Goal: Task Accomplishment & Management: Manage account settings

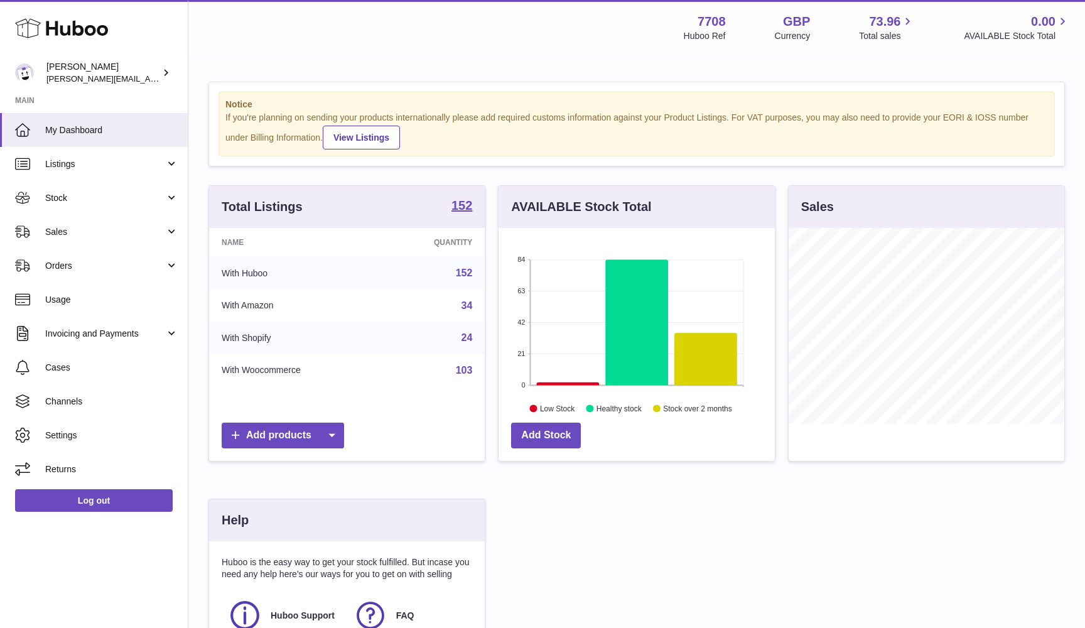
scroll to position [196, 276]
click at [68, 230] on span "Sales" at bounding box center [105, 232] width 120 height 12
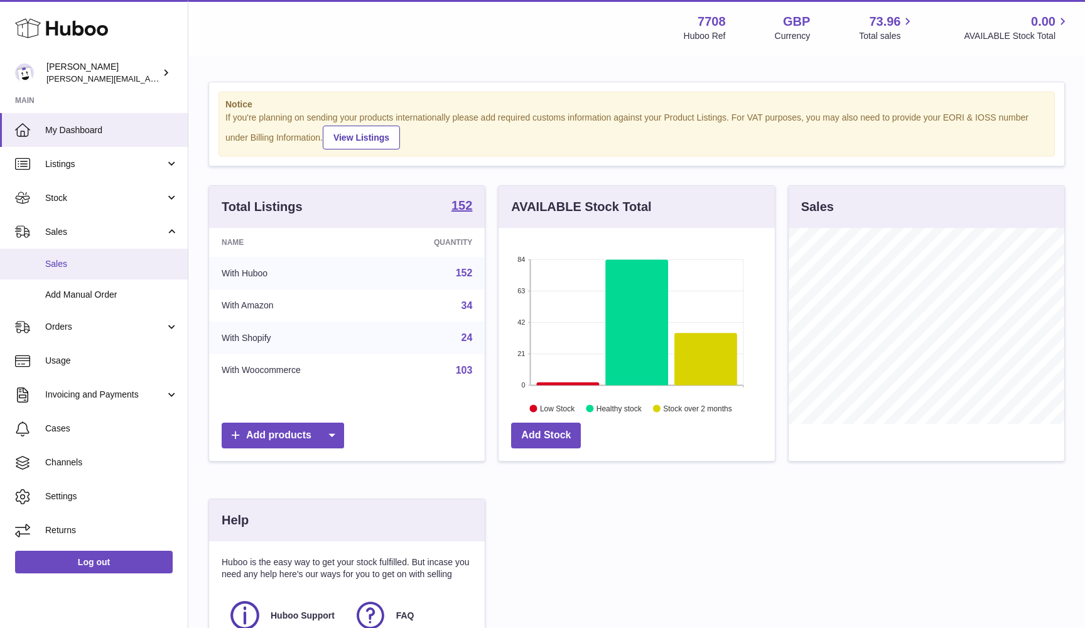
click at [60, 258] on span "Sales" at bounding box center [111, 264] width 133 height 12
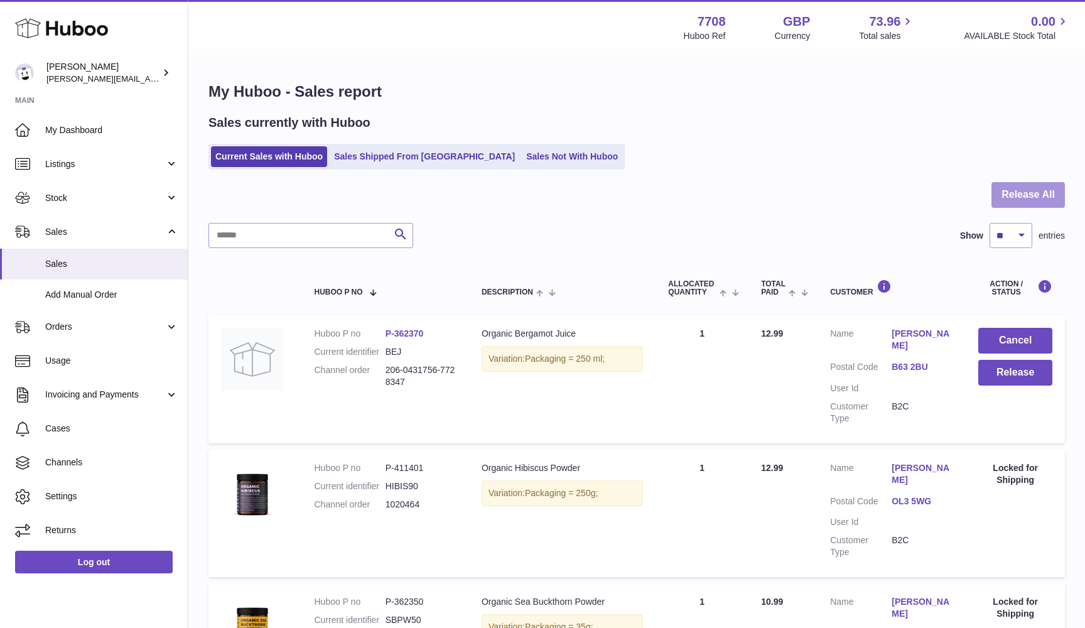
click at [1014, 197] on button "Release All" at bounding box center [1027, 195] width 73 height 26
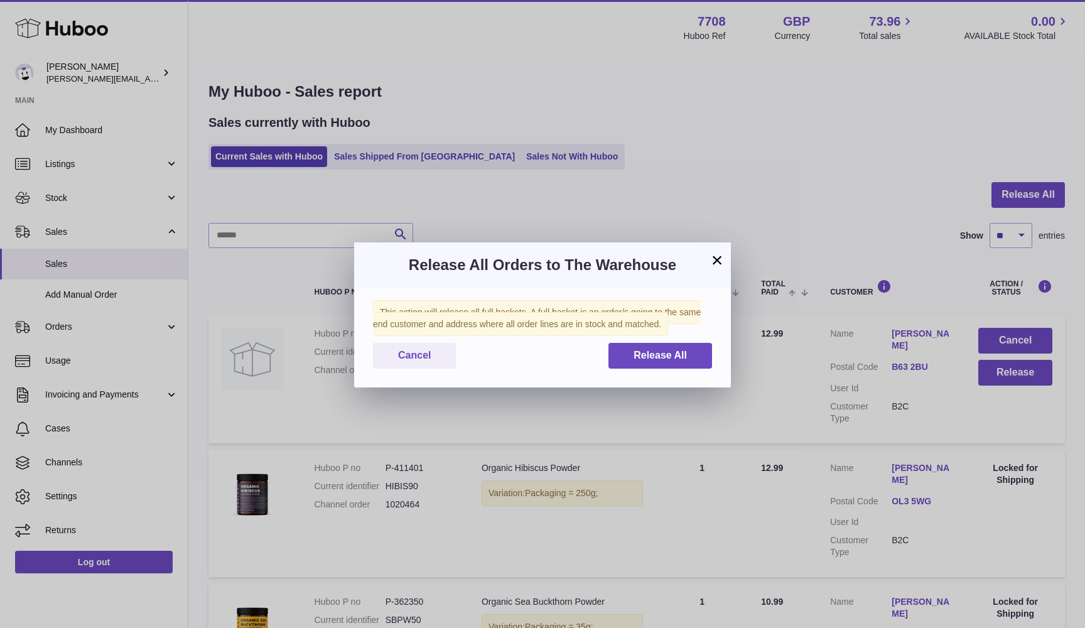
click at [700, 369] on div "This action will release all full baskets. A full basket is an order/s going to…" at bounding box center [542, 337] width 377 height 100
click at [682, 356] on span "Release All" at bounding box center [659, 355] width 53 height 11
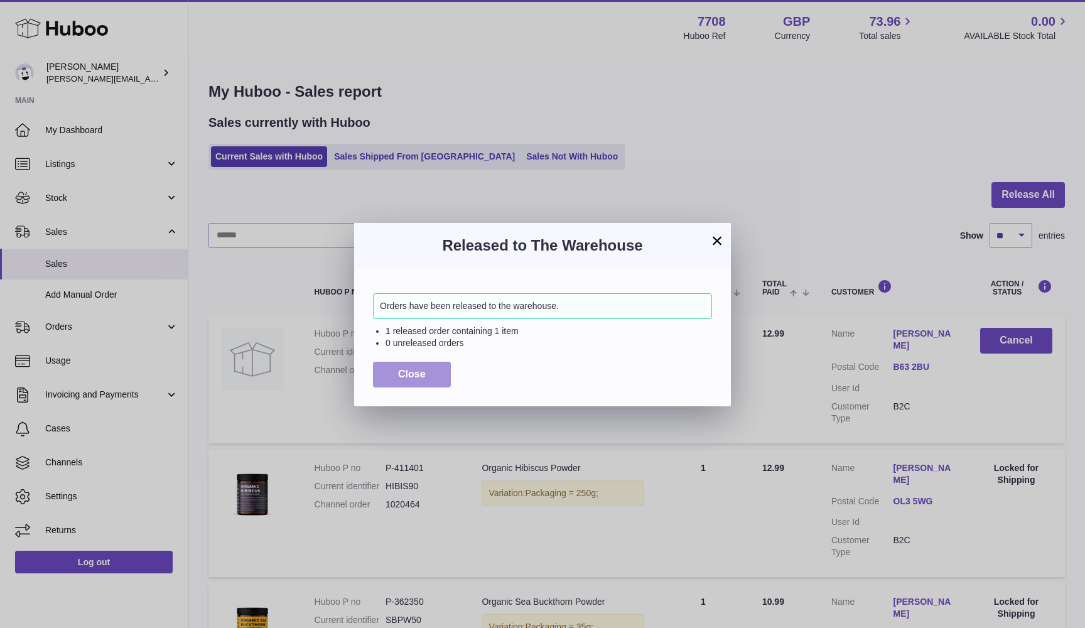
click at [389, 378] on button "Close" at bounding box center [412, 375] width 78 height 26
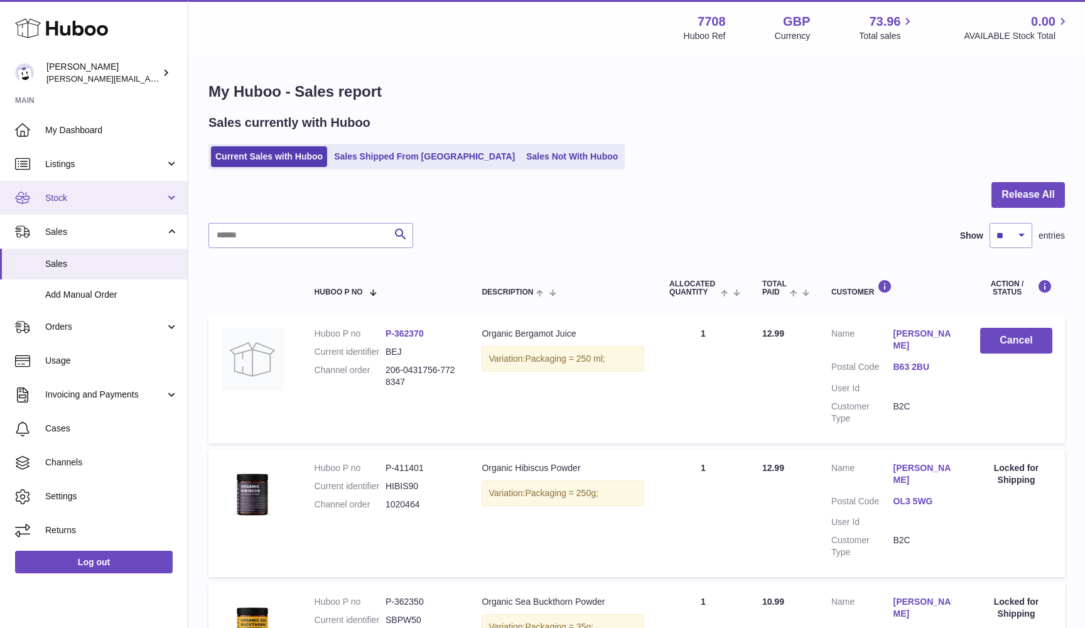
click at [136, 200] on span "Stock" at bounding box center [105, 198] width 120 height 12
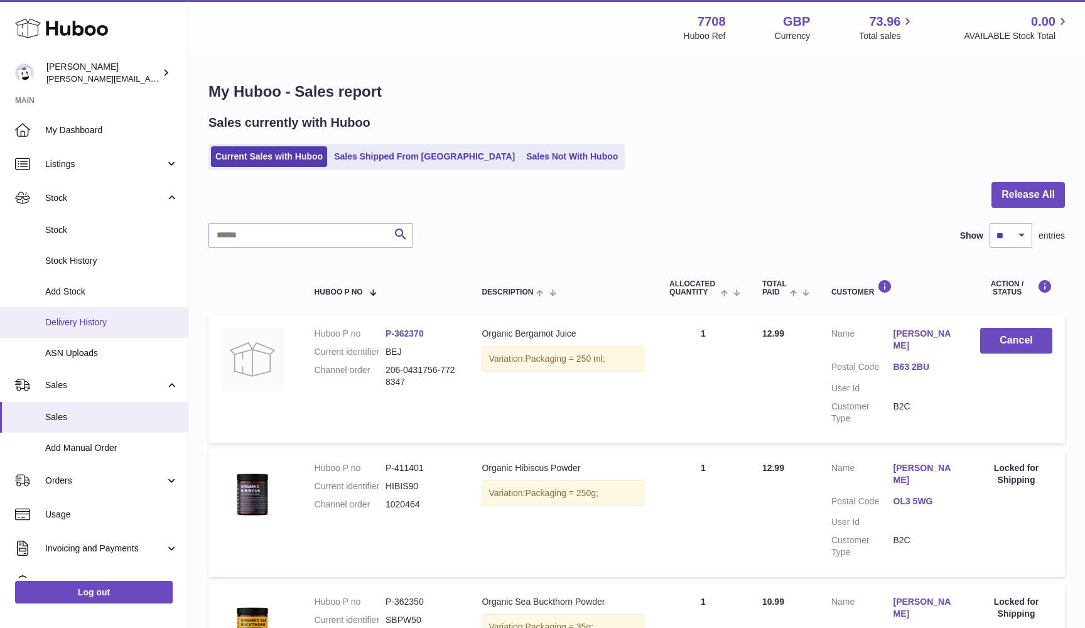
click at [117, 319] on span "Delivery History" at bounding box center [111, 322] width 133 height 12
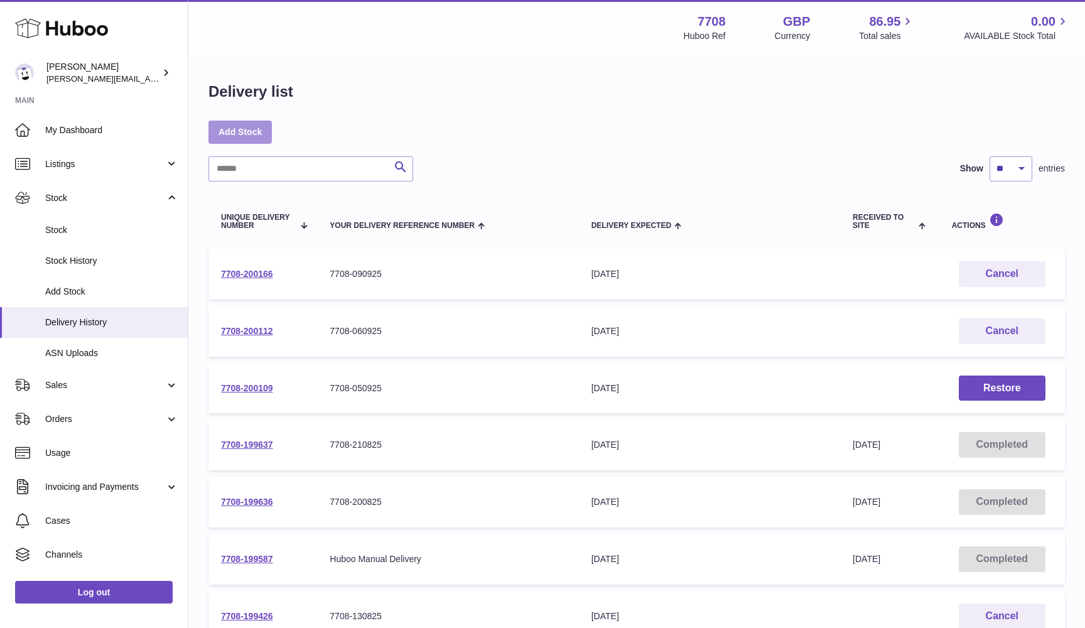
click at [247, 135] on link "Add Stock" at bounding box center [239, 132] width 63 height 23
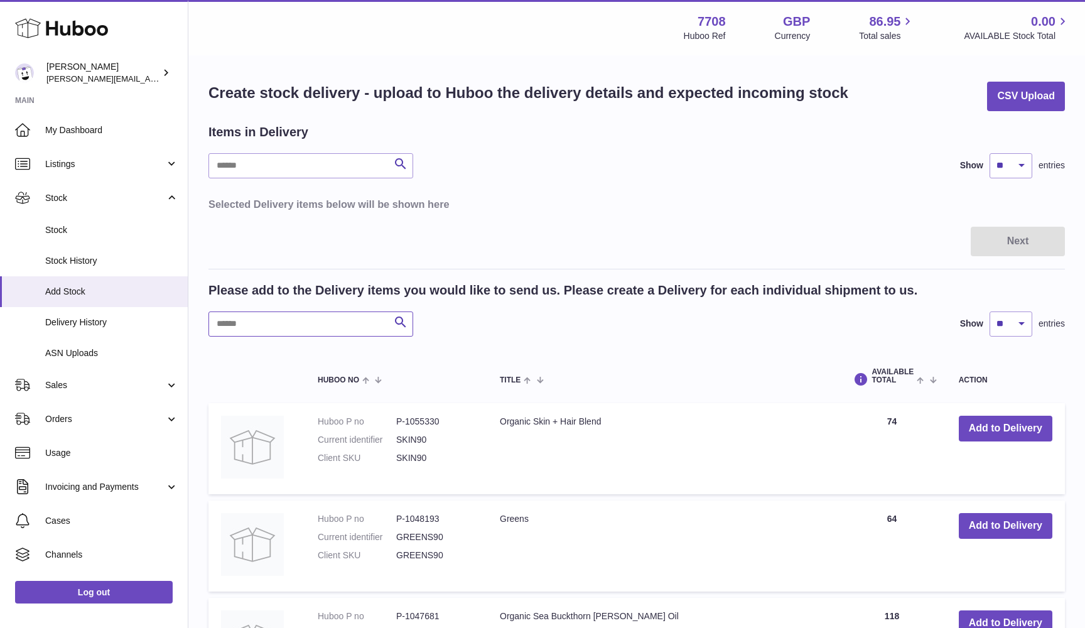
click at [318, 326] on input "text" at bounding box center [310, 323] width 205 height 25
paste input "******"
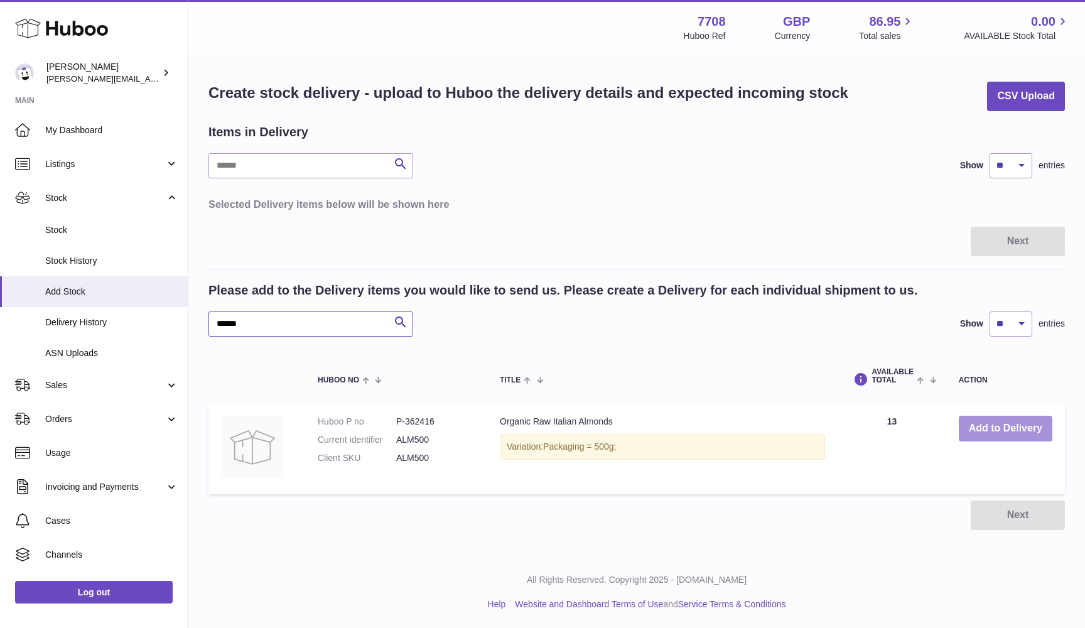
type input "******"
click at [975, 426] on button "Add to Delivery" at bounding box center [1005, 428] width 94 height 26
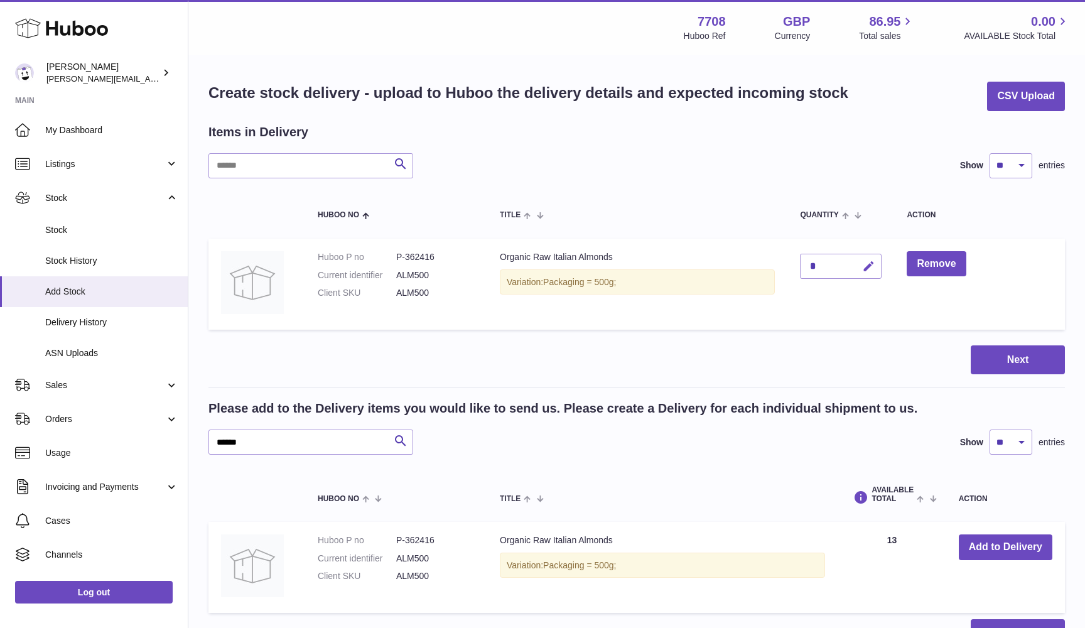
click at [867, 261] on icon "button" at bounding box center [868, 266] width 13 height 13
click at [813, 264] on input "*" at bounding box center [841, 266] width 82 height 25
paste input "*****"
click at [819, 292] on input "******" at bounding box center [841, 296] width 82 height 25
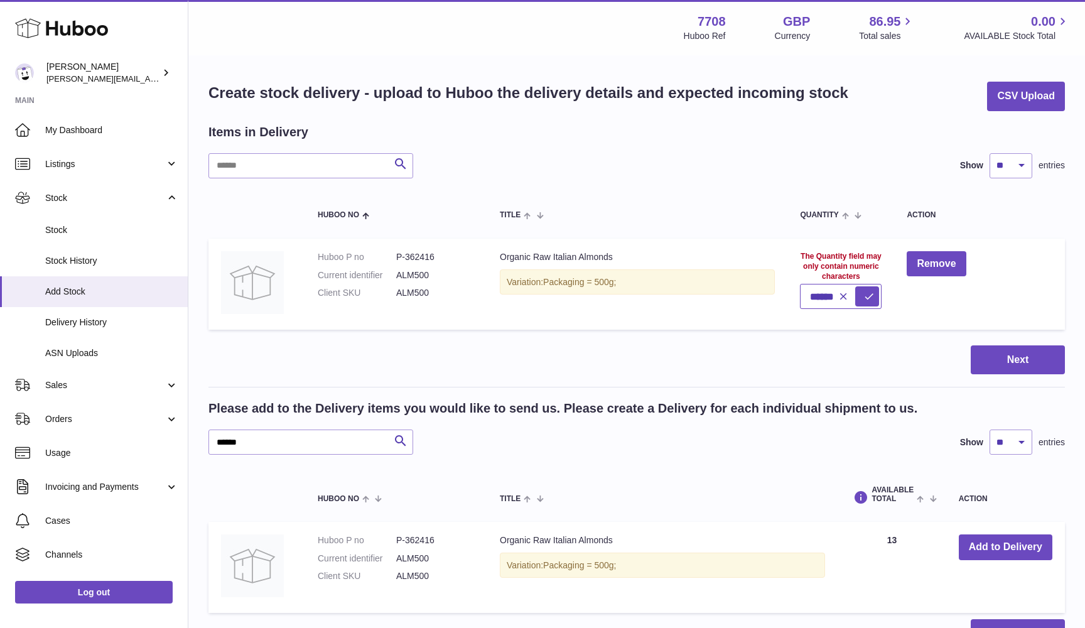
click at [819, 292] on input "******" at bounding box center [841, 296] width 82 height 25
paste input "text"
type input "***"
click at [870, 265] on icon "submit" at bounding box center [868, 265] width 11 height 11
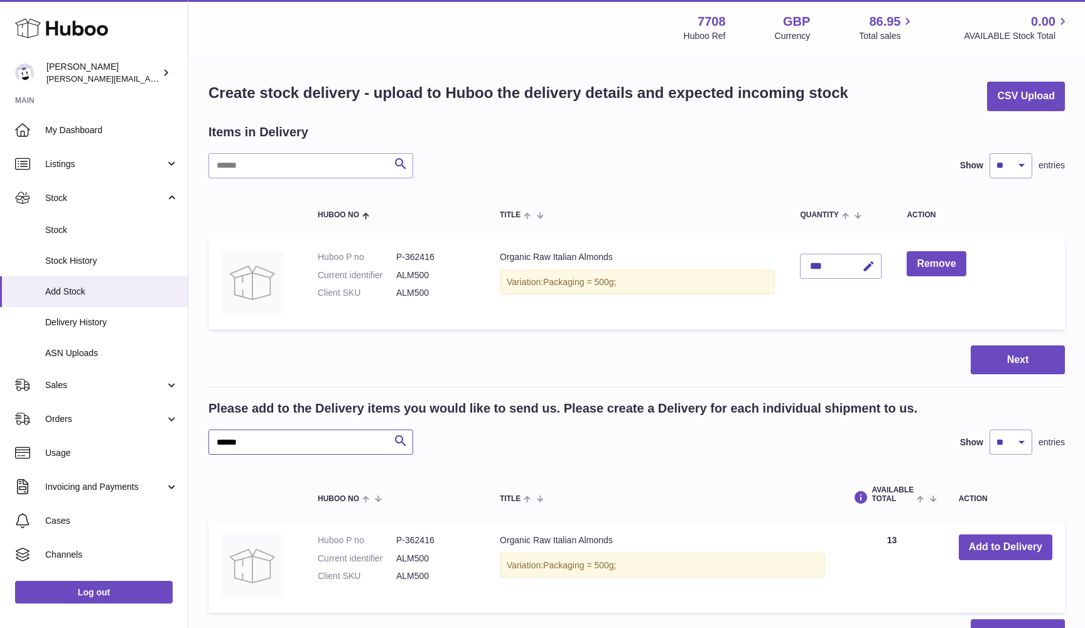
click at [326, 440] on input "******" at bounding box center [310, 441] width 205 height 25
paste input "*"
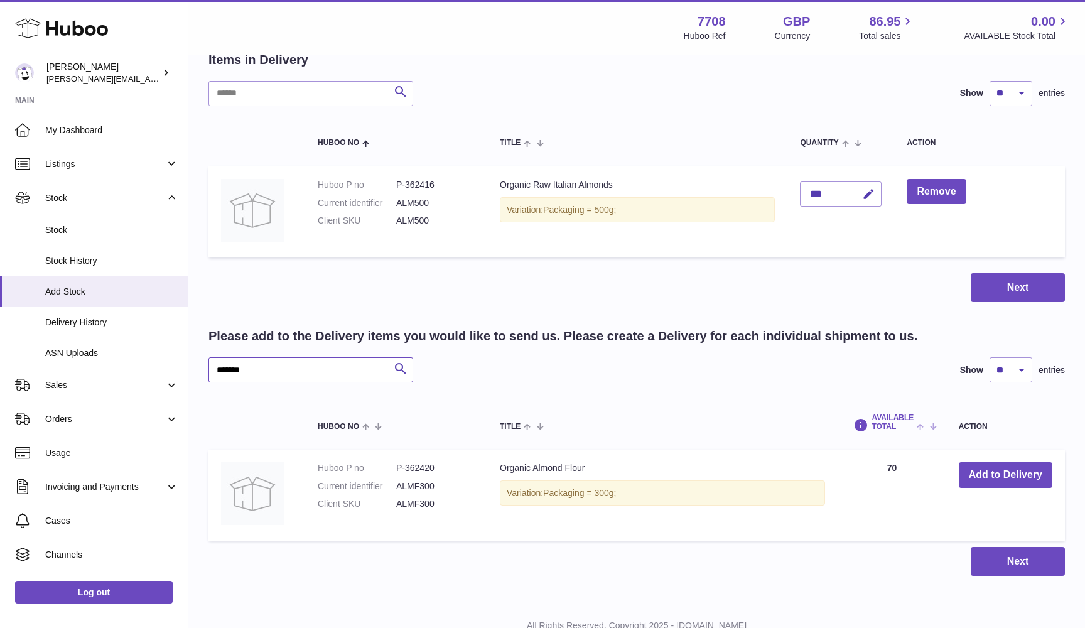
scroll to position [76, 0]
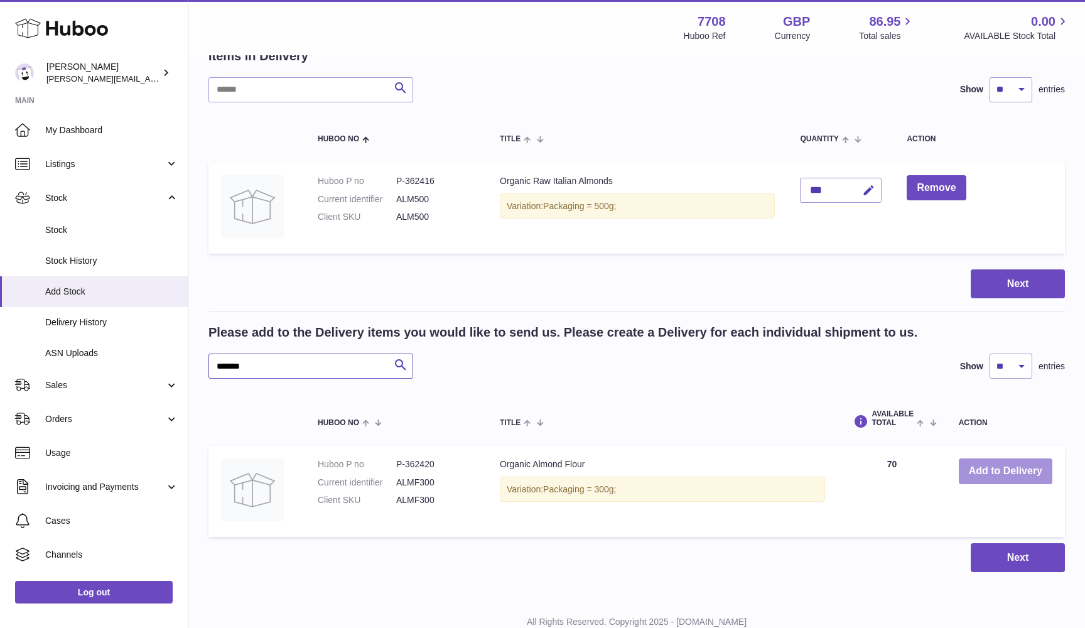
type input "*******"
click at [972, 463] on button "Add to Delivery" at bounding box center [1005, 471] width 94 height 26
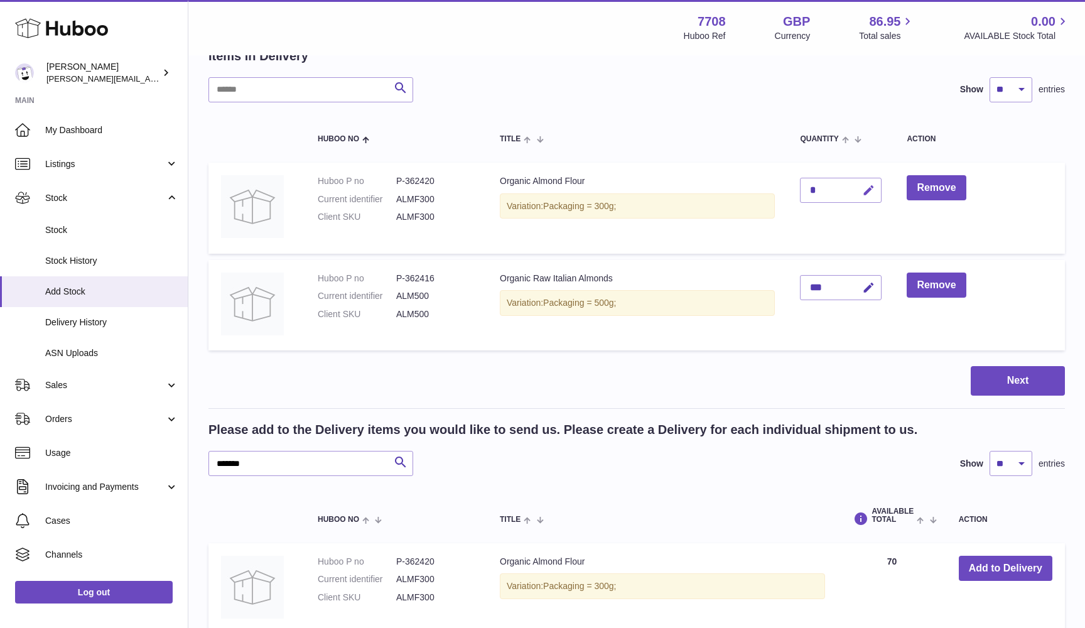
click at [870, 190] on icon "button" at bounding box center [868, 190] width 13 height 13
click at [809, 188] on input "*" at bounding box center [841, 190] width 82 height 25
paste input "**"
type input "***"
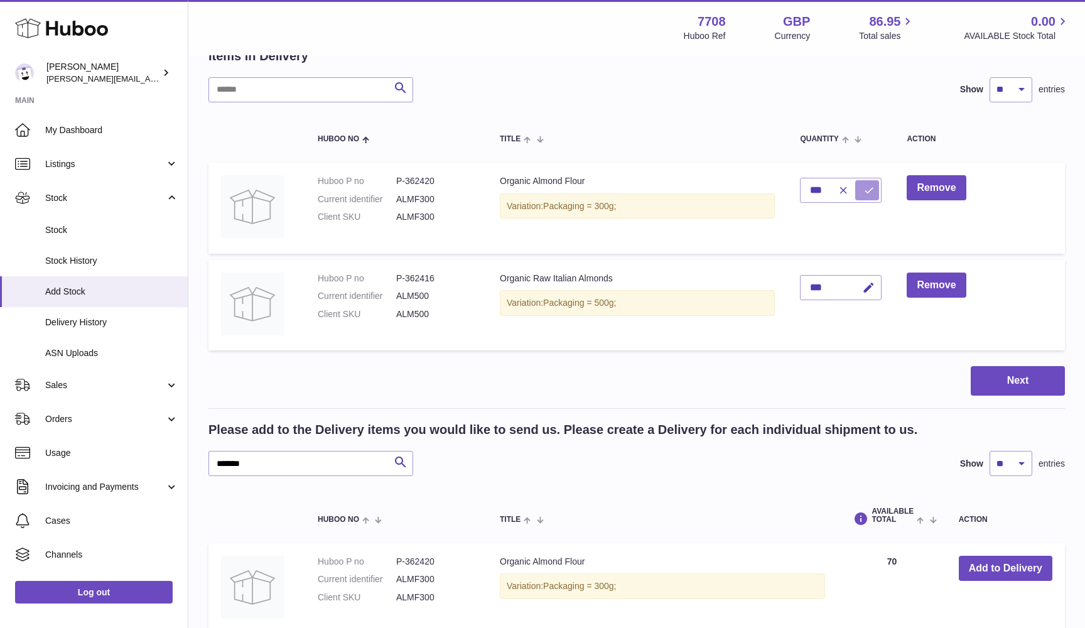
click at [869, 191] on icon "submit" at bounding box center [868, 190] width 11 height 11
click at [357, 460] on input "*******" at bounding box center [310, 463] width 205 height 25
paste input "text"
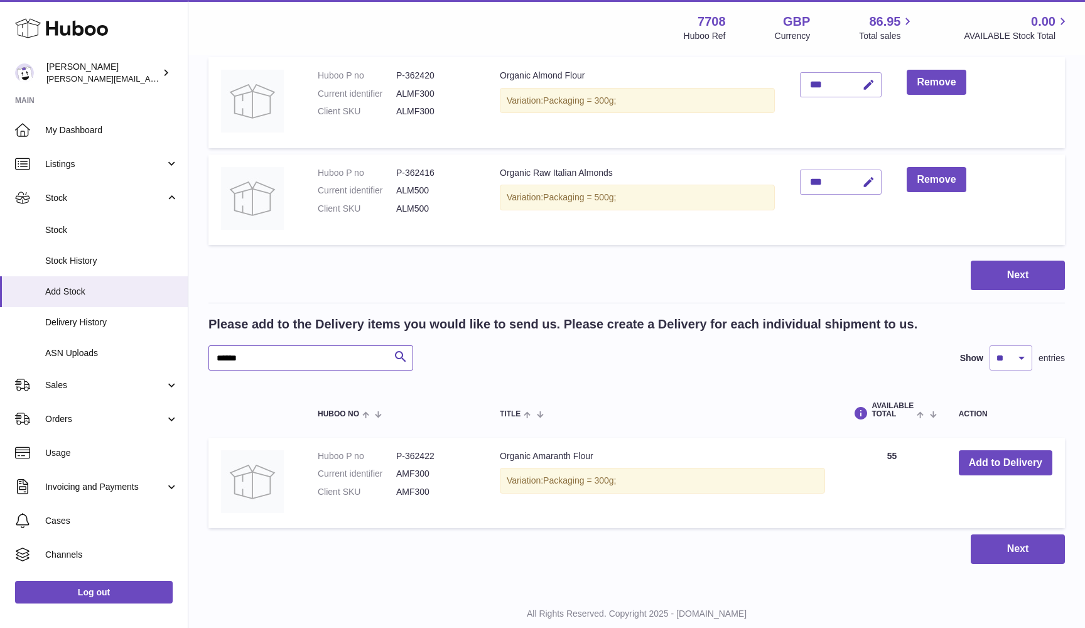
scroll to position [198, 0]
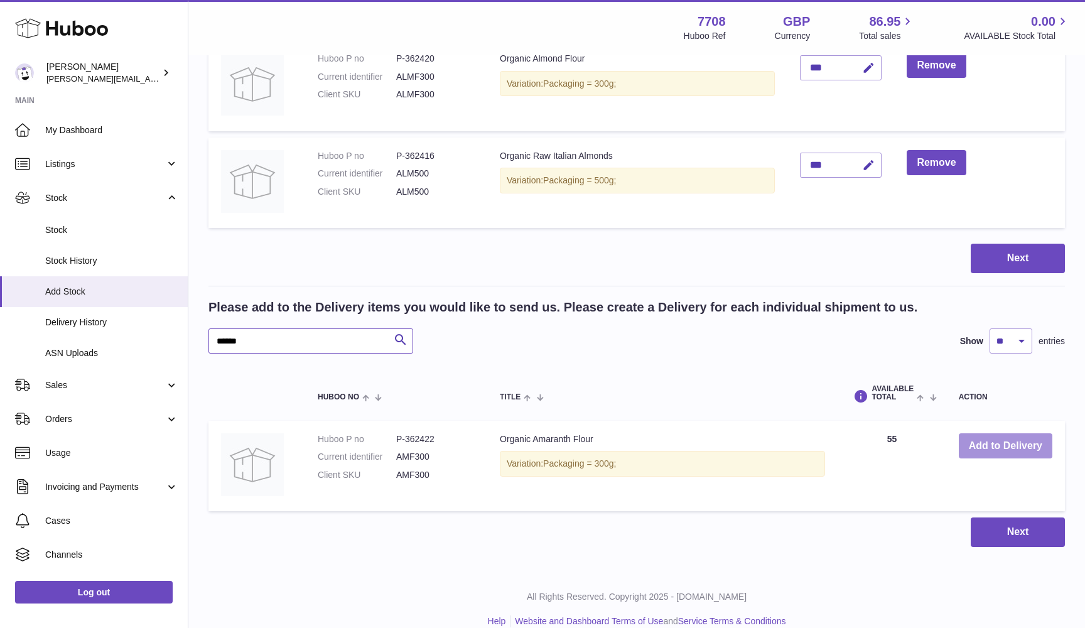
type input "******"
click at [972, 443] on button "Add to Delivery" at bounding box center [1005, 446] width 94 height 26
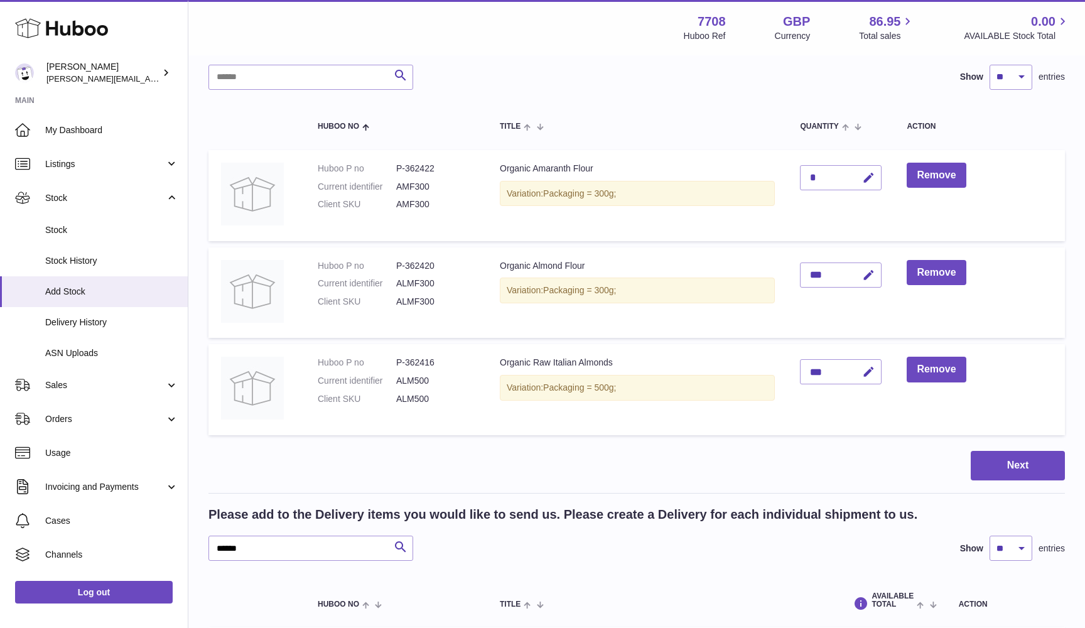
scroll to position [71, 0]
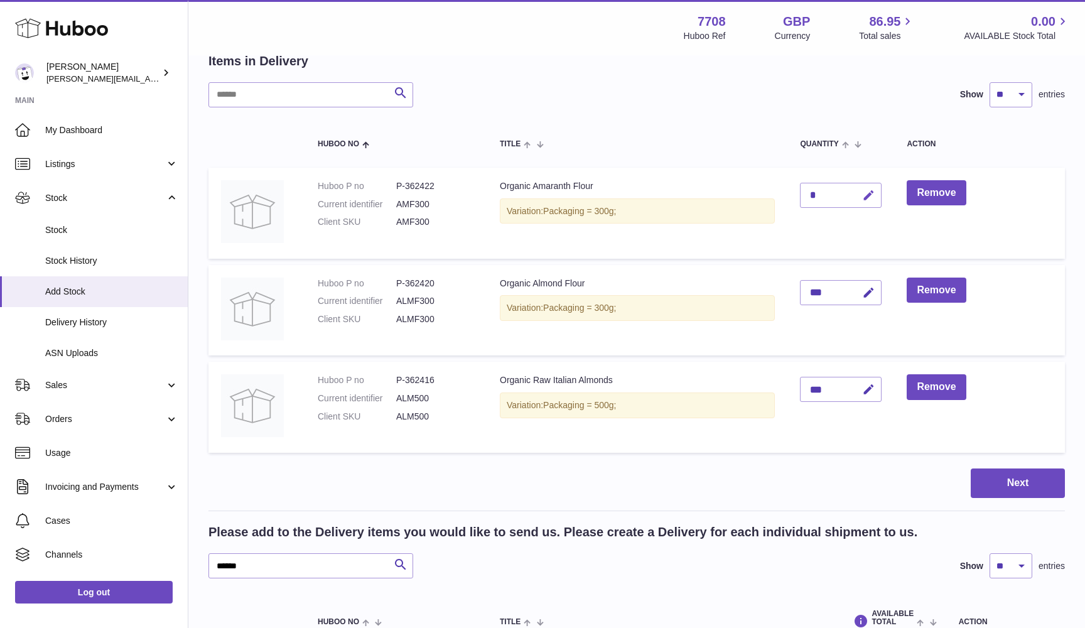
click at [871, 193] on icon "button" at bounding box center [868, 195] width 13 height 13
click at [813, 197] on input "*" at bounding box center [841, 195] width 82 height 25
paste input "**"
type input "***"
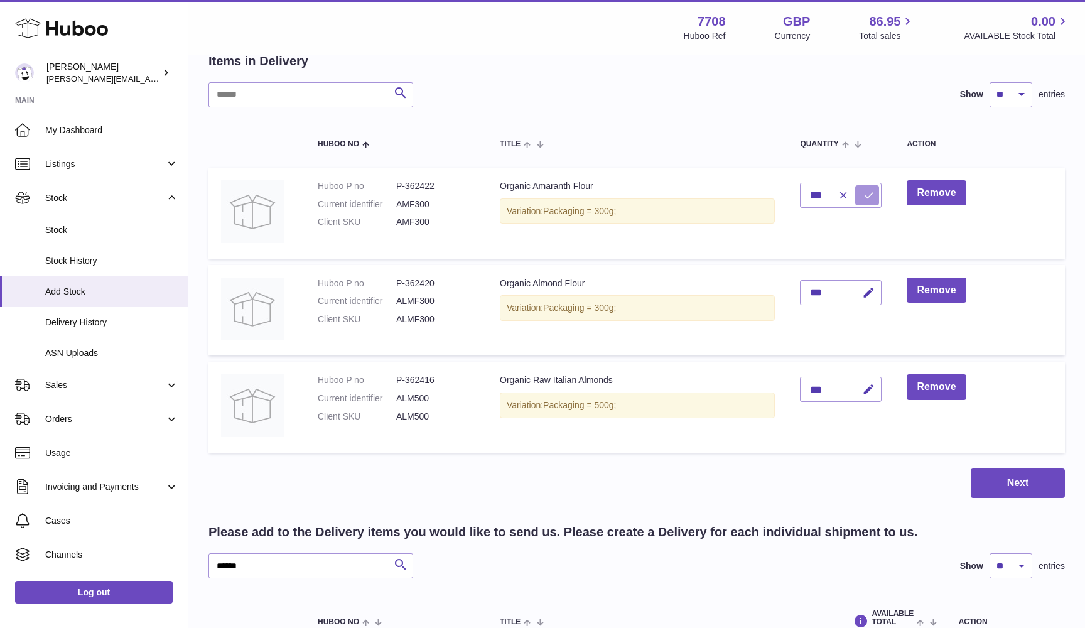
click at [870, 194] on icon "submit" at bounding box center [868, 195] width 11 height 11
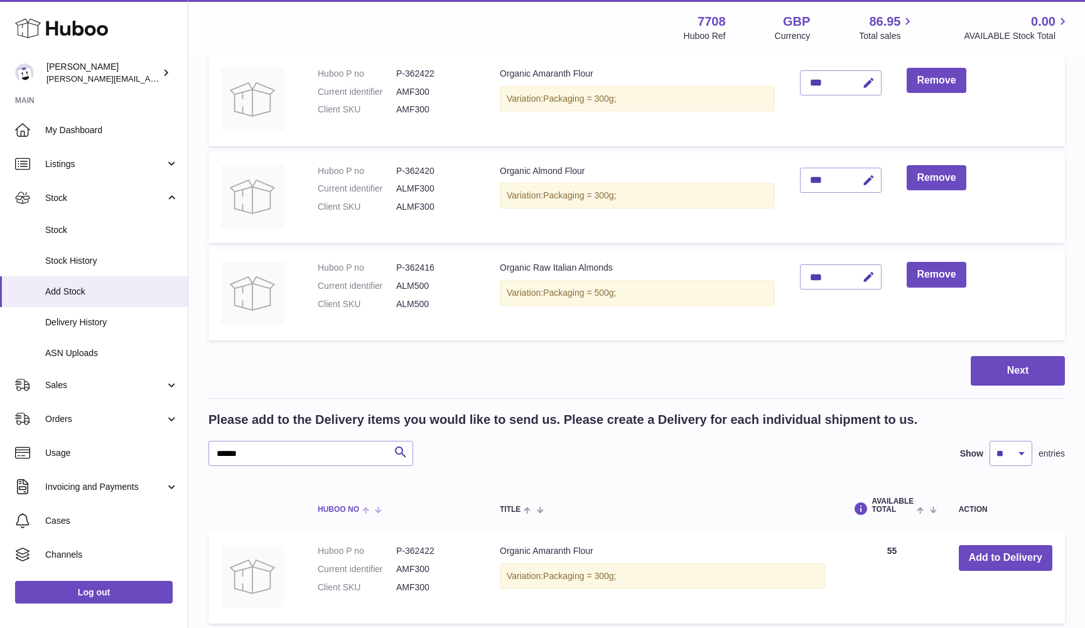
scroll to position [218, 0]
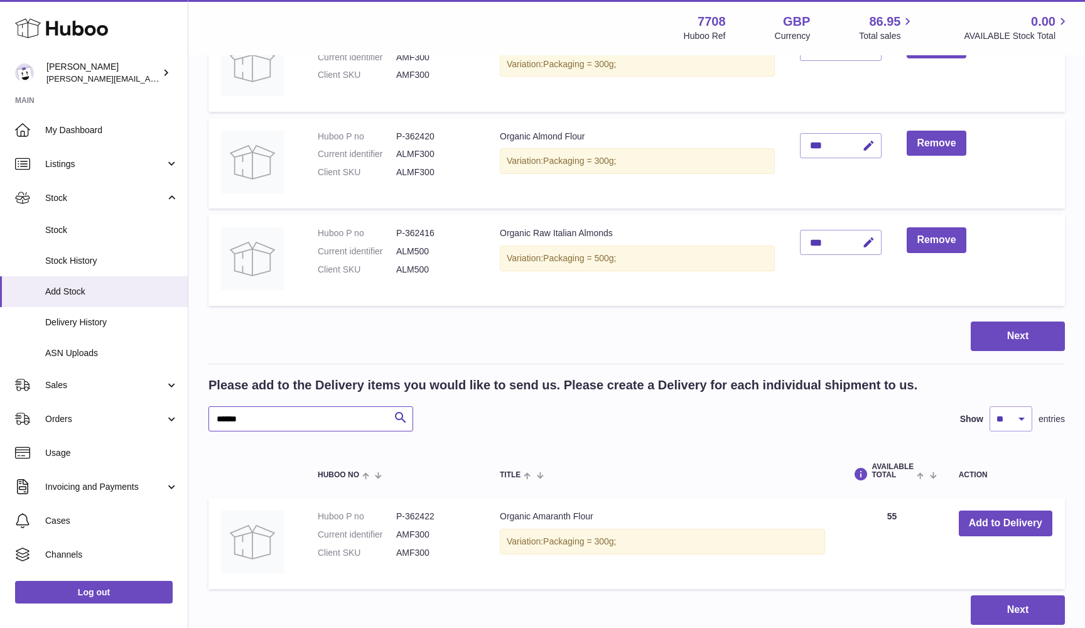
click at [289, 414] on input "******" at bounding box center [310, 418] width 205 height 25
paste input "text"
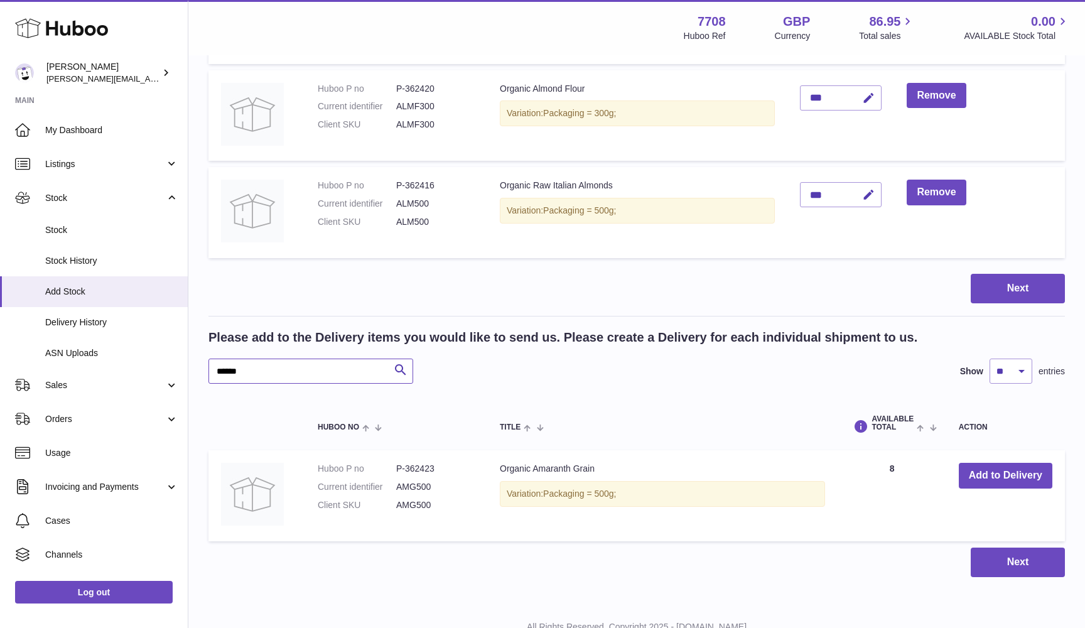
scroll to position [271, 0]
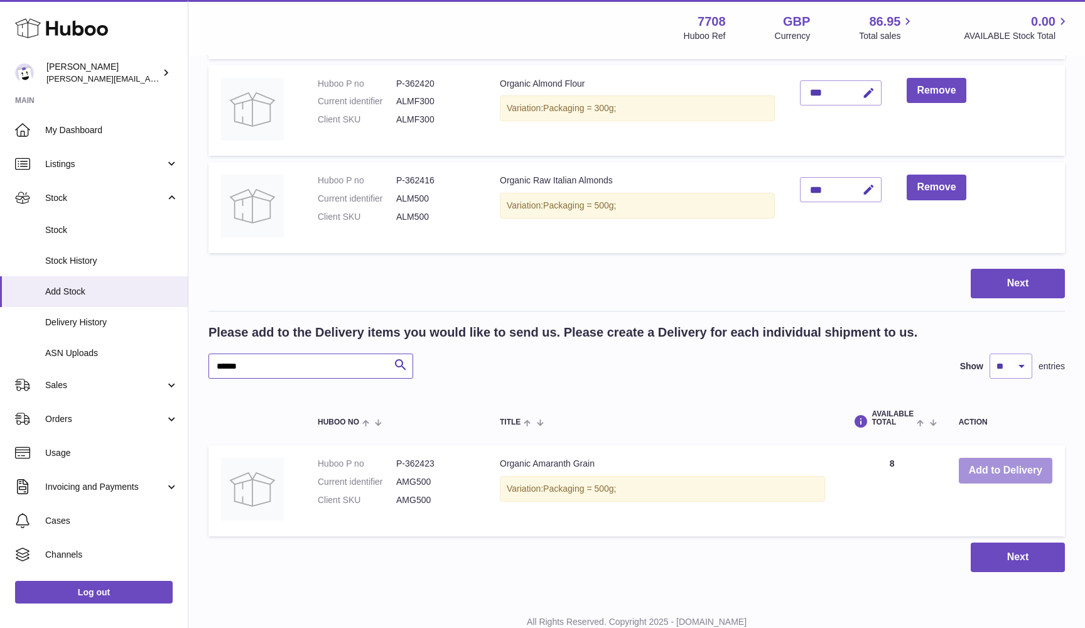
type input "******"
click at [978, 469] on button "Add to Delivery" at bounding box center [1005, 471] width 94 height 26
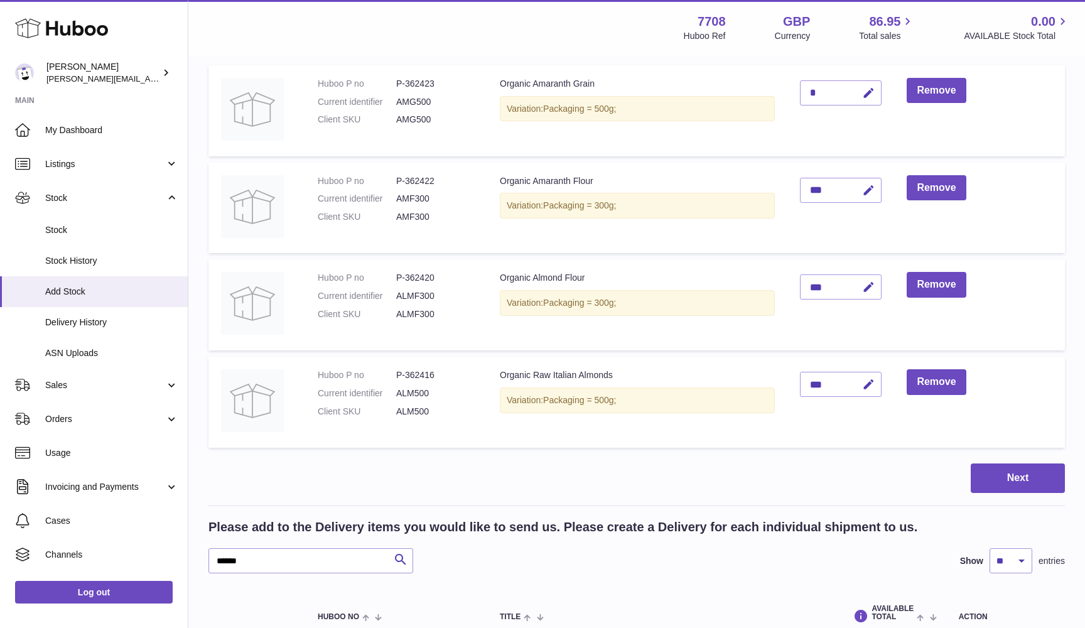
scroll to position [57, 0]
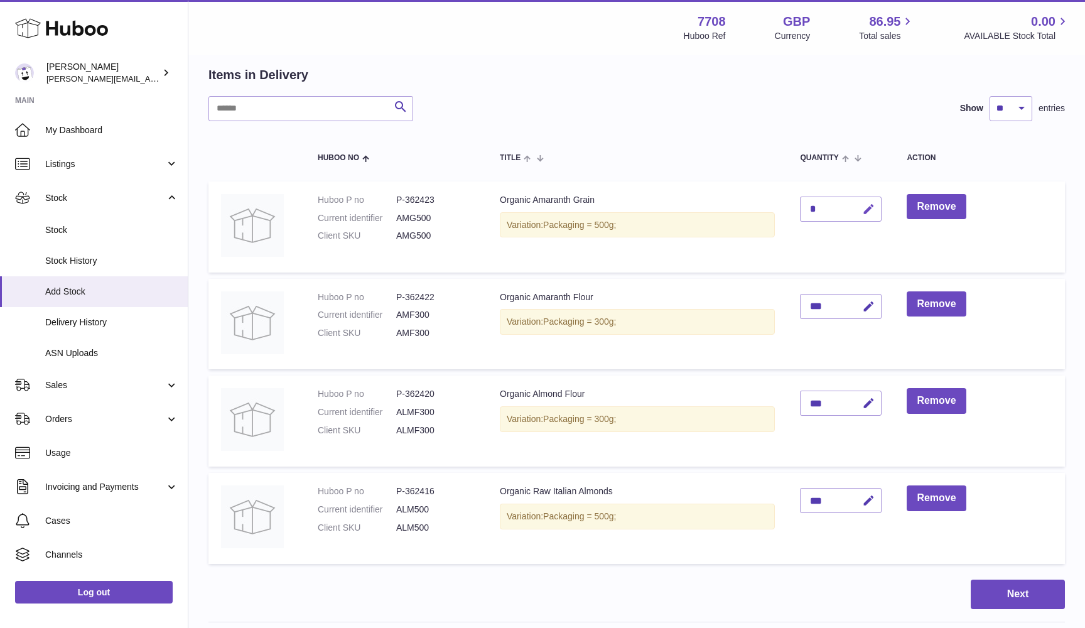
click at [867, 213] on icon "button" at bounding box center [868, 209] width 13 height 13
click at [813, 211] on input "*" at bounding box center [841, 208] width 82 height 25
type input "**"
click at [862, 214] on button "submit" at bounding box center [867, 209] width 24 height 20
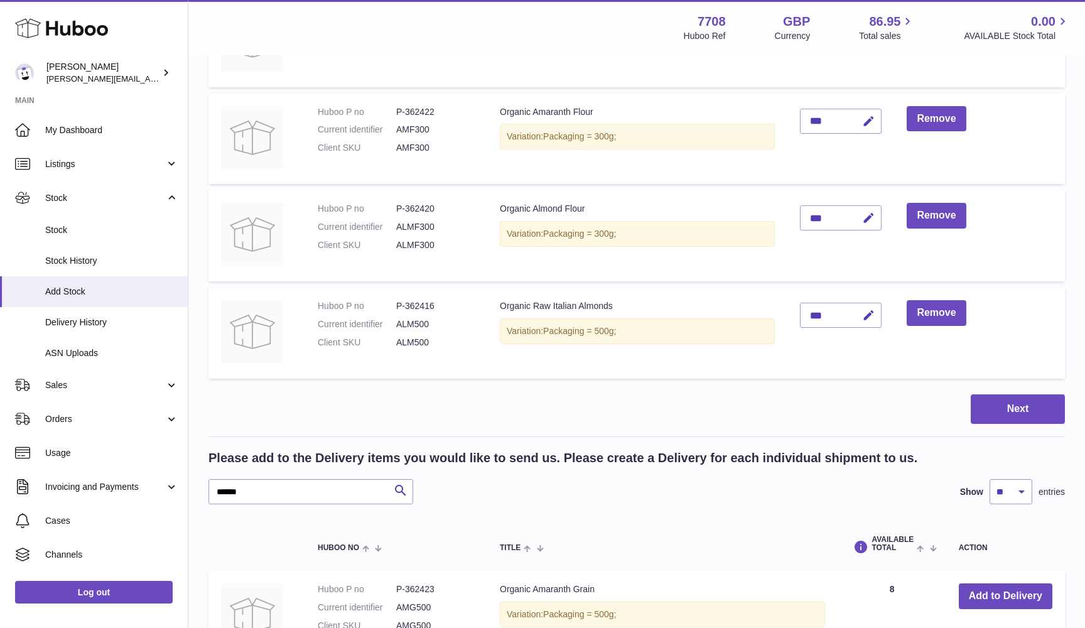
scroll to position [318, 0]
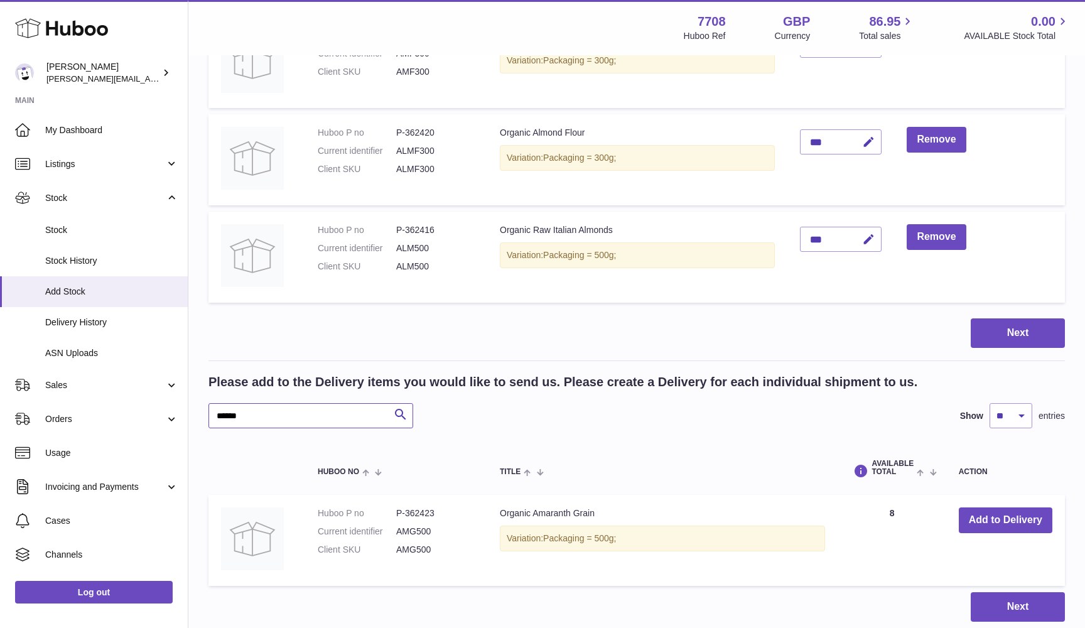
click at [350, 416] on input "******" at bounding box center [310, 415] width 205 height 25
paste input "text"
type input "******"
click at [982, 518] on button "Add to Delivery" at bounding box center [1005, 520] width 94 height 26
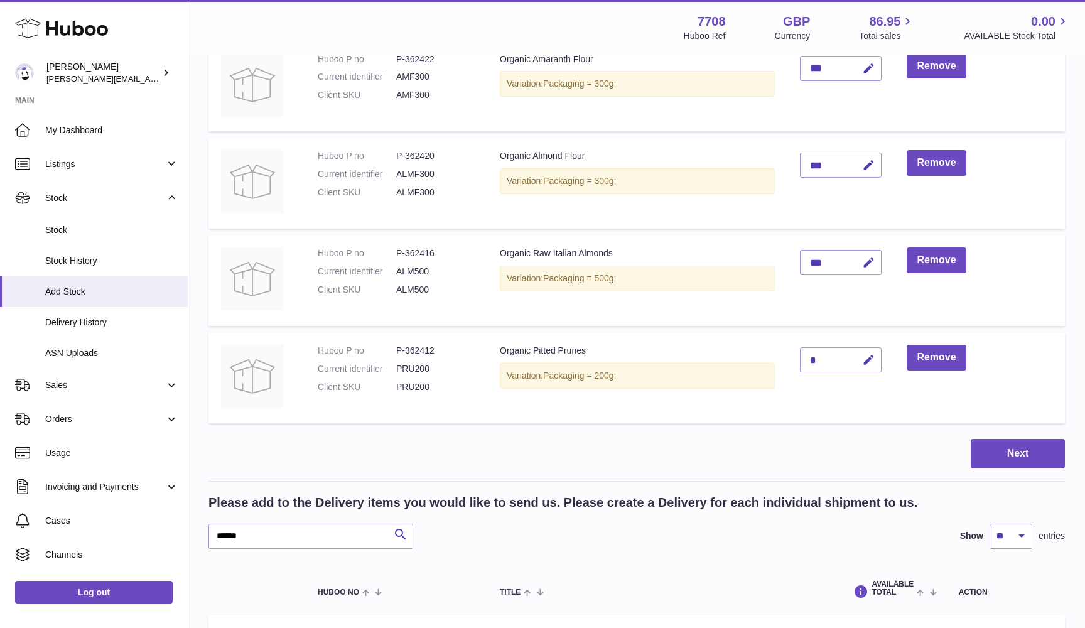
scroll to position [282, 0]
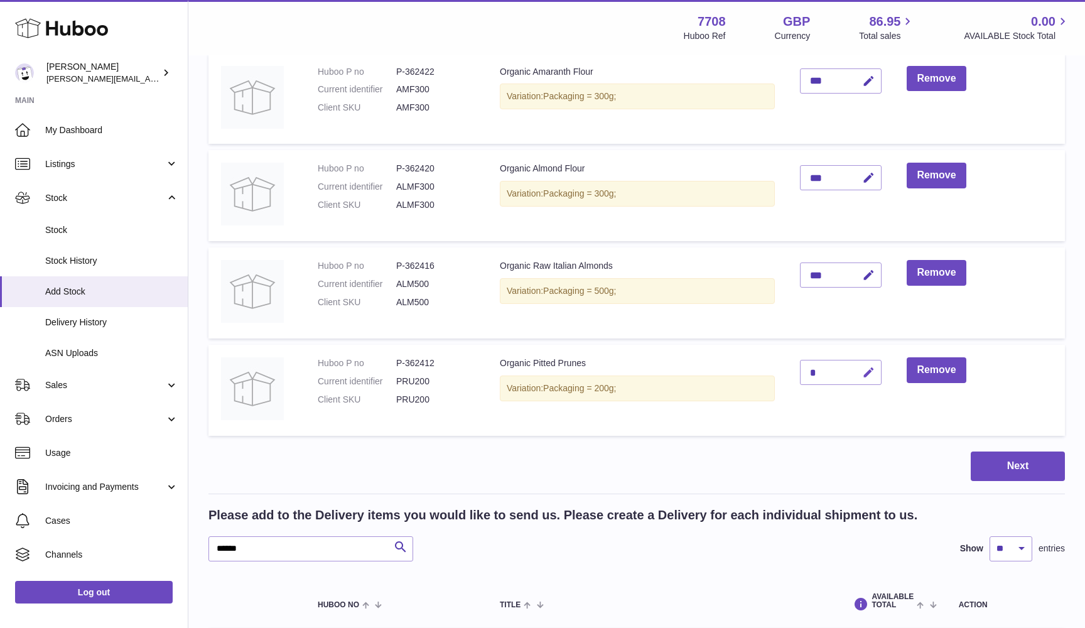
click at [873, 367] on icon "button" at bounding box center [868, 372] width 13 height 13
click at [813, 370] on input "*" at bounding box center [841, 372] width 82 height 25
type input "***"
click at [873, 367] on icon "submit" at bounding box center [868, 372] width 11 height 11
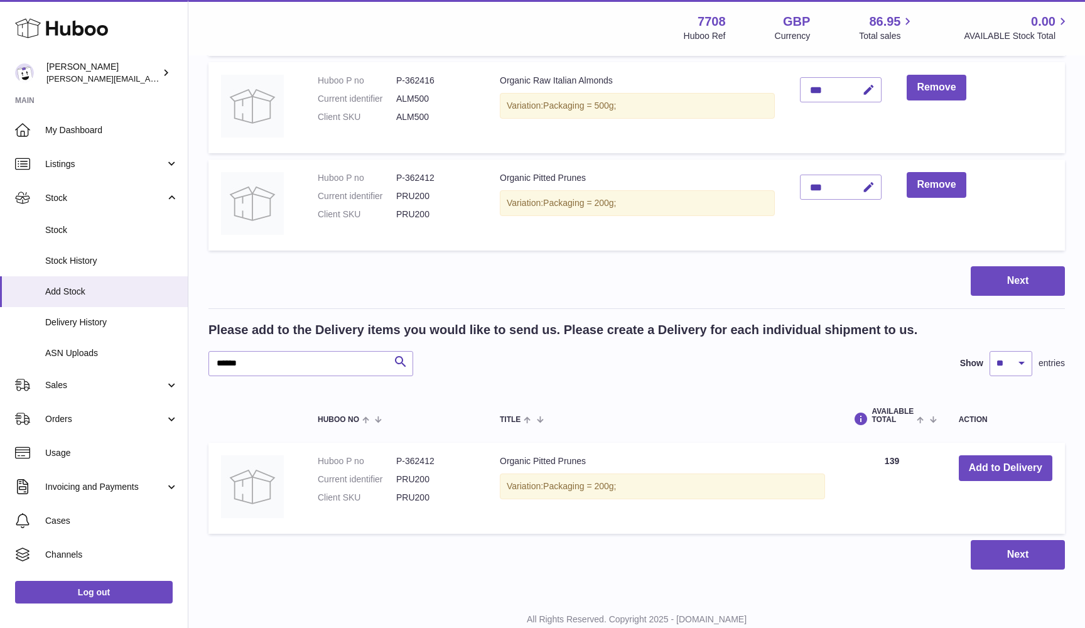
scroll to position [490, 0]
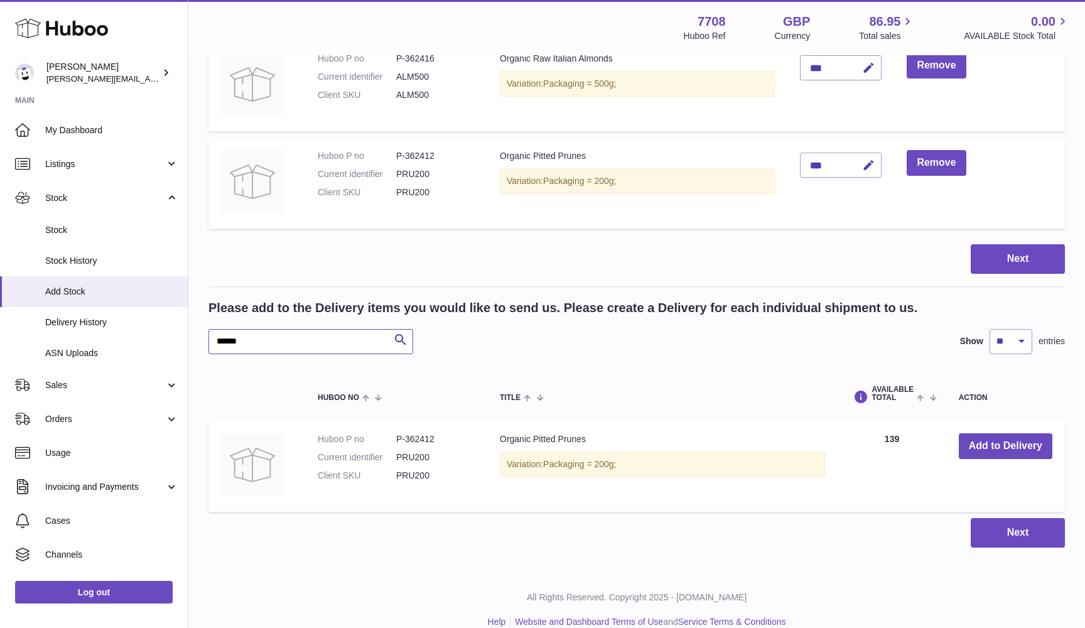
click at [327, 338] on input "******" at bounding box center [310, 341] width 205 height 25
paste input "text"
type input "****"
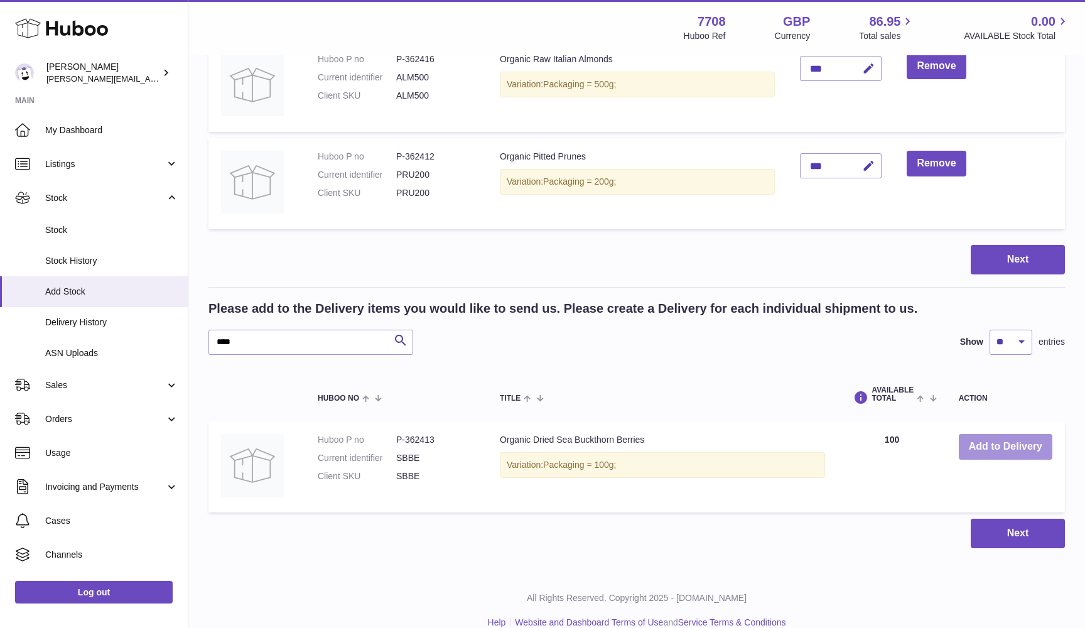
click at [975, 439] on button "Add to Delivery" at bounding box center [1005, 447] width 94 height 26
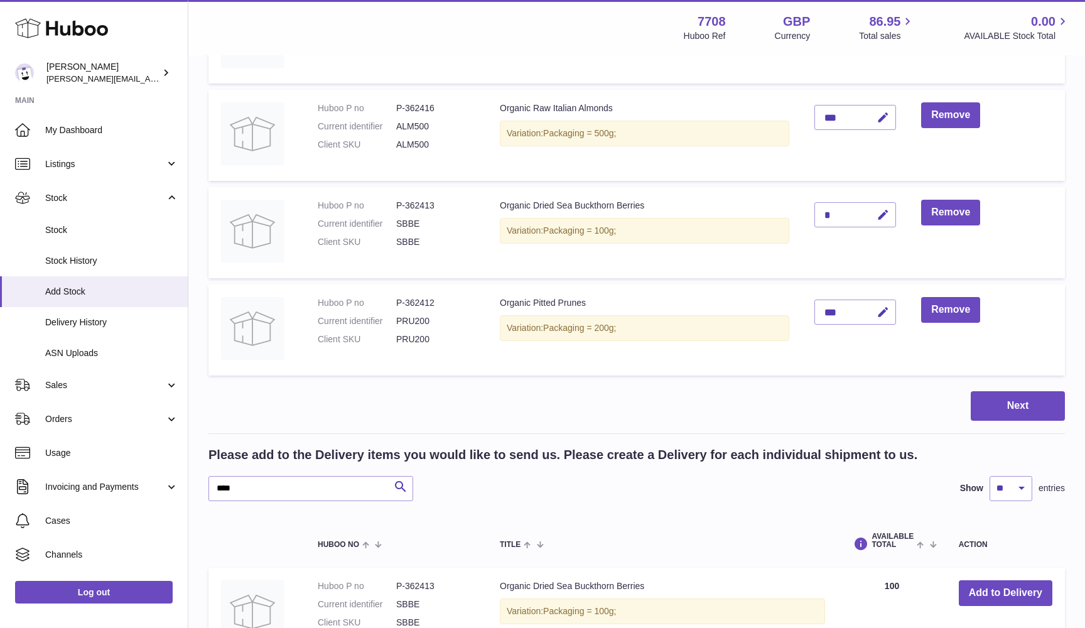
scroll to position [434, 0]
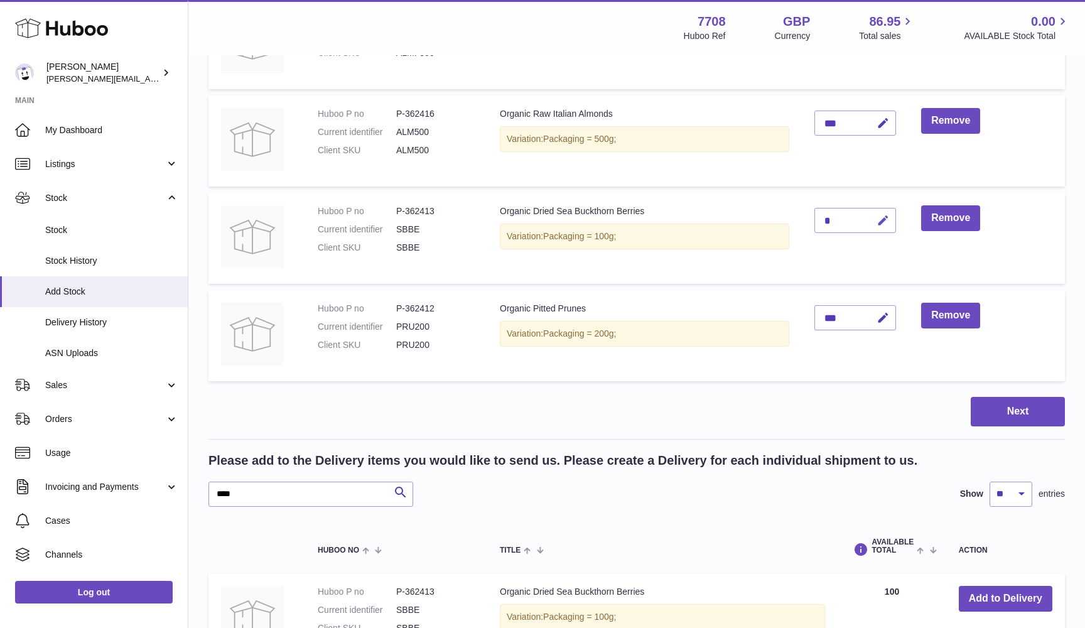
click at [882, 216] on icon "button" at bounding box center [882, 220] width 13 height 13
click at [818, 218] on input "*" at bounding box center [855, 220] width 82 height 25
paste input "**"
type input "***"
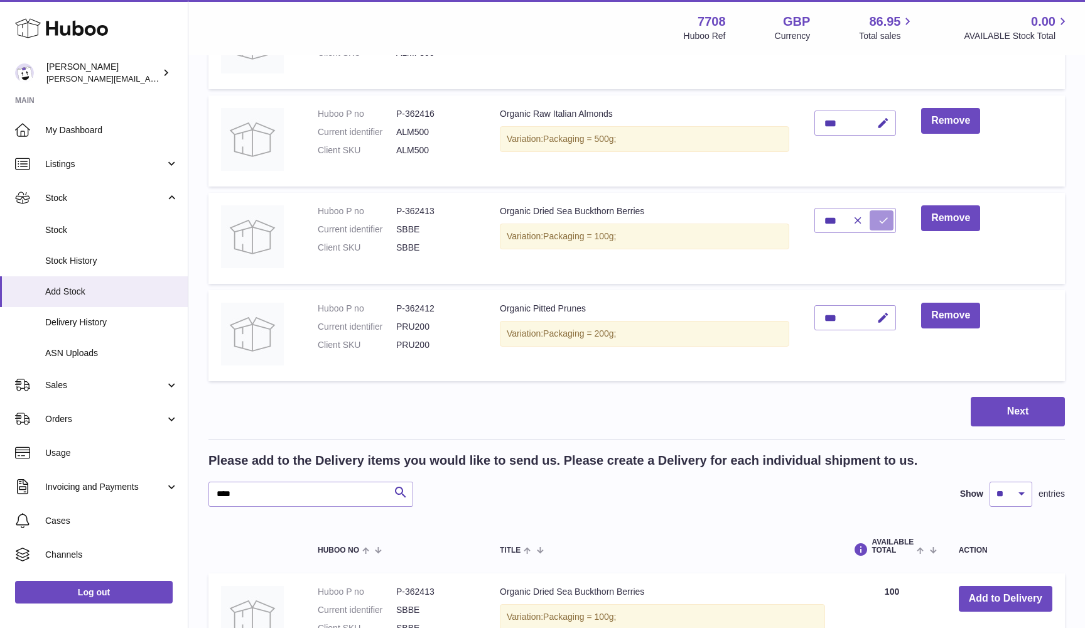
click at [879, 218] on icon "submit" at bounding box center [882, 220] width 11 height 11
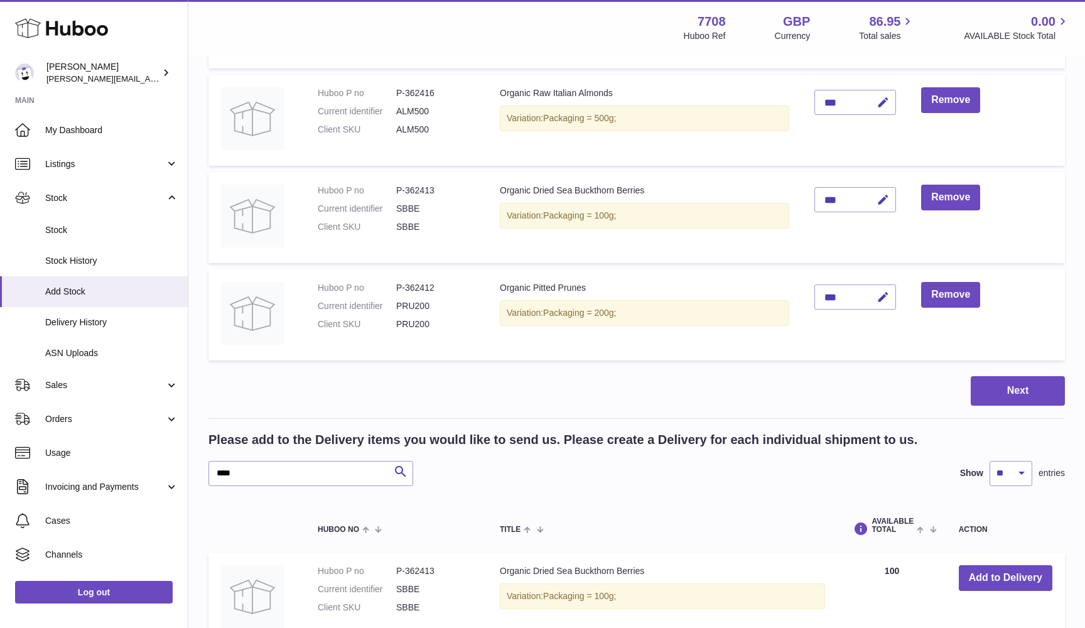
scroll to position [456, 0]
click at [993, 378] on button "Next" at bounding box center [1017, 389] width 94 height 29
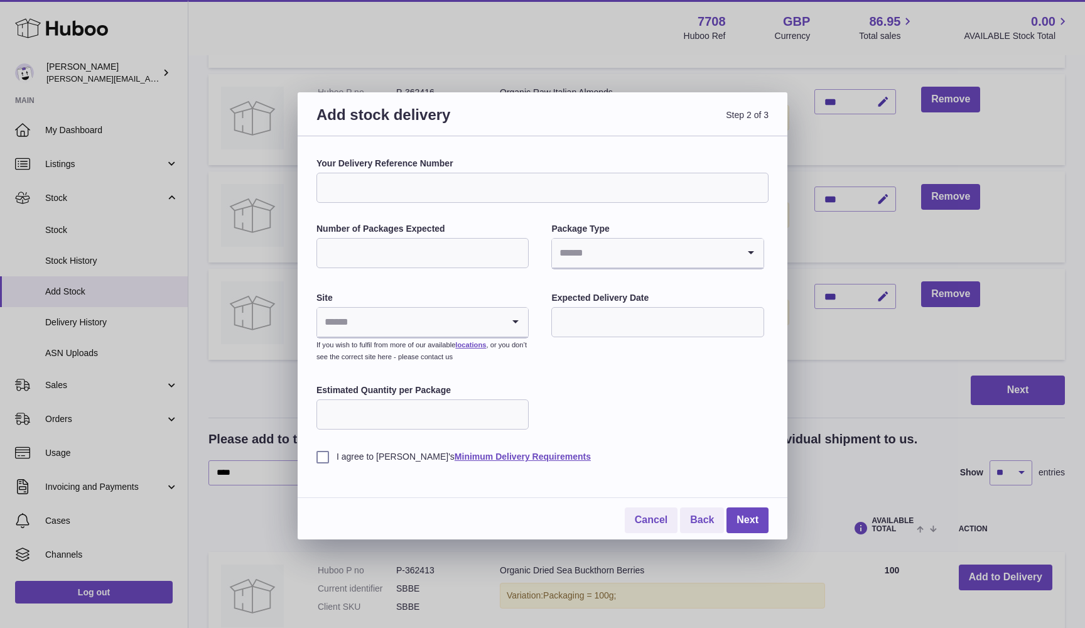
click at [471, 189] on input "Your Delivery Reference Number" at bounding box center [542, 188] width 452 height 30
type input "**********"
click at [411, 258] on input "Number of Packages Expected" at bounding box center [422, 253] width 212 height 30
type input "*"
click at [564, 248] on input "Search for option" at bounding box center [645, 252] width 186 height 29
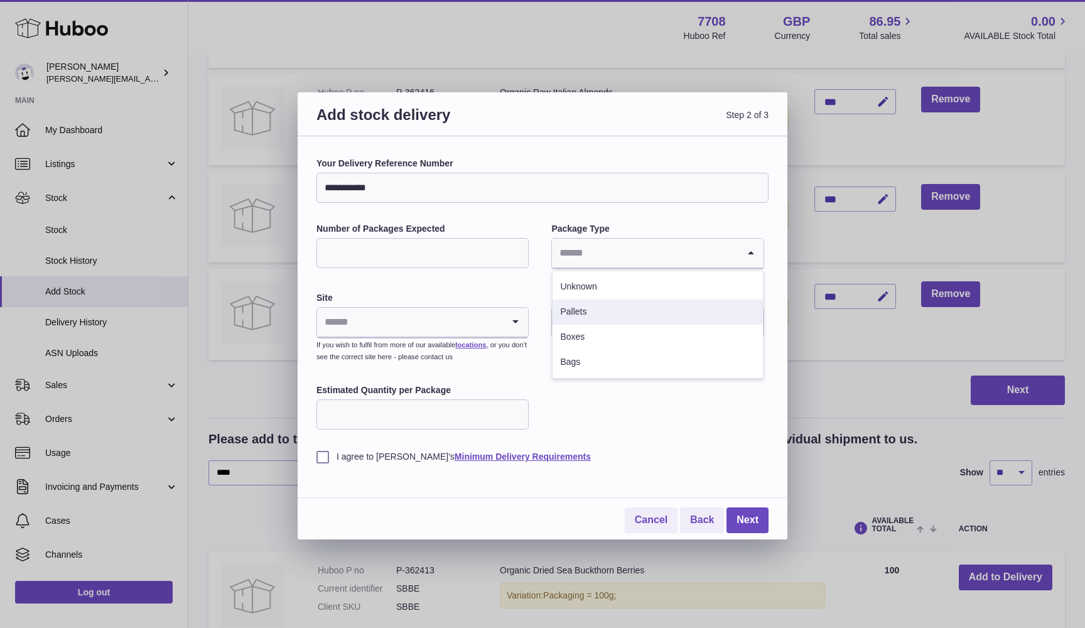
click at [584, 313] on li "Pallets" at bounding box center [657, 311] width 210 height 25
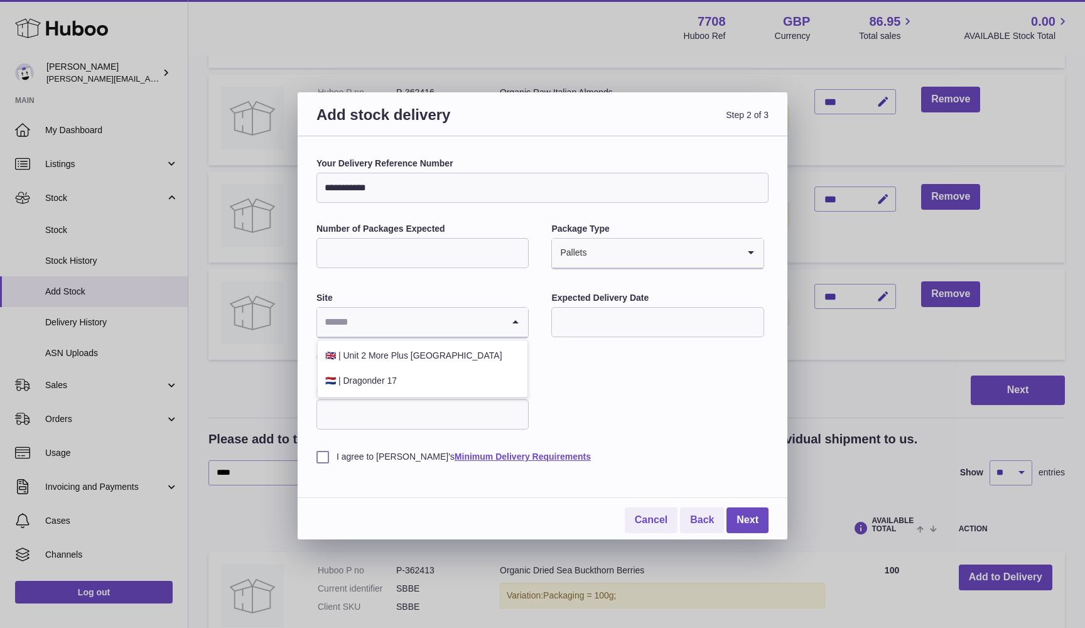
click at [393, 326] on input "Search for option" at bounding box center [410, 322] width 186 height 29
click at [405, 352] on li "🇬🇧 | Unit 2 More Plus Central Park" at bounding box center [423, 355] width 210 height 25
click at [600, 320] on input "text" at bounding box center [657, 322] width 212 height 30
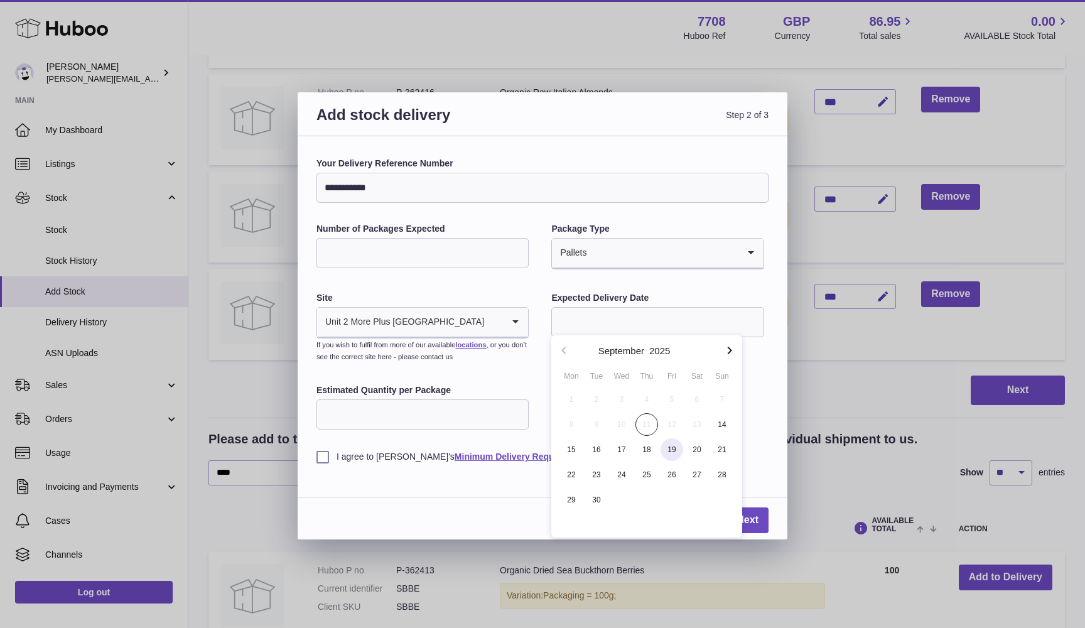
click at [676, 452] on span "19" at bounding box center [671, 449] width 23 height 23
type input "**********"
click at [324, 453] on label "I agree to Huboo's Minimum Delivery Requirements" at bounding box center [542, 457] width 452 height 12
click at [376, 421] on input "Estimated Quantity per Package" at bounding box center [422, 414] width 212 height 30
click at [364, 408] on input "****" at bounding box center [422, 414] width 212 height 30
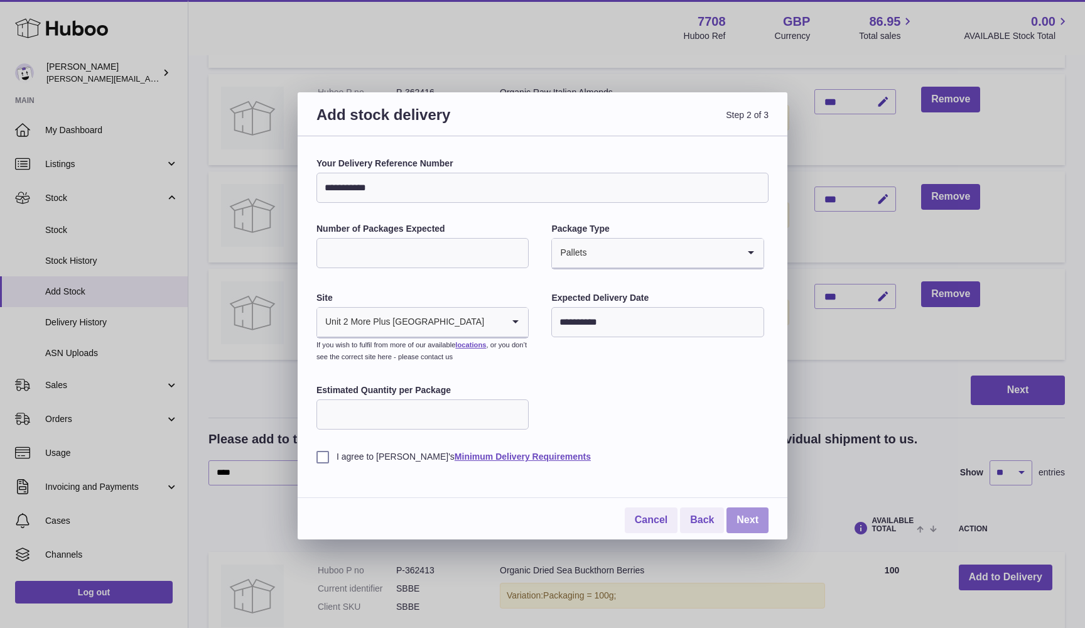
type input "****"
click at [738, 510] on link "Next" at bounding box center [747, 520] width 42 height 26
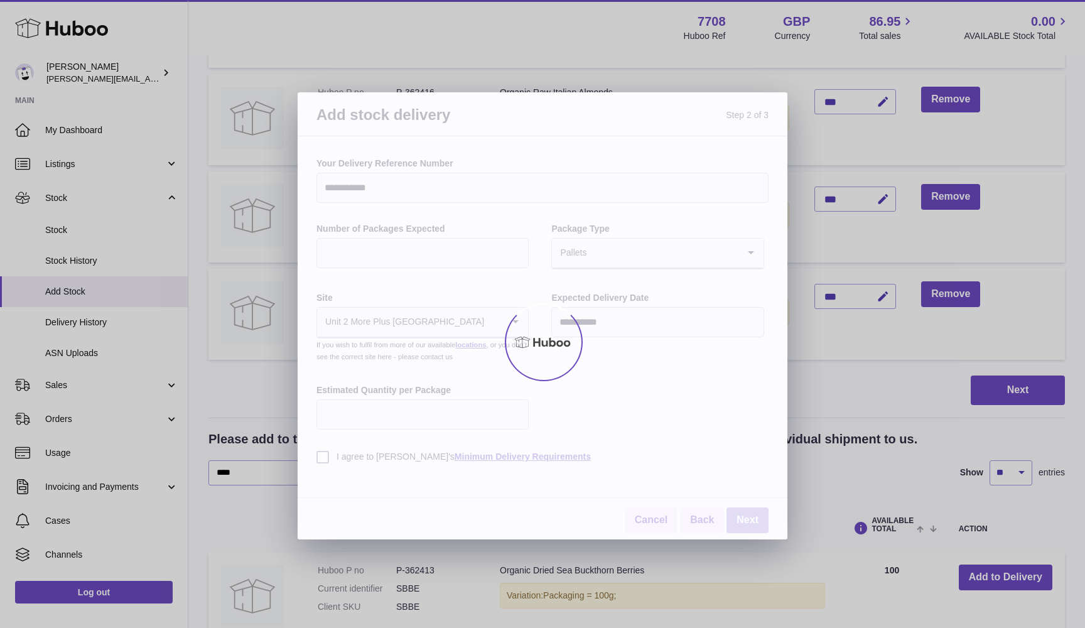
scroll to position [0, 0]
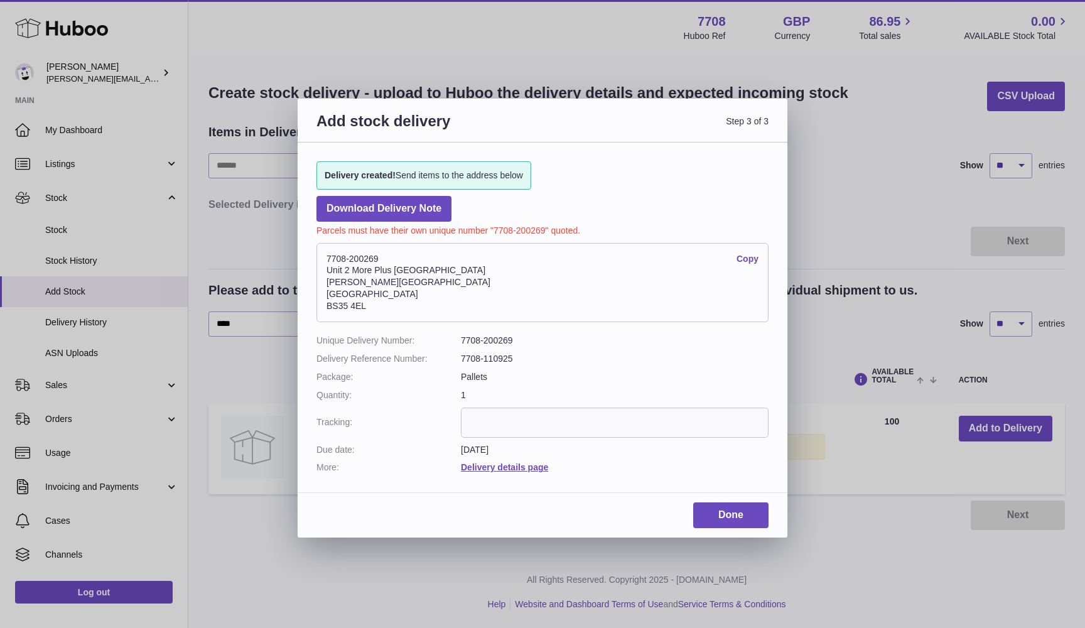
drag, startPoint x: 324, startPoint y: 255, endPoint x: 384, endPoint y: 306, distance: 78.4
click at [384, 306] on address "7708-200269 Copy Unit 2 More Plus Central Park Hudson Ave Severn Beach BS35 4EL" at bounding box center [542, 282] width 452 height 79
copy address "7708-200269 Copy Unit 2 More Plus Central Park Hudson Ave Severn Beach BS35 4EL"
click at [357, 212] on link "Download Delivery Note" at bounding box center [383, 209] width 135 height 26
click at [272, 232] on div "Add stock delivery Step 3 of 3 Delivery created! Send items to the address belo…" at bounding box center [542, 314] width 1085 height 628
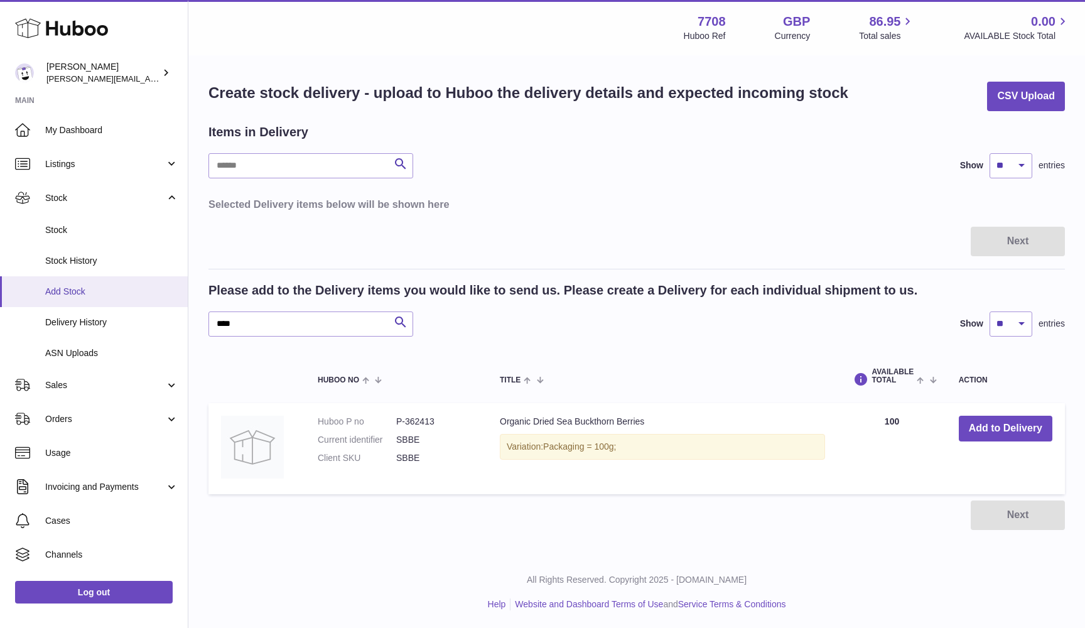
click at [65, 299] on link "Add Stock" at bounding box center [94, 291] width 188 height 31
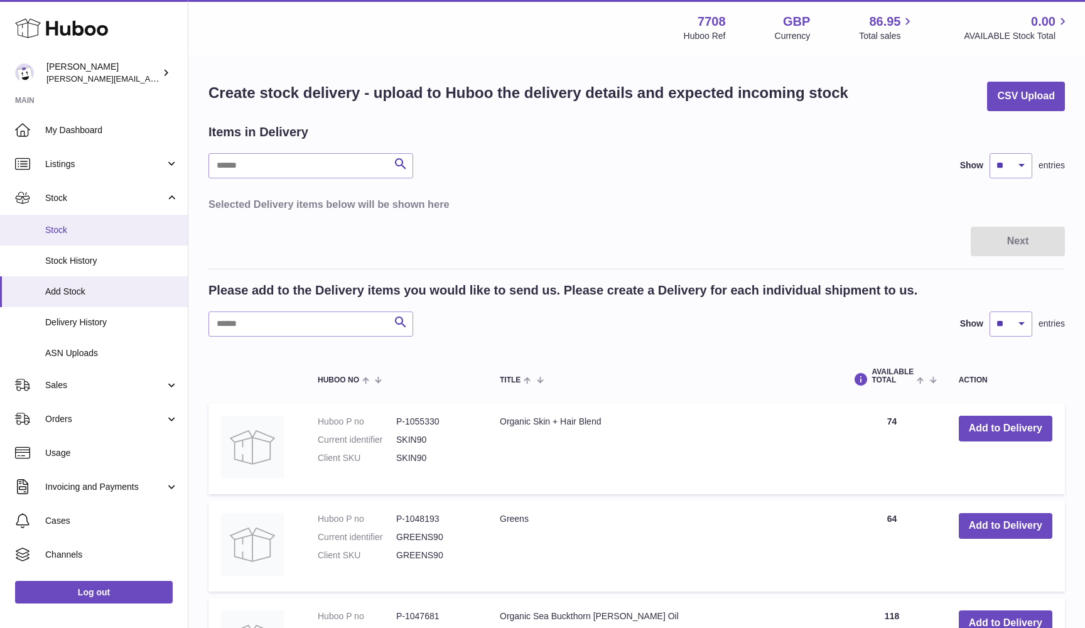
click at [74, 229] on span "Stock" at bounding box center [111, 230] width 133 height 12
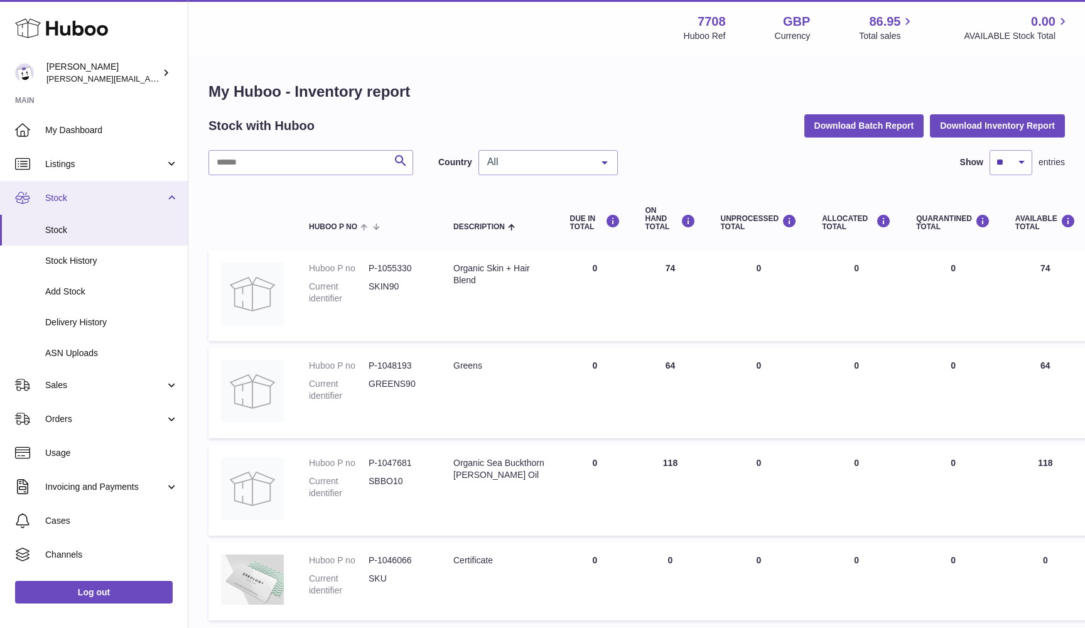
click at [72, 192] on span "Stock" at bounding box center [105, 198] width 120 height 12
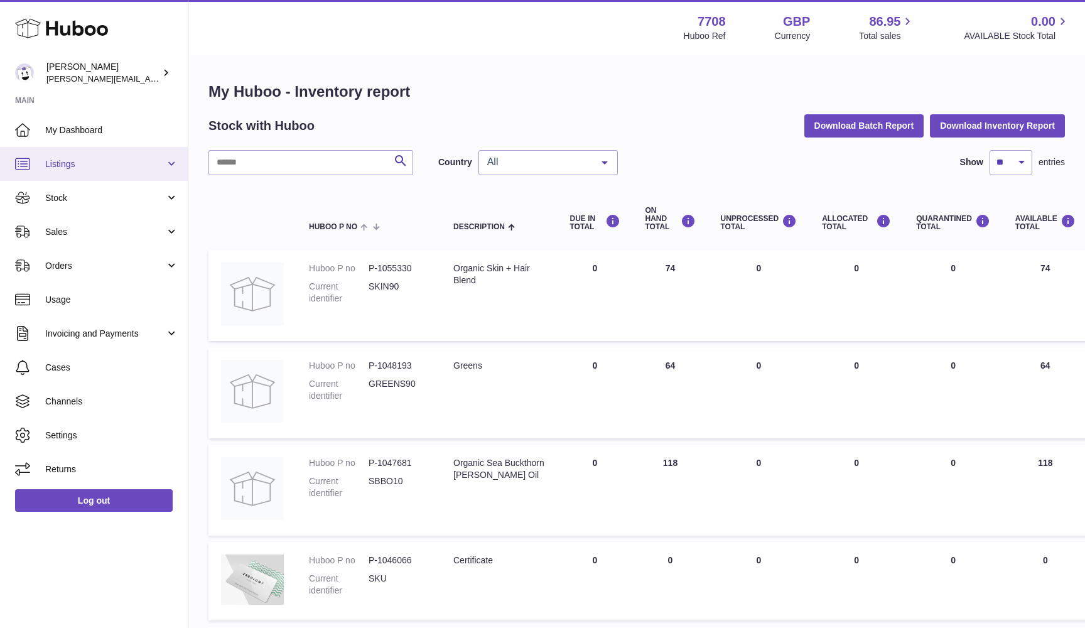
click at [78, 156] on link "Listings" at bounding box center [94, 164] width 188 height 34
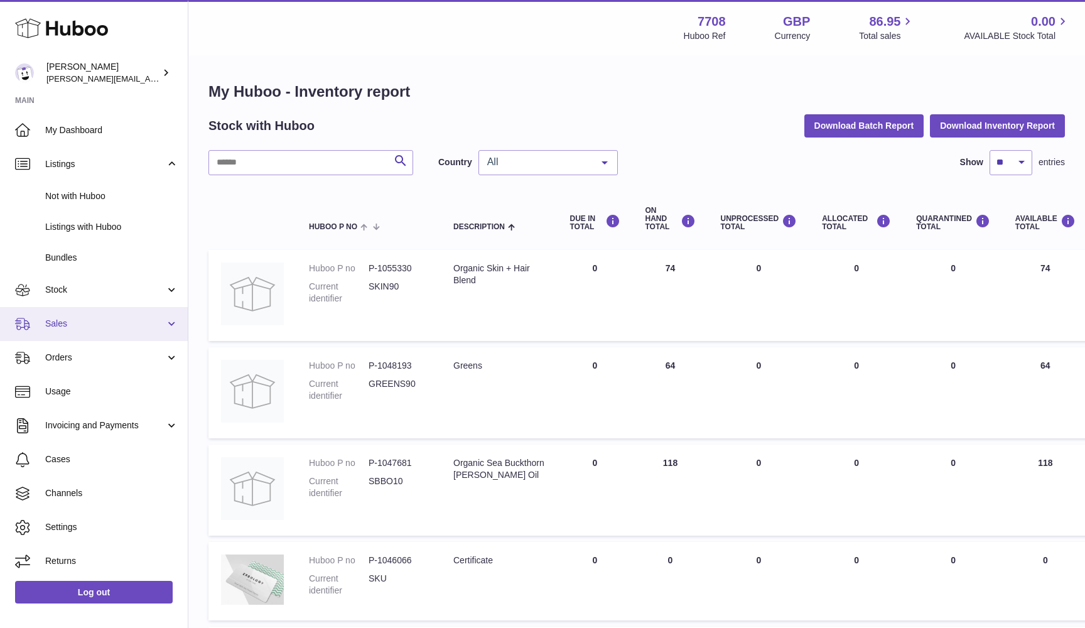
click at [88, 326] on link "Sales" at bounding box center [94, 324] width 188 height 34
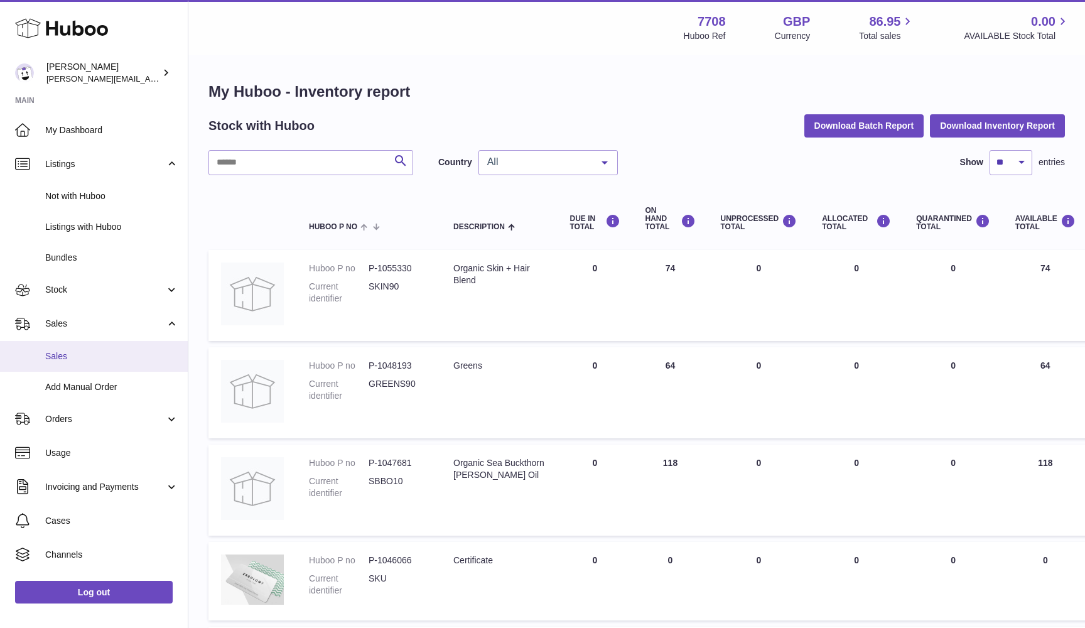
click at [80, 350] on span "Sales" at bounding box center [111, 356] width 133 height 12
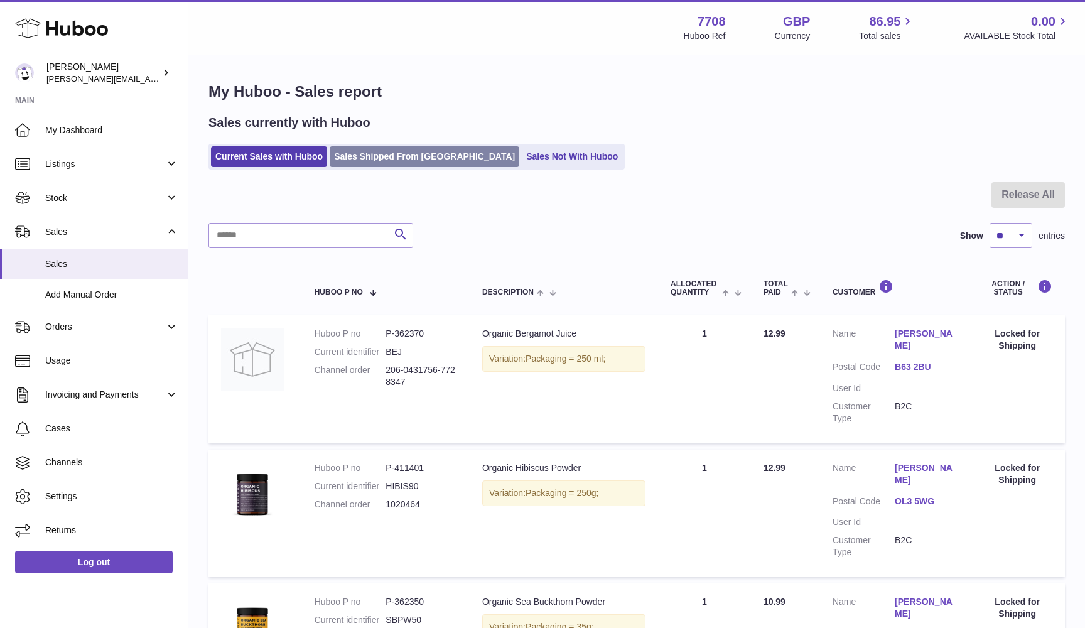
click at [353, 161] on link "Sales Shipped From [GEOGRAPHIC_DATA]" at bounding box center [424, 156] width 190 height 21
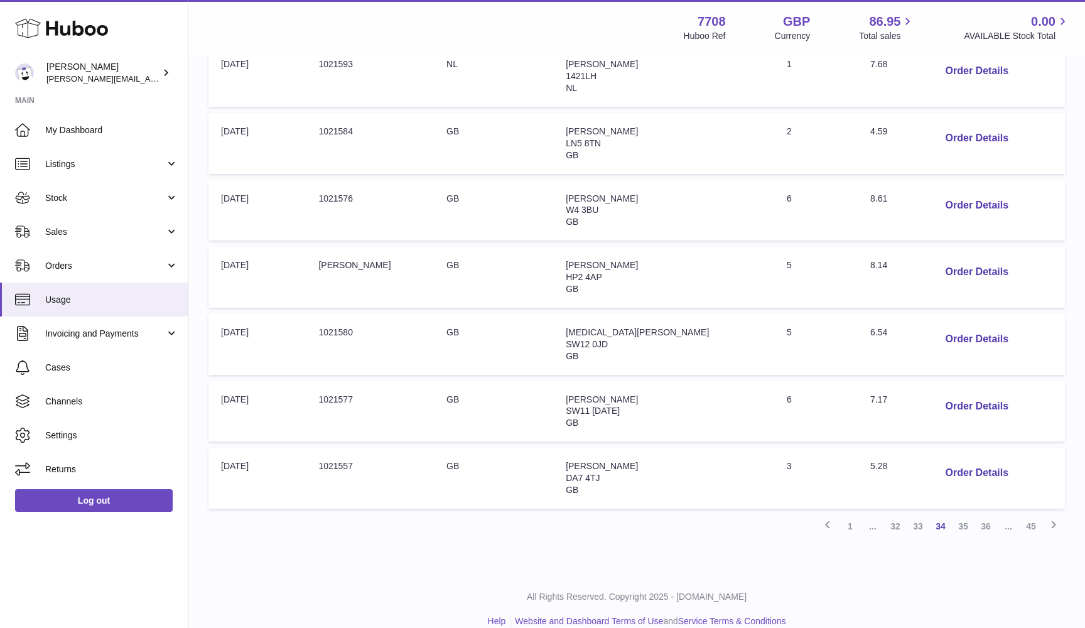
scroll to position [454, 0]
click at [1033, 516] on link "45" at bounding box center [1030, 527] width 23 height 23
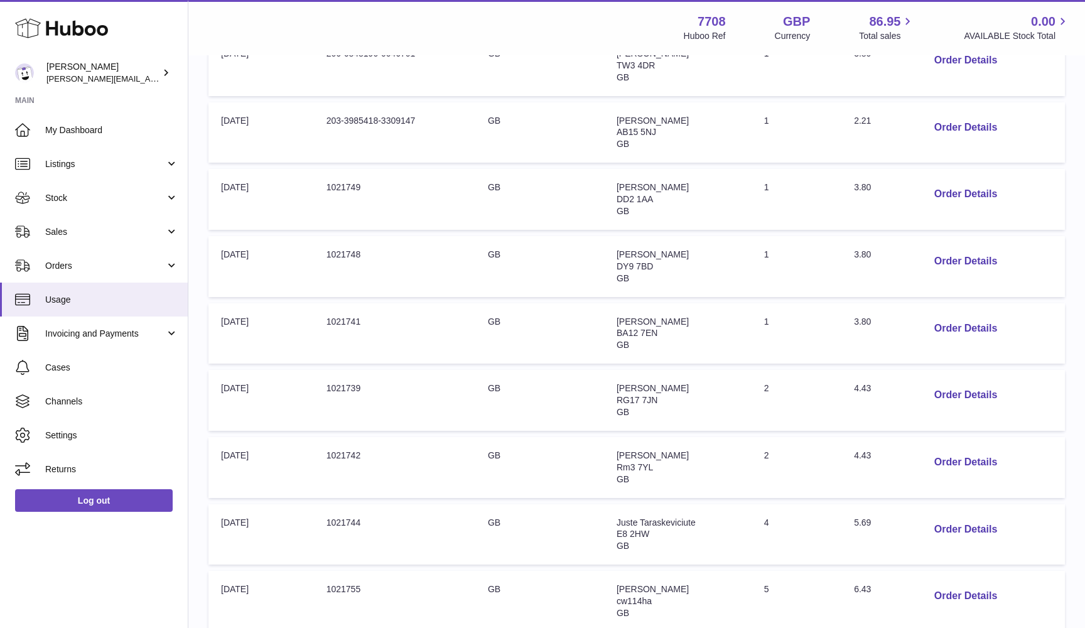
scroll to position [326, 0]
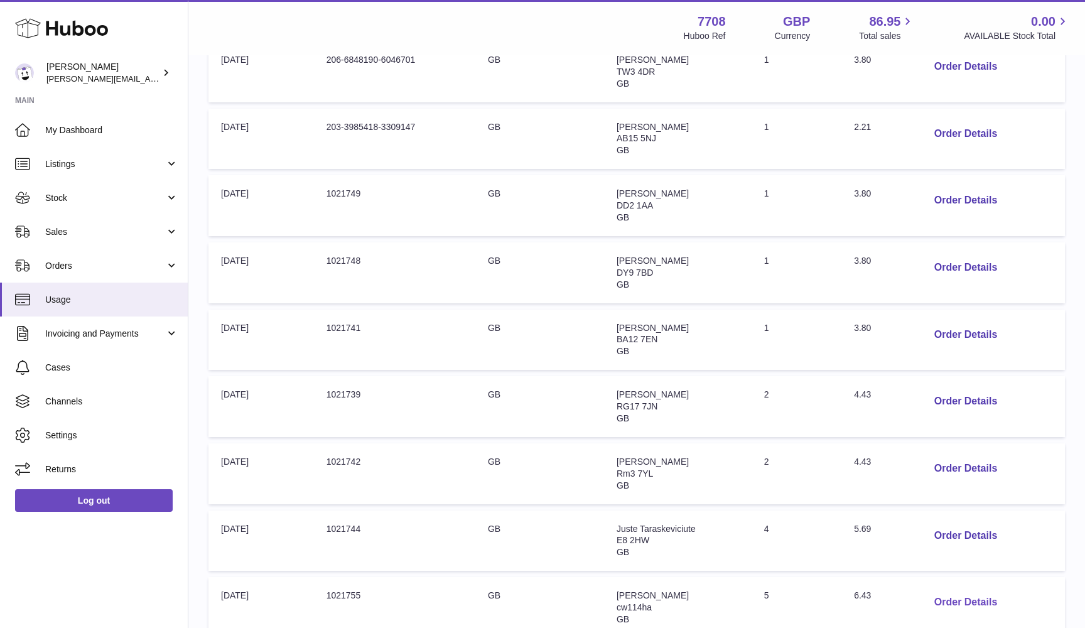
click at [951, 589] on button "Order Details" at bounding box center [965, 602] width 83 height 26
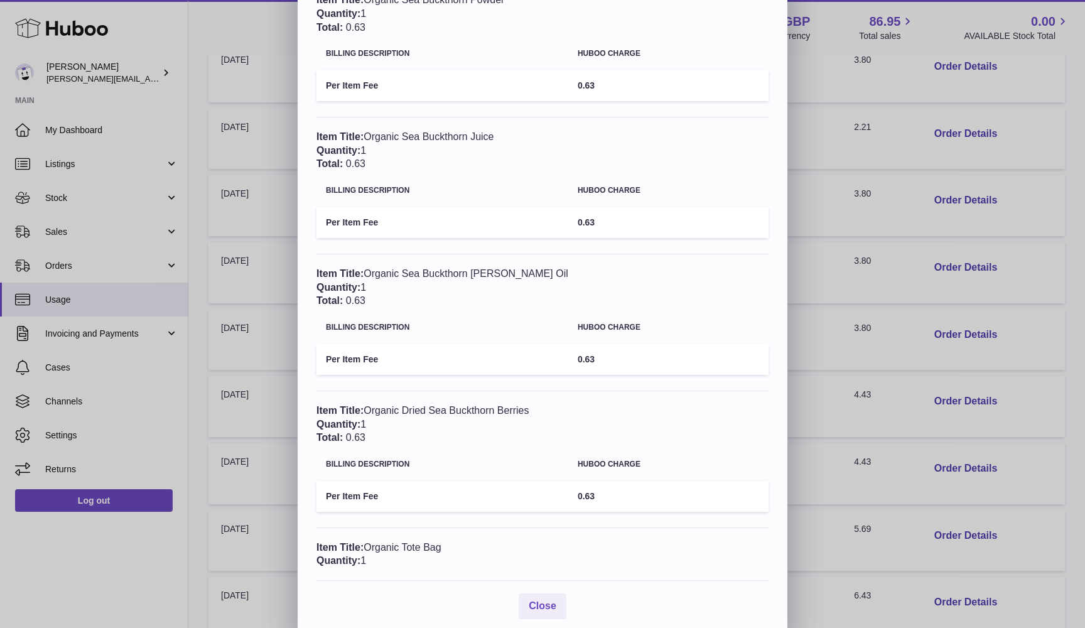
click at [951, 473] on div "× Order Details - 1021755 Description: Huboo 48 Tracked Small parcel to 2kg Tot…" at bounding box center [542, 314] width 1085 height 628
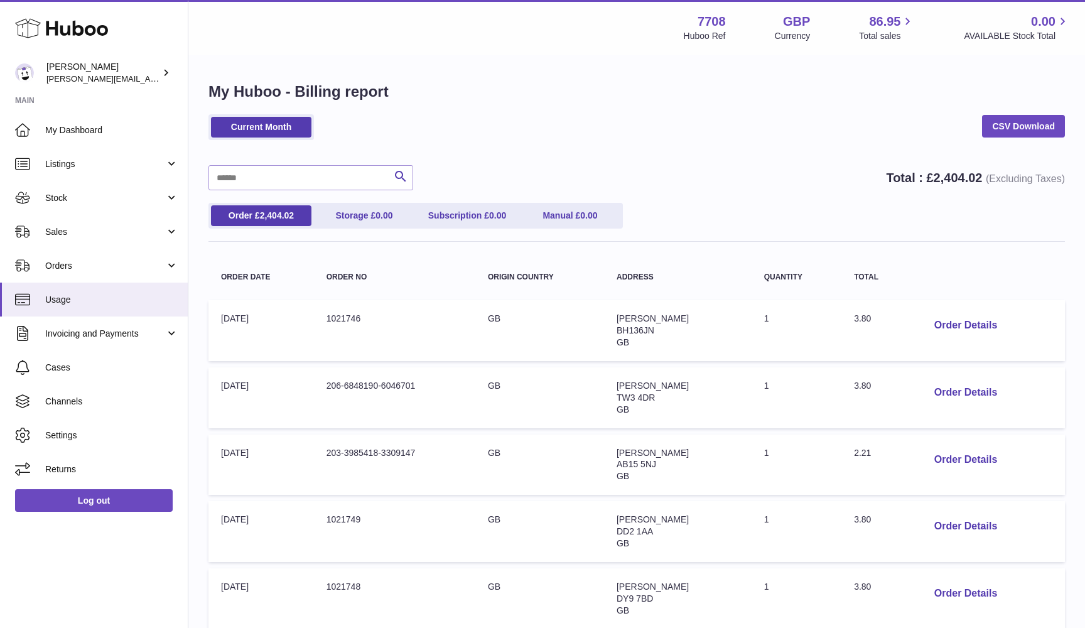
scroll to position [0, 0]
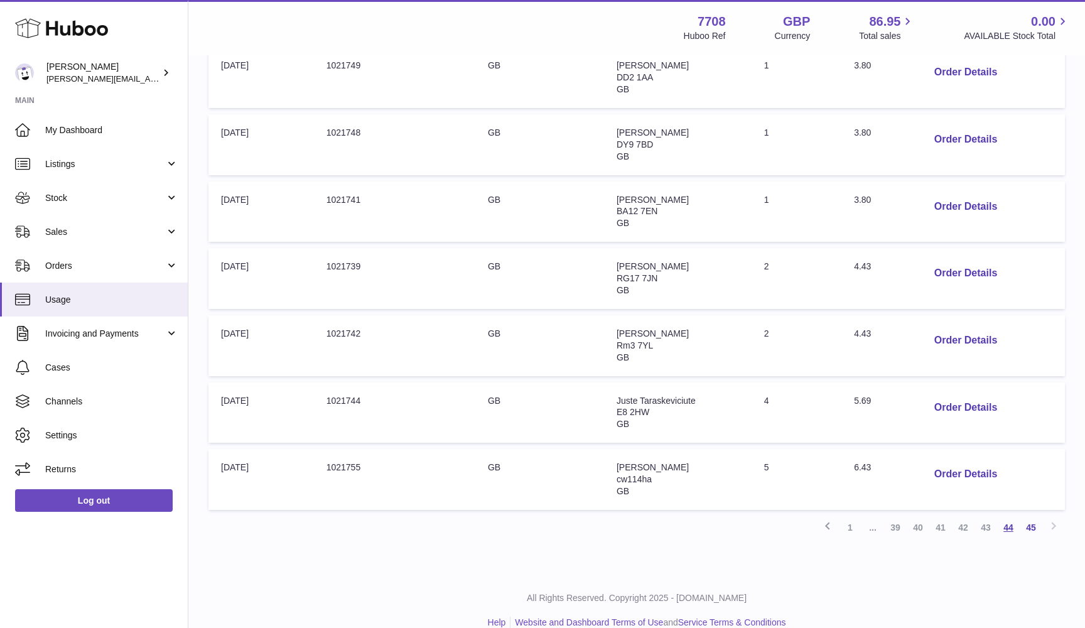
click at [1007, 516] on link "44" at bounding box center [1008, 527] width 23 height 23
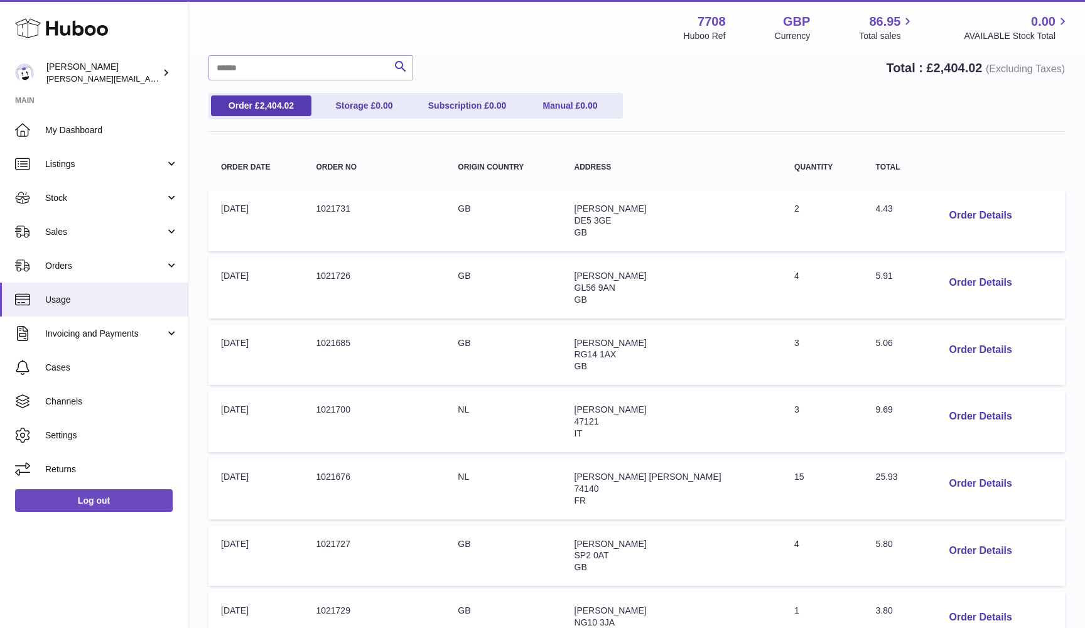
scroll to position [116, 0]
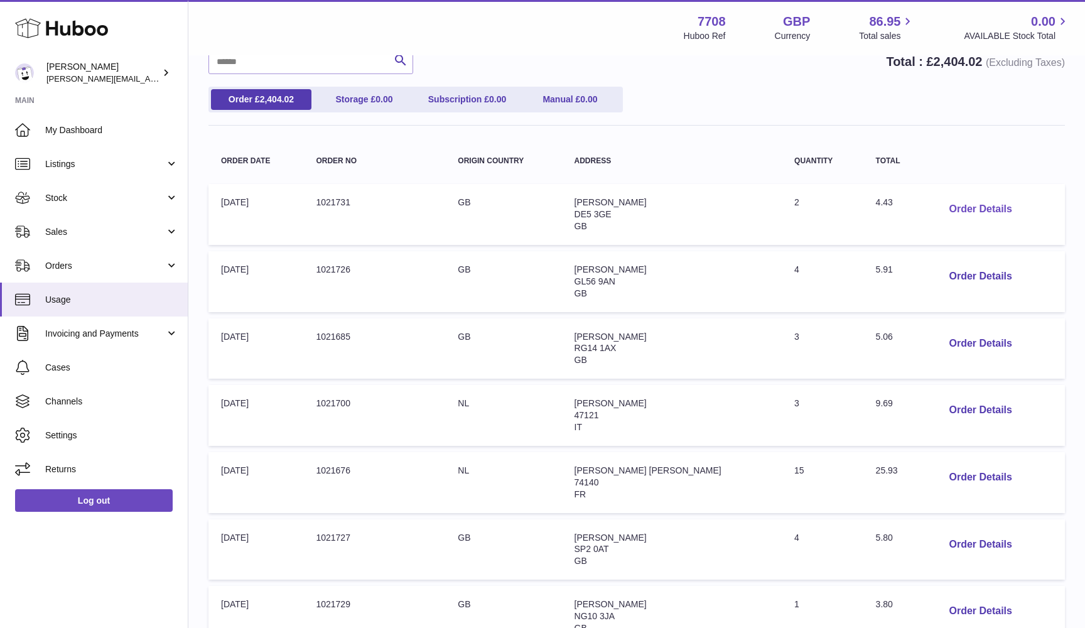
click at [953, 201] on button "Order Details" at bounding box center [979, 209] width 83 height 26
click at [975, 195] on div "× Order Details - 1021731 Description: Huboo 48 Tracked Small packet to 1kg Tot…" at bounding box center [542, 314] width 1085 height 628
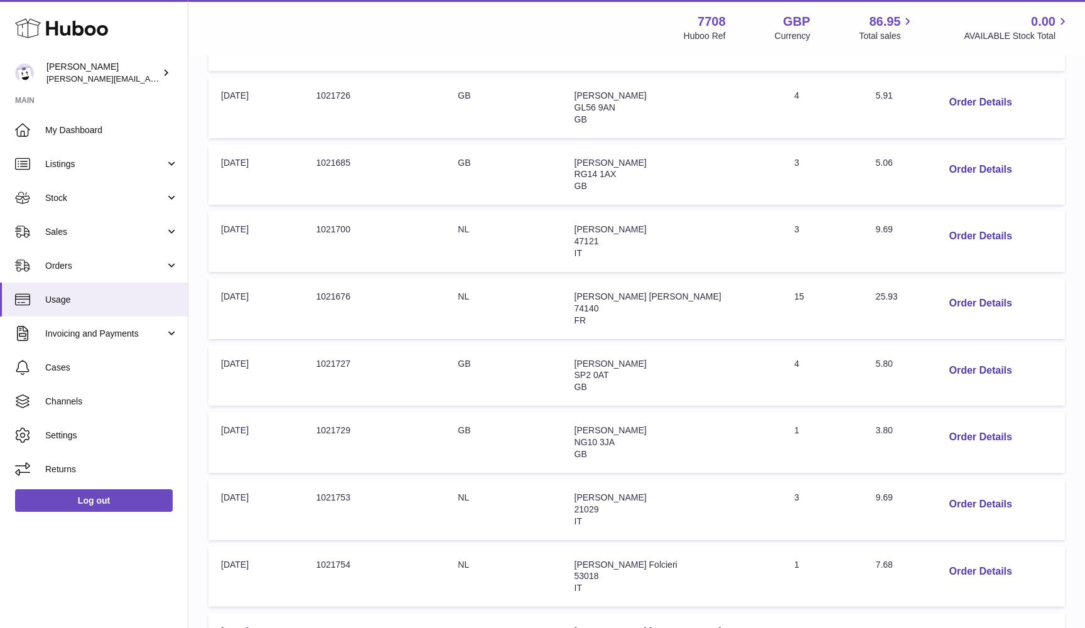
scroll to position [291, 0]
click at [955, 292] on button "Order Details" at bounding box center [979, 302] width 83 height 26
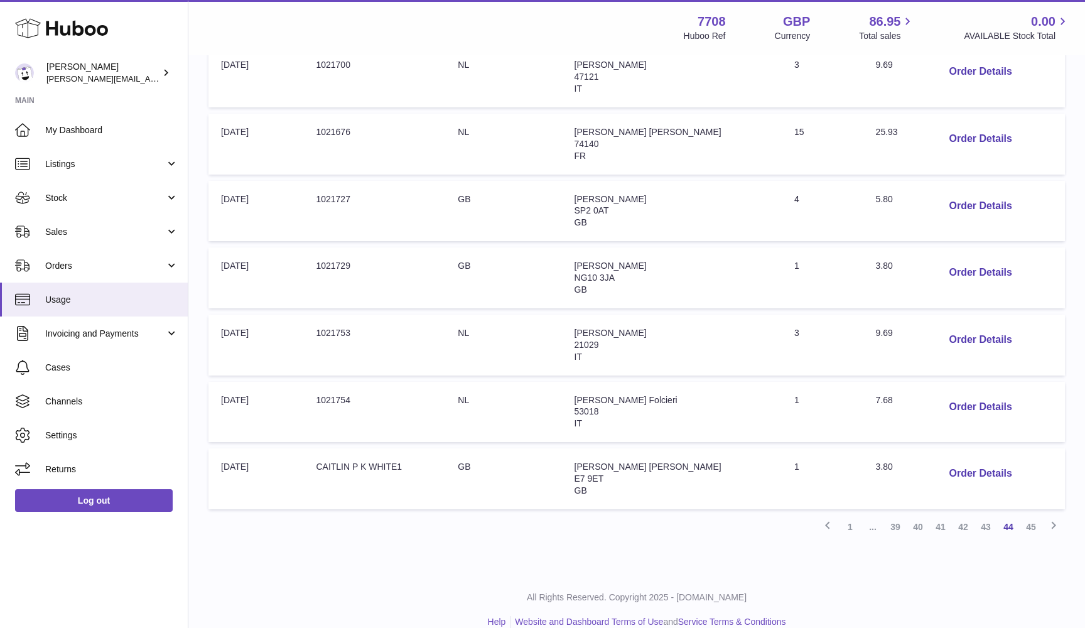
scroll to position [454, 0]
click at [990, 516] on link "43" at bounding box center [985, 527] width 23 height 23
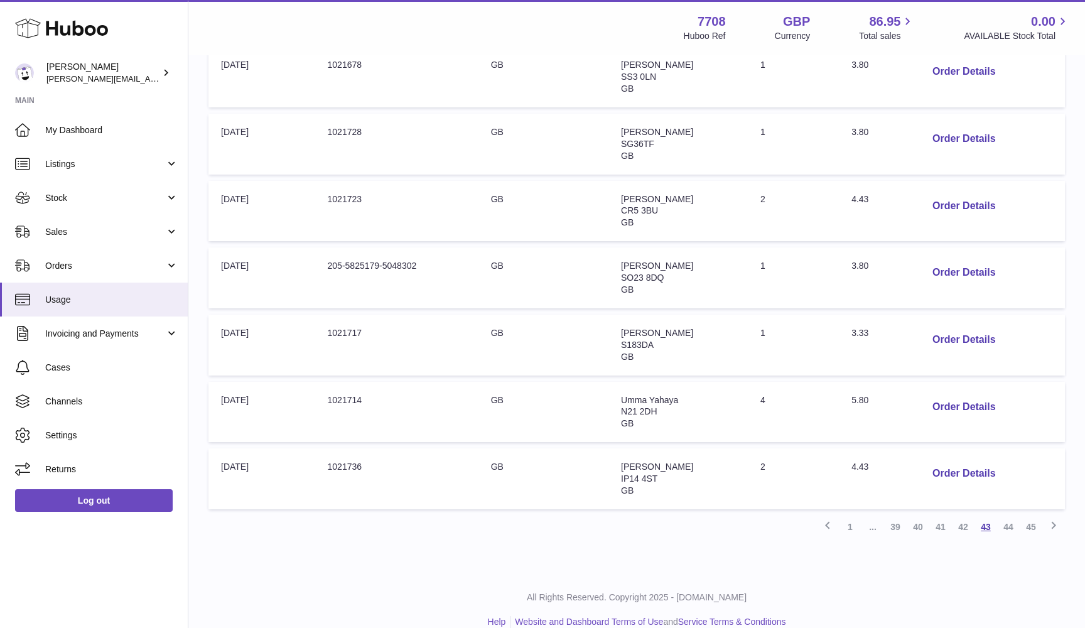
scroll to position [454, 0]
click at [945, 328] on button "Order Details" at bounding box center [963, 341] width 83 height 26
click at [945, 324] on div at bounding box center [542, 314] width 1085 height 628
click at [954, 260] on button "Order Details" at bounding box center [963, 273] width 83 height 26
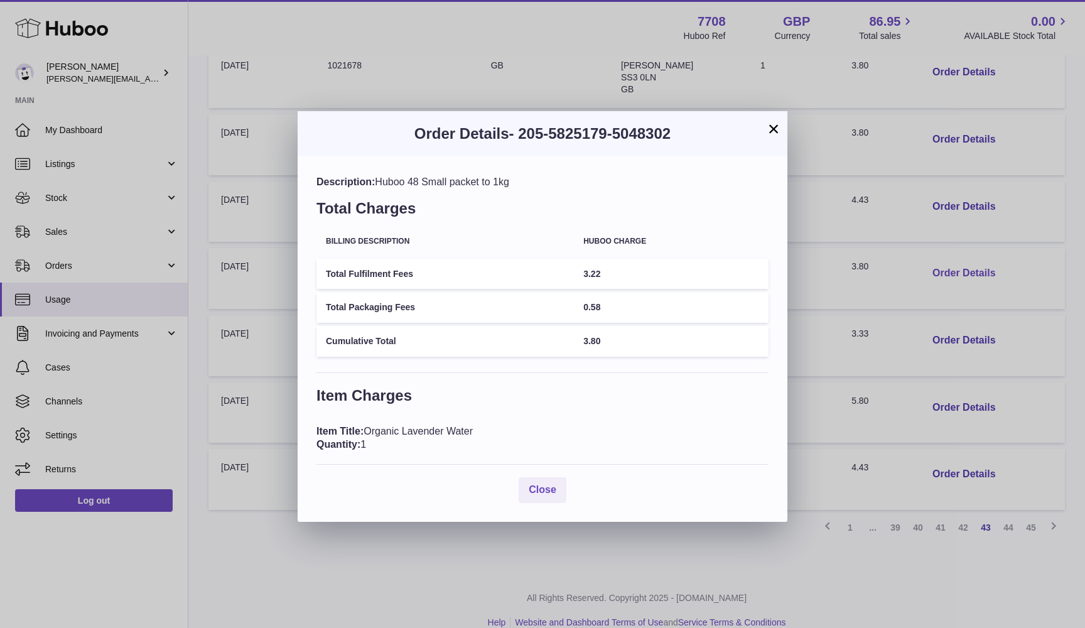
click at [954, 254] on div "× Order Details - 205-5825179-5048302 Description: Huboo 48 Small packet to 1kg…" at bounding box center [542, 314] width 1085 height 628
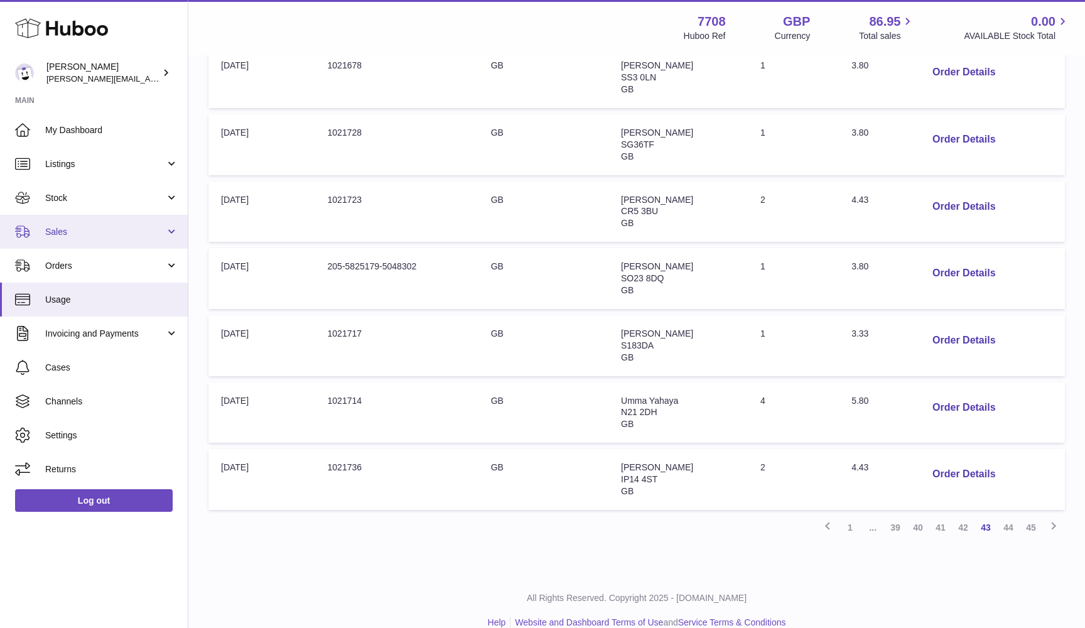
click at [65, 233] on span "Sales" at bounding box center [105, 232] width 120 height 12
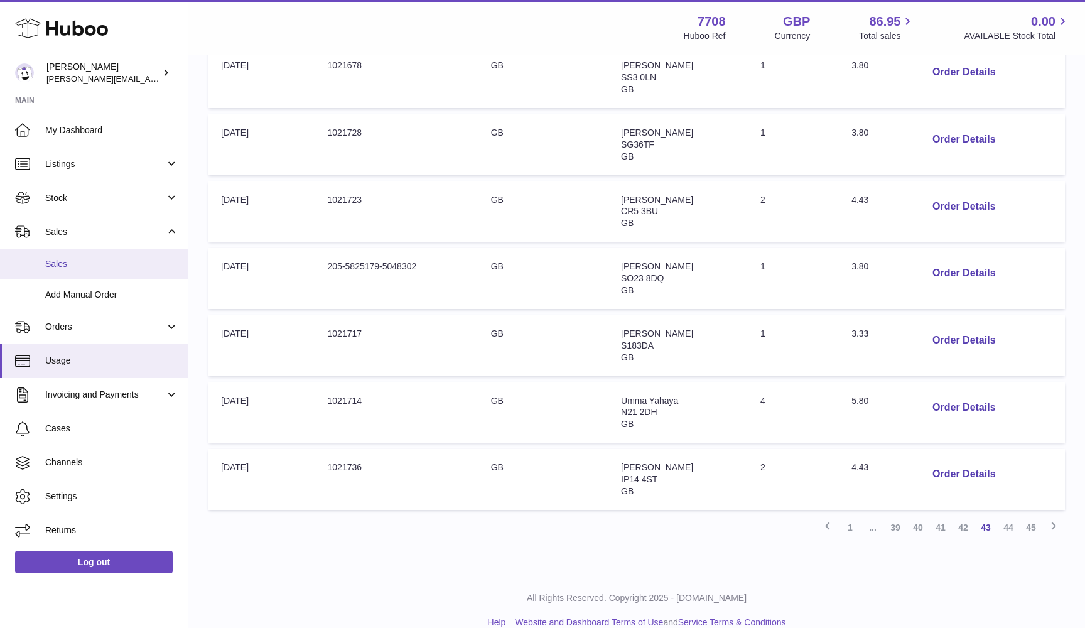
click at [61, 252] on link "Sales" at bounding box center [94, 264] width 188 height 31
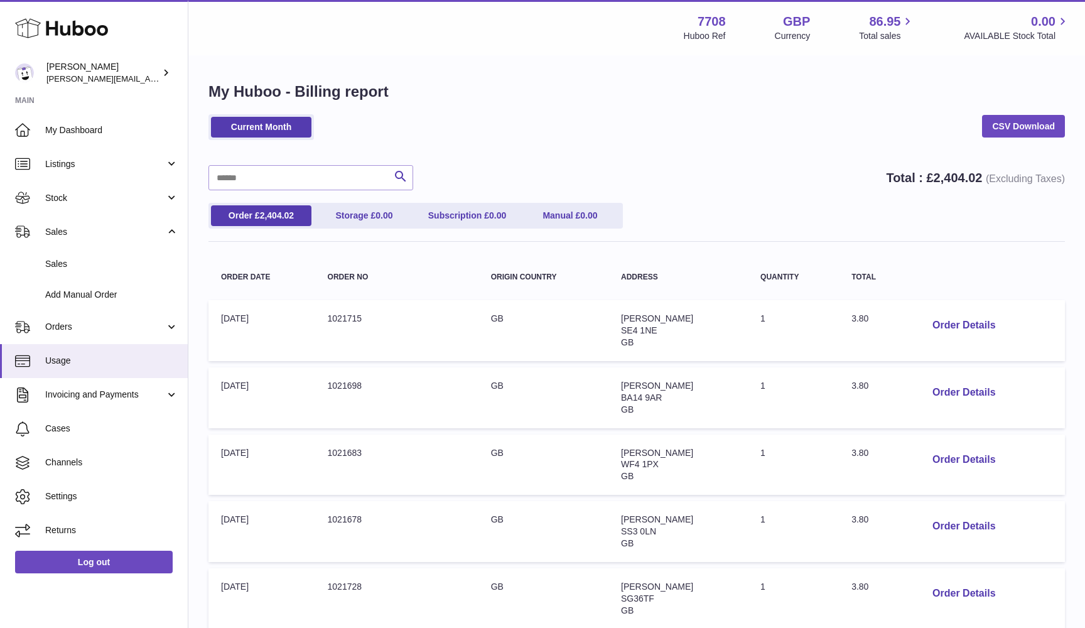
scroll to position [0, 0]
click at [224, 172] on input "text" at bounding box center [310, 177] width 205 height 25
paste input "*******"
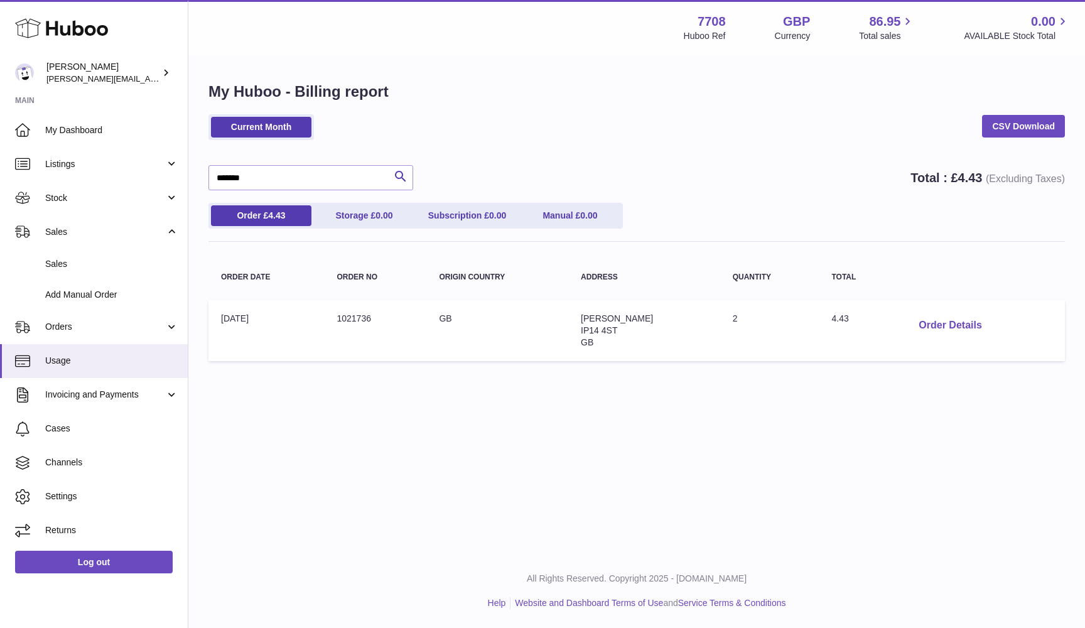
click at [949, 321] on button "Order Details" at bounding box center [949, 326] width 83 height 26
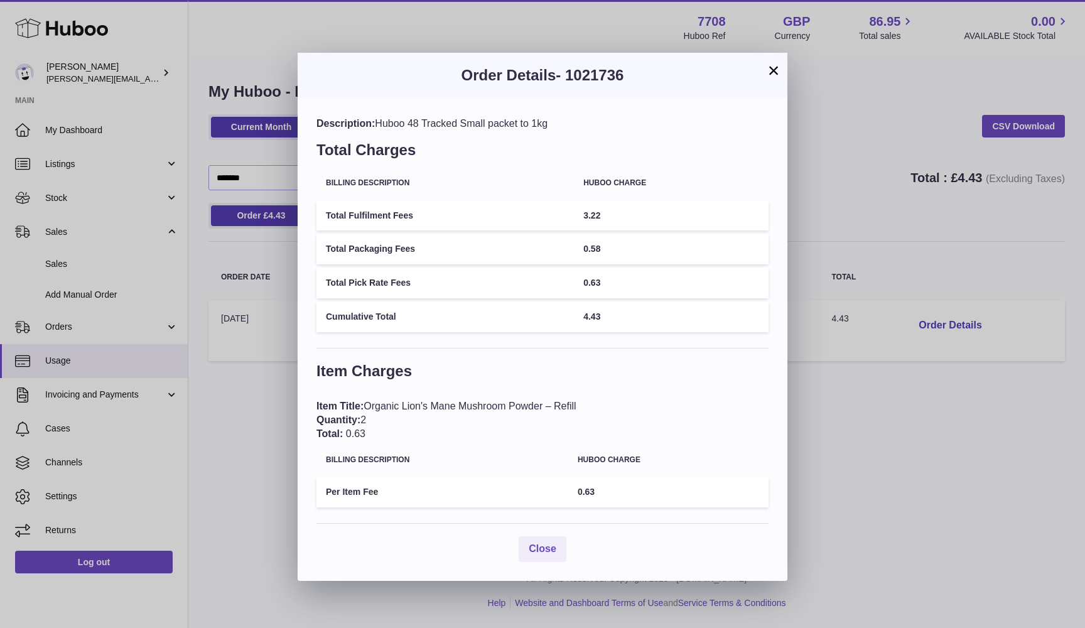
click at [387, 122] on div "Description: Huboo 48 Tracked Small packet to 1kg" at bounding box center [542, 124] width 452 height 14
drag, startPoint x: 475, startPoint y: 118, endPoint x: 537, endPoint y: 121, distance: 61.6
click at [537, 121] on div "Description: Huboo 48 Tracked Small packet to 1kg" at bounding box center [542, 124] width 452 height 14
click at [587, 208] on td "3.22" at bounding box center [671, 215] width 195 height 31
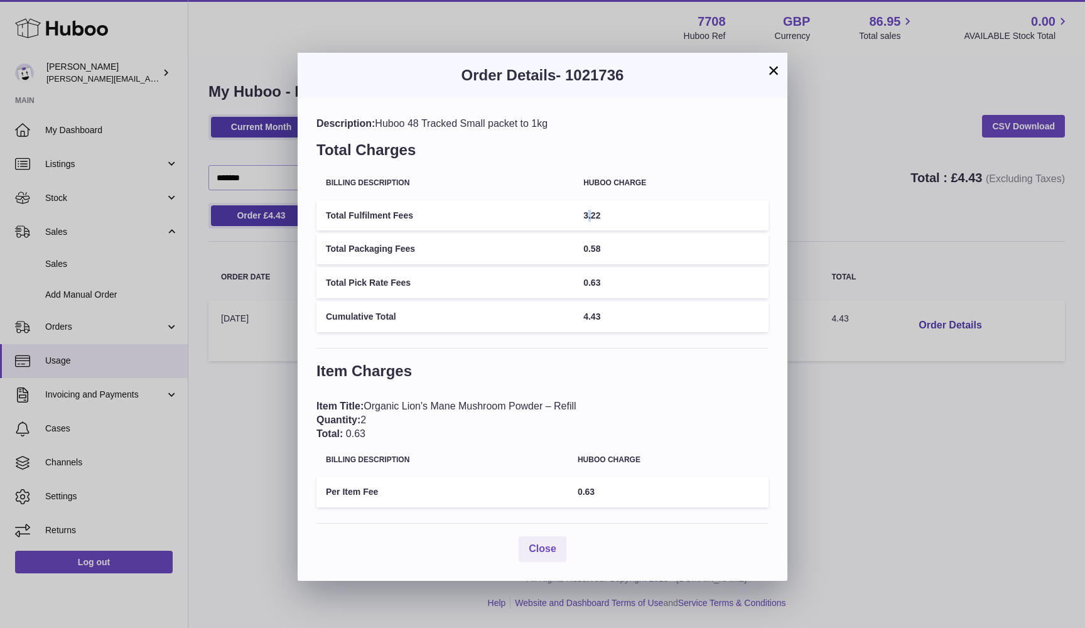
click at [587, 208] on td "3.22" at bounding box center [671, 215] width 195 height 31
click at [790, 409] on div "× Order Details - 1021736 Description: Huboo 48 Tracked Small packet to 1kg Tot…" at bounding box center [542, 314] width 1085 height 628
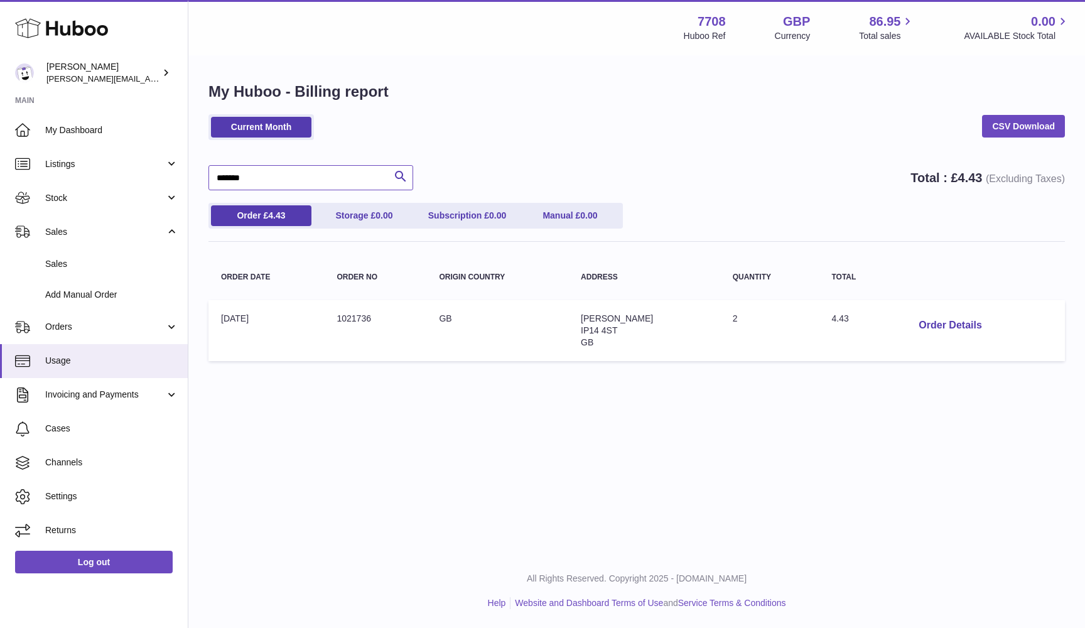
click at [329, 176] on input "*******" at bounding box center [310, 177] width 205 height 25
paste input "text"
type input "*******"
click at [932, 320] on button "Order Details" at bounding box center [949, 326] width 83 height 26
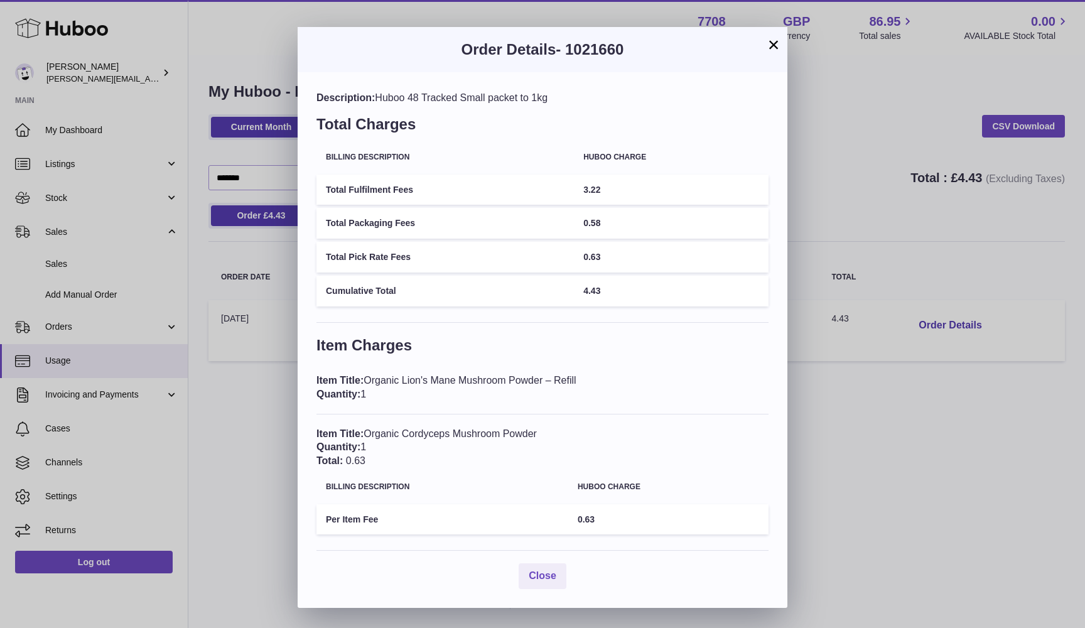
click at [246, 406] on div "× Order Details - 1021660 Description: Huboo 48 Tracked Small packet to 1kg Tot…" at bounding box center [542, 314] width 1085 height 628
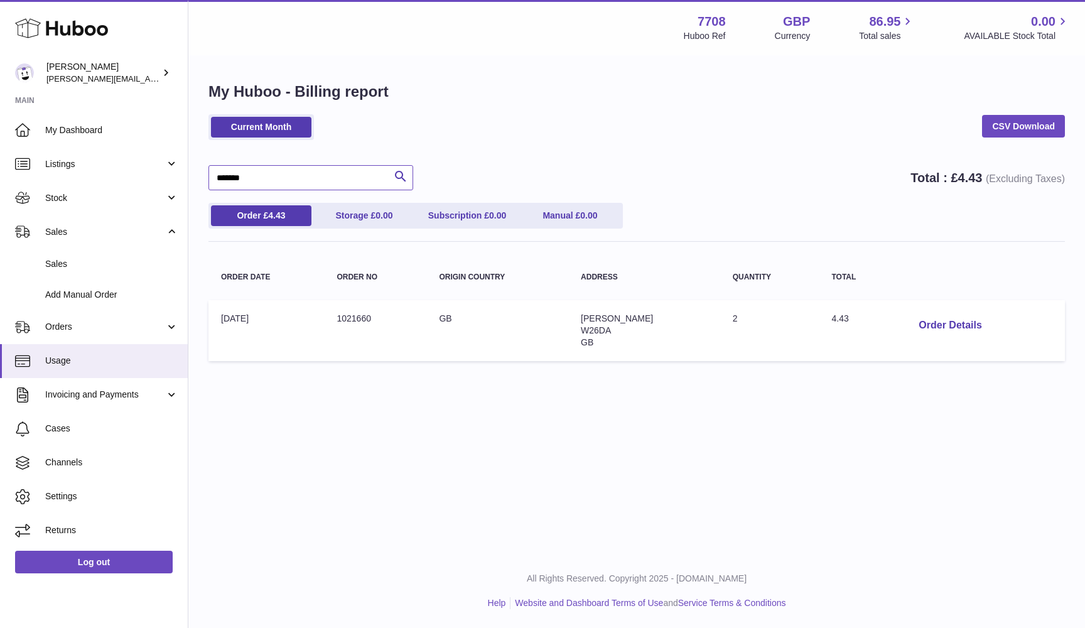
click at [237, 173] on input "*******" at bounding box center [310, 177] width 205 height 25
click at [370, 412] on div "Menu Huboo 7708 Huboo Ref GBP Currency 86.95 Total sales 0.00 AVAILABLE Stock T…" at bounding box center [636, 277] width 896 height 554
click at [222, 180] on input "*******" at bounding box center [310, 177] width 205 height 25
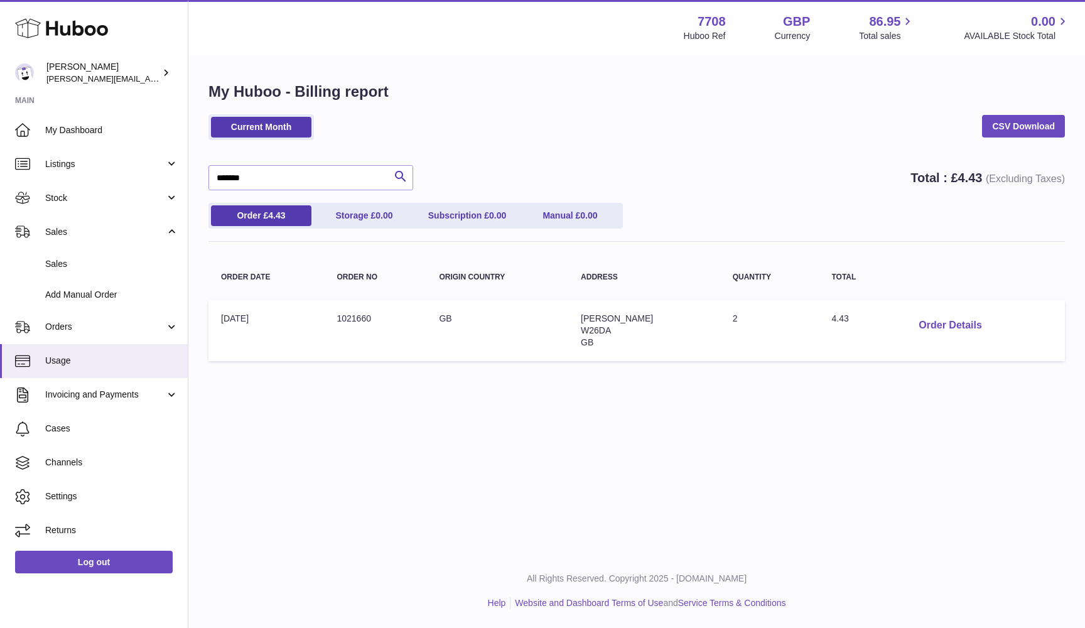
click at [958, 321] on button "Order Details" at bounding box center [949, 326] width 83 height 26
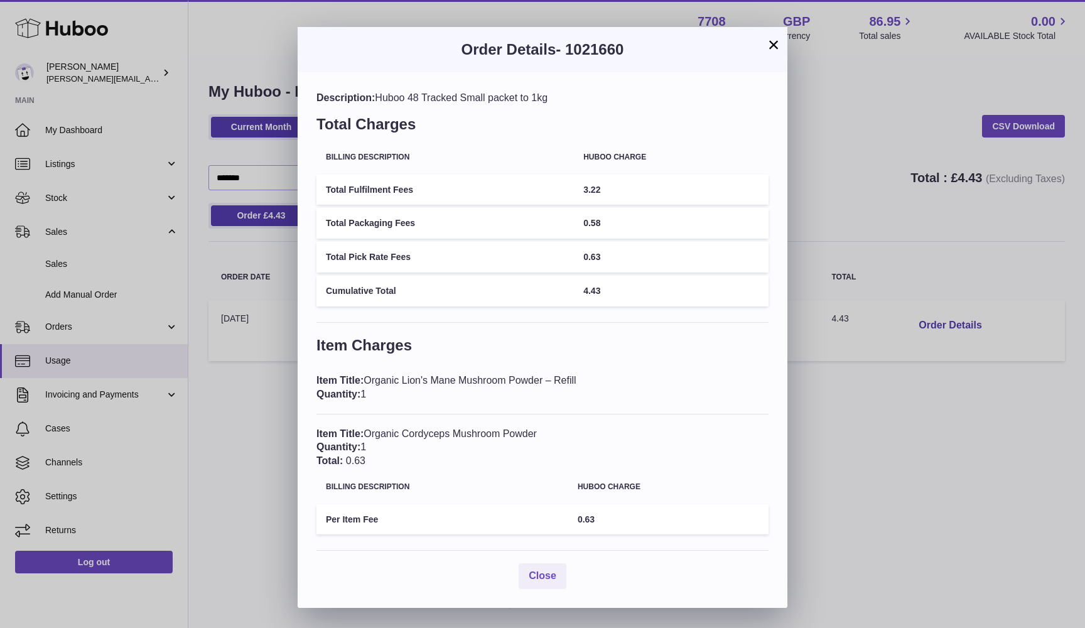
click at [869, 425] on div "× Order Details - 1021660 Description: Huboo 48 Tracked Small packet to 1kg Tot…" at bounding box center [542, 314] width 1085 height 628
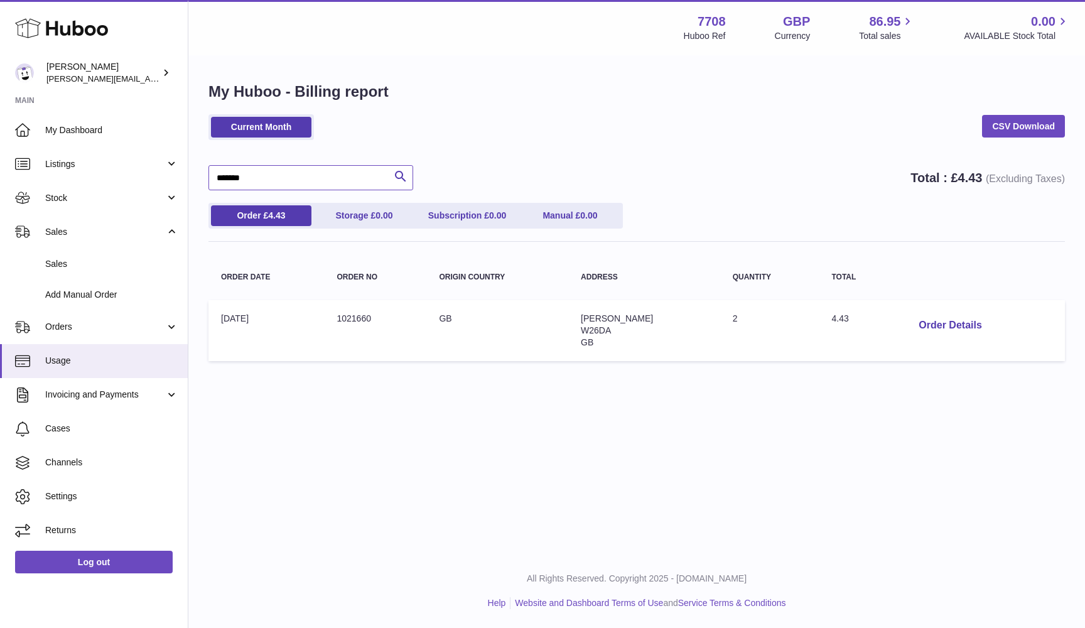
click at [289, 183] on input "*******" at bounding box center [310, 177] width 205 height 25
paste input "text"
click at [928, 321] on button "Order Details" at bounding box center [949, 326] width 83 height 26
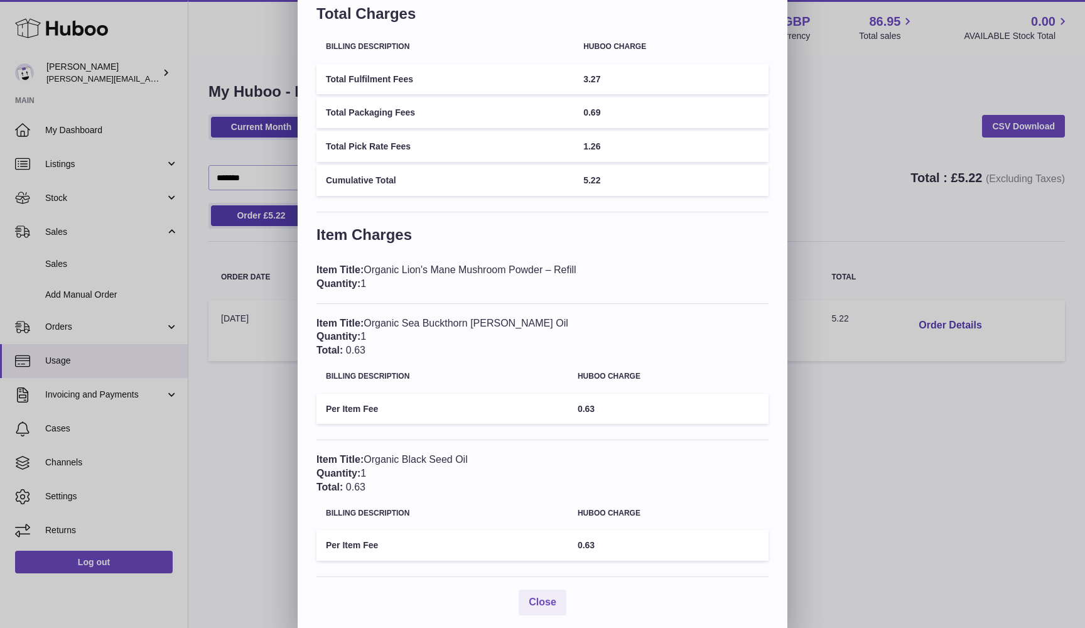
scroll to position [82, 0]
click at [862, 408] on div "× Order Details - 1021498 Description: Huboo 48 Tracked Small parcel to 1kg Tot…" at bounding box center [542, 276] width 1085 height 717
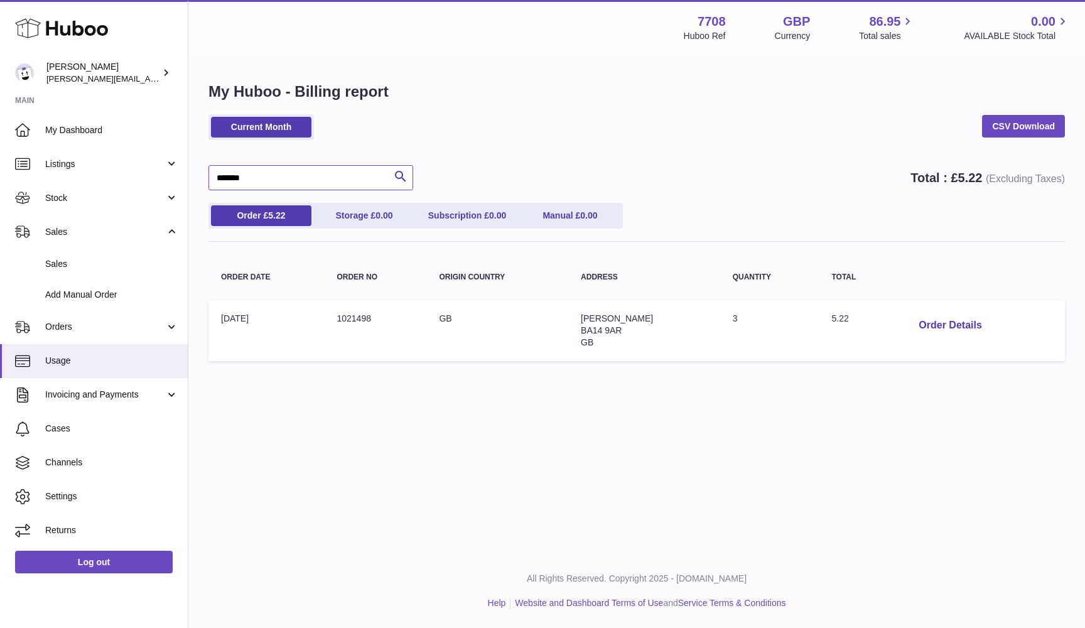
click at [336, 179] on input "*******" at bounding box center [310, 177] width 205 height 25
paste input "text"
click at [944, 325] on button "Order Details" at bounding box center [949, 326] width 83 height 26
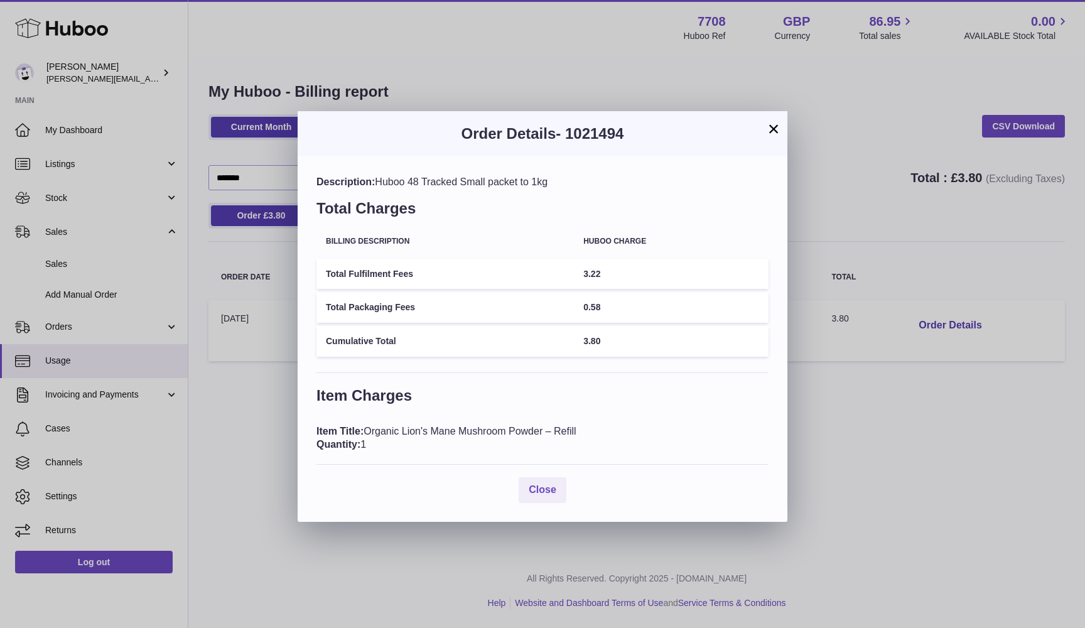
click at [261, 363] on div "× Order Details - 1021494 Description: Huboo 48 Tracked Small packet to 1kg Tot…" at bounding box center [542, 314] width 1085 height 628
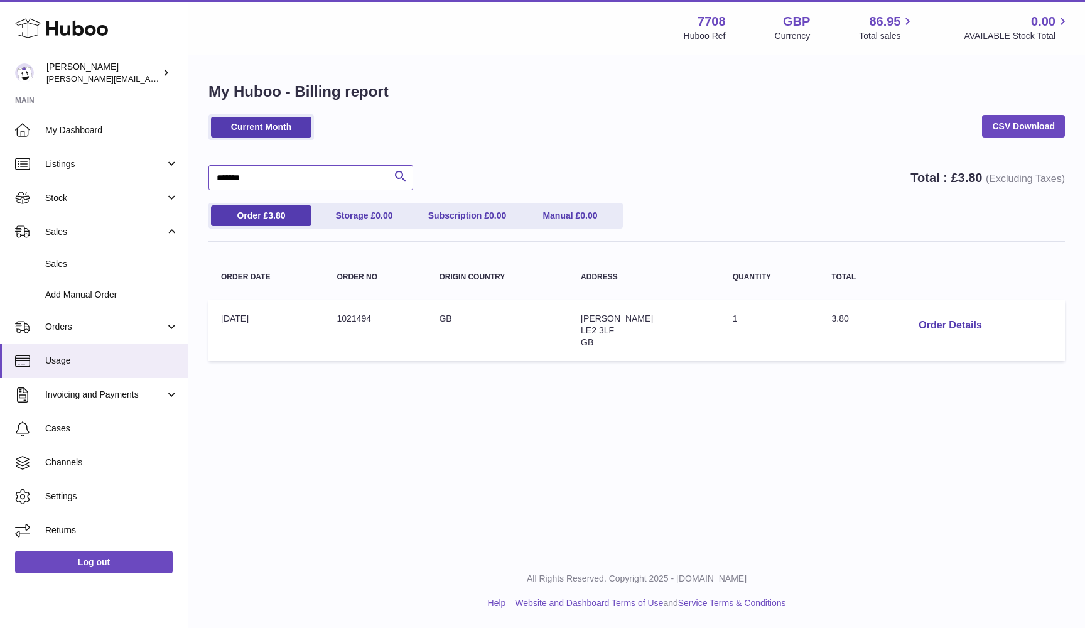
click at [337, 173] on input "*******" at bounding box center [310, 177] width 205 height 25
paste input "text"
click at [935, 322] on button "Order Details" at bounding box center [949, 326] width 83 height 26
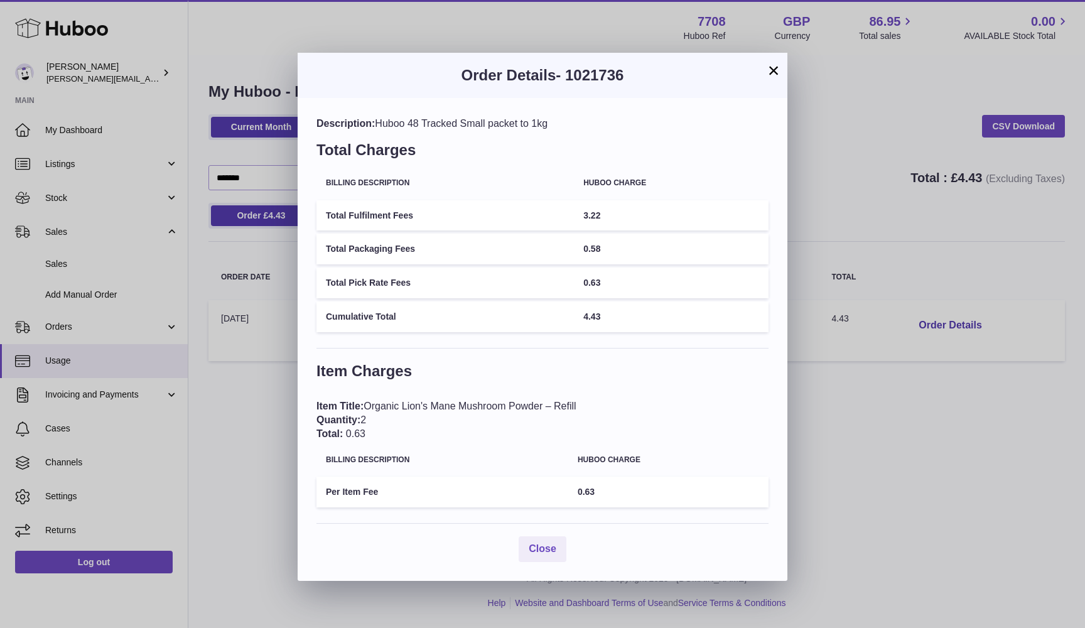
scroll to position [1, 0]
click at [838, 427] on div "× Order Details - 1021736 Description: Huboo 48 Tracked Small packet to 1kg Tot…" at bounding box center [542, 314] width 1085 height 628
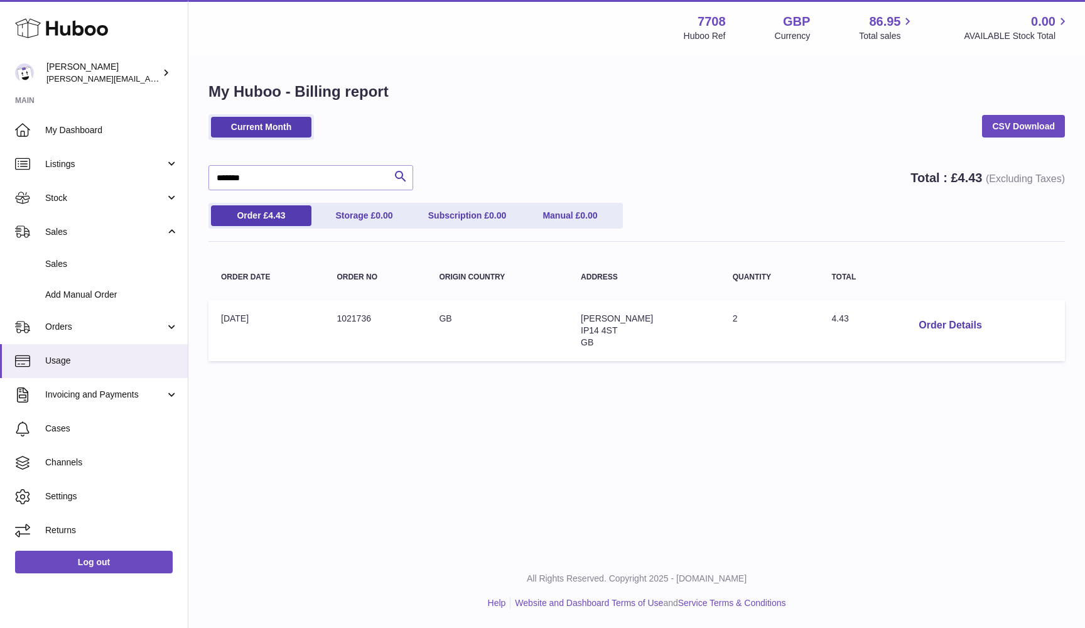
scroll to position [0, 0]
click at [284, 181] on input "*******" at bounding box center [310, 177] width 205 height 25
paste input "text"
click at [943, 321] on button "Order Details" at bounding box center [949, 326] width 83 height 26
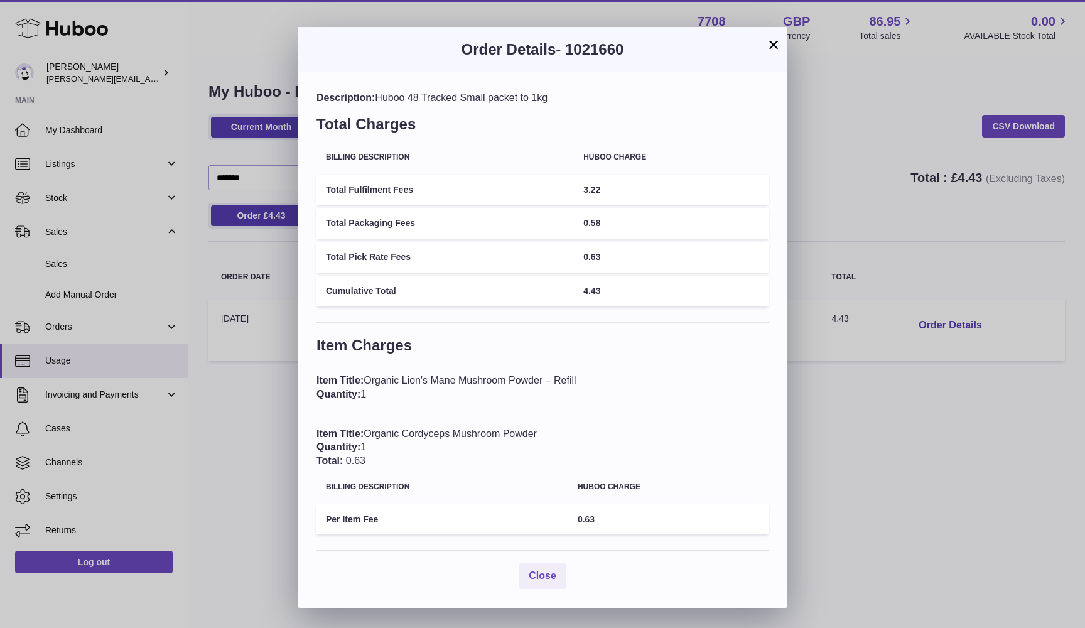
click at [773, 41] on button "×" at bounding box center [773, 44] width 15 height 15
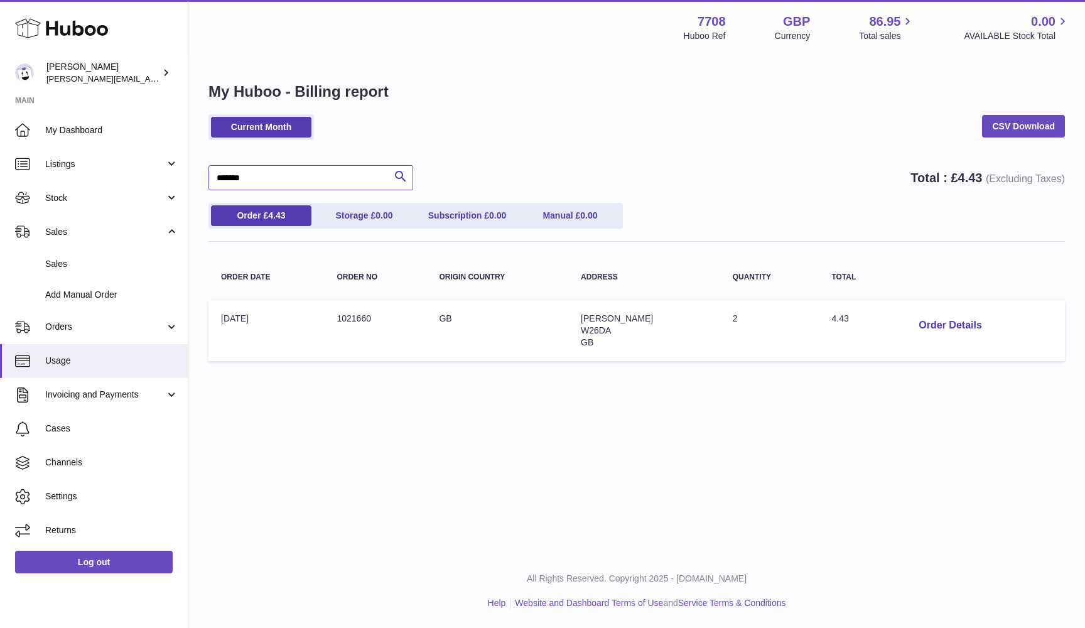
click at [291, 184] on input "*******" at bounding box center [310, 177] width 205 height 25
paste input "text"
click at [934, 320] on button "Order Details" at bounding box center [949, 326] width 83 height 26
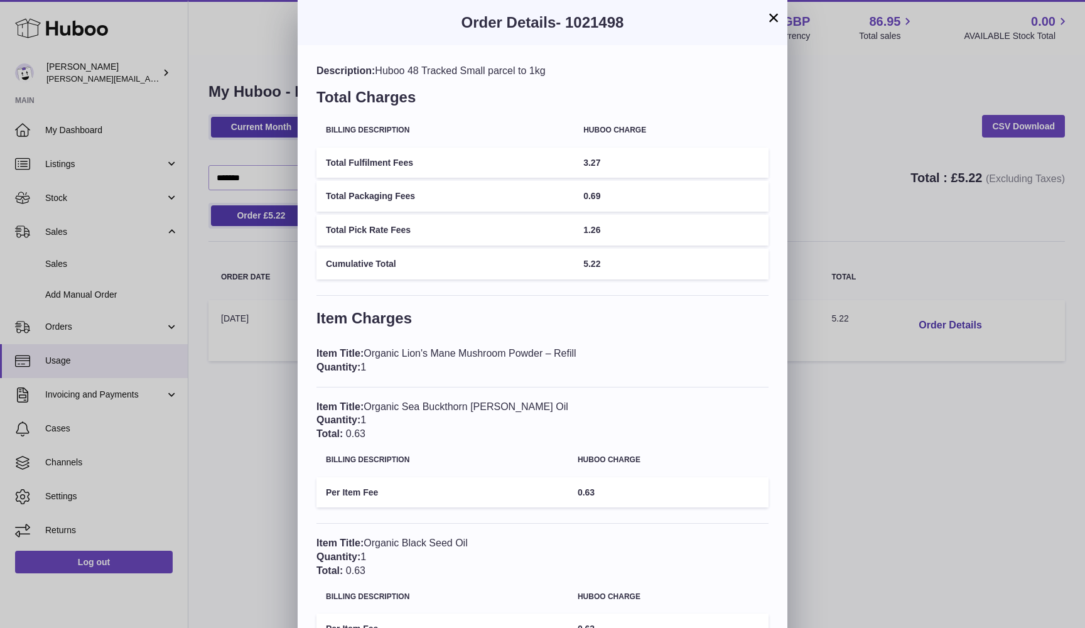
click at [279, 164] on div "× Order Details - 1021498 Description: Huboo 48 Tracked Small parcel to 1kg Tot…" at bounding box center [542, 358] width 1085 height 717
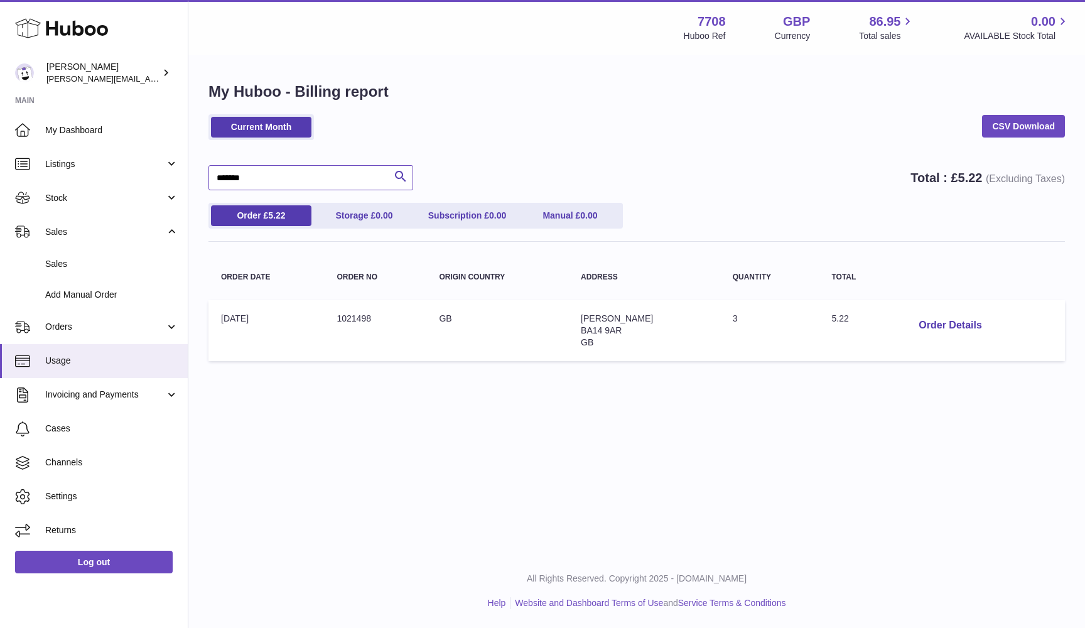
click at [255, 173] on input "*******" at bounding box center [310, 177] width 205 height 25
paste input "text"
click at [939, 322] on button "Order Details" at bounding box center [949, 326] width 83 height 26
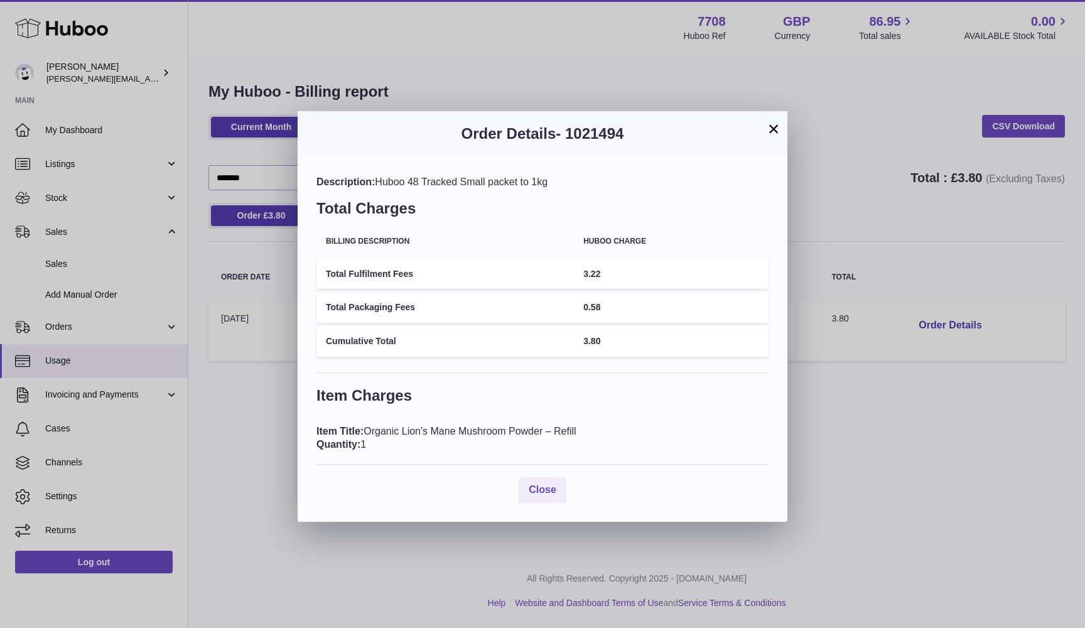
click at [773, 132] on button "×" at bounding box center [773, 128] width 15 height 15
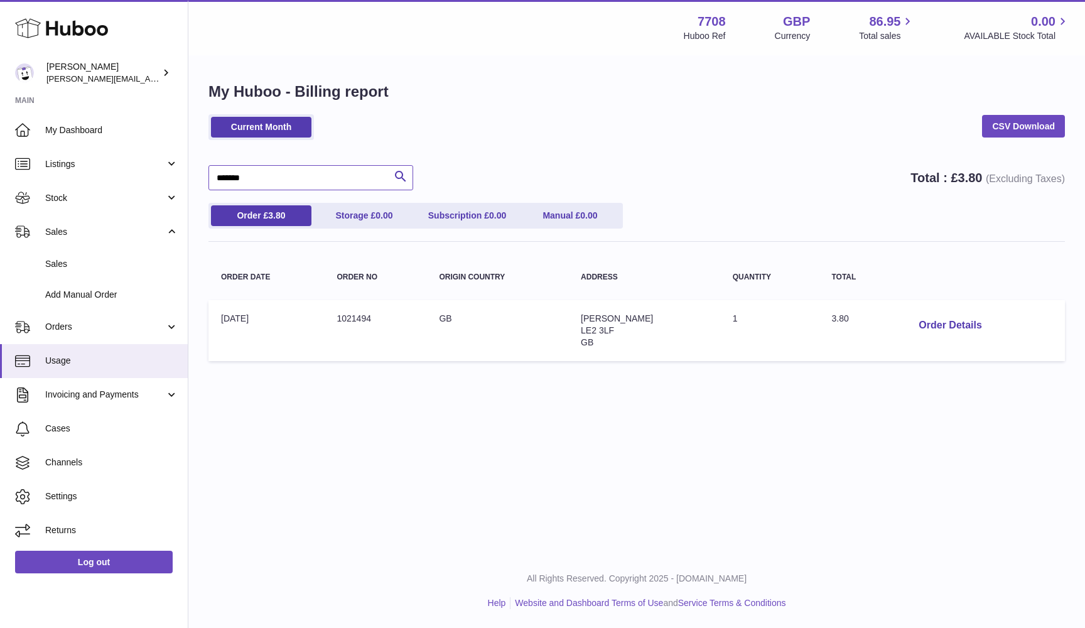
click at [324, 175] on input "*******" at bounding box center [310, 177] width 205 height 25
paste input "text"
click at [929, 326] on button "Order Details" at bounding box center [949, 326] width 83 height 26
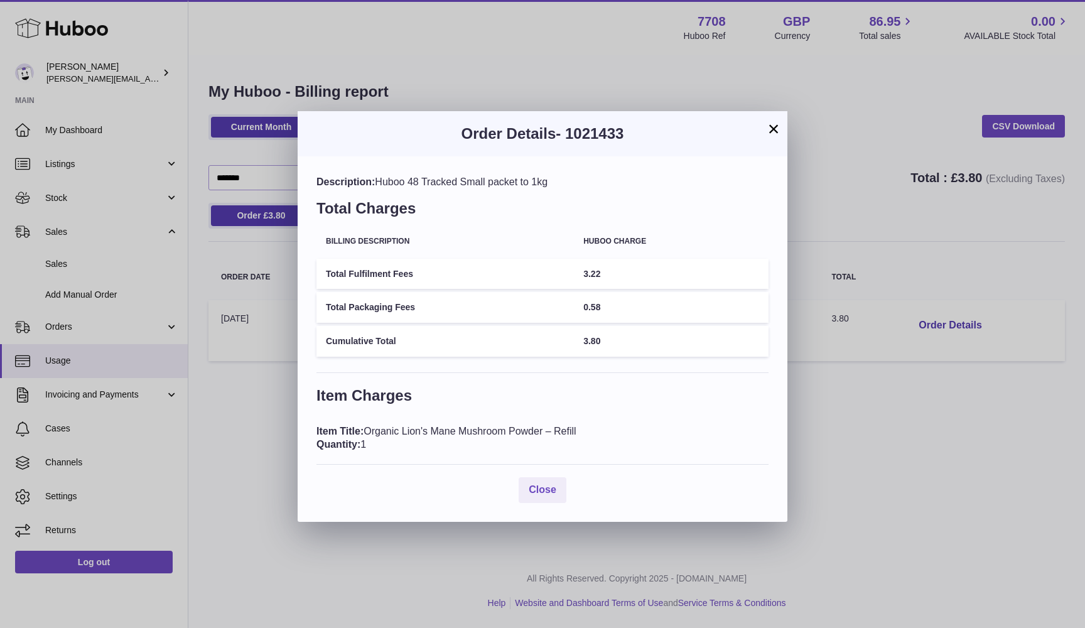
click at [289, 145] on div "× Order Details - 1021433 Description: Huboo 48 Tracked Small packet to 1kg Tot…" at bounding box center [542, 314] width 1085 height 628
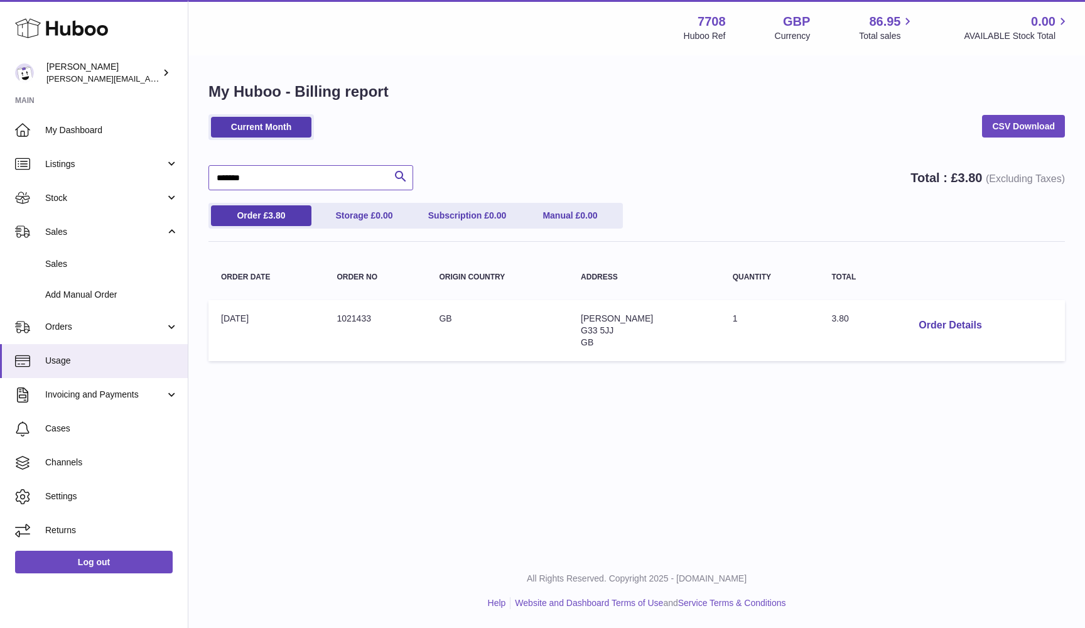
click at [242, 181] on input "*******" at bounding box center [310, 177] width 205 height 25
paste input "text"
click at [931, 320] on button "Order Details" at bounding box center [949, 326] width 83 height 26
click at [230, 124] on div "× Order Details - 1021334 Description: Huboo 48 Tracked Small parcel to 2kg Tot…" at bounding box center [542, 314] width 1085 height 628
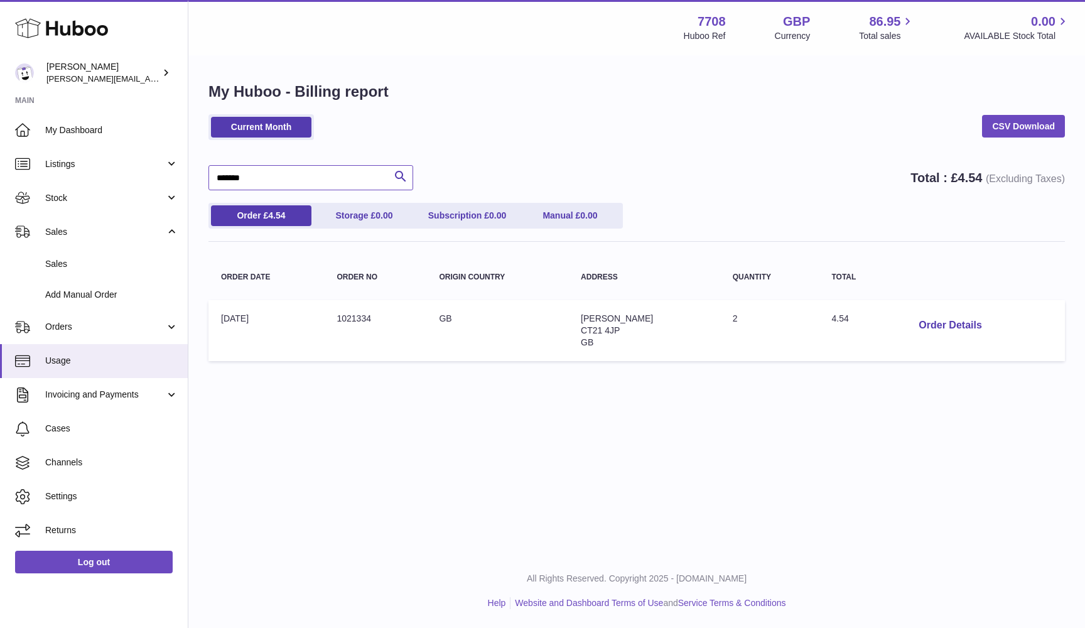
click at [230, 178] on input "*******" at bounding box center [310, 177] width 205 height 25
paste input "text"
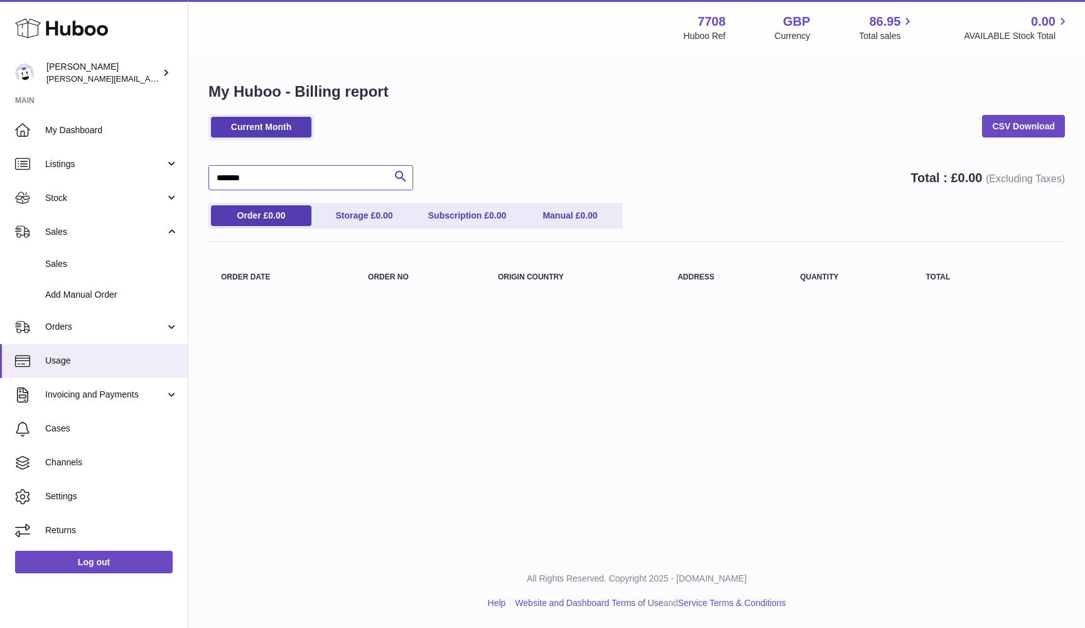
click at [304, 173] on input "*******" at bounding box center [310, 177] width 205 height 25
click at [317, 172] on input "*******" at bounding box center [310, 177] width 205 height 25
paste input "text"
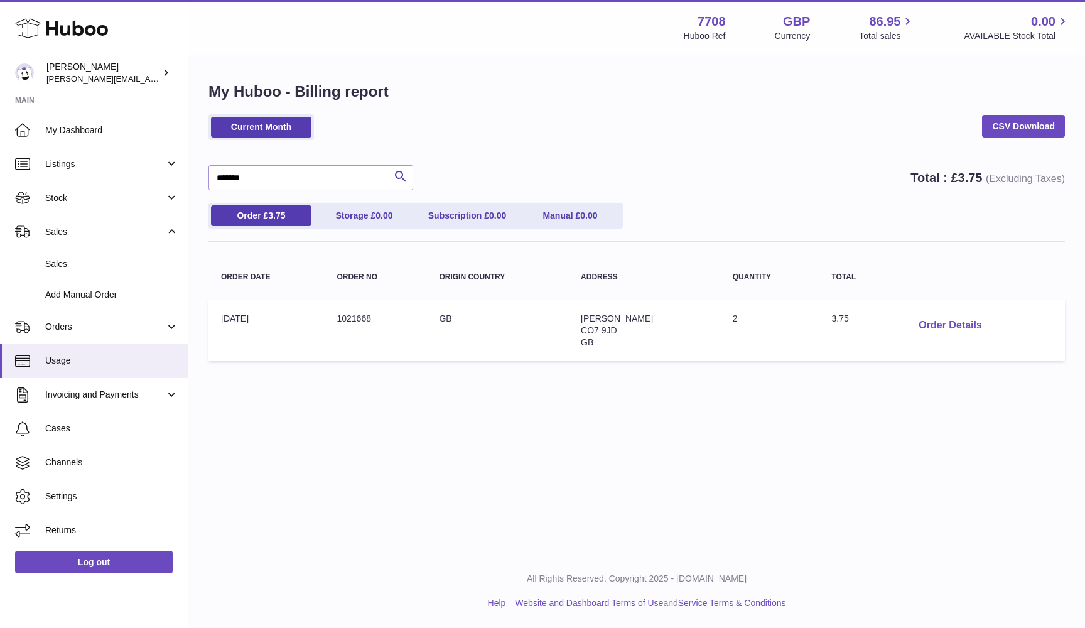
click at [931, 321] on button "Order Details" at bounding box center [949, 326] width 83 height 26
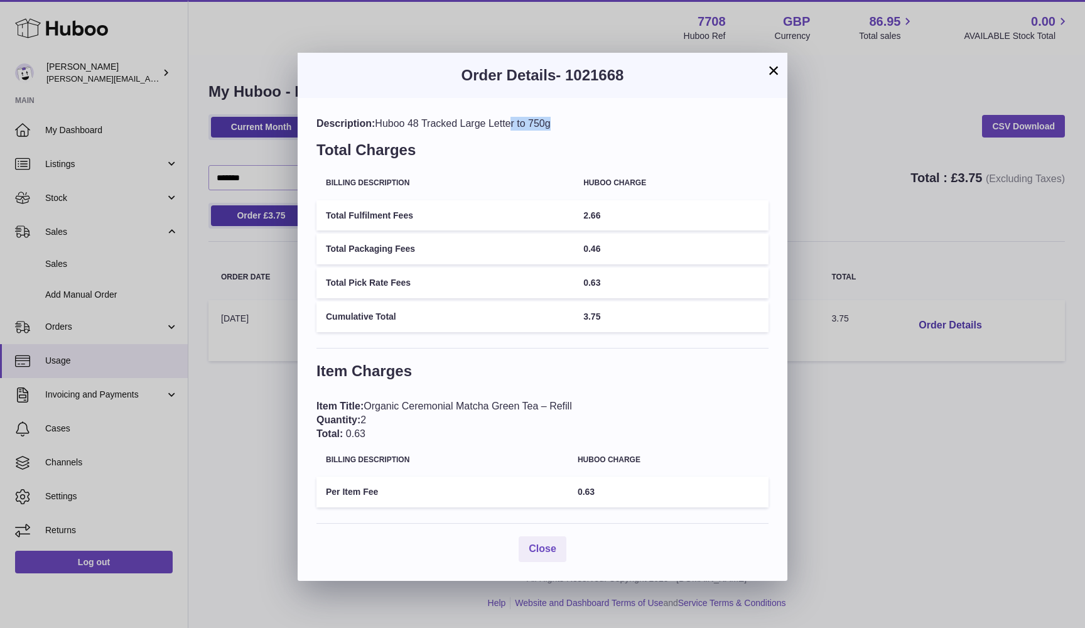
drag, startPoint x: 474, startPoint y: 124, endPoint x: 513, endPoint y: 124, distance: 38.9
click at [512, 124] on div "Description: Huboo 48 Tracked Large Letter to 750g" at bounding box center [542, 124] width 452 height 14
click at [449, 31] on div "× Order Details - 1021668 Description: Huboo 48 Tracked Large Letter to 750g To…" at bounding box center [542, 314] width 1085 height 628
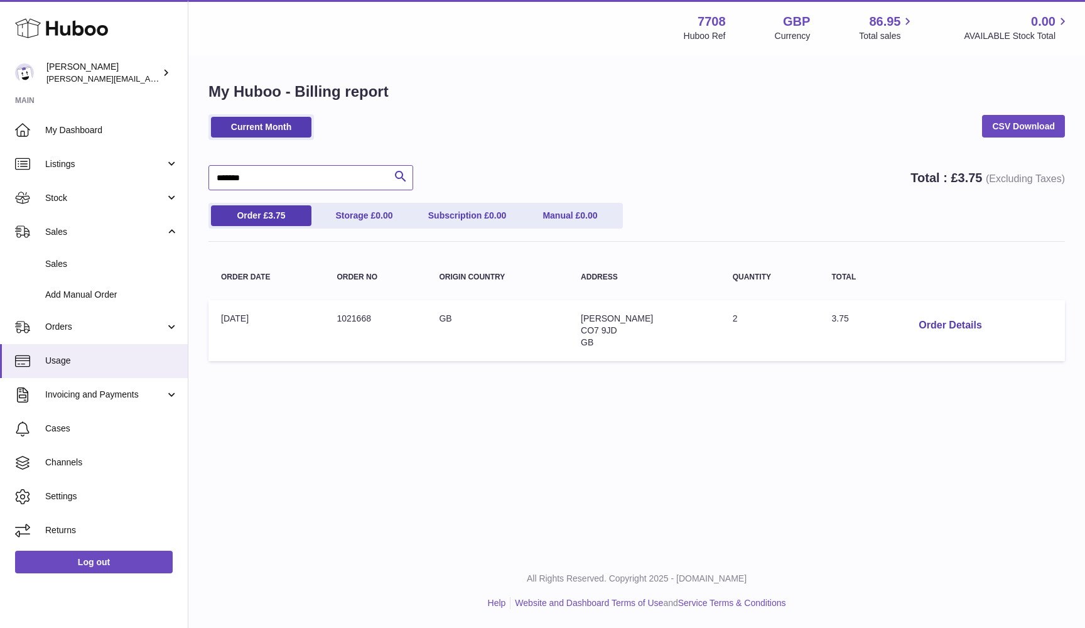
click at [313, 175] on input "*******" at bounding box center [310, 177] width 205 height 25
paste input "text"
click at [934, 324] on button "Order Details" at bounding box center [949, 326] width 83 height 26
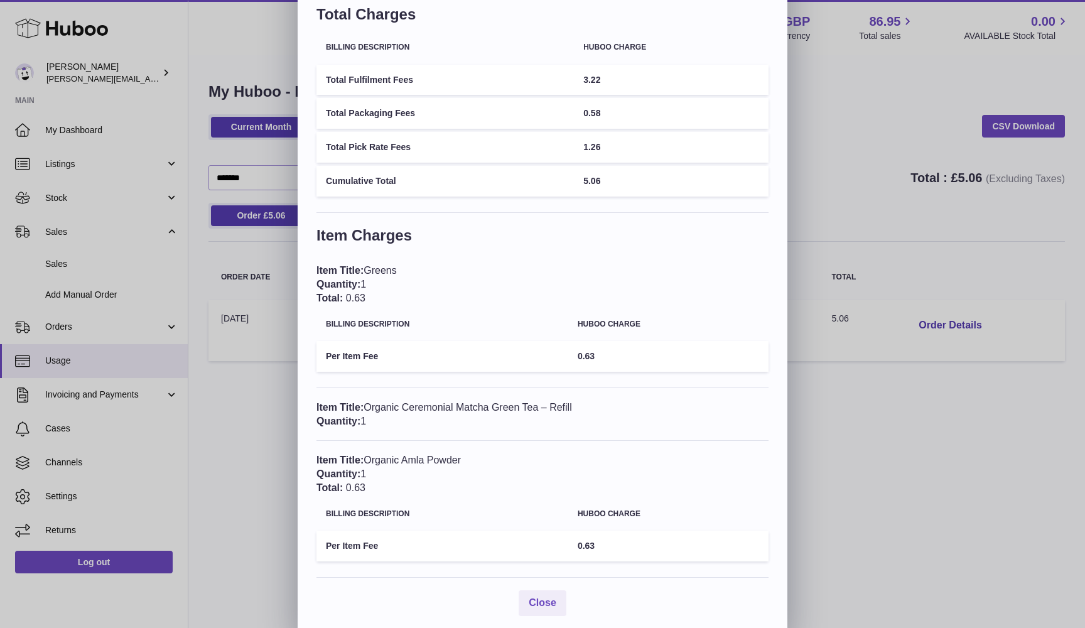
scroll to position [82, 0]
click at [322, 242] on h3 "Item Charges" at bounding box center [542, 239] width 452 height 26
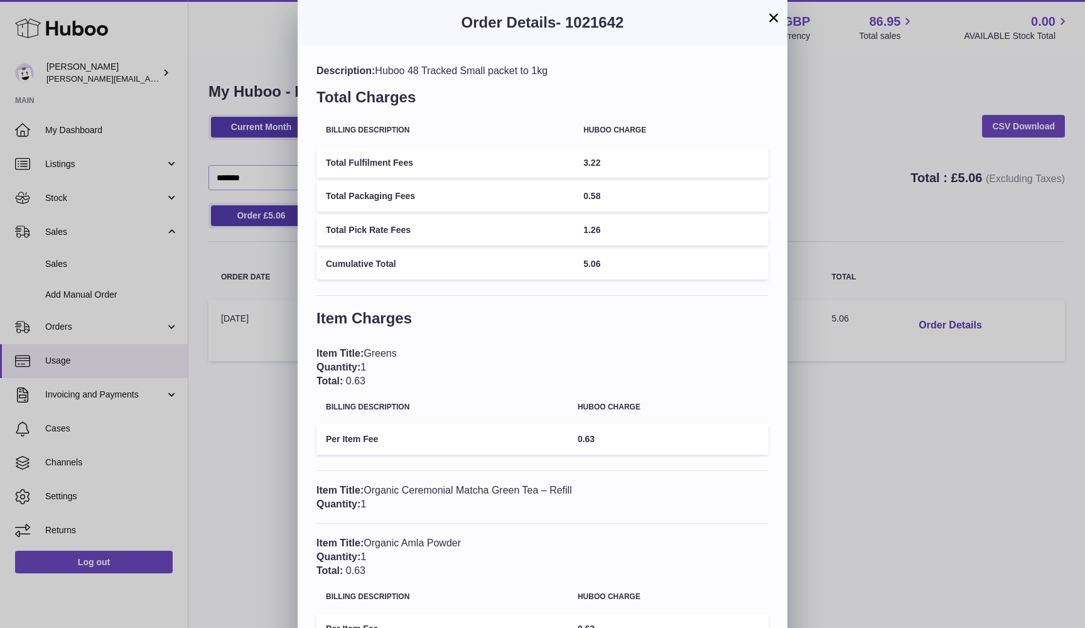
click at [286, 288] on div "× Order Details - 1021642 Description: Huboo 48 Tracked Small packet to 1kg Tot…" at bounding box center [542, 358] width 1085 height 717
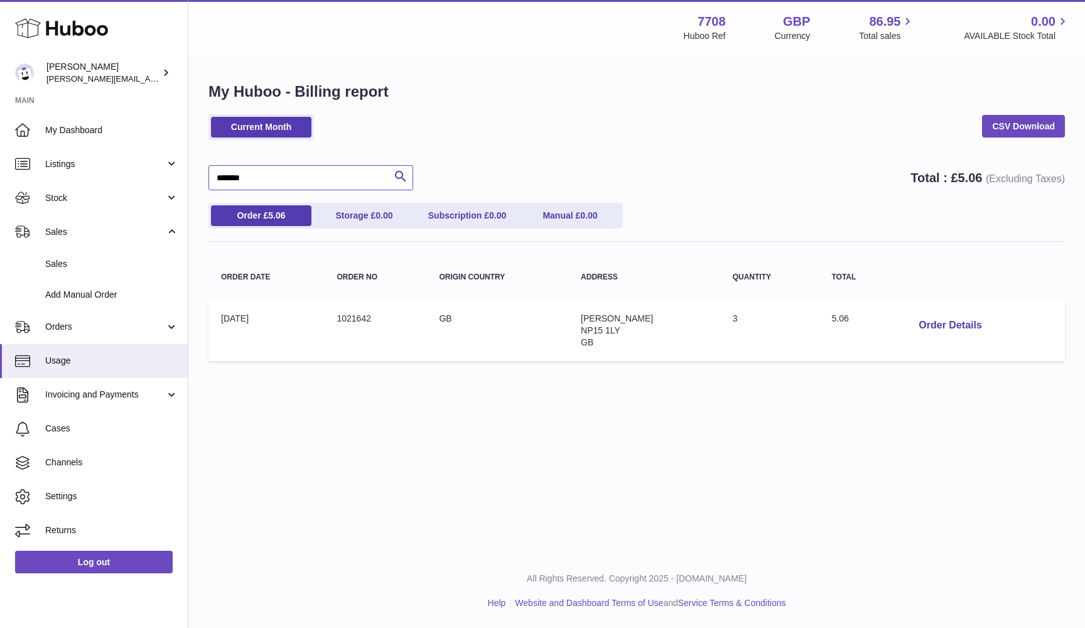
click at [310, 176] on input "*******" at bounding box center [310, 177] width 205 height 25
paste input "text"
click at [923, 324] on button "Order Details" at bounding box center [949, 326] width 83 height 26
click at [277, 135] on div at bounding box center [542, 314] width 1085 height 628
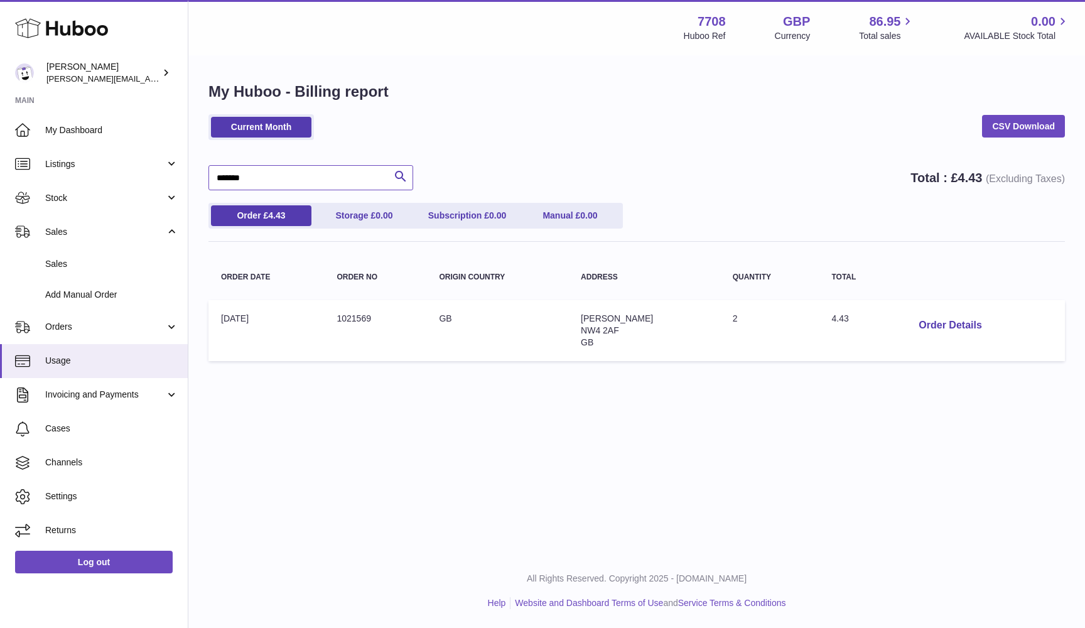
click at [246, 173] on input "*******" at bounding box center [310, 177] width 205 height 25
paste input "text"
click at [957, 318] on button "Order Details" at bounding box center [949, 326] width 83 height 26
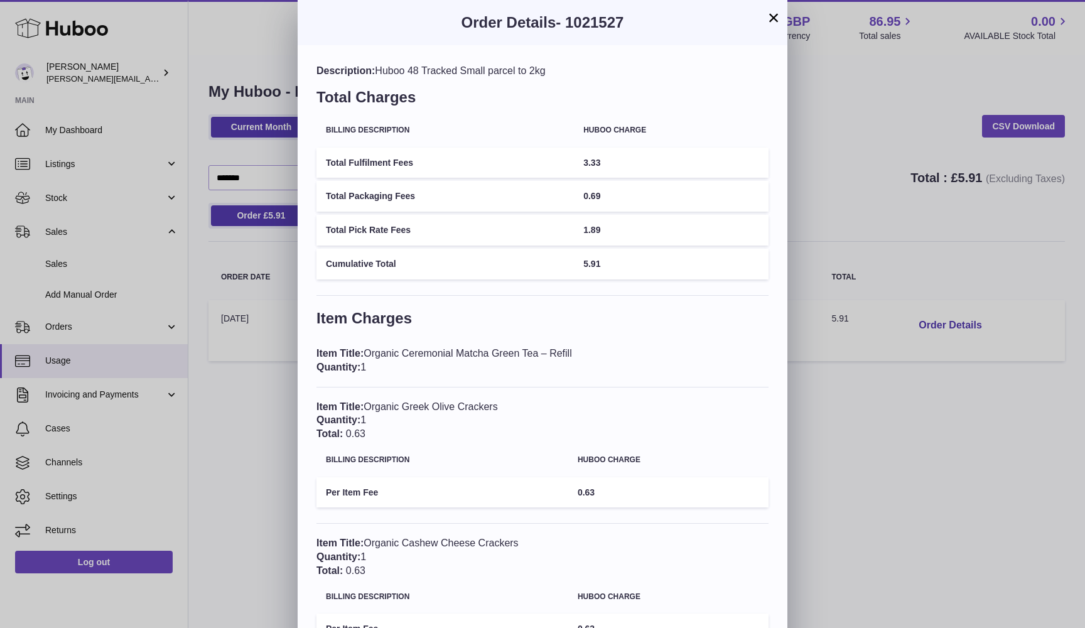
click at [857, 129] on div "× Order Details - 1021527 Description: Huboo 48 Tracked Small parcel to 2kg Tot…" at bounding box center [542, 427] width 1085 height 854
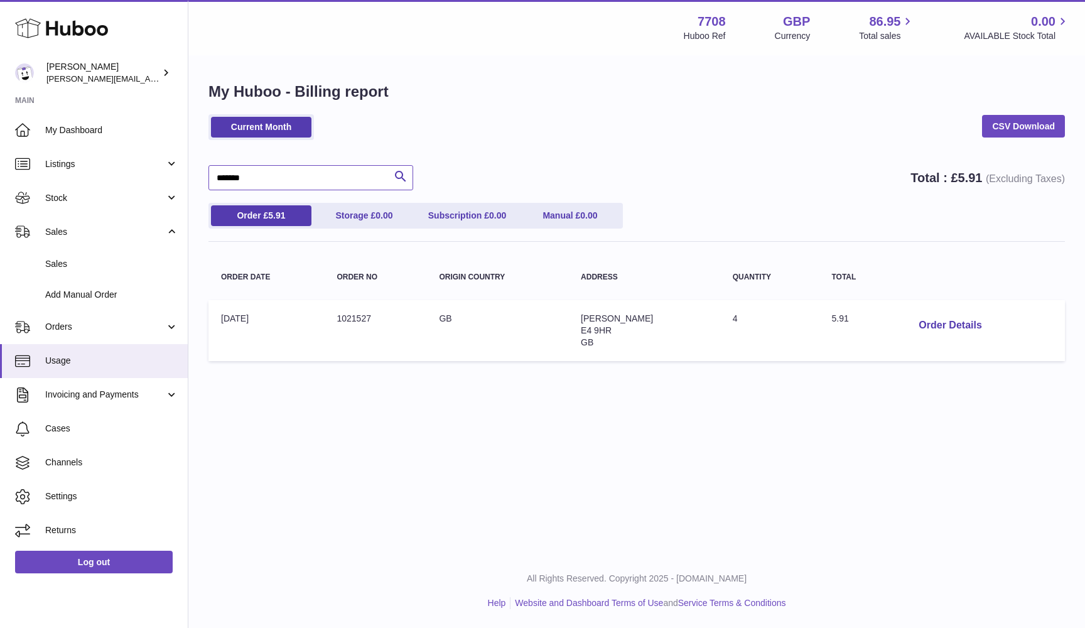
click at [225, 178] on input "*******" at bounding box center [310, 177] width 205 height 25
paste input "text"
type input "*******"
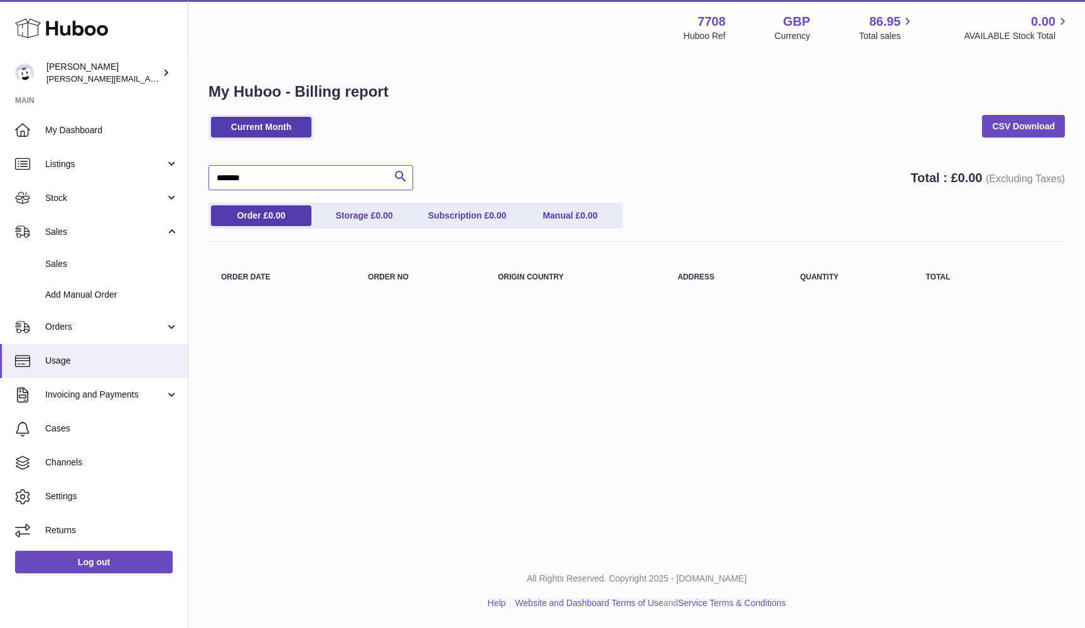
click at [243, 176] on input "*******" at bounding box center [310, 177] width 205 height 25
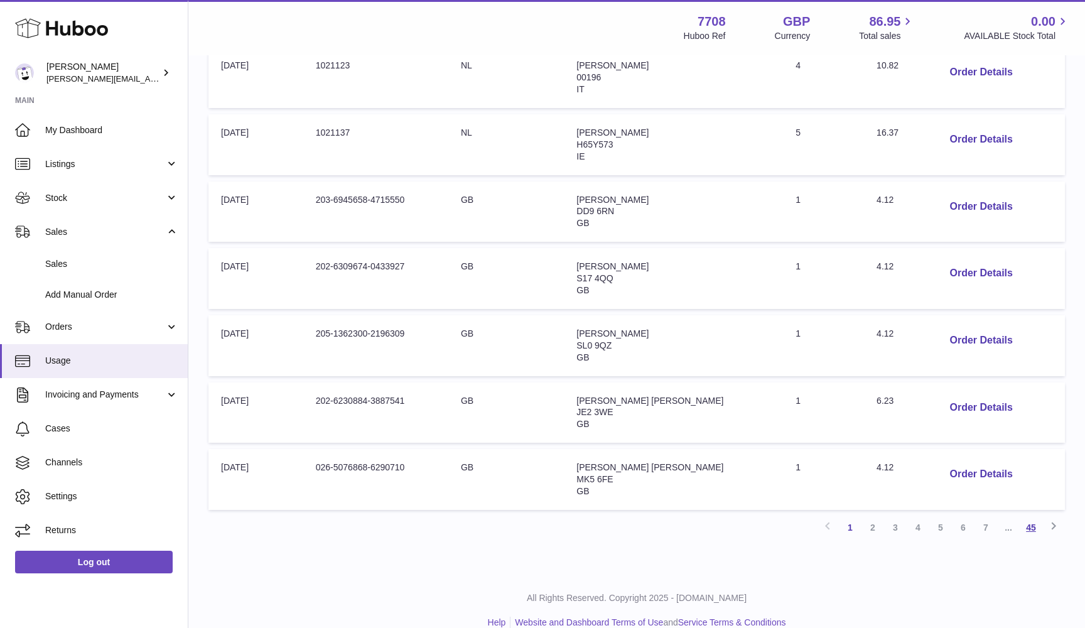
click at [1031, 516] on link "45" at bounding box center [1030, 527] width 23 height 23
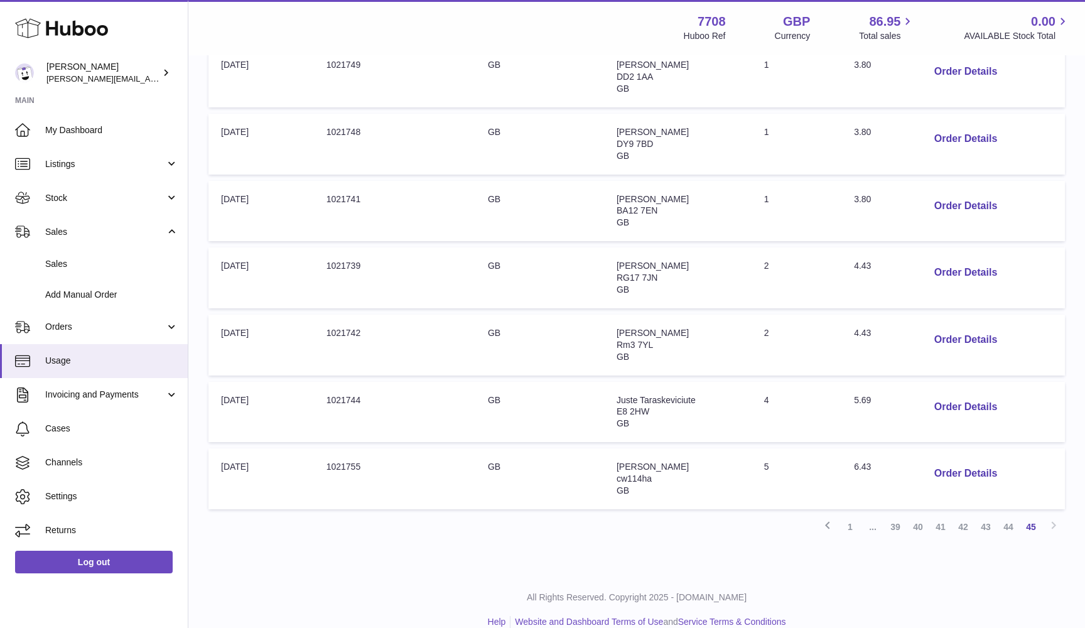
scroll to position [454, 0]
drag, startPoint x: 856, startPoint y: 451, endPoint x: 879, endPoint y: 451, distance: 23.2
click at [879, 451] on td "Total: 6.43" at bounding box center [876, 479] width 70 height 61
copy span "6.43"
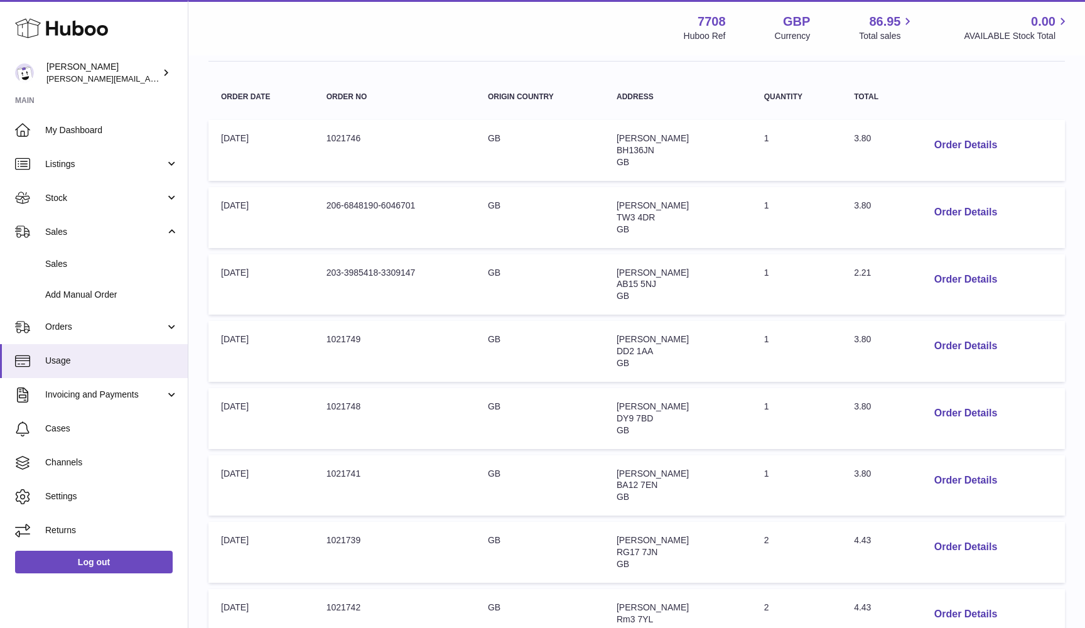
scroll to position [143, 0]
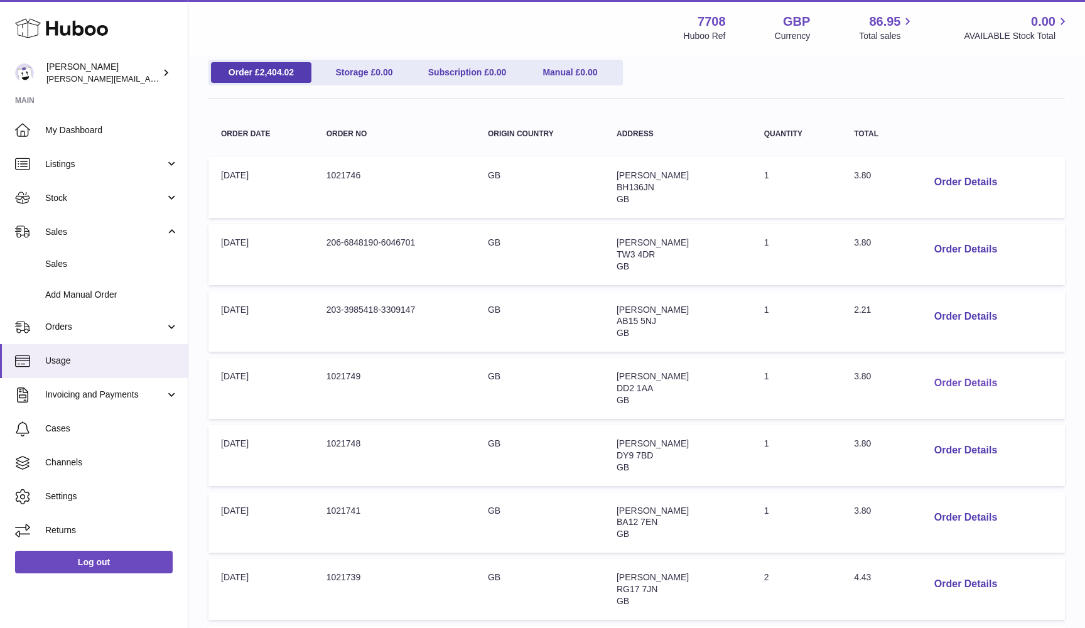
click at [940, 378] on button "Order Details" at bounding box center [965, 383] width 83 height 26
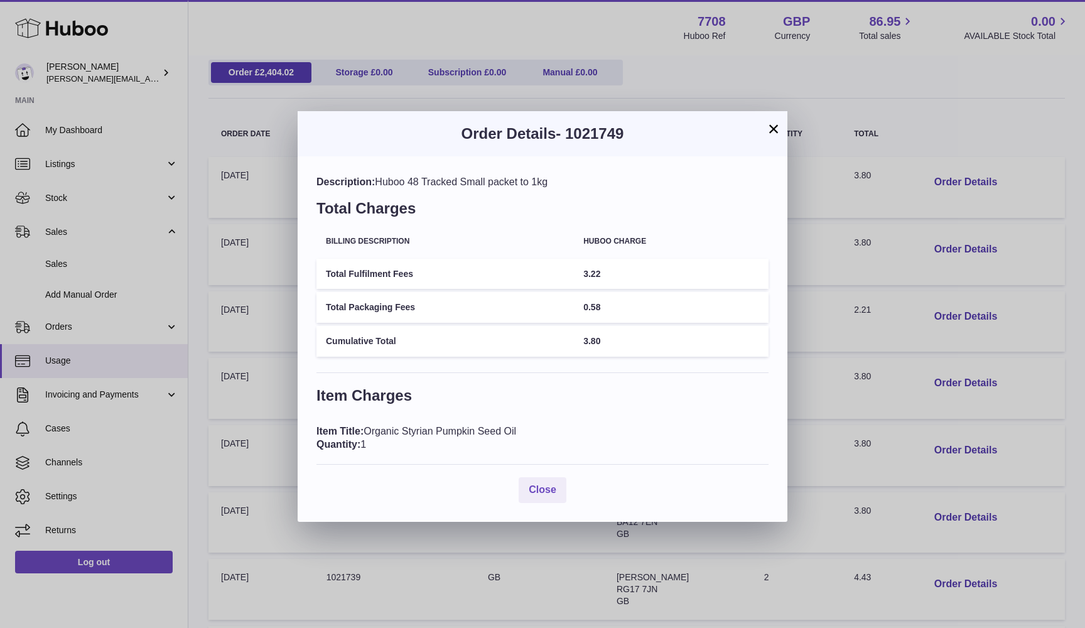
click at [245, 340] on div "× Order Details - 1021749 Description: Huboo 48 Tracked Small packet to 1kg Tot…" at bounding box center [542, 314] width 1085 height 628
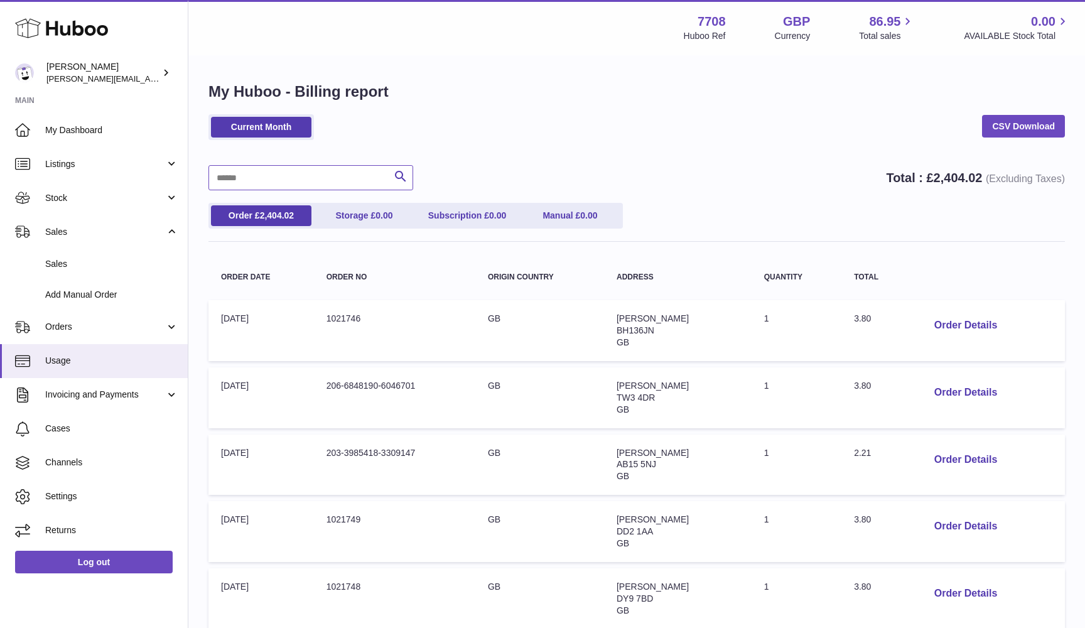
scroll to position [0, 0]
click at [257, 170] on input "text" at bounding box center [310, 177] width 205 height 25
type input "******"
click at [946, 385] on button "Order Details" at bounding box center [967, 393] width 83 height 26
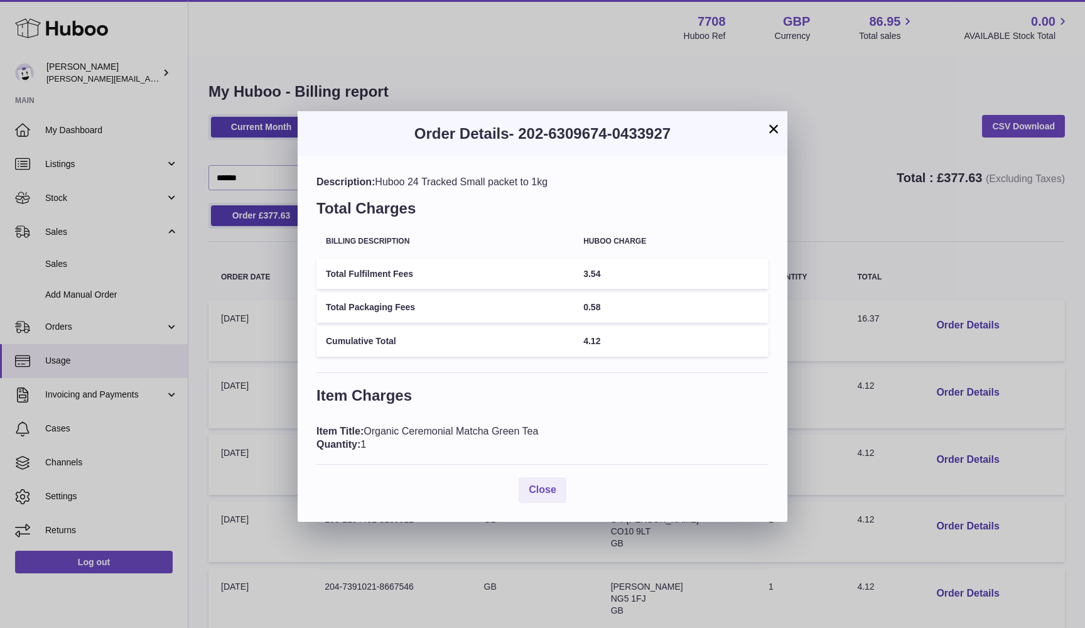
click at [946, 381] on div "× Order Details - 202-6309674-0433927 Description: Huboo 24 Tracked Small packe…" at bounding box center [542, 314] width 1085 height 628
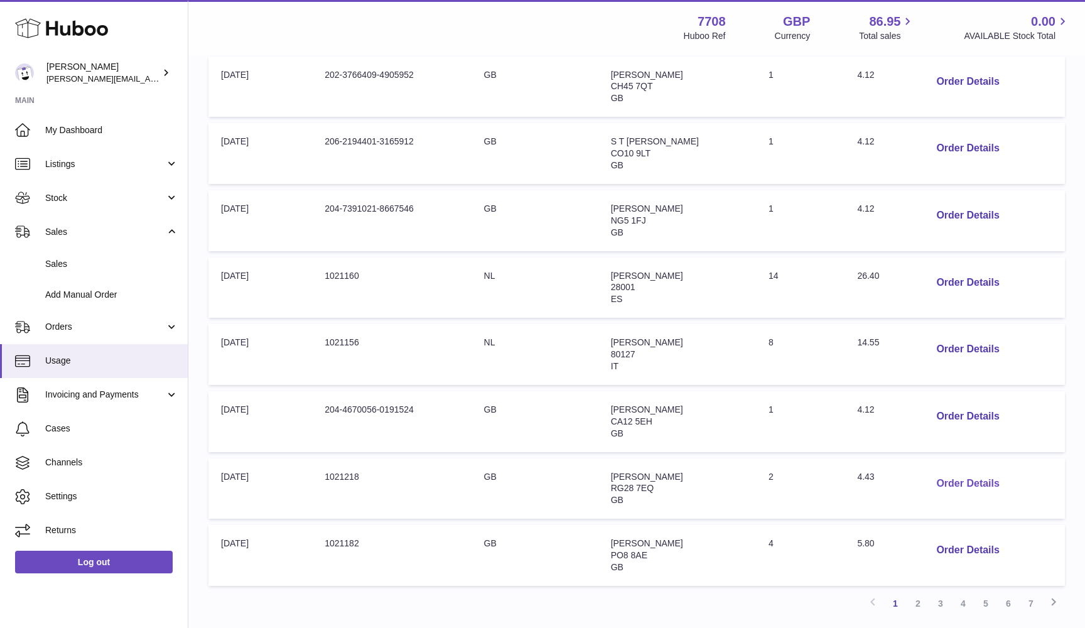
scroll to position [375, 0]
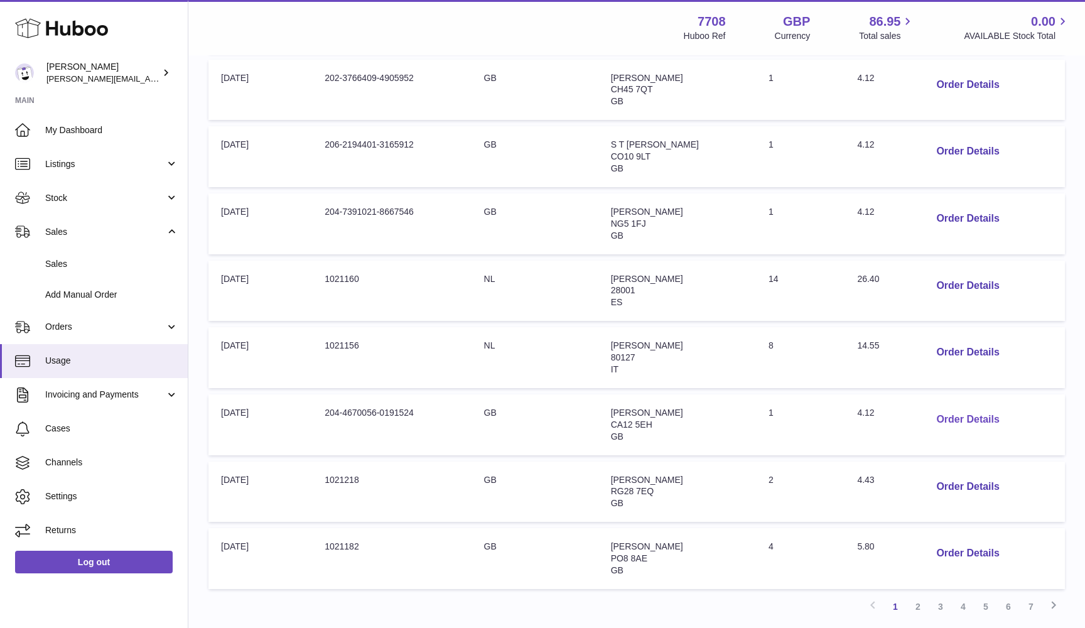
click at [943, 407] on button "Order Details" at bounding box center [967, 420] width 83 height 26
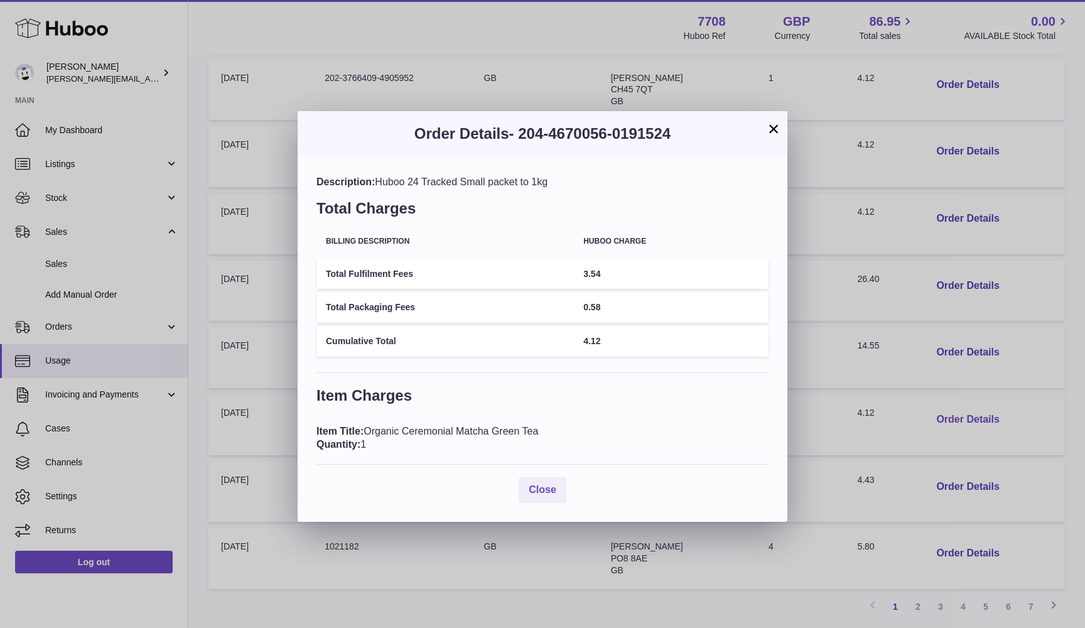
click at [943, 404] on div "× Order Details - 204-4670056-0191524 Description: Huboo 24 Tracked Small packe…" at bounding box center [542, 314] width 1085 height 628
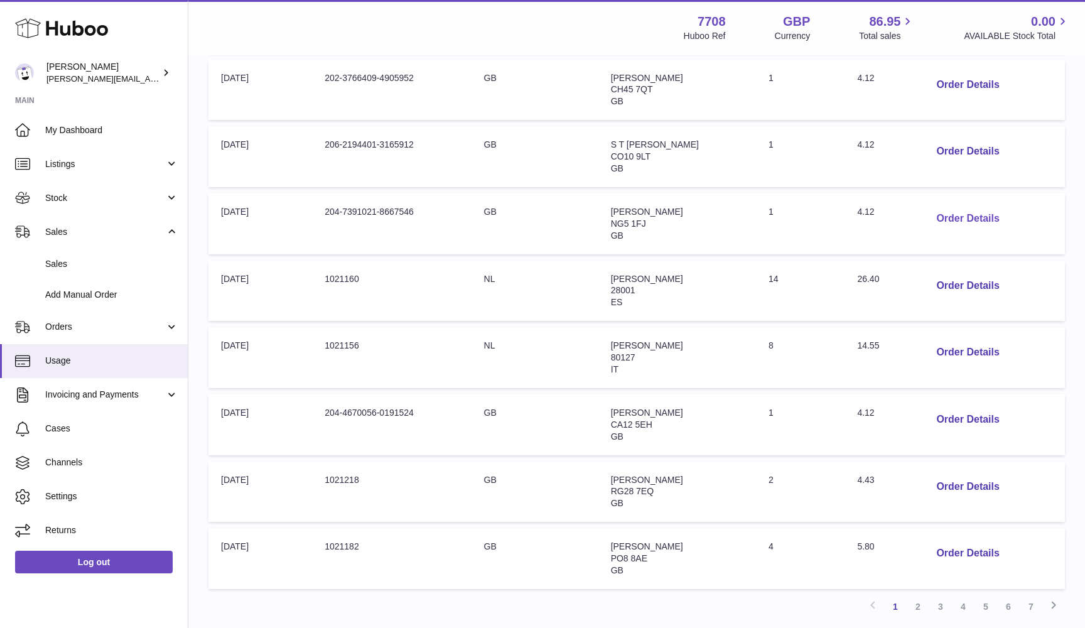
click at [938, 211] on button "Order Details" at bounding box center [967, 219] width 83 height 26
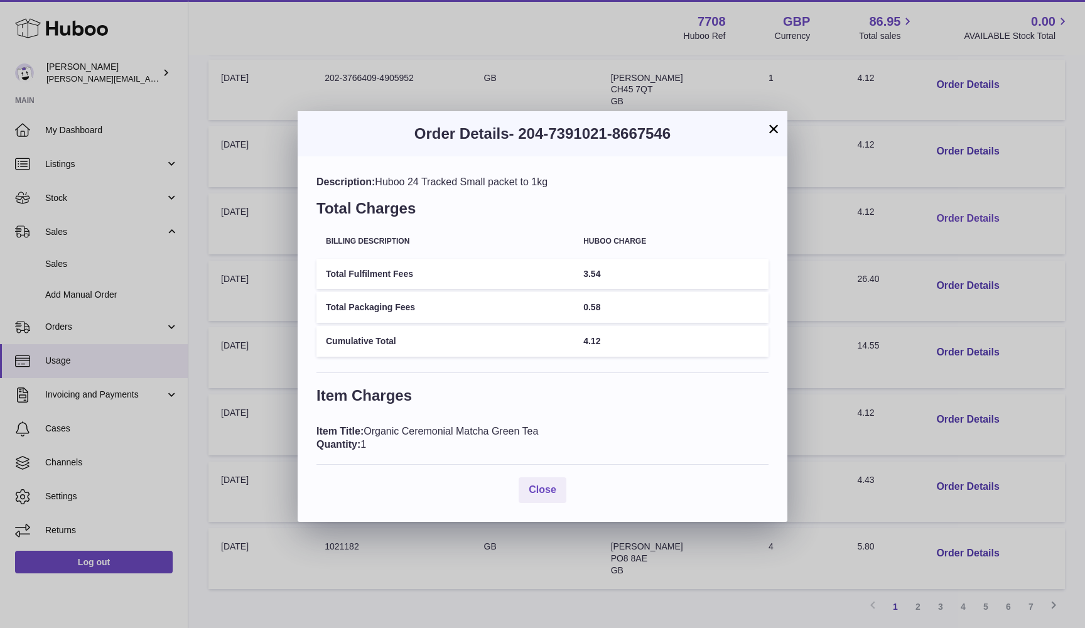
click at [938, 211] on div "× Order Details - 204-7391021-8667546 Description: Huboo 24 Tracked Small packe…" at bounding box center [542, 314] width 1085 height 628
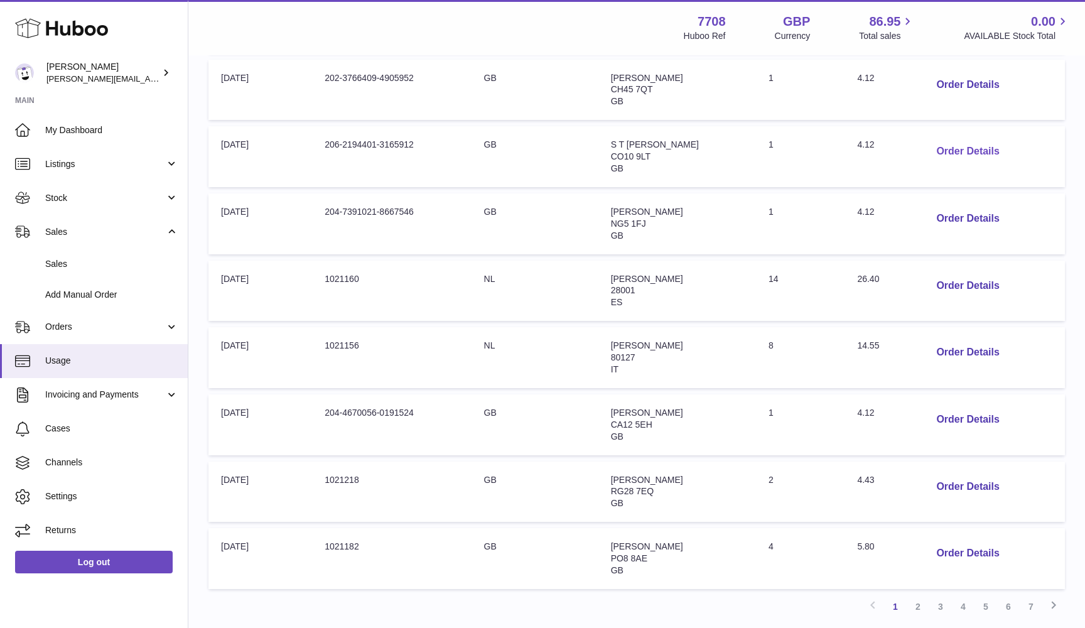
click at [938, 143] on button "Order Details" at bounding box center [967, 152] width 83 height 26
click at [938, 143] on div at bounding box center [542, 314] width 1085 height 628
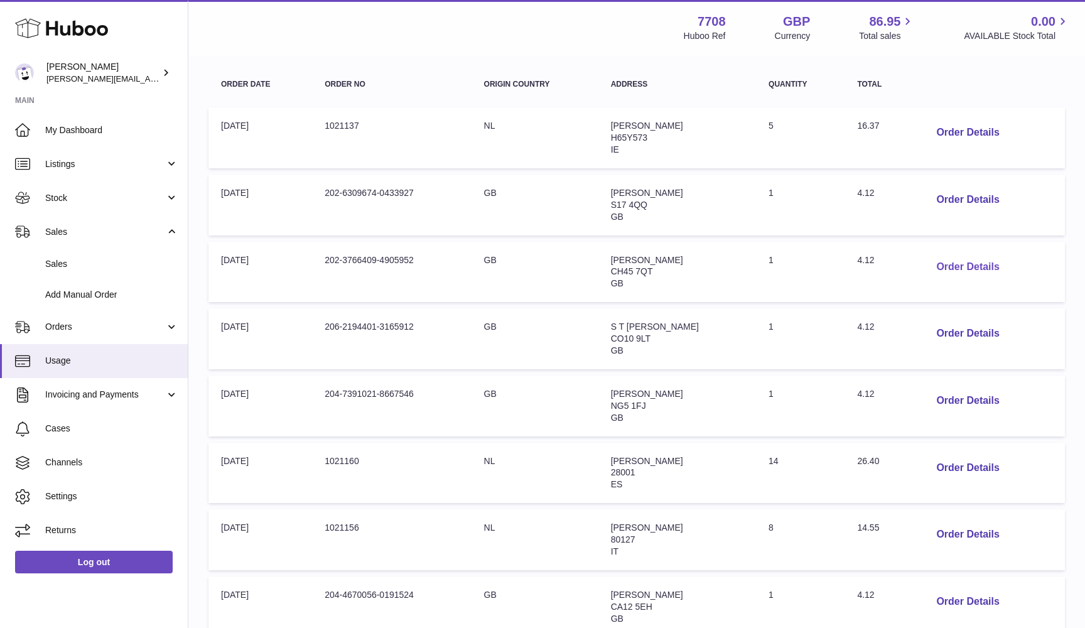
scroll to position [166, 0]
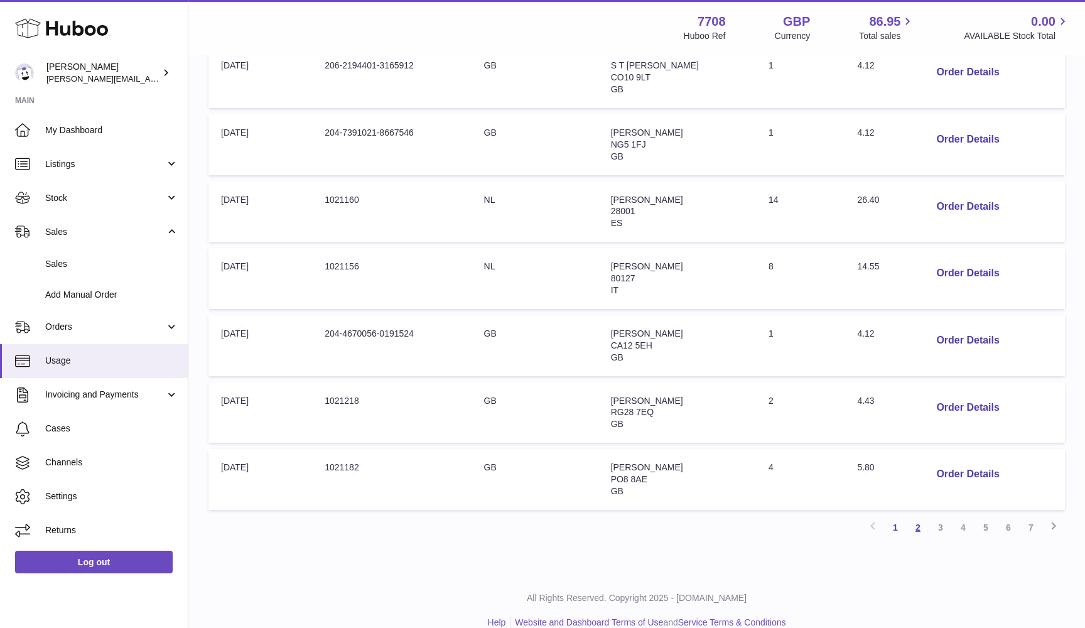
click at [918, 516] on link "2" at bounding box center [917, 527] width 23 height 23
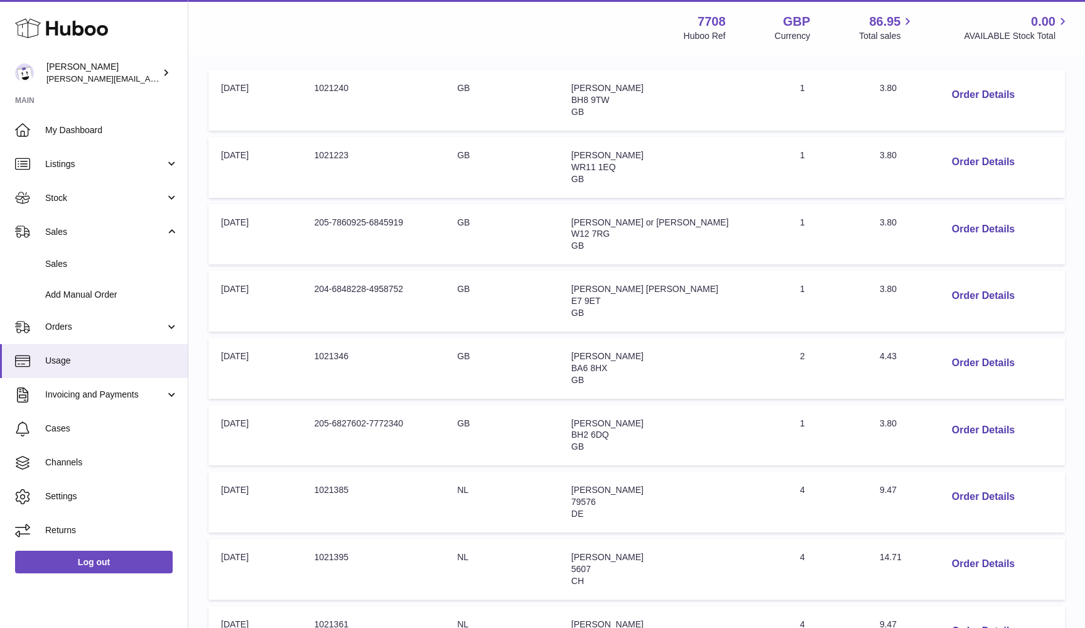
scroll to position [193, 0]
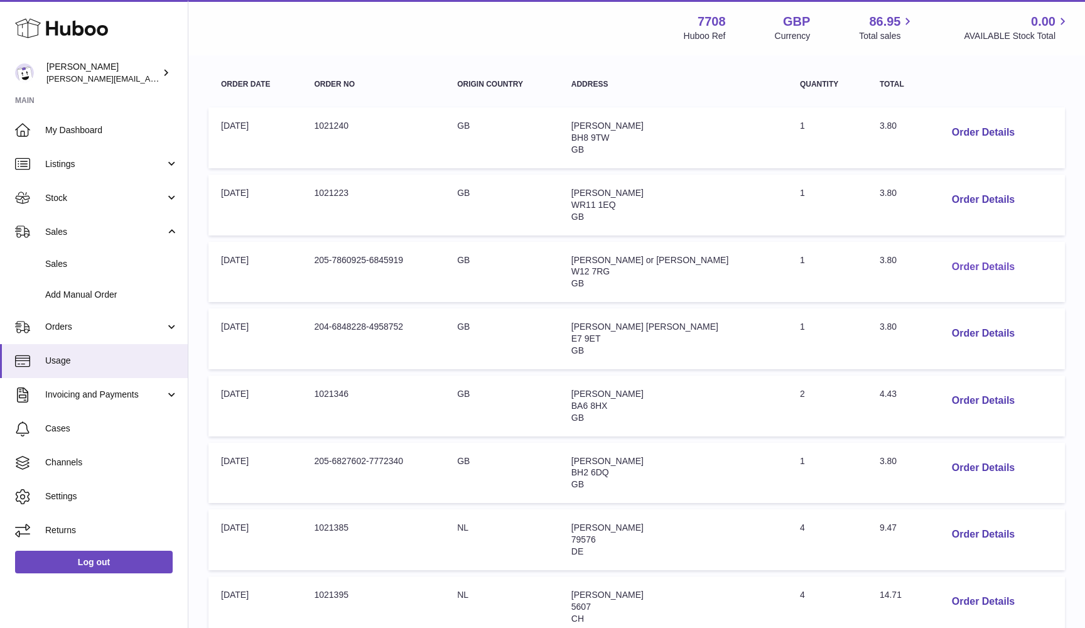
click at [977, 262] on button "Order Details" at bounding box center [982, 267] width 83 height 26
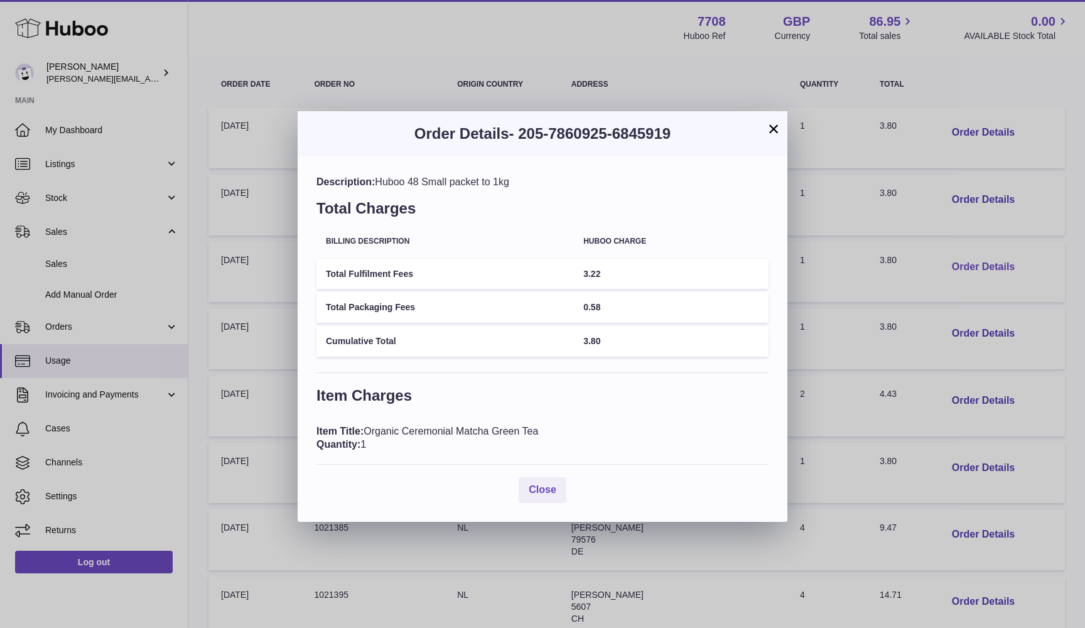
click at [977, 262] on div "× Order Details - 205-7860925-6845919 Description: Huboo 48 Small packet to 1kg…" at bounding box center [542, 314] width 1085 height 628
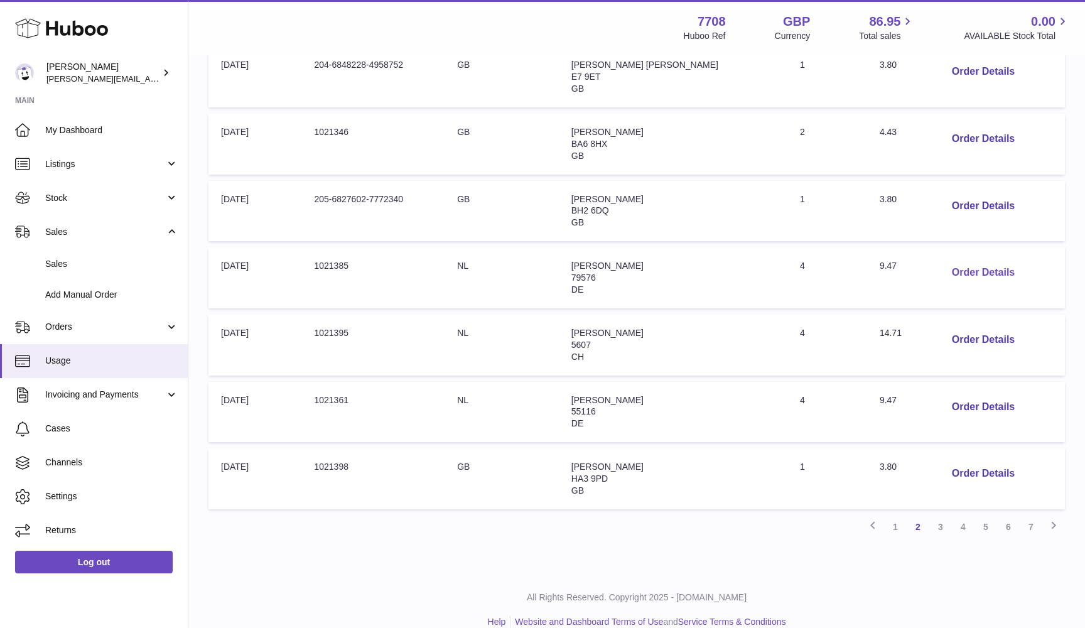
scroll to position [454, 0]
click at [975, 461] on button "Order Details" at bounding box center [982, 474] width 83 height 26
click at [975, 458] on div at bounding box center [542, 314] width 1085 height 628
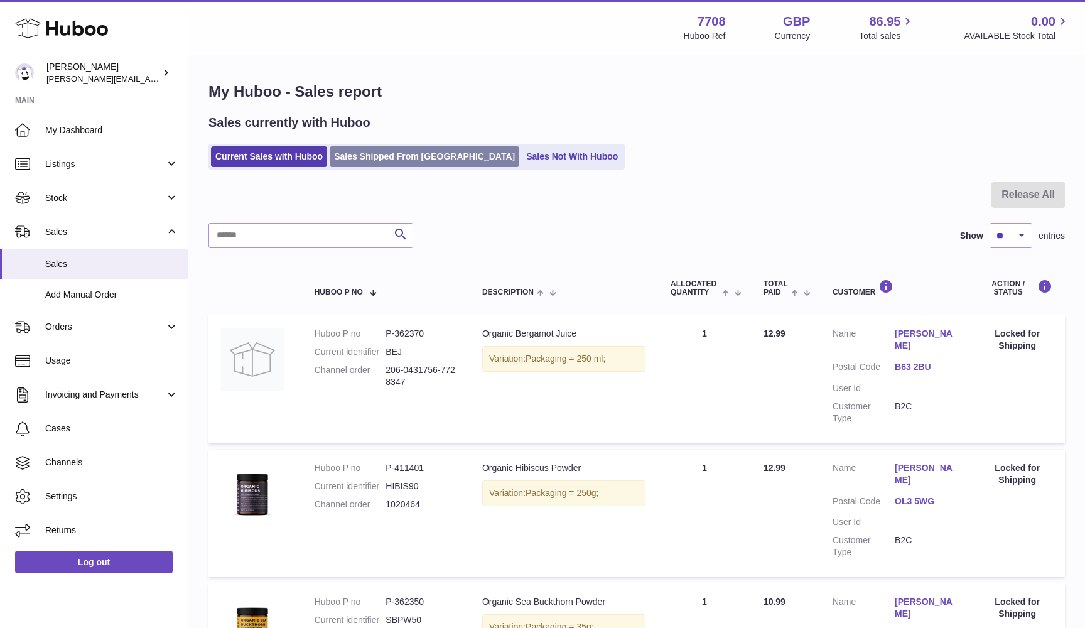
click at [353, 161] on link "Sales Shipped From [GEOGRAPHIC_DATA]" at bounding box center [424, 156] width 190 height 21
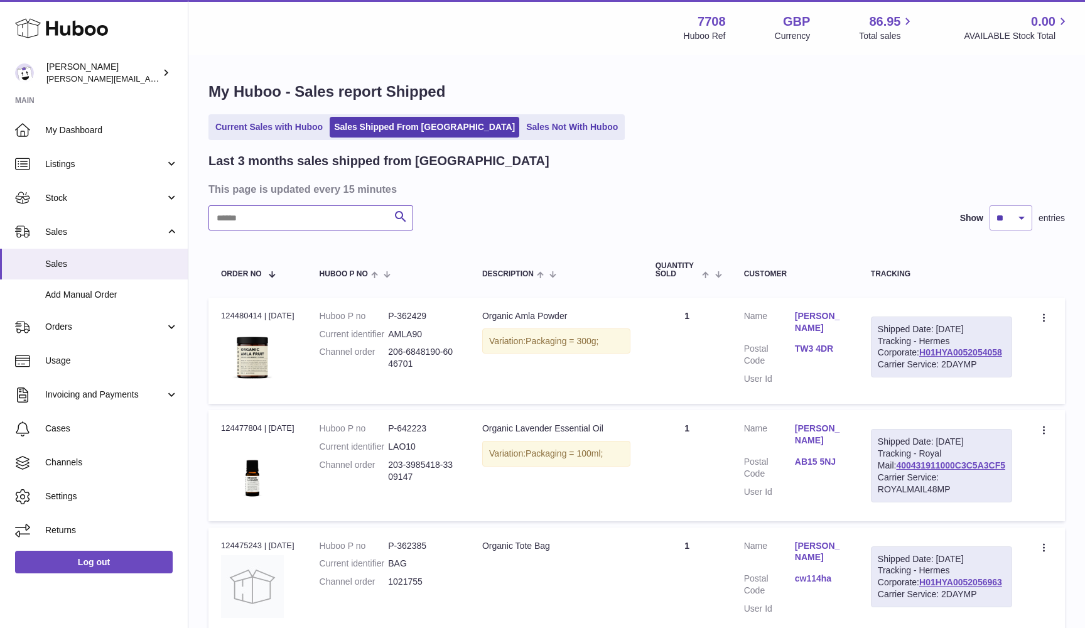
click at [265, 219] on input "text" at bounding box center [310, 217] width 205 height 25
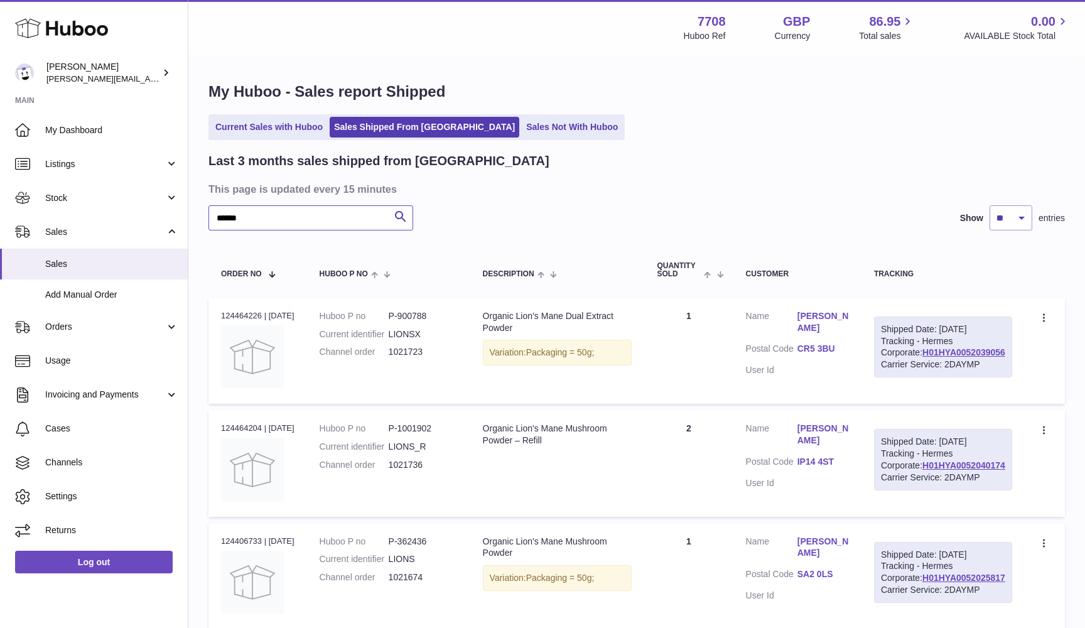
type input "*******"
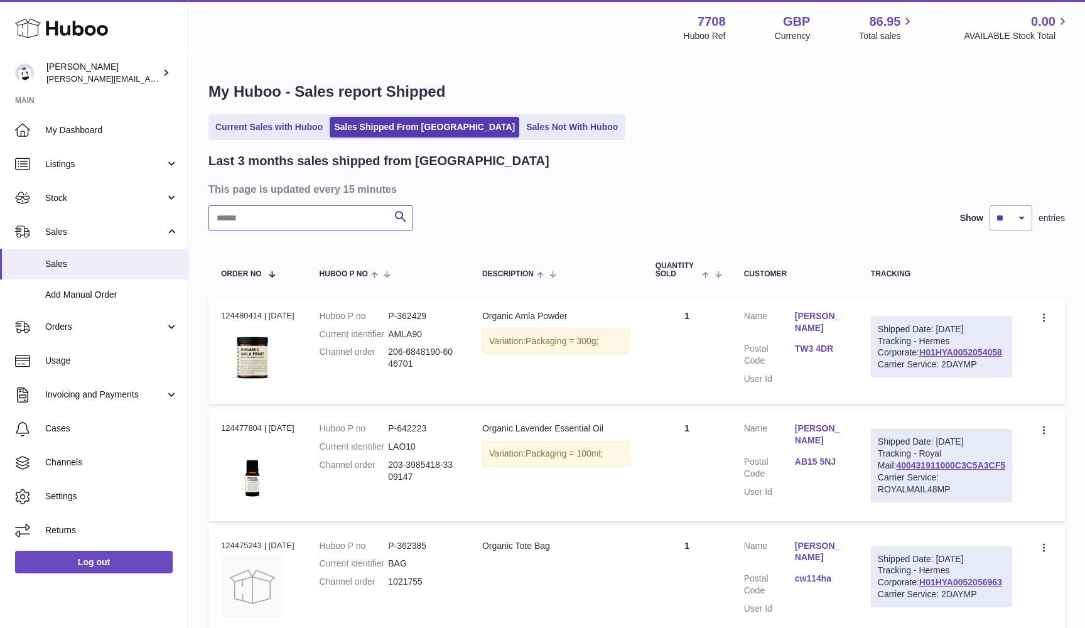
click at [266, 218] on input "text" at bounding box center [310, 217] width 205 height 25
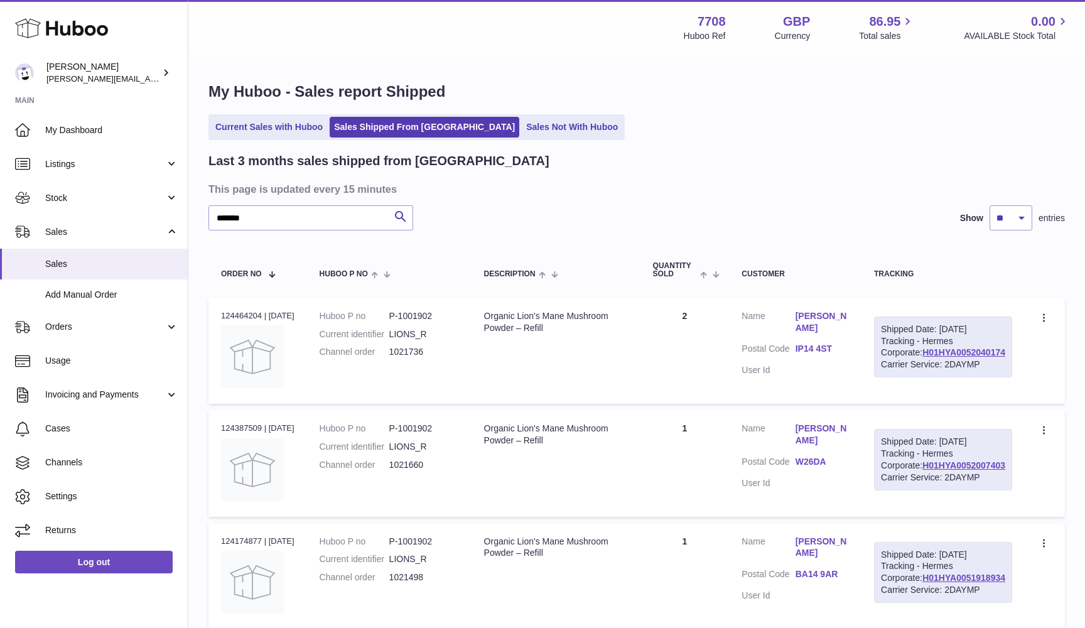
click at [402, 348] on dd "1021736" at bounding box center [424, 352] width 70 height 12
copy dd "1021736"
click at [406, 471] on dd "1021660" at bounding box center [424, 465] width 70 height 12
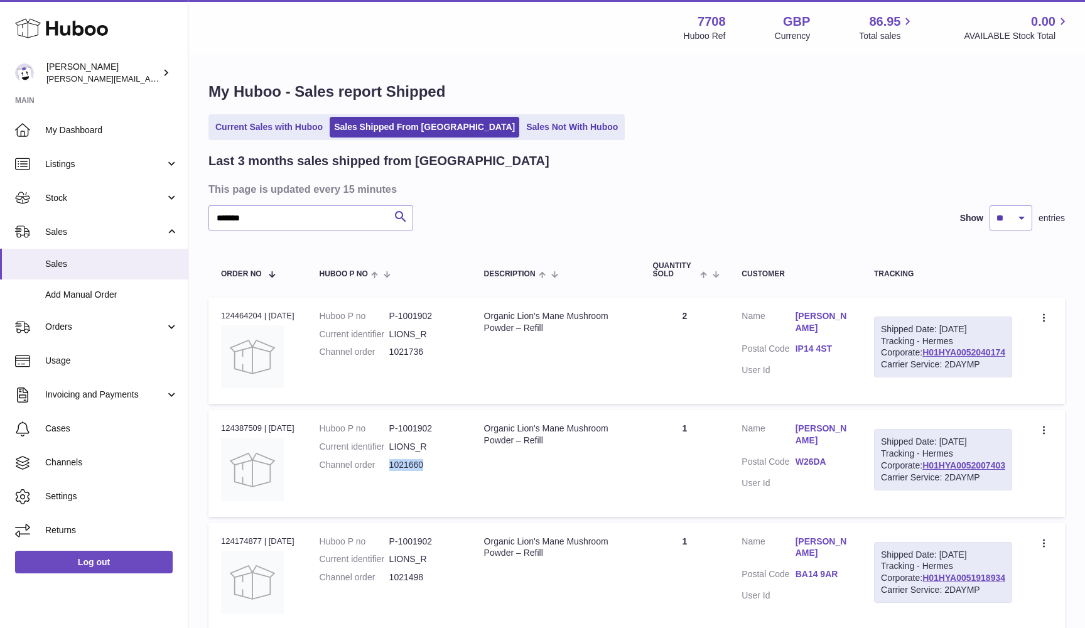
copy dd "1021660"
click at [410, 471] on dd "1021660" at bounding box center [424, 465] width 70 height 12
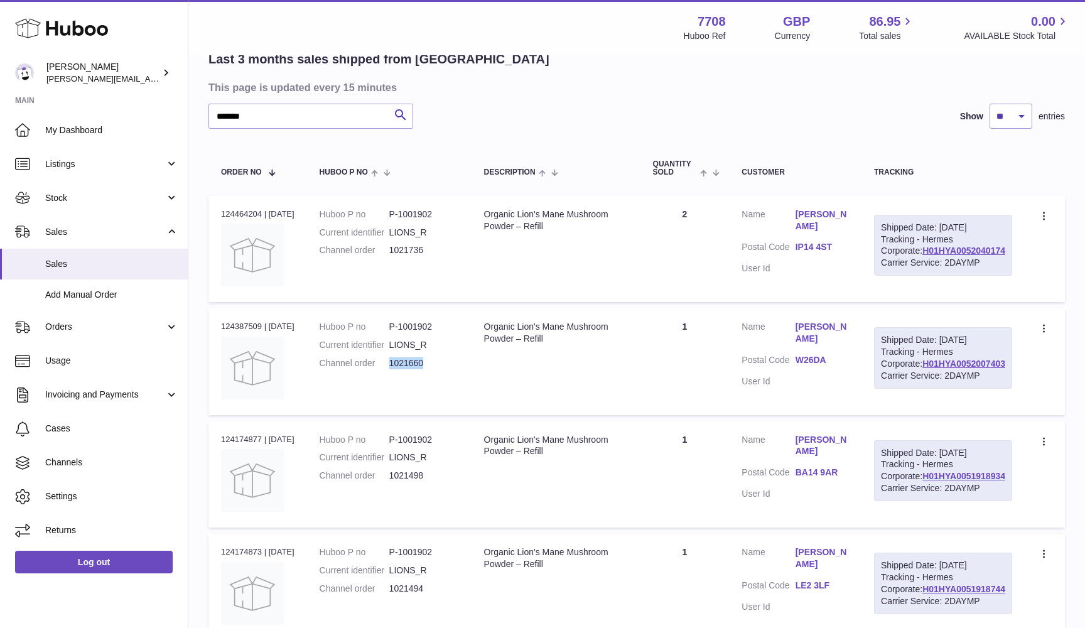
scroll to position [105, 0]
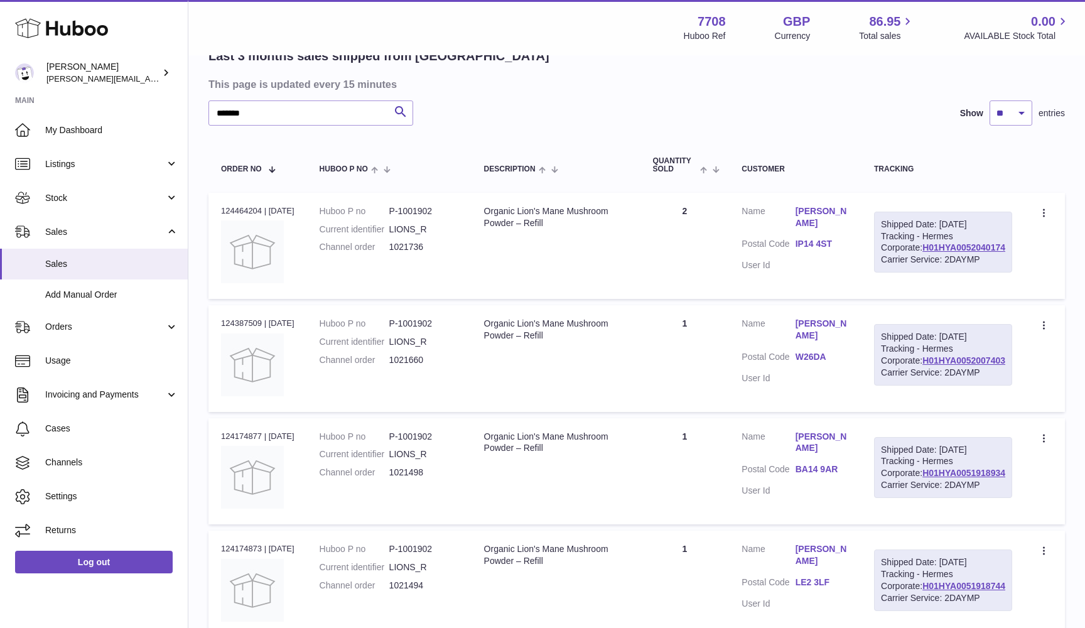
click at [407, 478] on dd "1021498" at bounding box center [424, 472] width 70 height 12
copy dd "1021498"
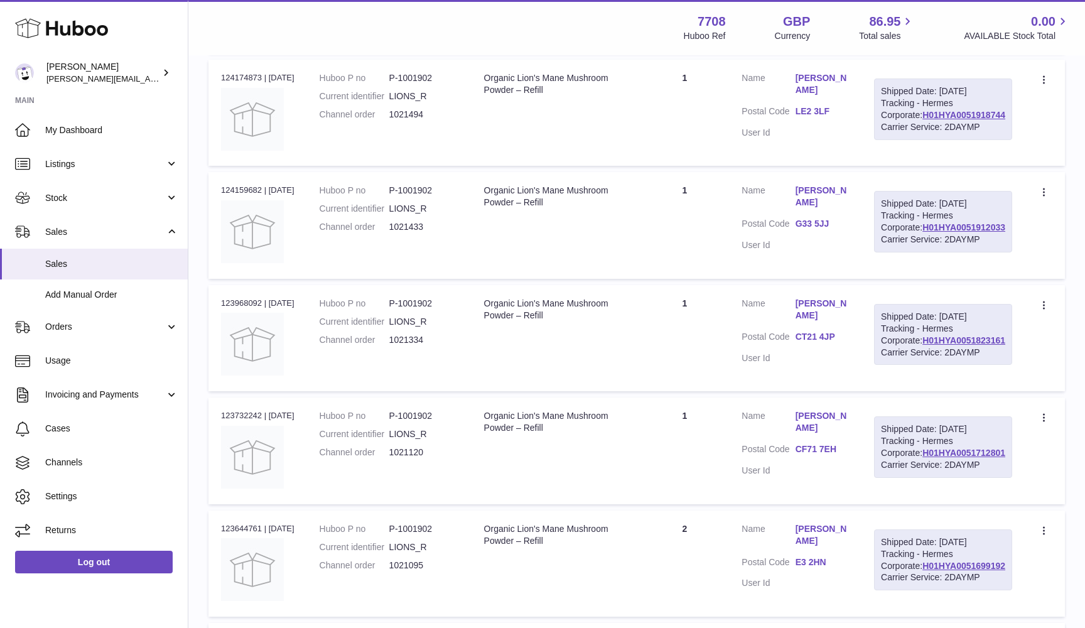
scroll to position [559, 0]
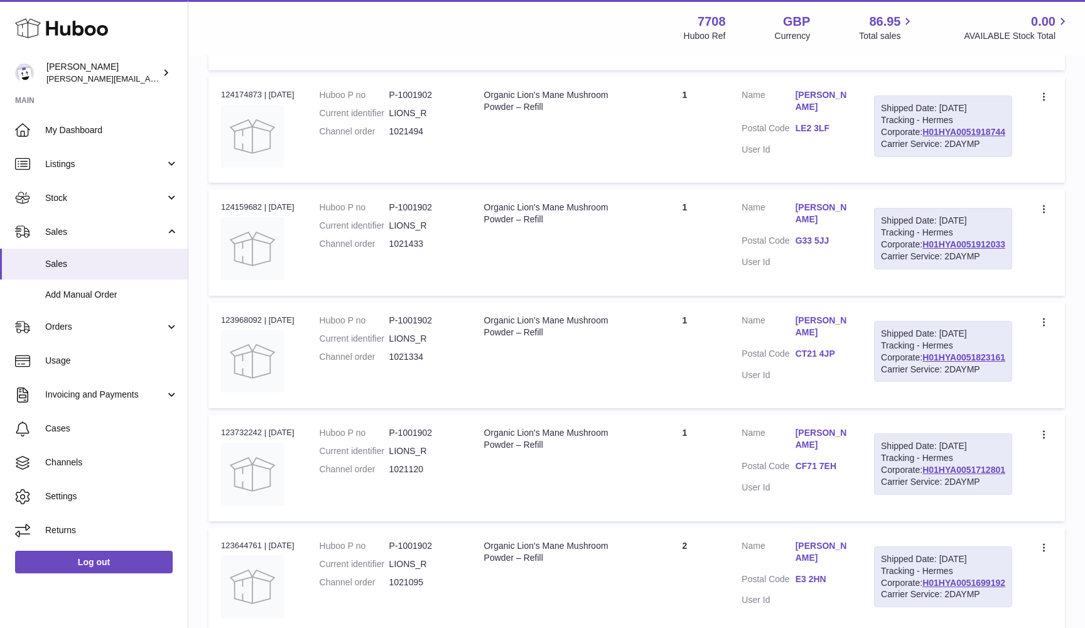
click at [412, 137] on dd "1021494" at bounding box center [424, 132] width 70 height 12
click at [410, 137] on dd "1021494" at bounding box center [424, 132] width 70 height 12
copy dd "1021494"
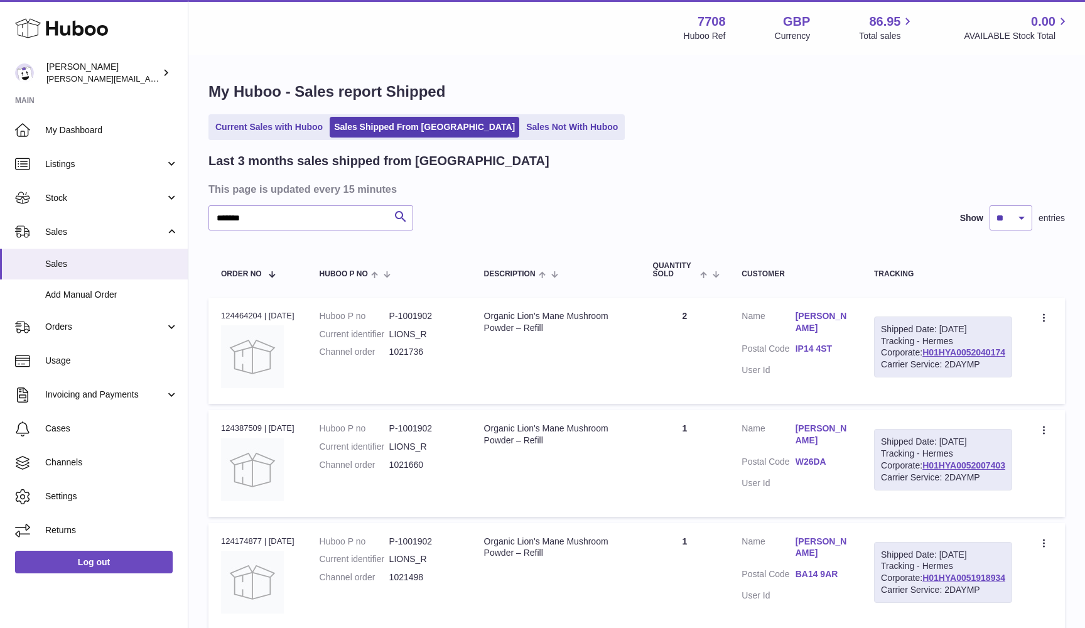
scroll to position [0, 0]
click at [404, 347] on dd "1021736" at bounding box center [424, 352] width 70 height 12
copy dd "1021736"
click at [419, 471] on dd "1021660" at bounding box center [424, 465] width 70 height 12
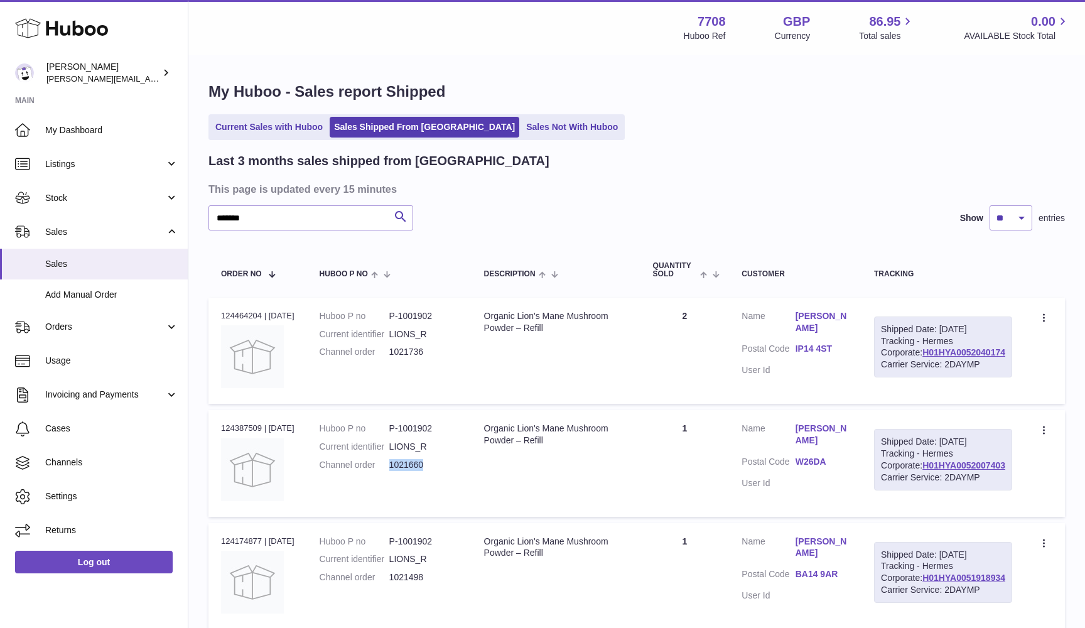
click at [419, 471] on dd "1021660" at bounding box center [424, 465] width 70 height 12
copy dd "1021660"
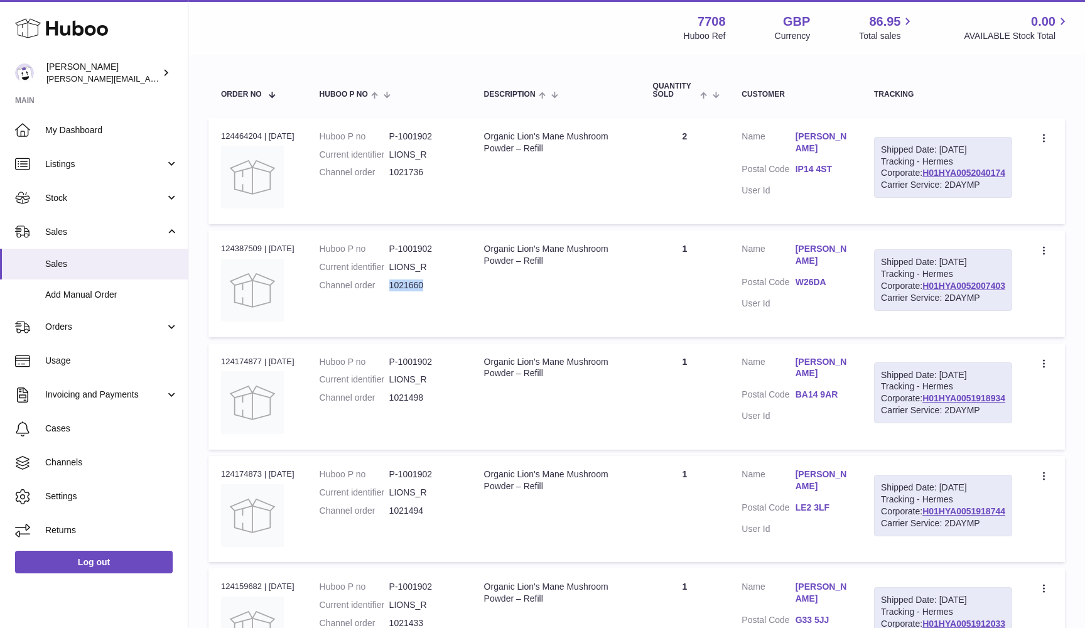
scroll to position [301, 0]
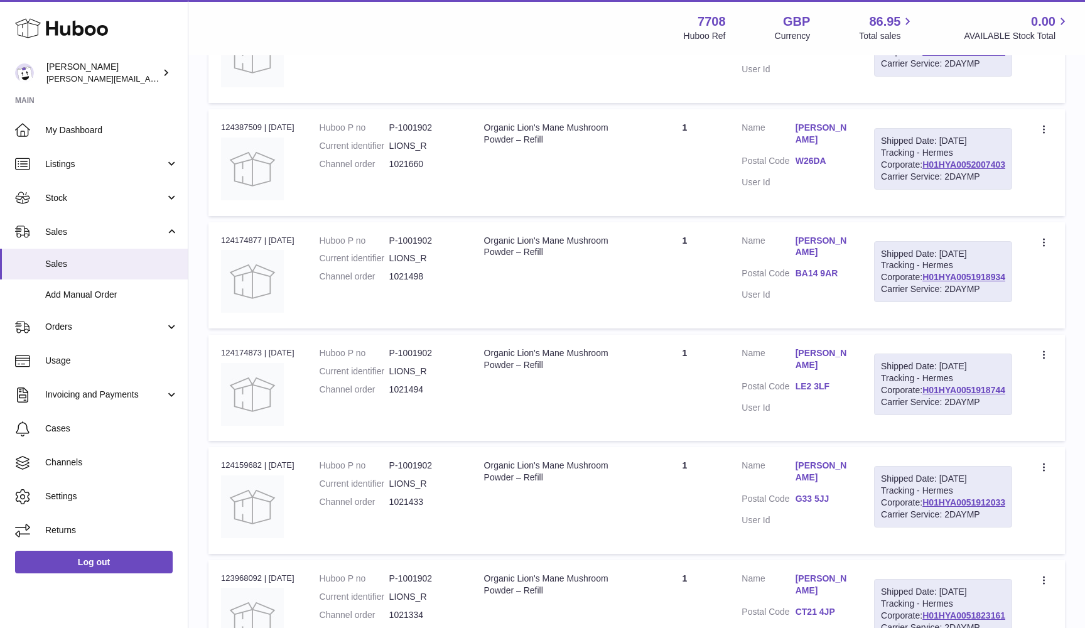
click at [411, 282] on dd "1021498" at bounding box center [424, 277] width 70 height 12
copy dd "1021498"
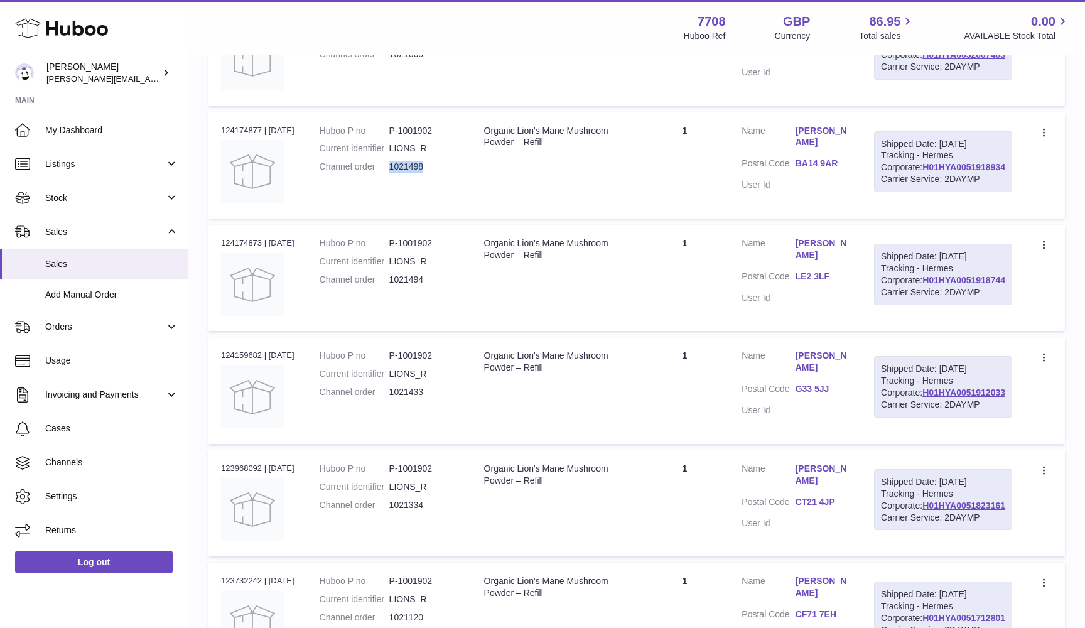
scroll to position [489, 0]
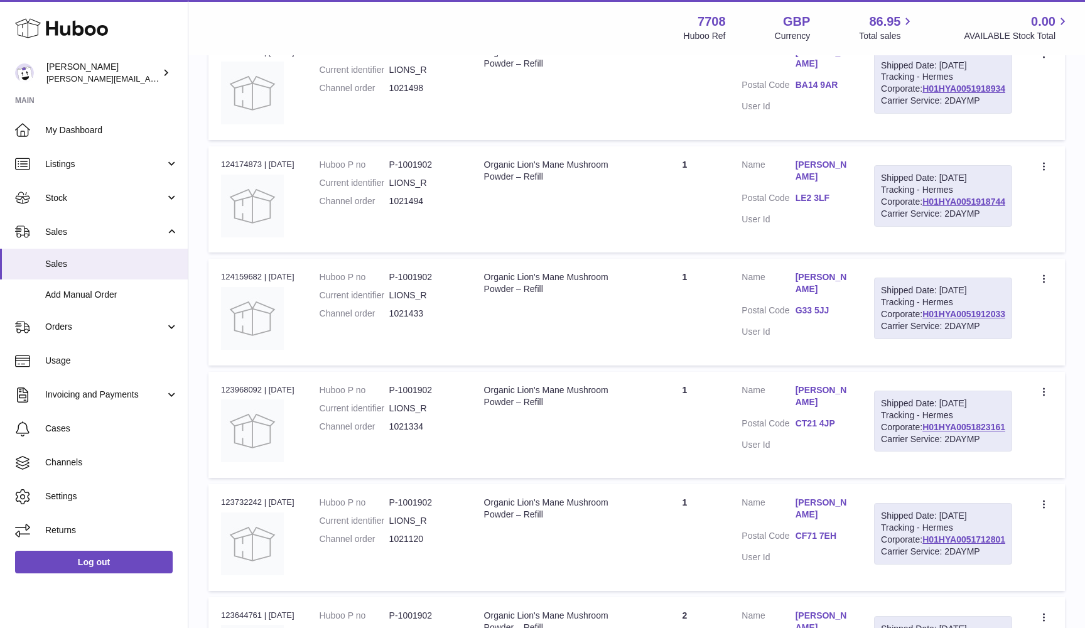
click at [411, 207] on dd "1021494" at bounding box center [424, 201] width 70 height 12
copy dd "1021494"
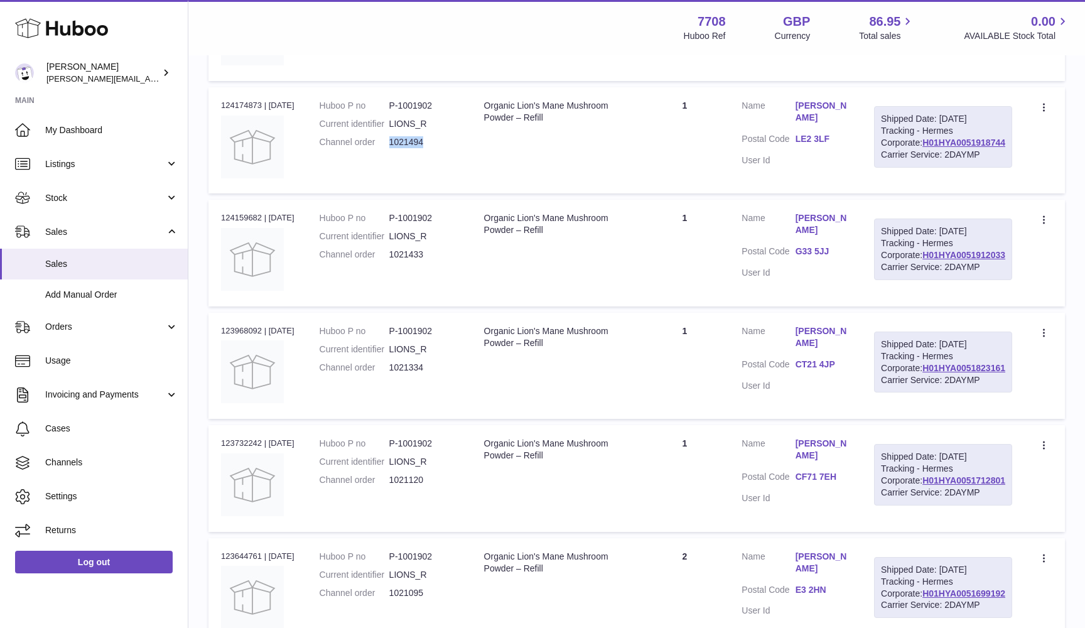
scroll to position [574, 0]
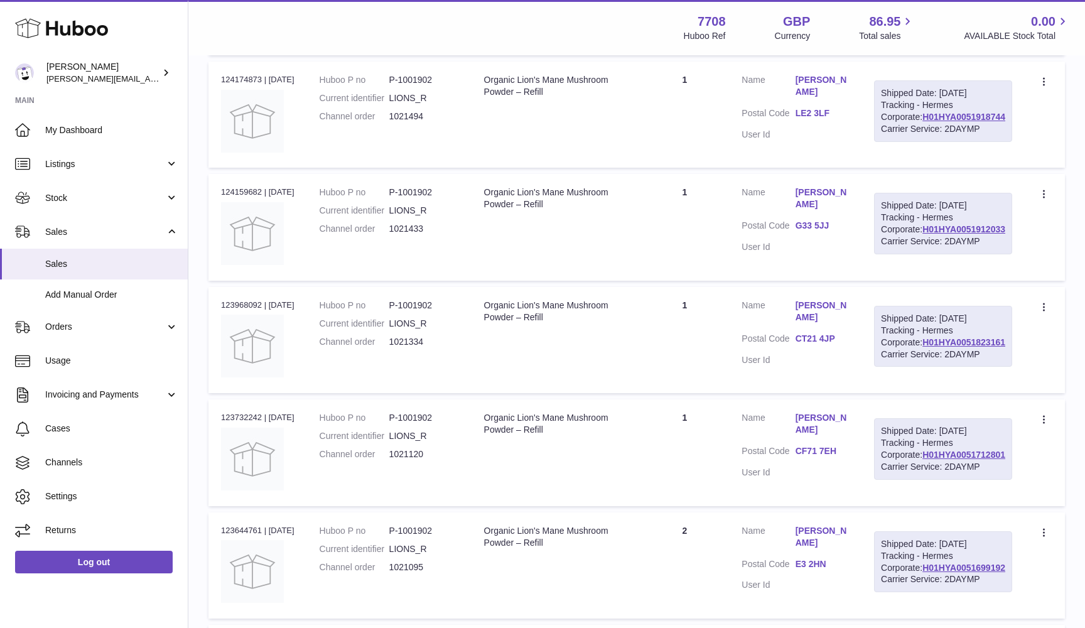
click at [415, 235] on dd "1021433" at bounding box center [424, 229] width 70 height 12
copy dd "1021433"
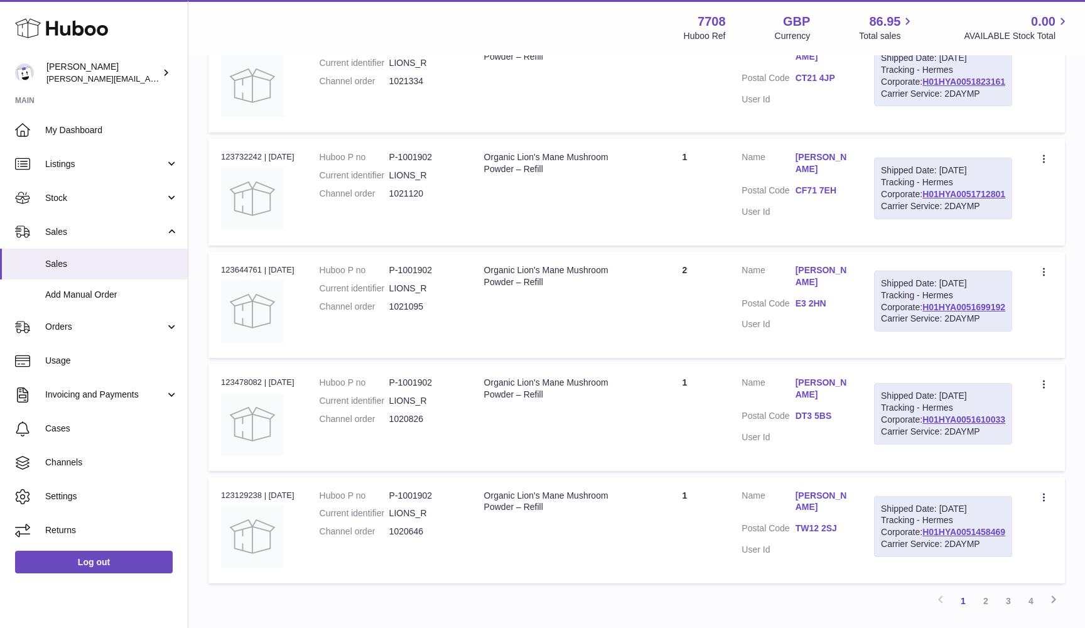
scroll to position [867, 0]
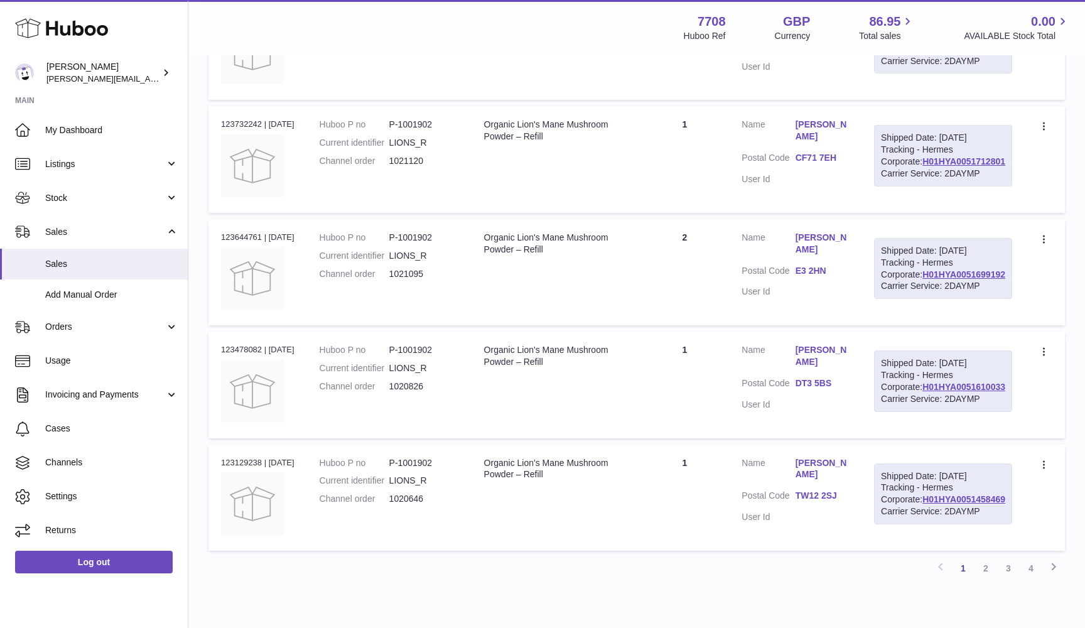
click at [408, 55] on dd "1021334" at bounding box center [424, 49] width 70 height 12
click at [409, 167] on dd "1021120" at bounding box center [424, 161] width 70 height 12
click at [388, 212] on td "Huboo P no P-1001902 Current identifier LIONS_R Channel order 1021120" at bounding box center [389, 159] width 164 height 106
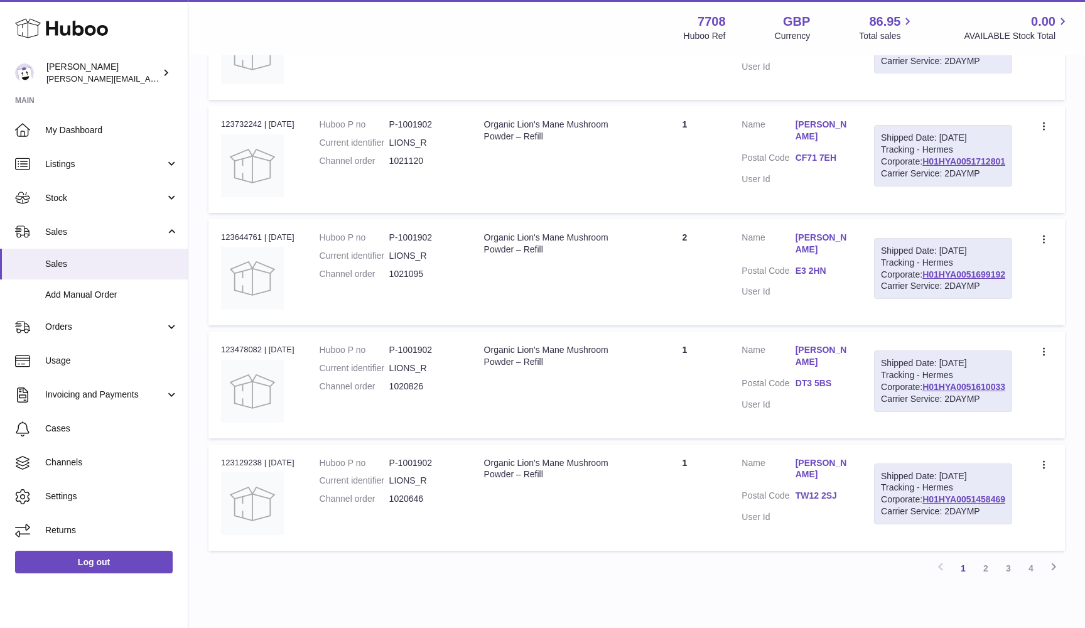
click at [410, 167] on dd "1021120" at bounding box center [424, 161] width 70 height 12
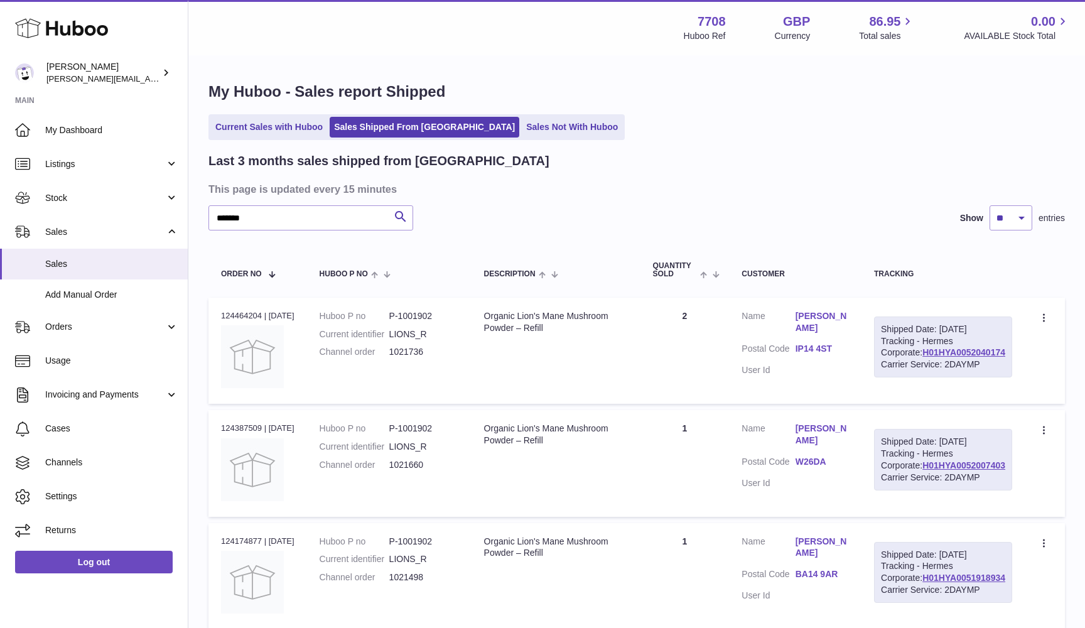
scroll to position [0, 0]
drag, startPoint x: 242, startPoint y: 218, endPoint x: 205, endPoint y: 216, distance: 37.1
type input "********"
click at [416, 346] on dd "1021668" at bounding box center [424, 352] width 70 height 12
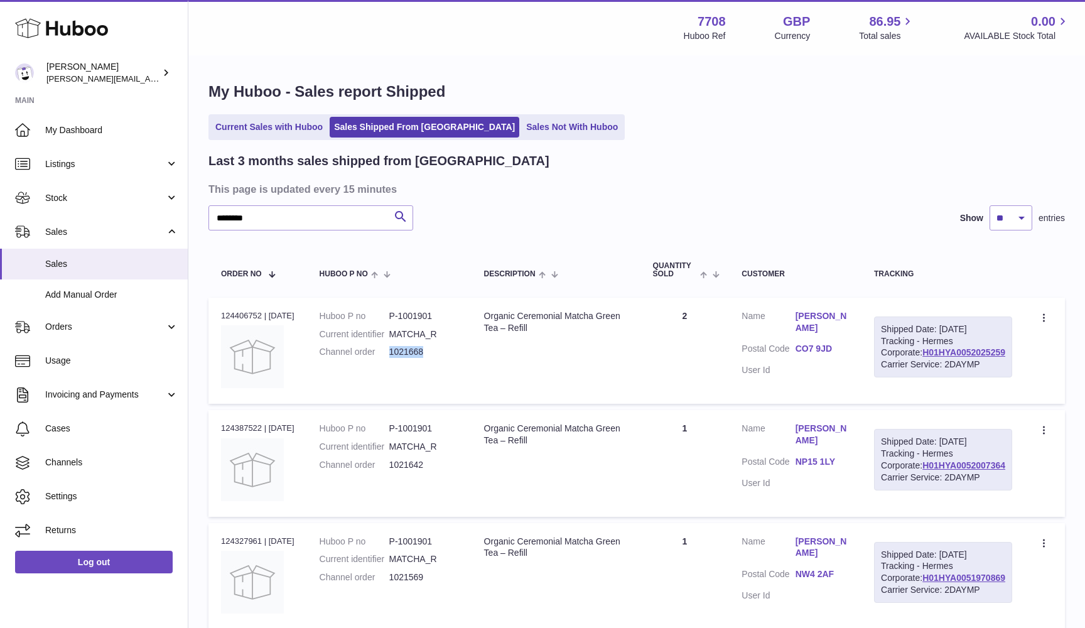
click at [416, 346] on dd "1021668" at bounding box center [424, 352] width 70 height 12
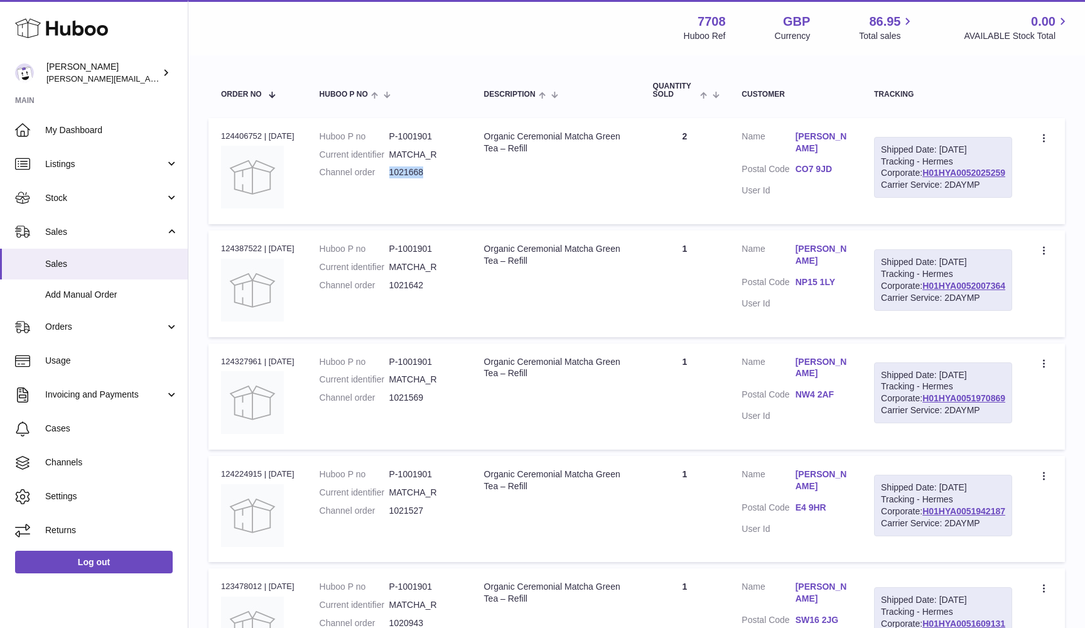
scroll to position [194, 0]
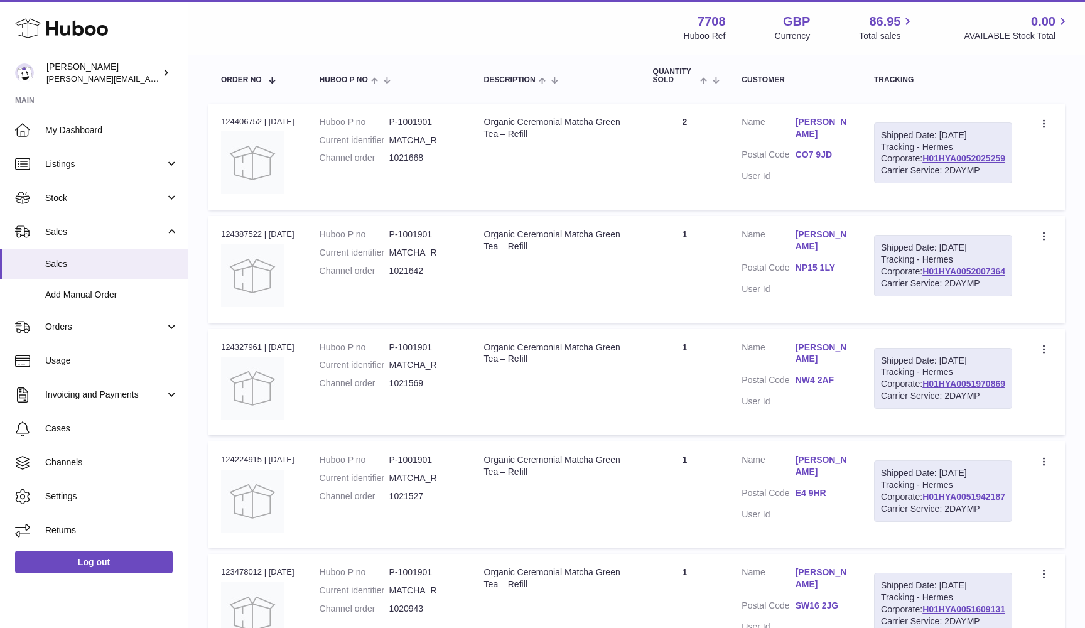
click at [412, 277] on dd "1021642" at bounding box center [424, 271] width 70 height 12
click at [407, 389] on dd "1021569" at bounding box center [424, 383] width 70 height 12
click at [405, 502] on dd "1021527" at bounding box center [424, 496] width 70 height 12
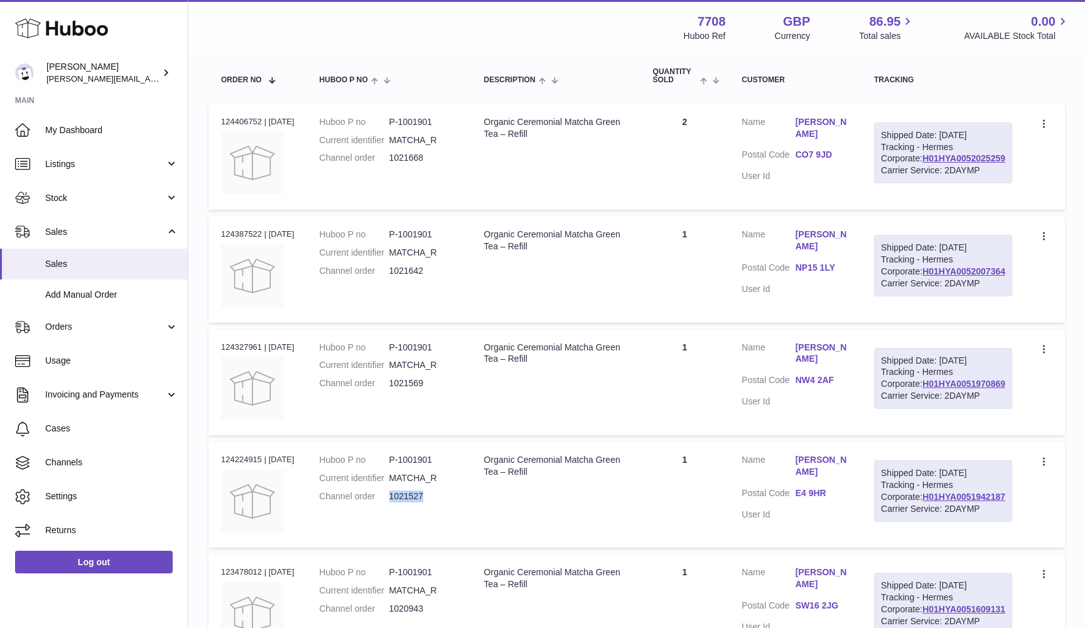
click at [405, 502] on dd "1021527" at bounding box center [424, 496] width 70 height 12
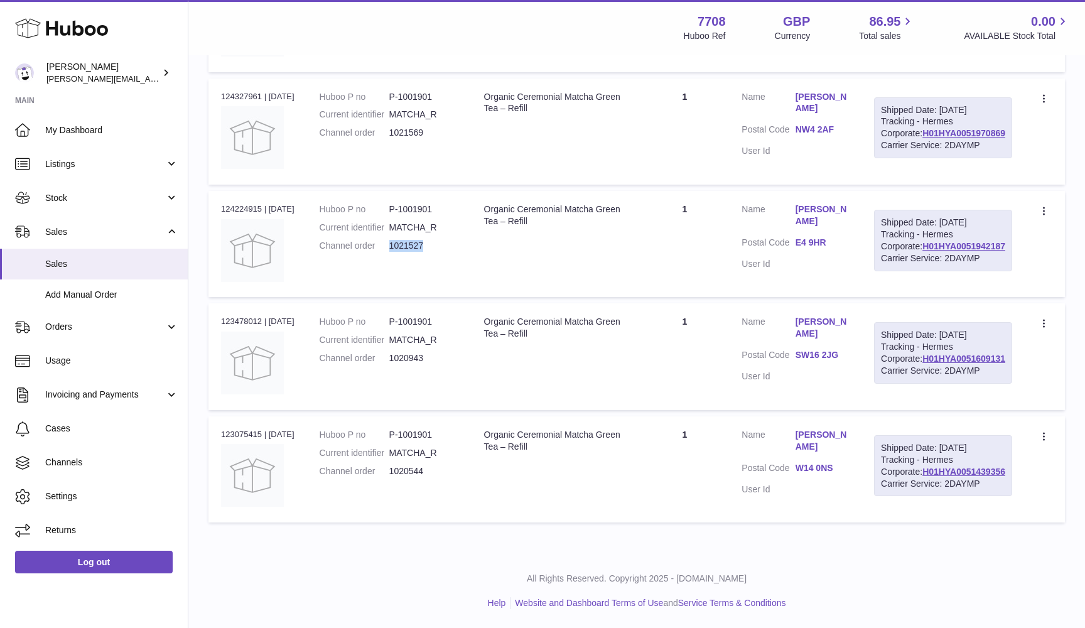
scroll to position [564, 0]
click at [414, 352] on dd "1020943" at bounding box center [424, 358] width 70 height 12
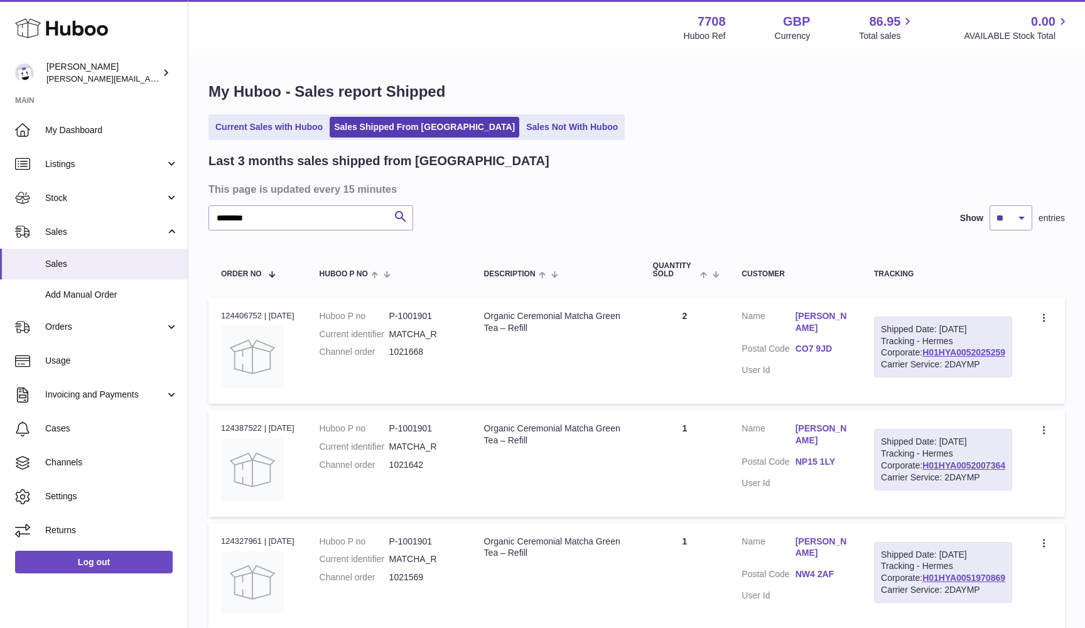
scroll to position [0, 0]
click at [55, 276] on link "Sales" at bounding box center [94, 264] width 188 height 31
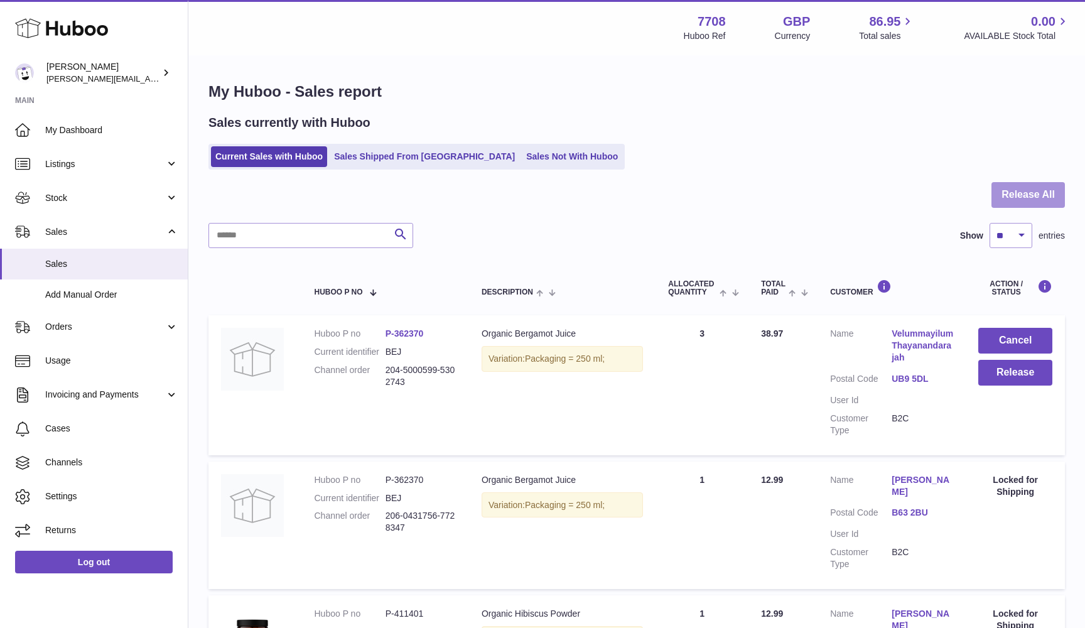
click at [1020, 186] on button "Release All" at bounding box center [1027, 195] width 73 height 26
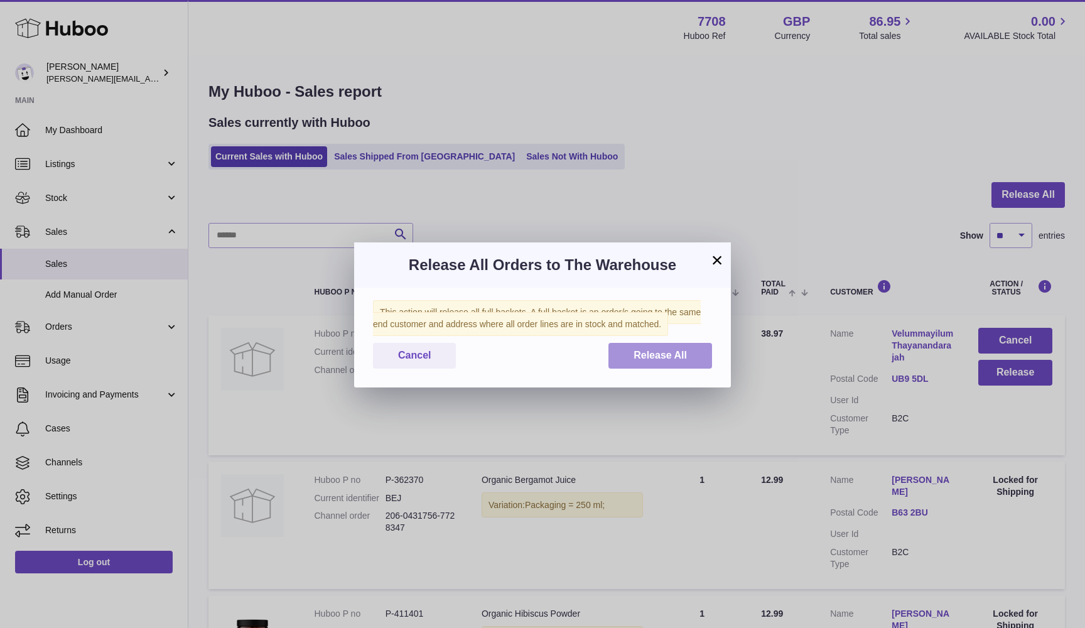
click at [645, 356] on span "Release All" at bounding box center [659, 355] width 53 height 11
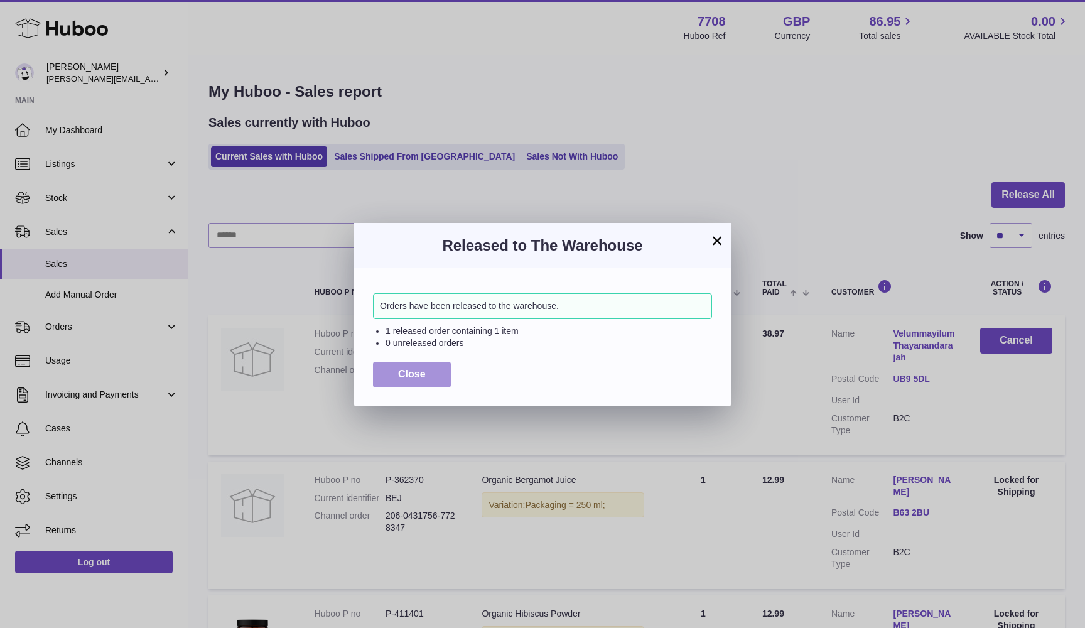
click at [419, 368] on span "Close" at bounding box center [412, 373] width 28 height 11
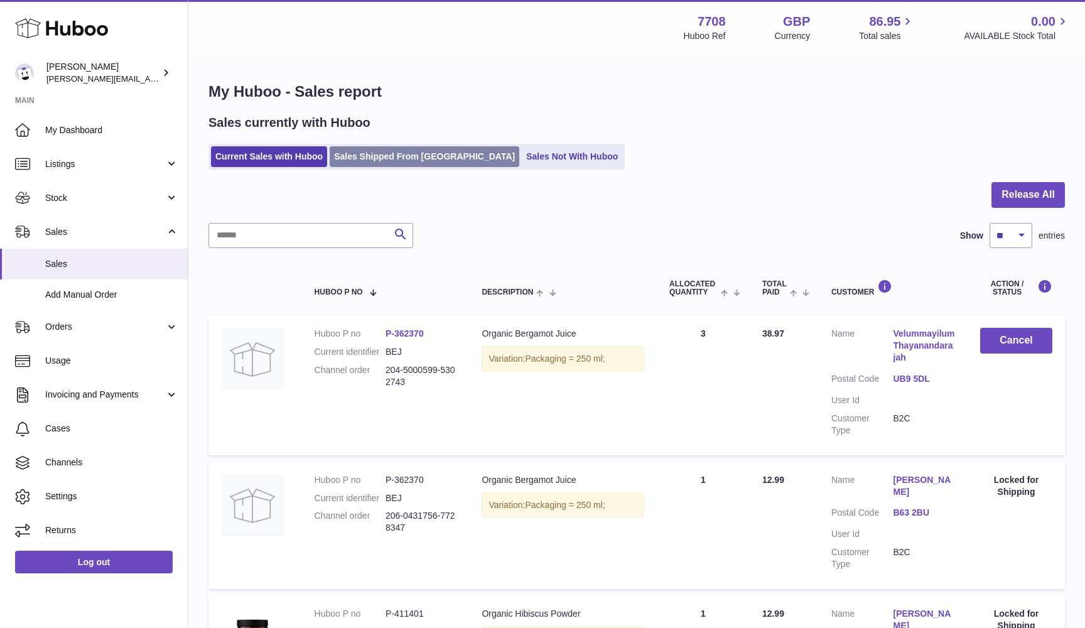
click at [371, 153] on link "Sales Shipped From [GEOGRAPHIC_DATA]" at bounding box center [424, 156] width 190 height 21
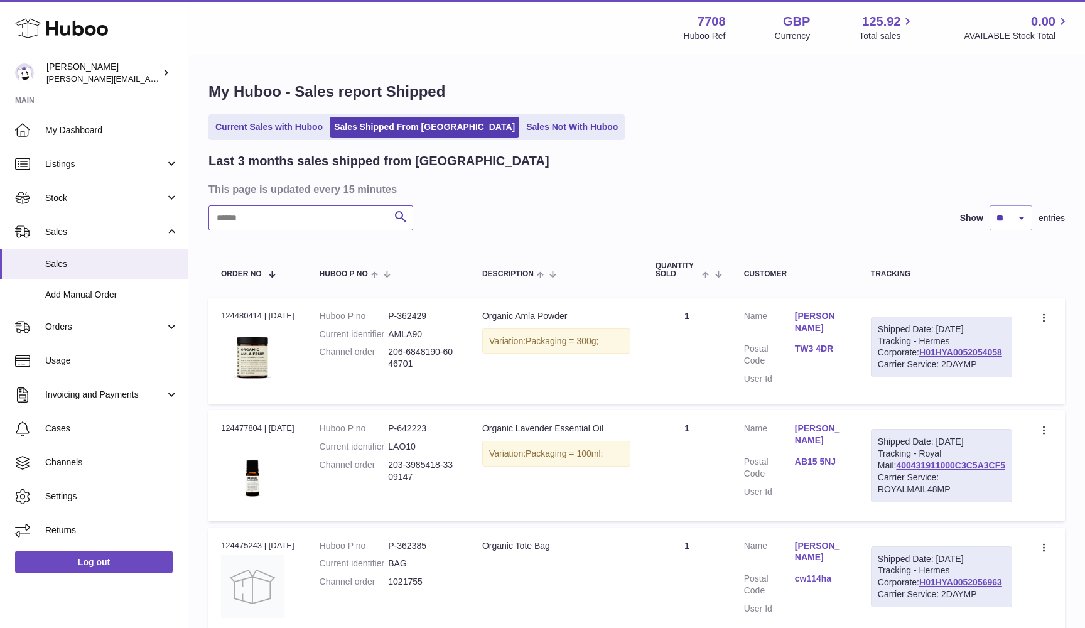
click at [281, 223] on input "text" at bounding box center [310, 217] width 205 height 25
type input "********"
click at [363, 136] on link "Sales Shipped From [GEOGRAPHIC_DATA]" at bounding box center [424, 127] width 190 height 21
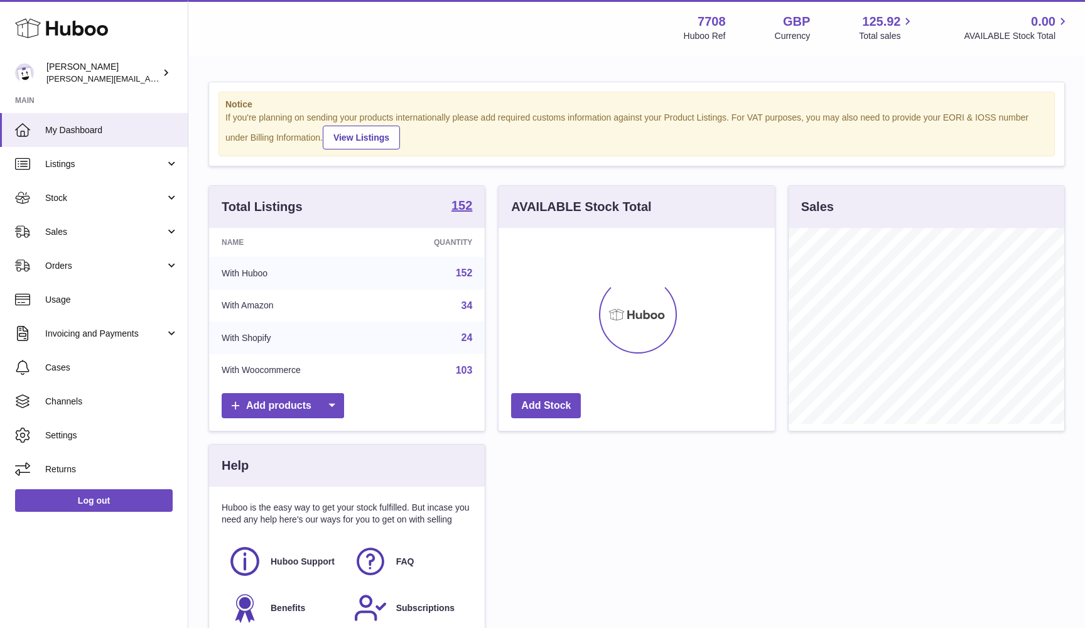
scroll to position [196, 276]
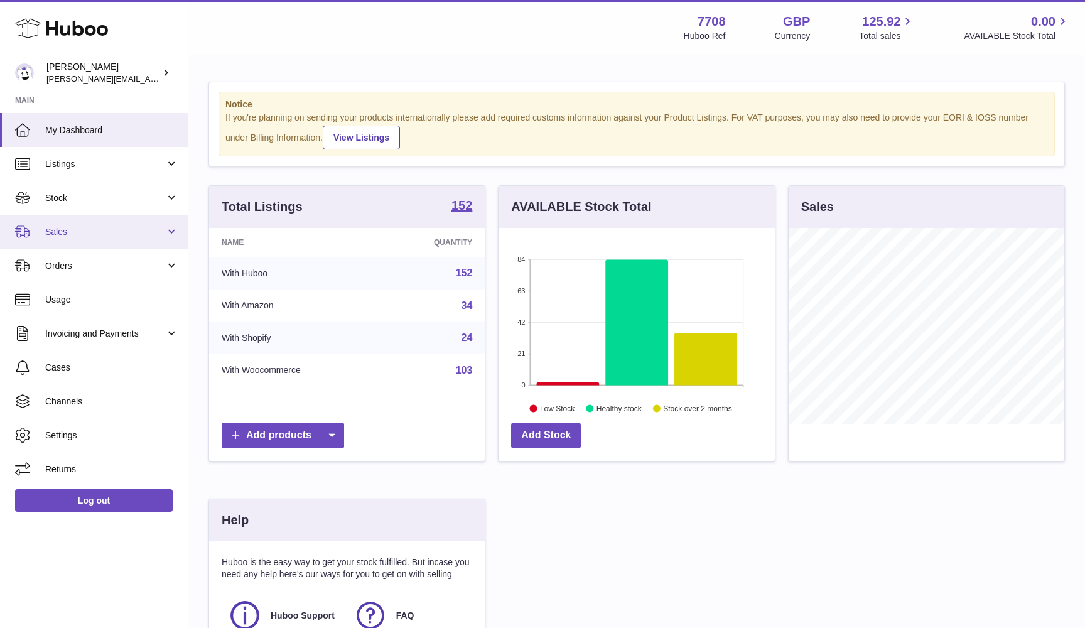
click at [97, 231] on span "Sales" at bounding box center [105, 232] width 120 height 12
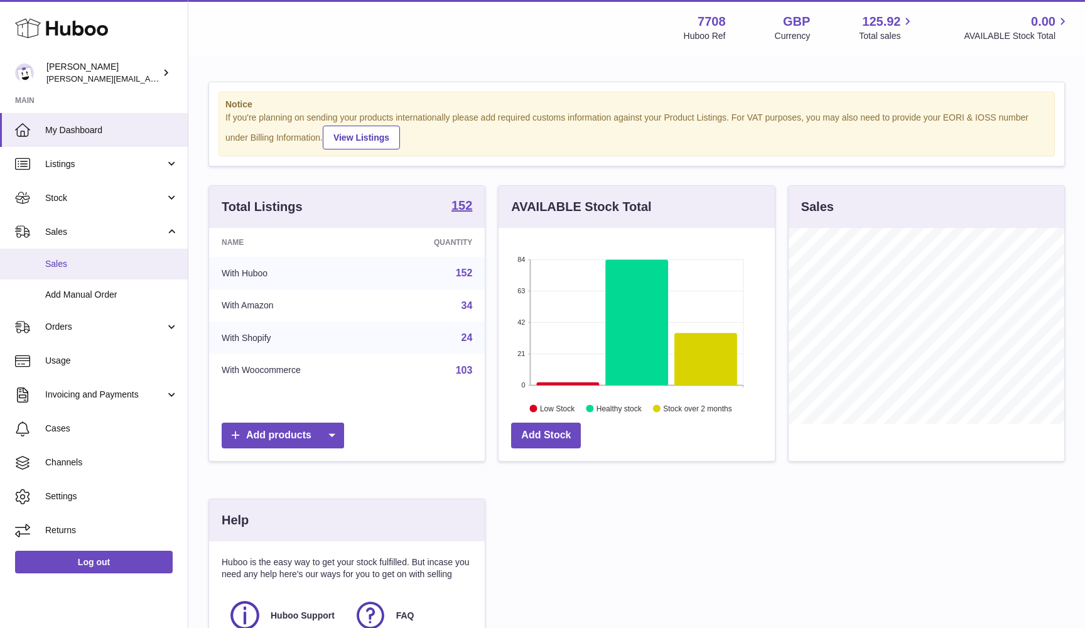
click at [93, 253] on link "Sales" at bounding box center [94, 264] width 188 height 31
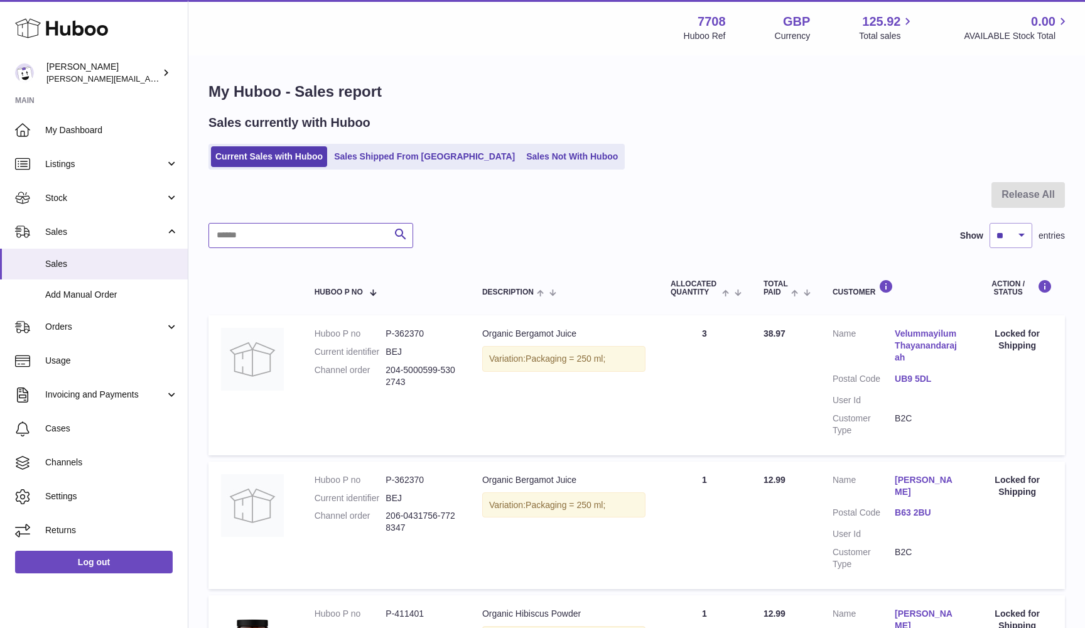
click at [282, 242] on input "text" at bounding box center [310, 235] width 205 height 25
type input "********"
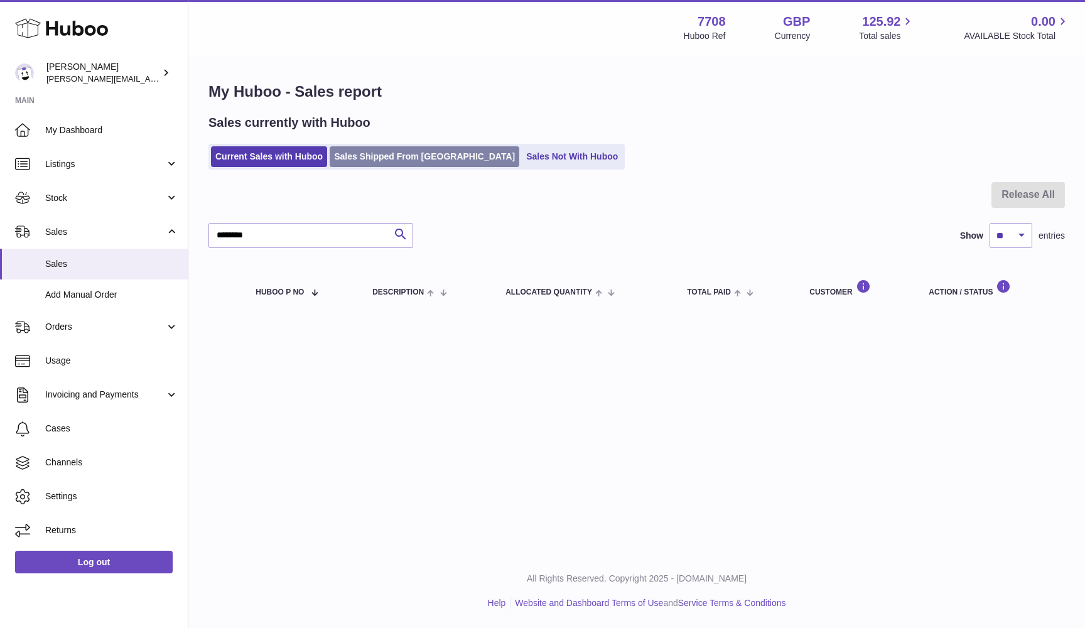
click at [378, 149] on link "Sales Shipped From [GEOGRAPHIC_DATA]" at bounding box center [424, 156] width 190 height 21
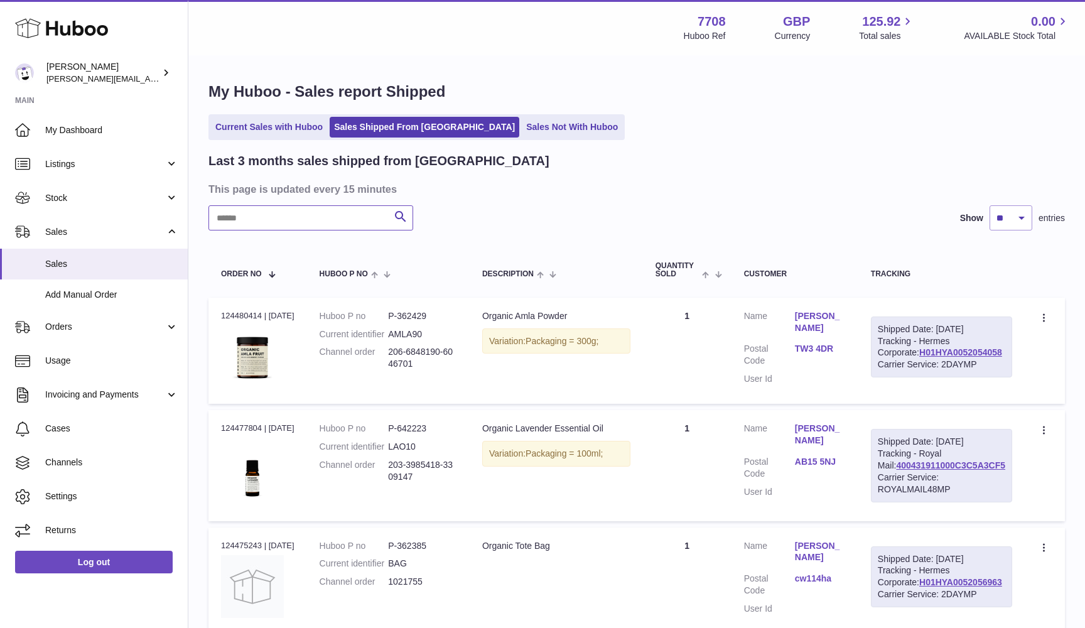
click at [257, 218] on input "text" at bounding box center [310, 217] width 205 height 25
type input "********"
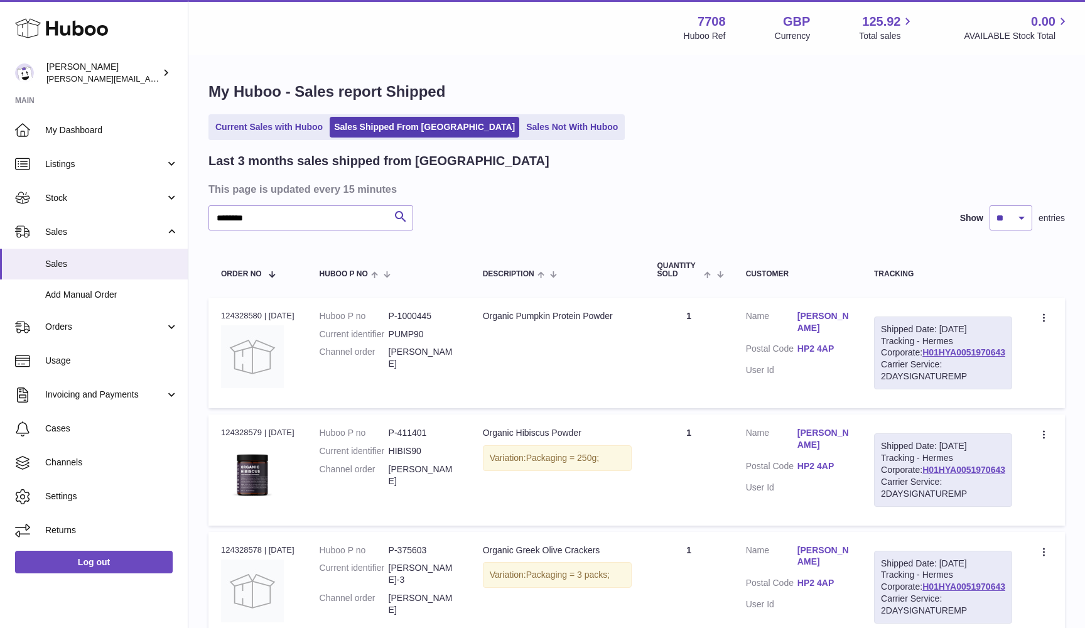
click at [440, 349] on dd "Lorraine Gray" at bounding box center [422, 358] width 69 height 24
click at [948, 357] on link "H01HYA0051970643" at bounding box center [963, 352] width 83 height 10
click at [63, 260] on span "Sales" at bounding box center [111, 264] width 133 height 12
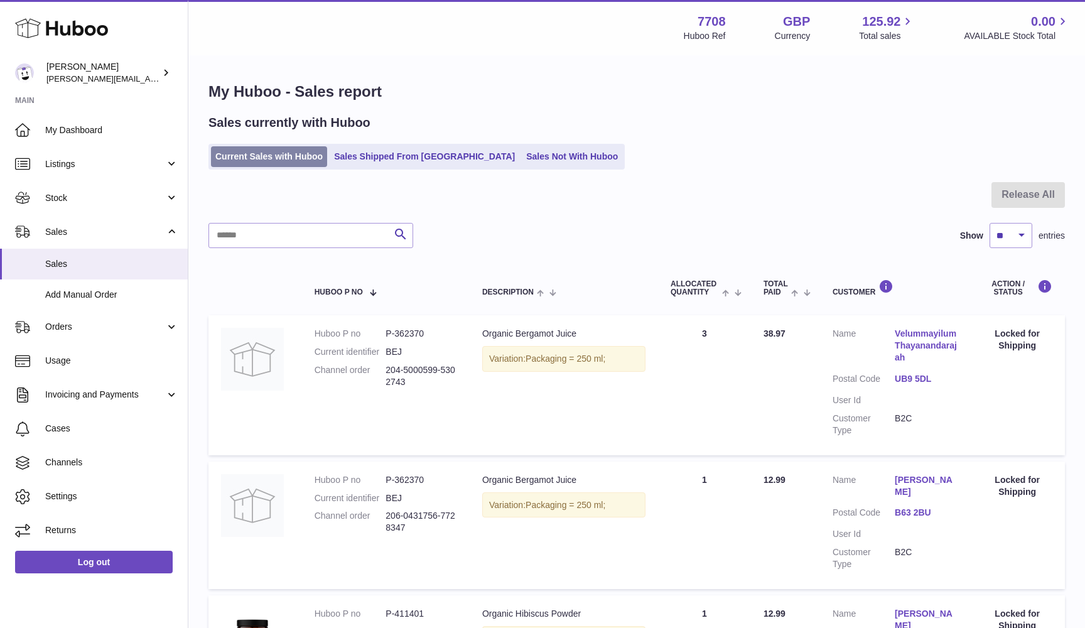
click at [287, 159] on link "Current Sales with Huboo" at bounding box center [269, 156] width 116 height 21
click at [390, 154] on link "Sales Shipped From [GEOGRAPHIC_DATA]" at bounding box center [424, 156] width 190 height 21
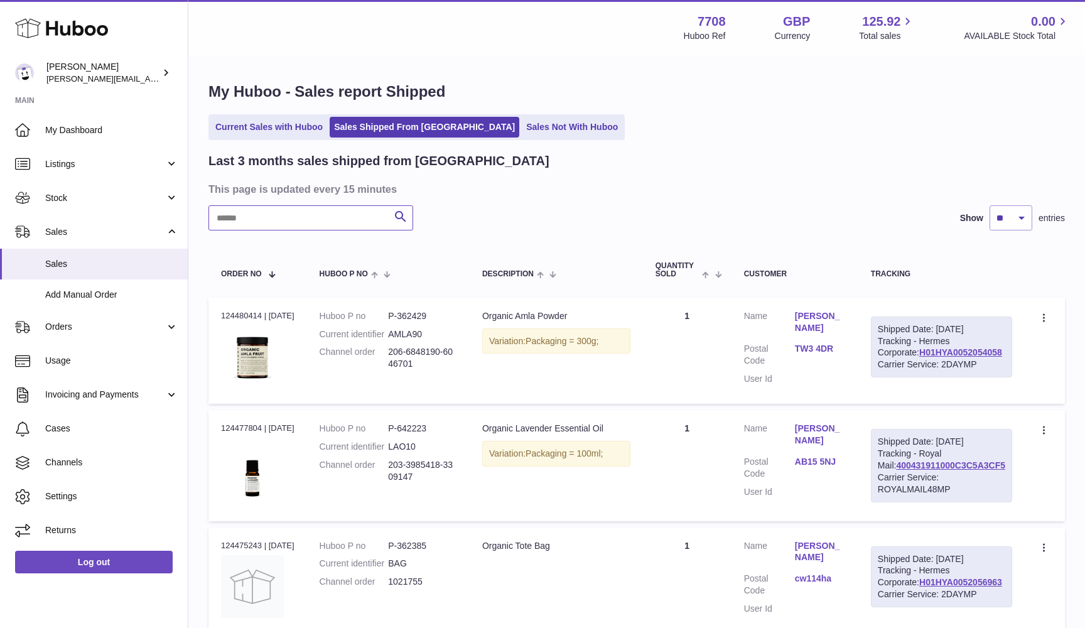
click at [323, 222] on input "text" at bounding box center [310, 217] width 205 height 25
paste input "*******"
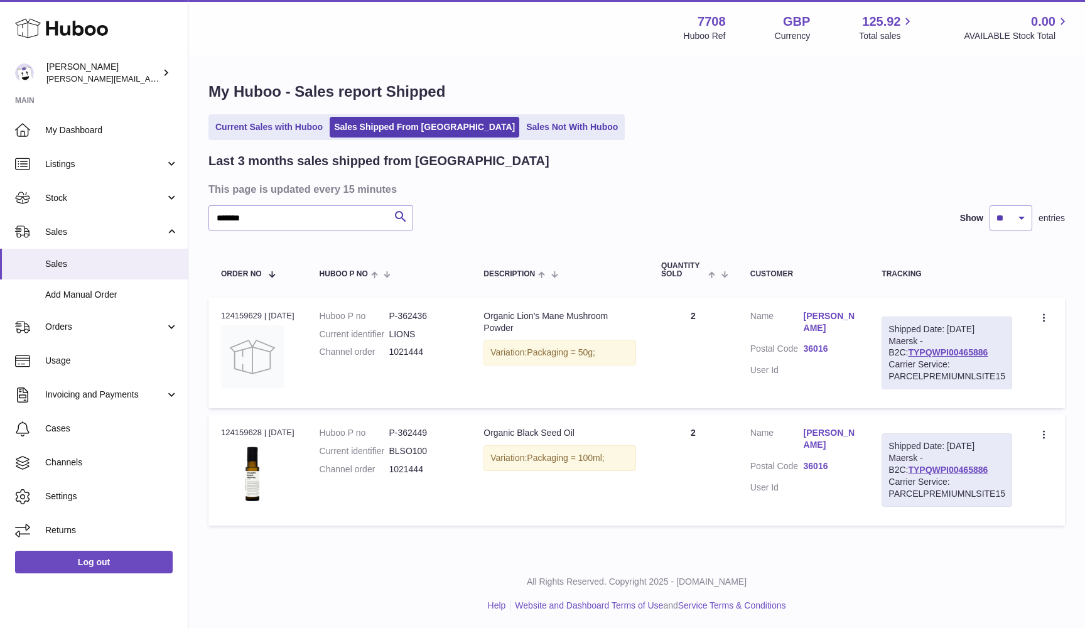
click at [812, 343] on link "36016" at bounding box center [829, 349] width 53 height 12
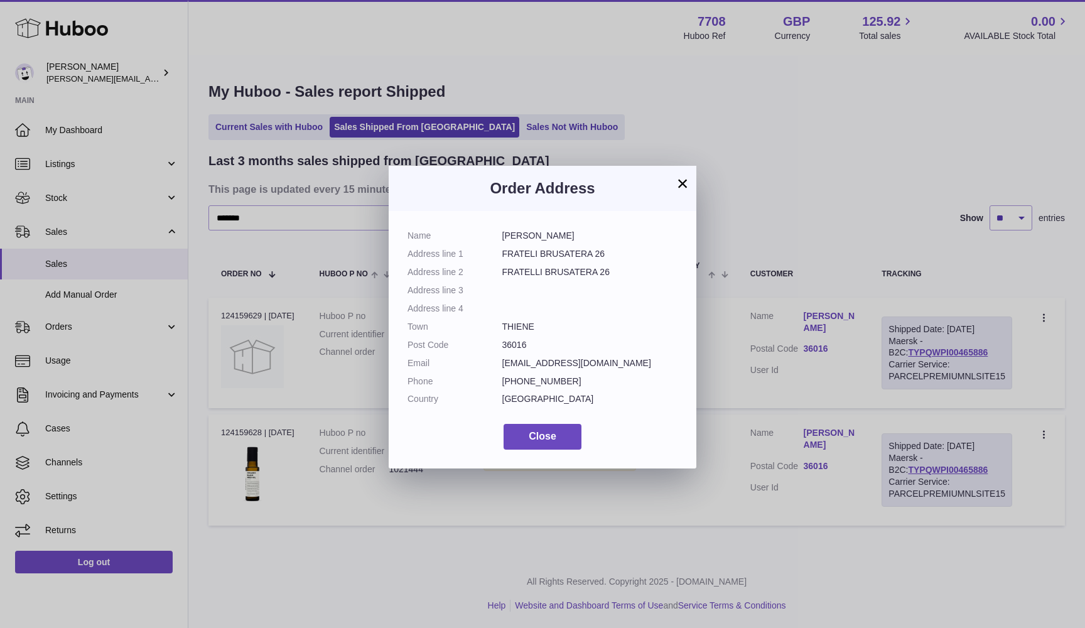
click at [552, 472] on div "× Order Address Name [PERSON_NAME] Address line 1 FRATELI BRUSATERA 26 Address …" at bounding box center [542, 314] width 1085 height 628
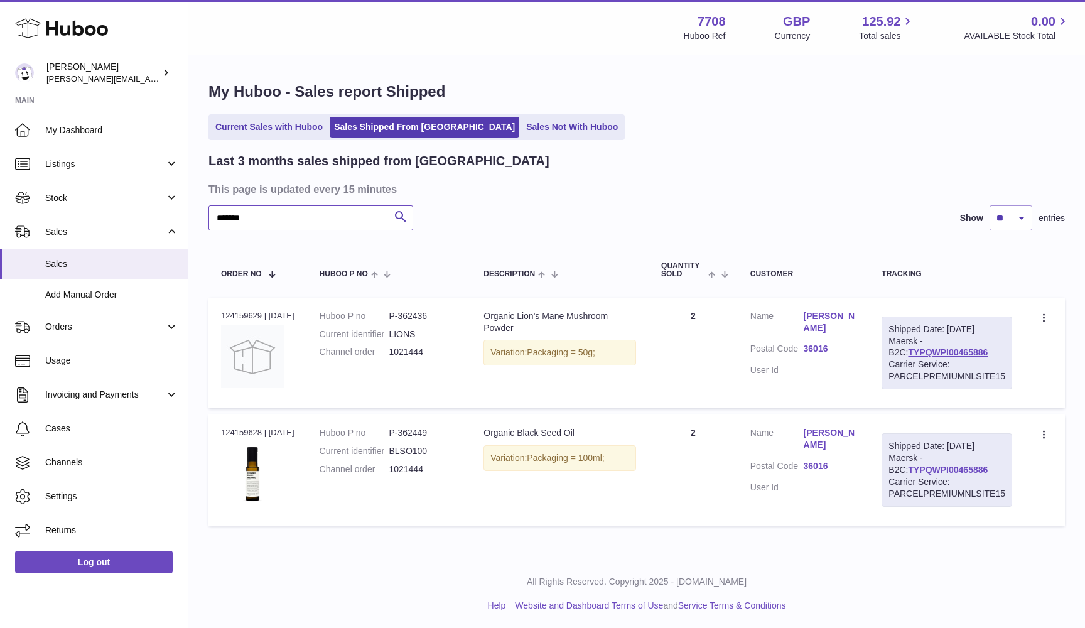
click at [317, 215] on input "*******" at bounding box center [310, 217] width 205 height 25
paste input "text"
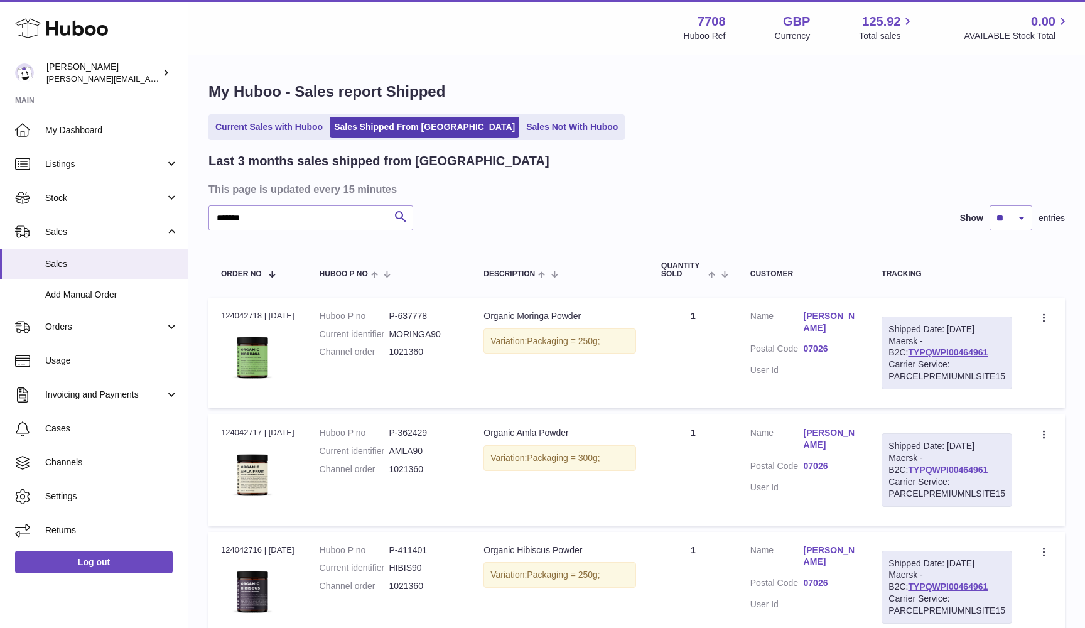
click at [813, 343] on link "07026" at bounding box center [829, 349] width 53 height 12
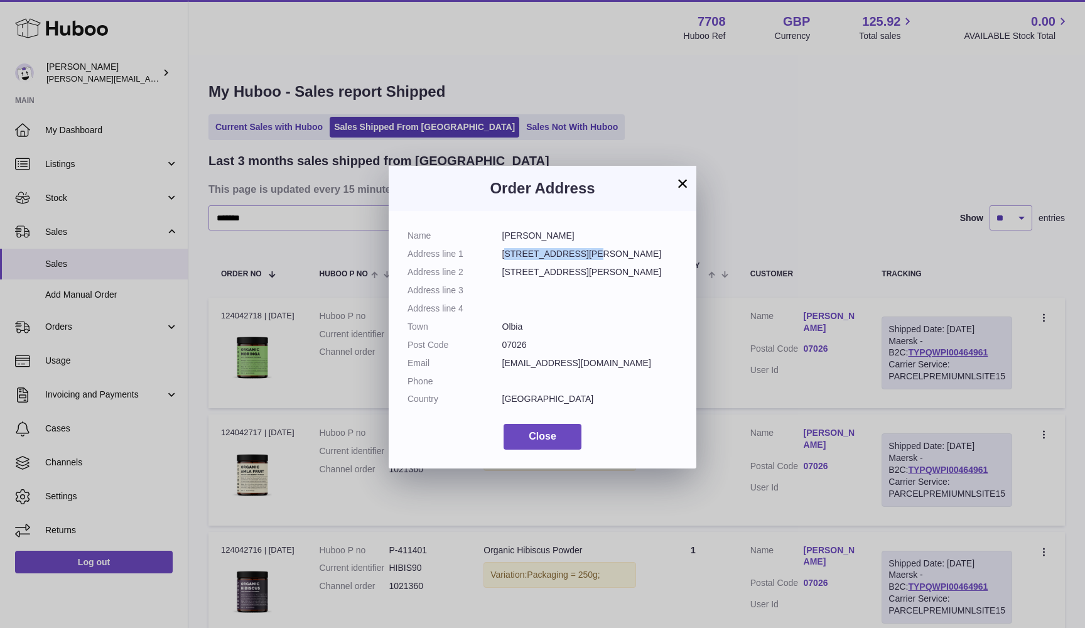
drag, startPoint x: 506, startPoint y: 252, endPoint x: 581, endPoint y: 252, distance: 75.3
click at [581, 252] on dd "[STREET_ADDRESS][PERSON_NAME]" at bounding box center [590, 254] width 176 height 12
click at [828, 222] on div "× Order Address Name Erica Mevs Address line 1 Viale Aldo Moro 124 Address line…" at bounding box center [542, 314] width 1085 height 628
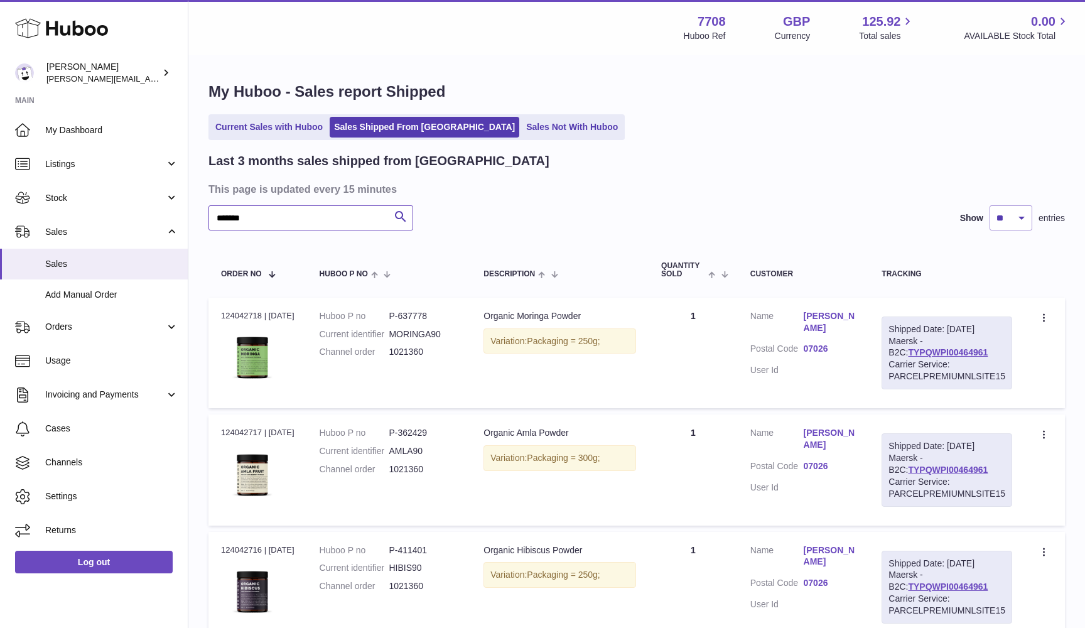
click at [328, 221] on input "*******" at bounding box center [310, 217] width 205 height 25
paste input "text"
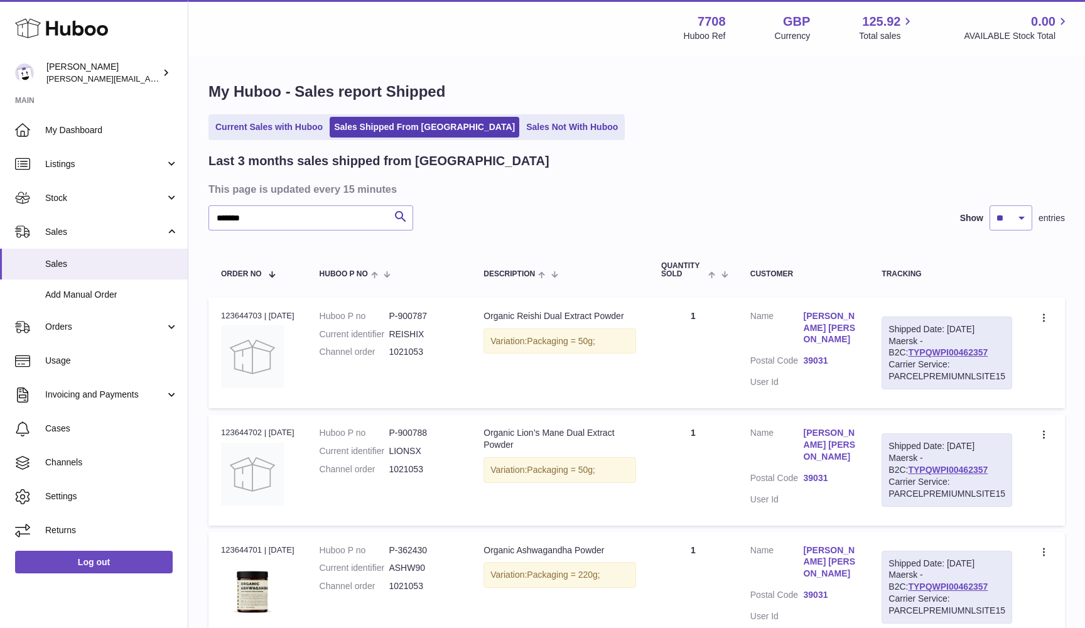
click at [819, 355] on link "39031" at bounding box center [829, 361] width 53 height 12
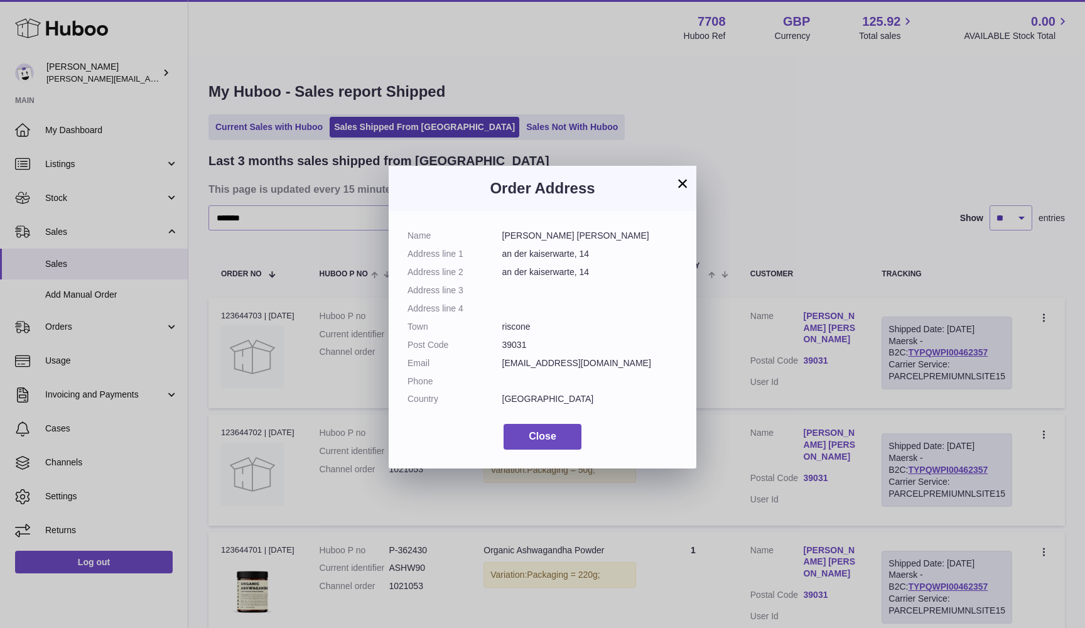
click at [680, 186] on button "×" at bounding box center [682, 183] width 15 height 15
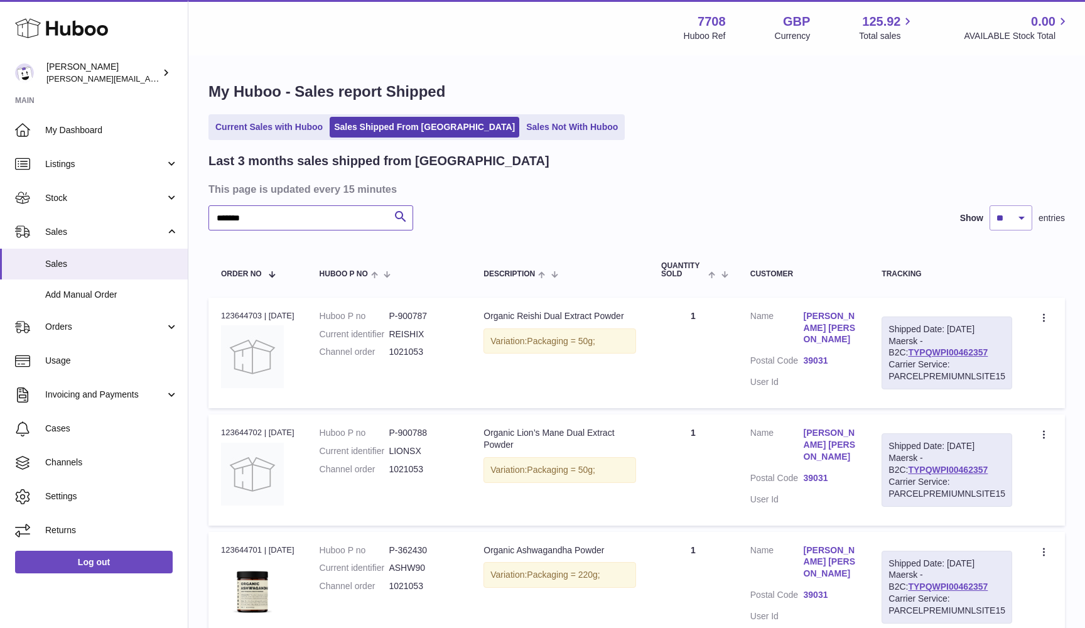
click at [308, 211] on input "*******" at bounding box center [310, 217] width 205 height 25
paste input "text"
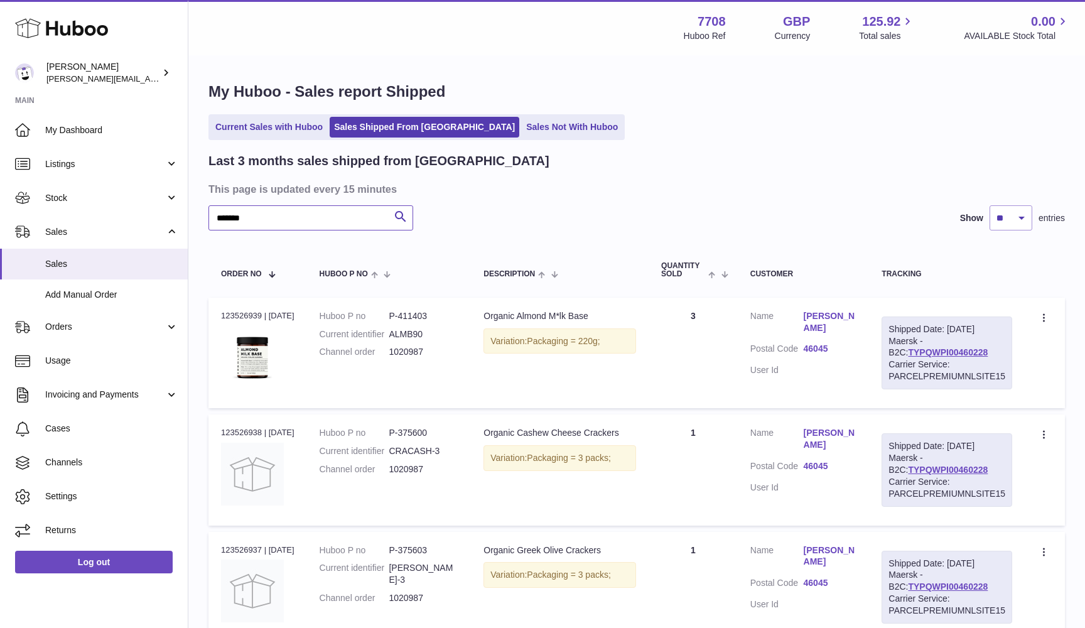
type input "*******"
click at [816, 343] on link "46045" at bounding box center [829, 349] width 53 height 12
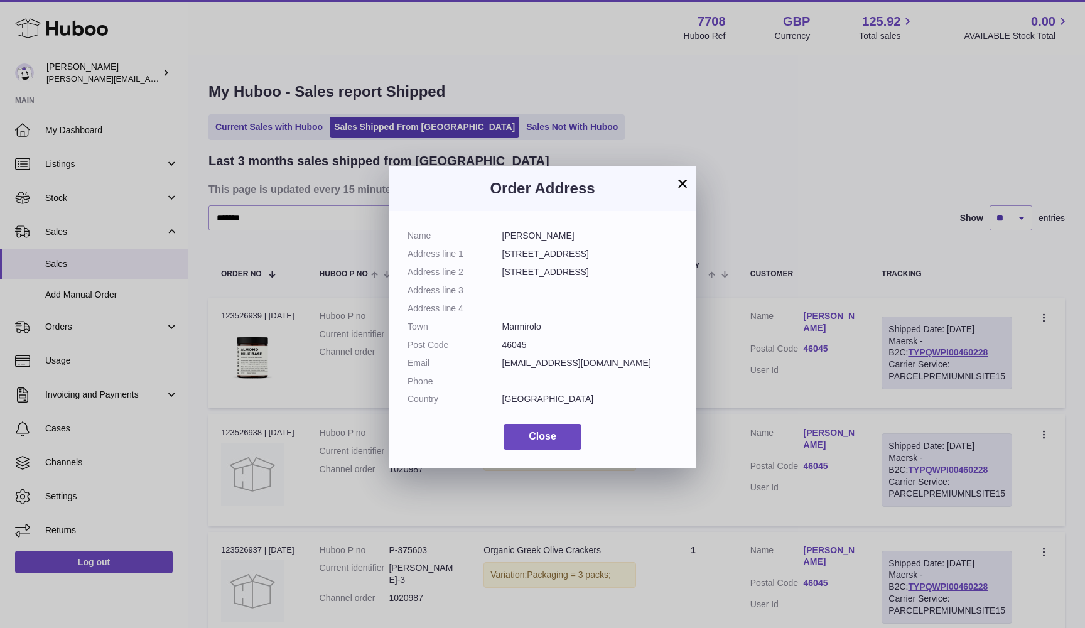
click at [623, 122] on div "× Order Address Name Chiara Zagni Address line 1 Via Caleffi 18 Address line 2 …" at bounding box center [542, 314] width 1085 height 628
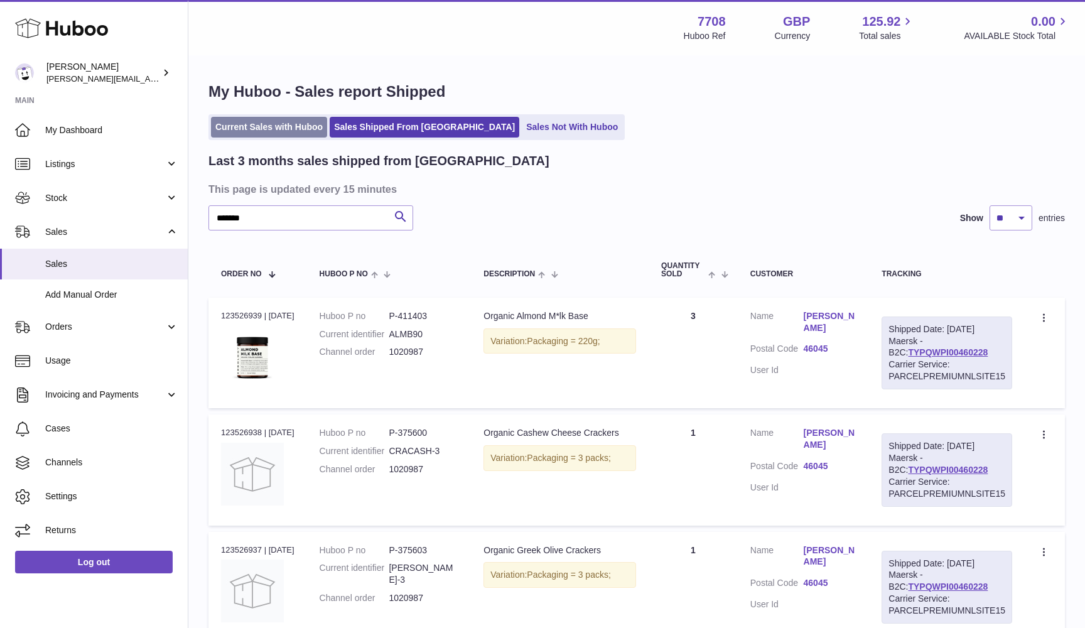
click at [243, 126] on link "Current Sales with Huboo" at bounding box center [269, 127] width 116 height 21
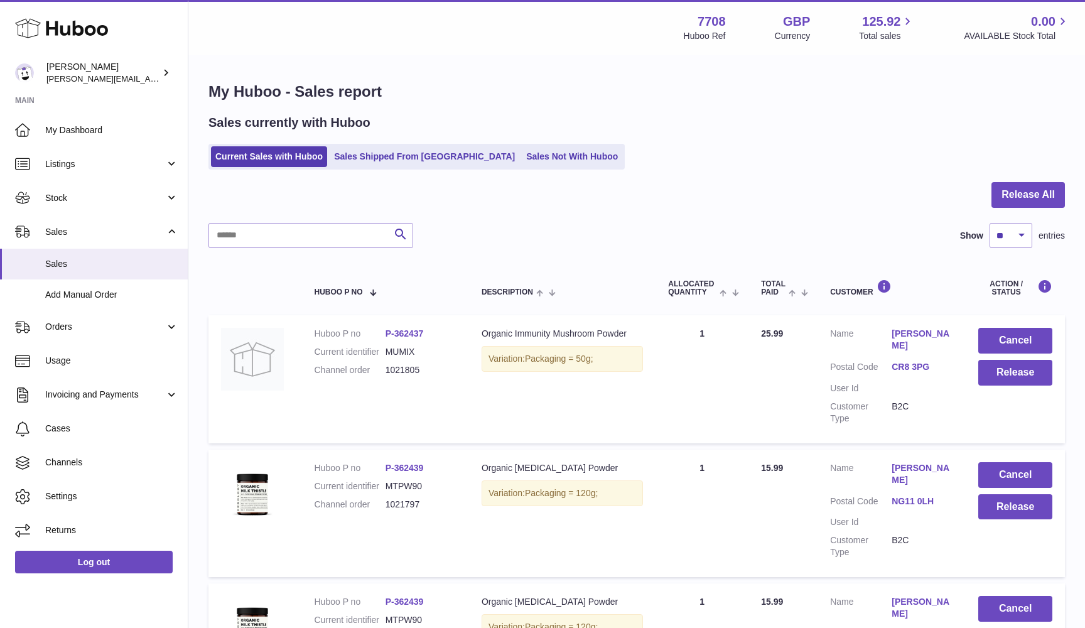
click at [226, 238] on input "text" at bounding box center [310, 235] width 205 height 25
paste input "*******"
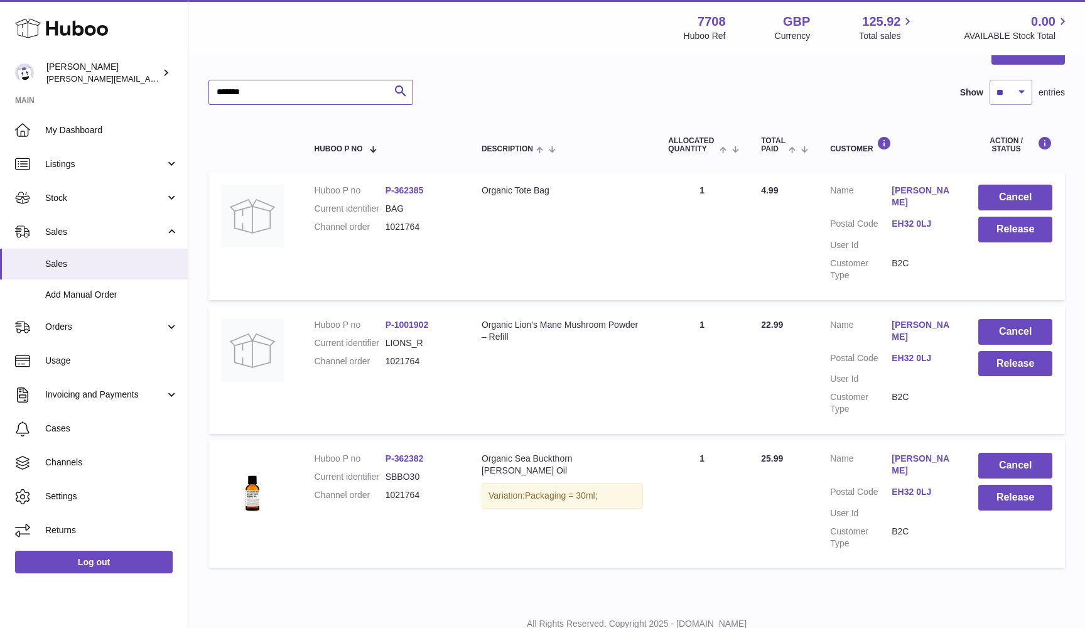
scroll to position [142, 0]
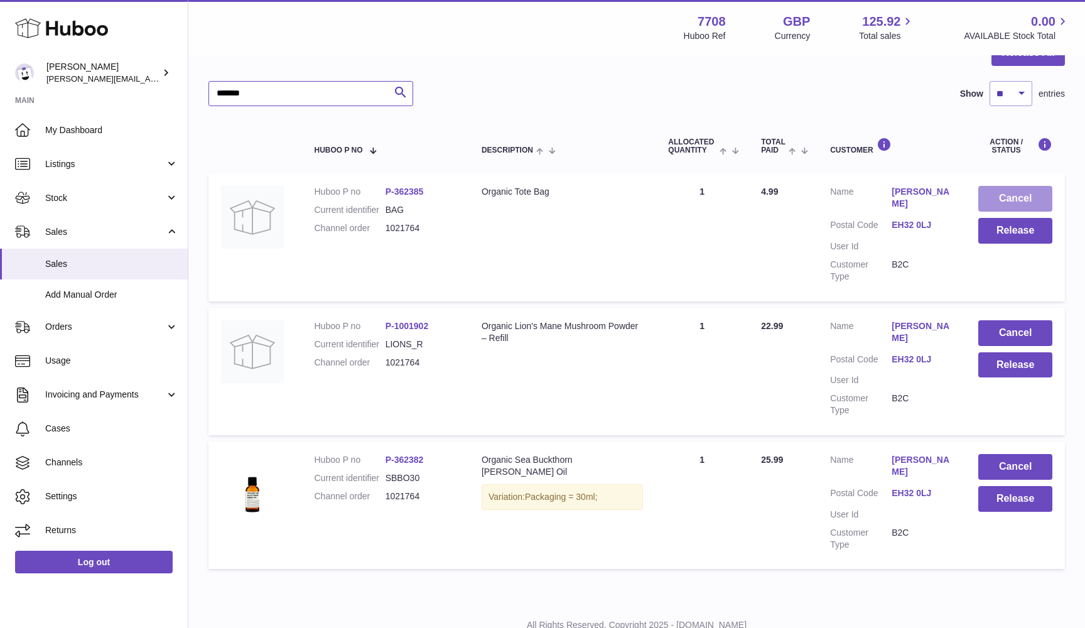
type input "*******"
click at [1009, 197] on button "Cancel" at bounding box center [1015, 199] width 74 height 26
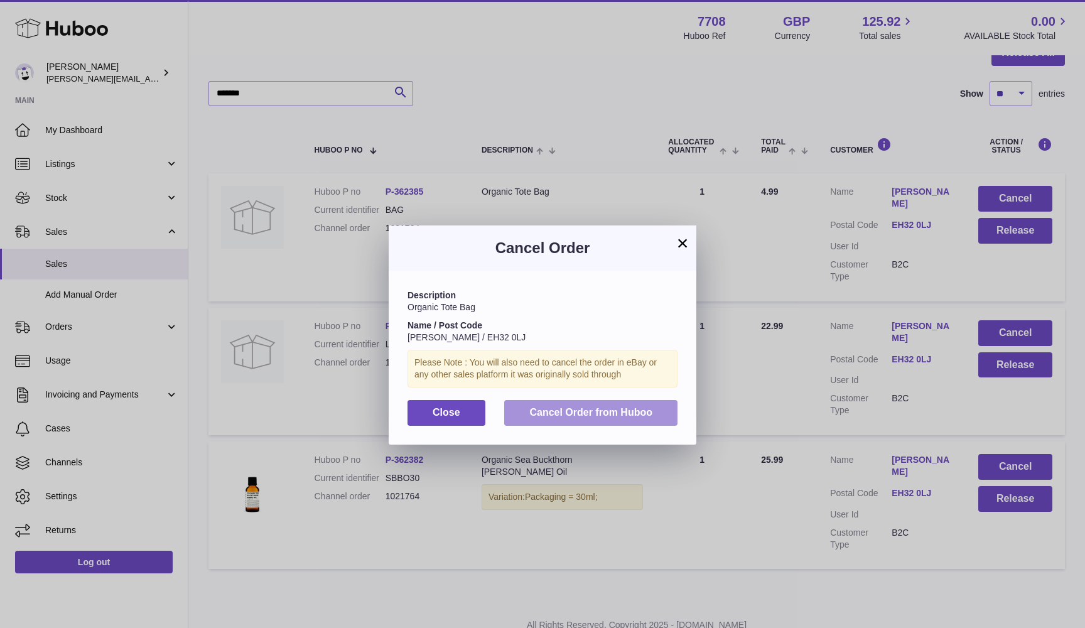
click at [542, 412] on span "Cancel Order from Huboo" at bounding box center [590, 412] width 123 height 11
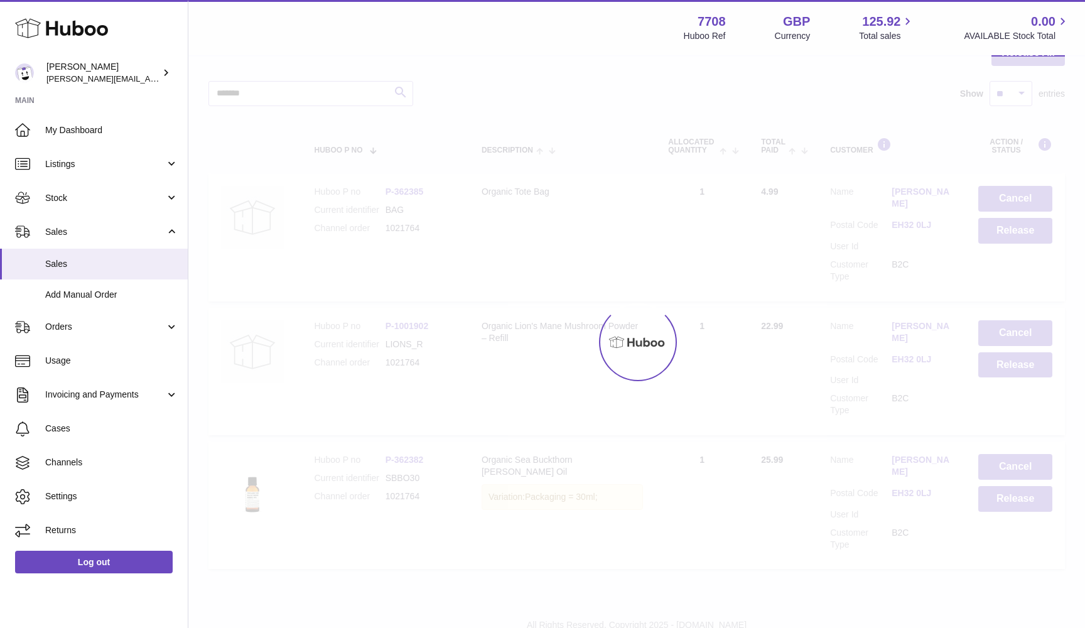
scroll to position [23, 0]
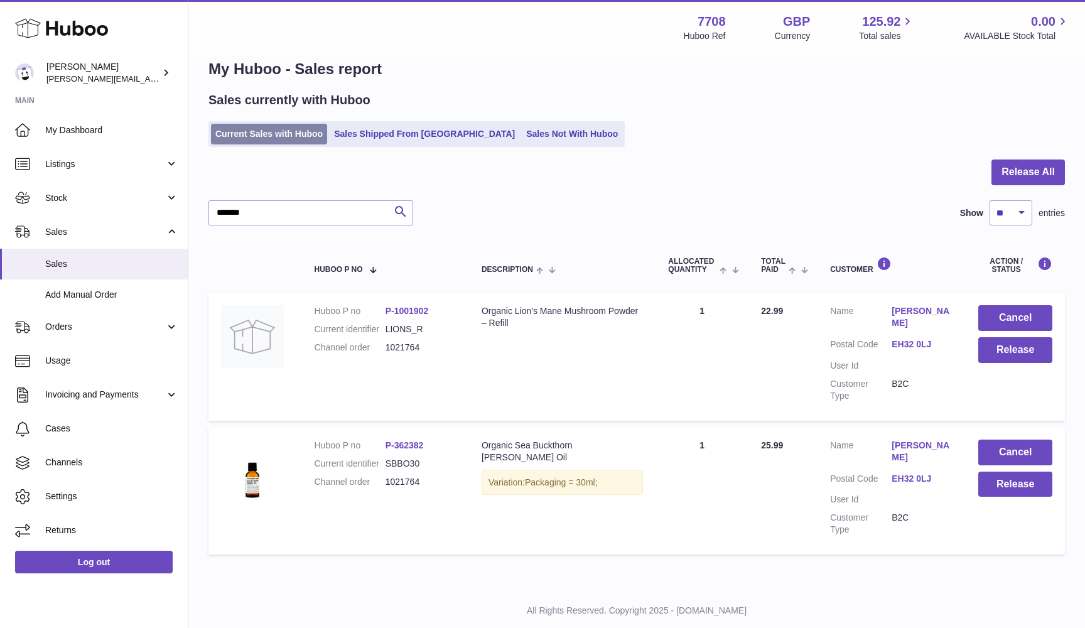
click at [244, 136] on link "Current Sales with Huboo" at bounding box center [269, 134] width 116 height 21
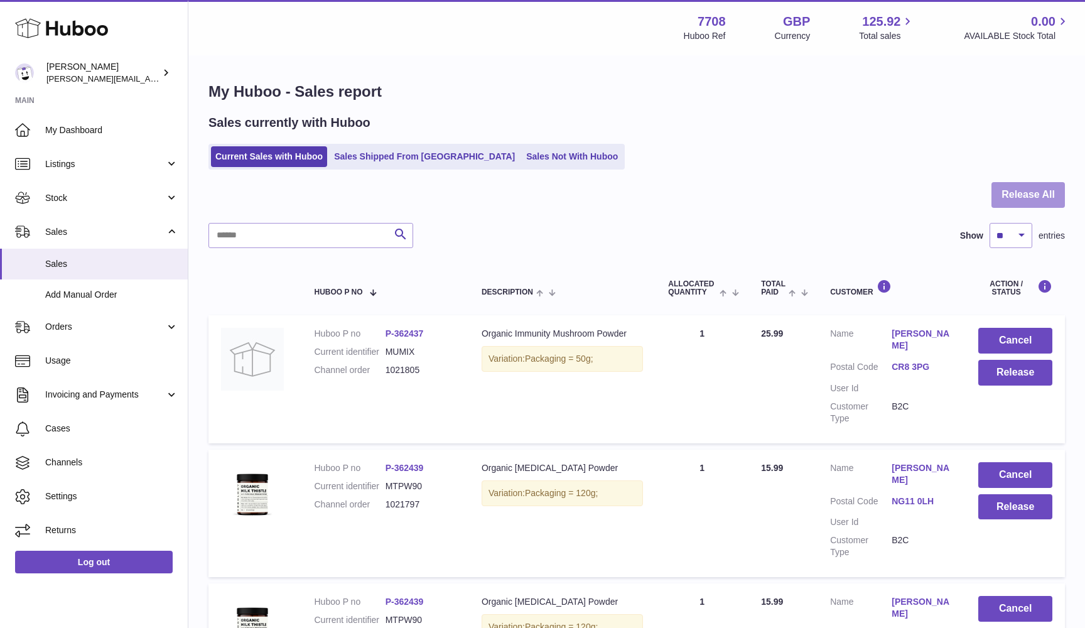
click at [1026, 190] on button "Release All" at bounding box center [1027, 195] width 73 height 26
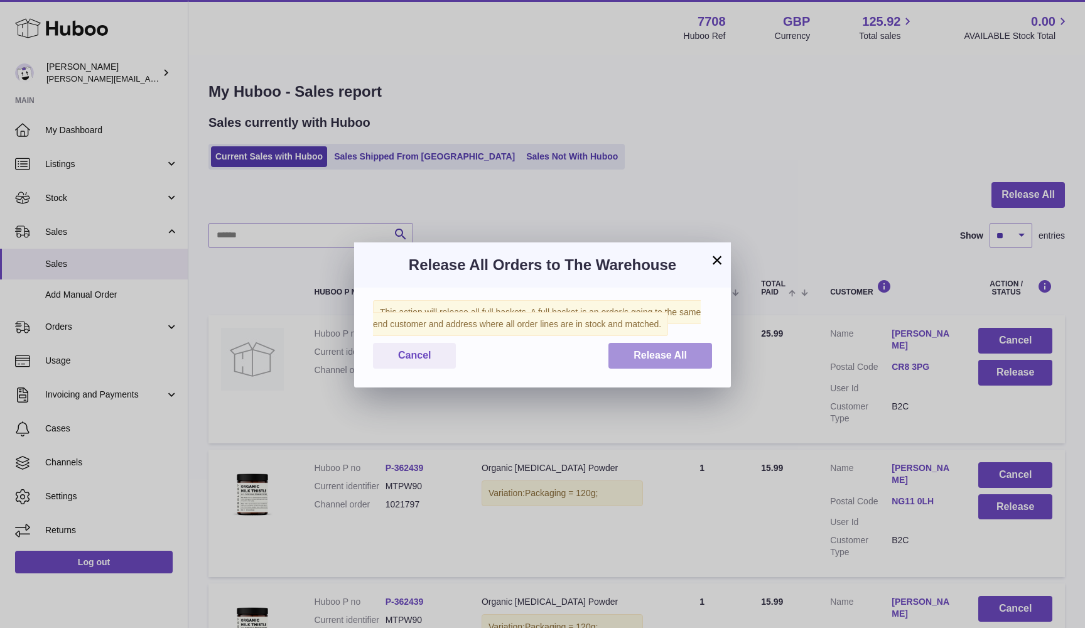
click at [635, 353] on span "Release All" at bounding box center [659, 355] width 53 height 11
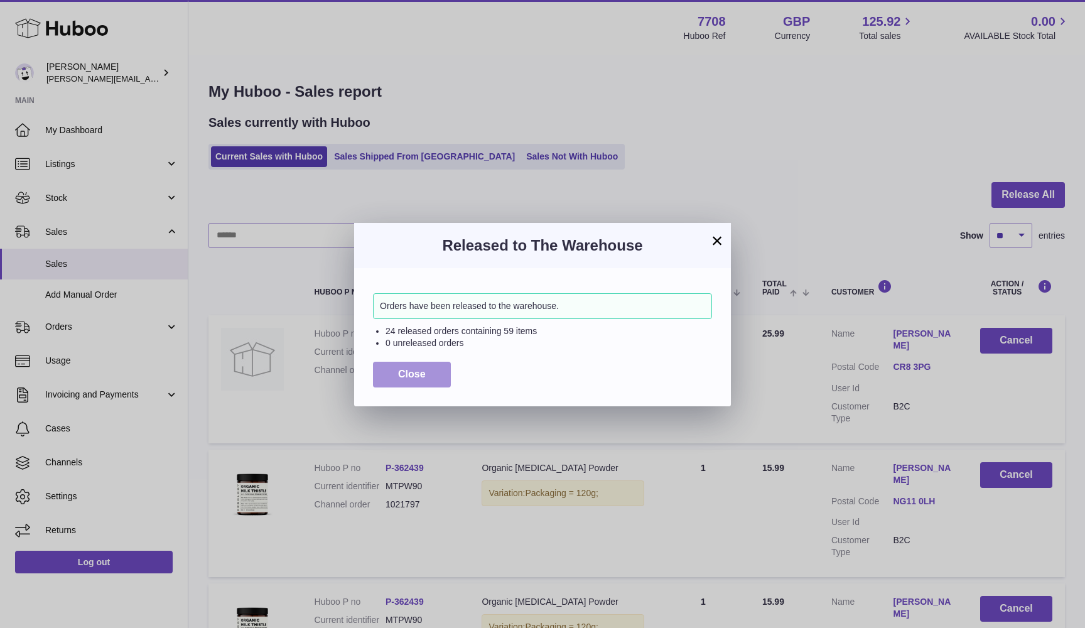
click at [425, 373] on span "Close" at bounding box center [412, 373] width 28 height 11
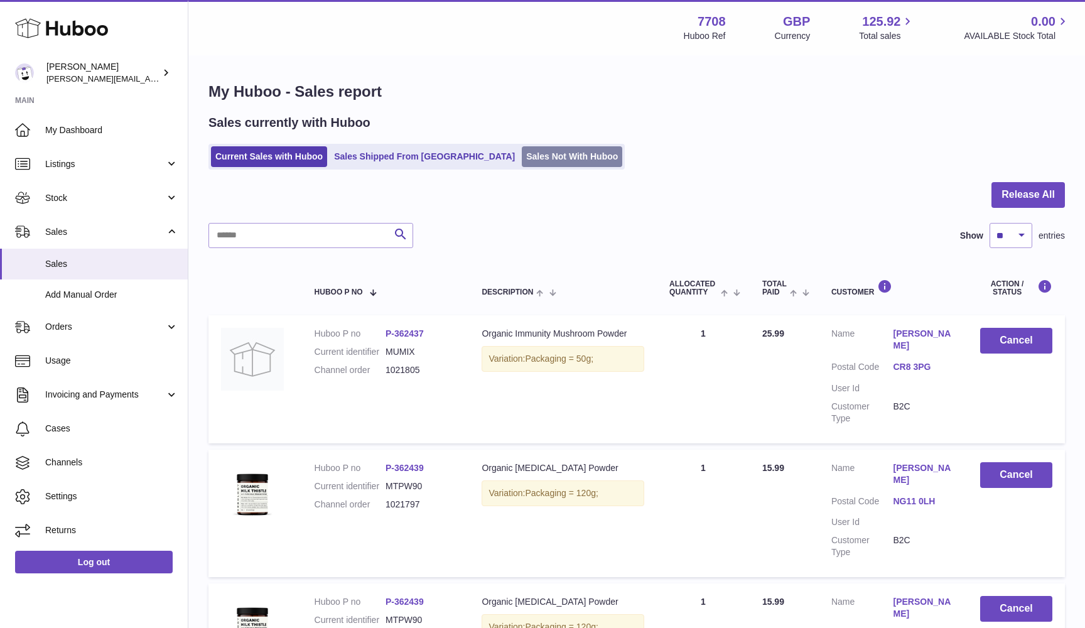
click at [522, 159] on link "Sales Not With Huboo" at bounding box center [572, 156] width 100 height 21
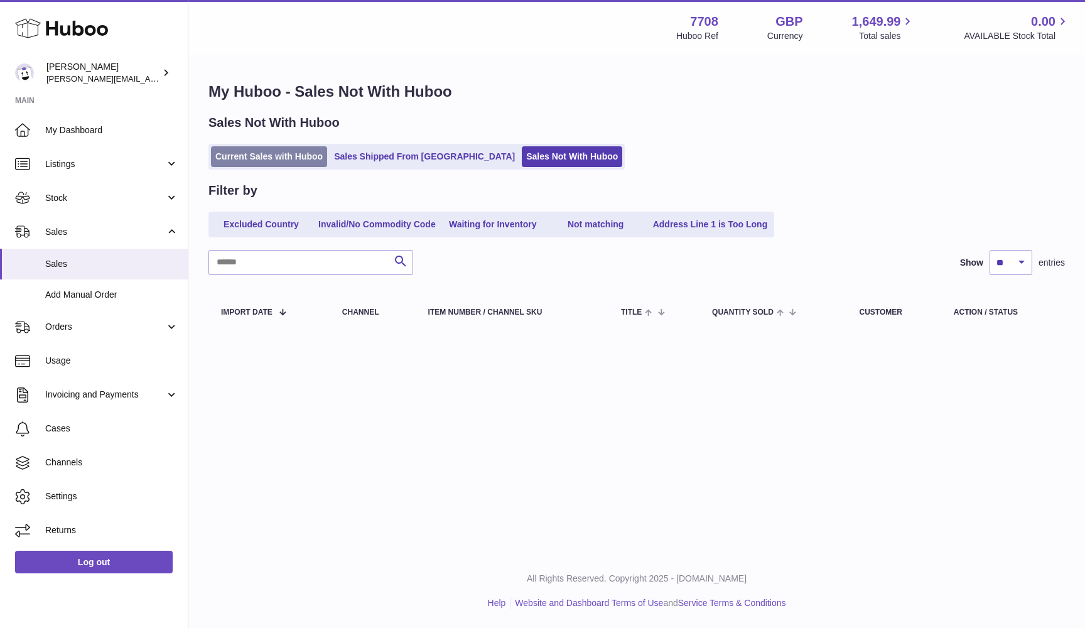
click at [257, 163] on link "Current Sales with Huboo" at bounding box center [269, 156] width 116 height 21
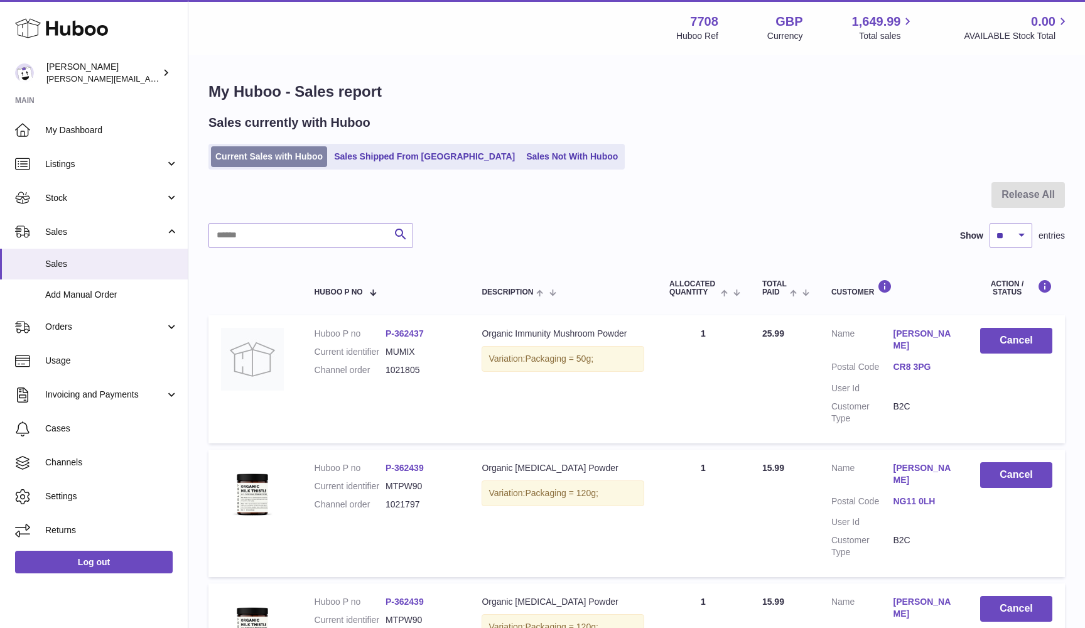
click at [224, 158] on link "Current Sales with Huboo" at bounding box center [269, 156] width 116 height 21
click at [264, 158] on link "Current Sales with Huboo" at bounding box center [269, 156] width 116 height 21
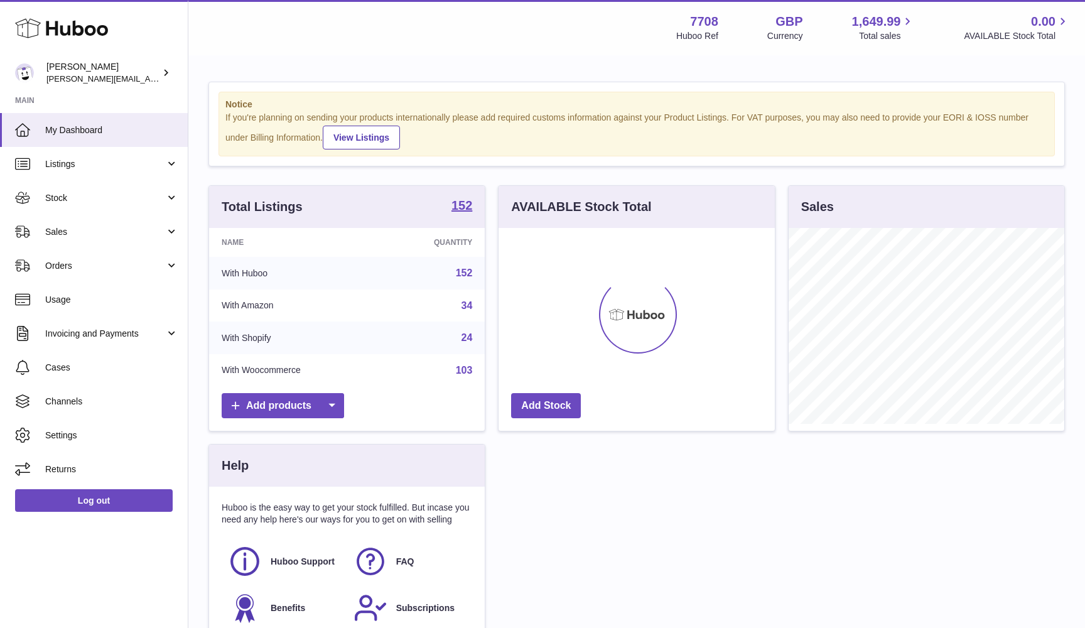
scroll to position [196, 276]
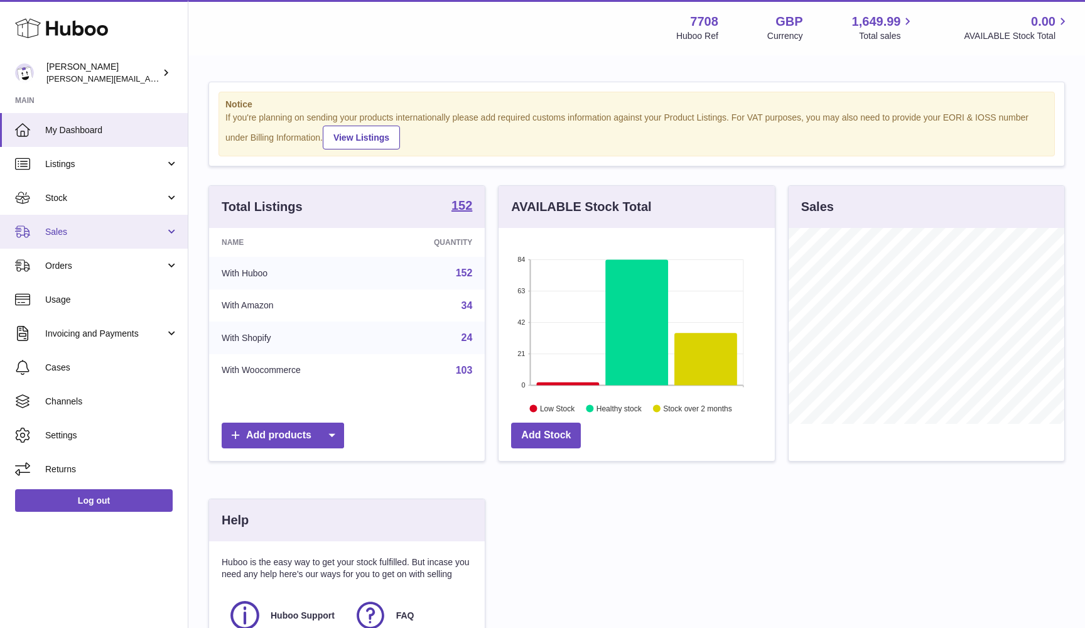
click at [95, 232] on span "Sales" at bounding box center [105, 232] width 120 height 12
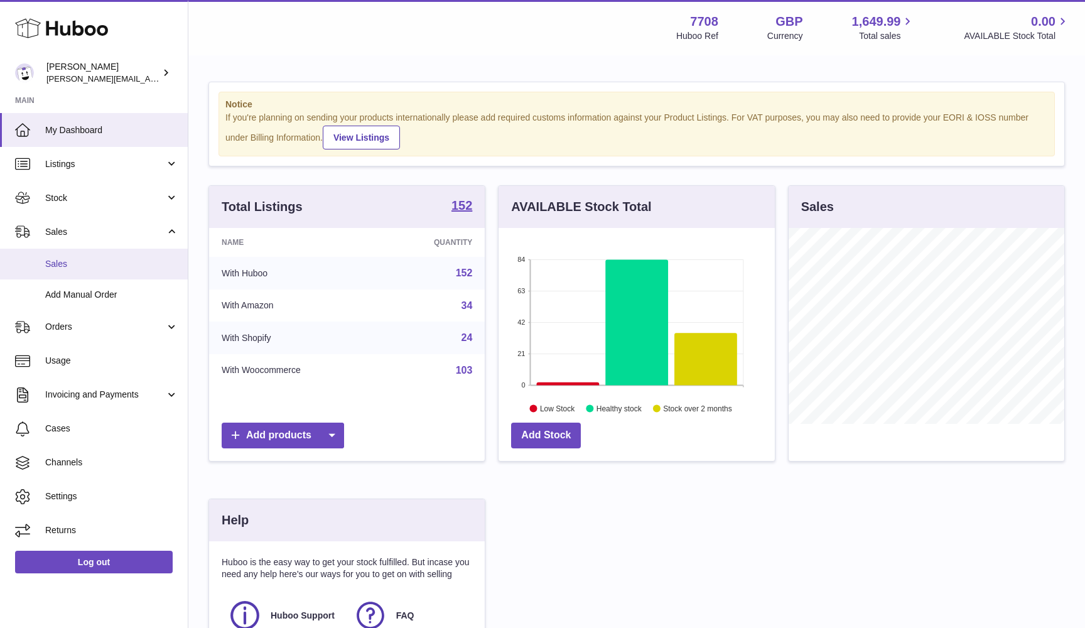
click at [95, 267] on span "Sales" at bounding box center [111, 264] width 133 height 12
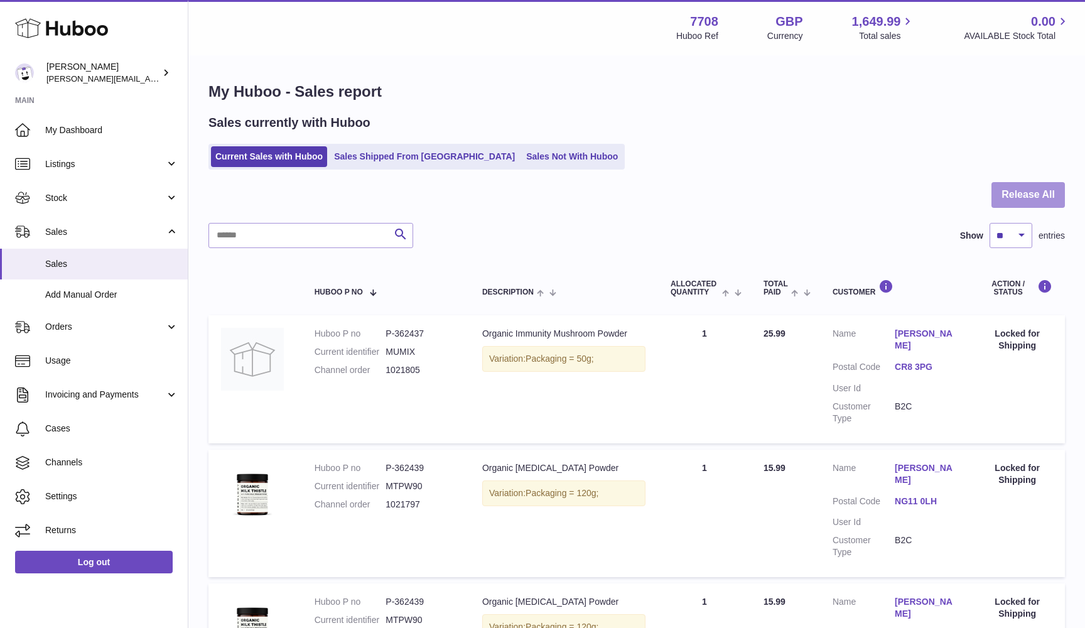
click at [1015, 198] on button "Release All" at bounding box center [1027, 195] width 73 height 26
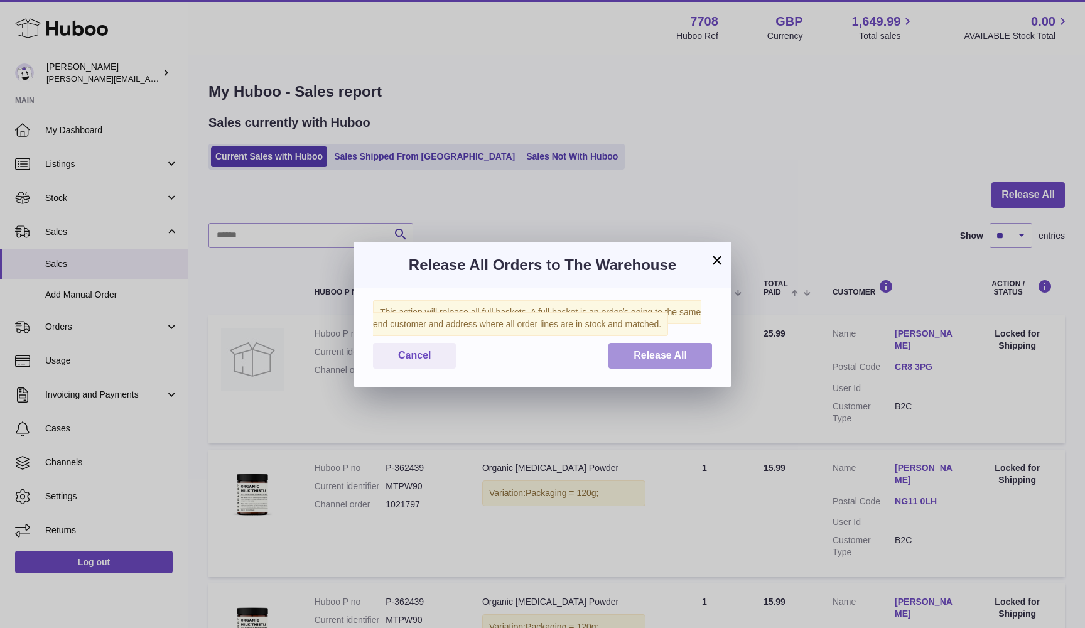
click at [688, 355] on button "Release All" at bounding box center [660, 356] width 104 height 26
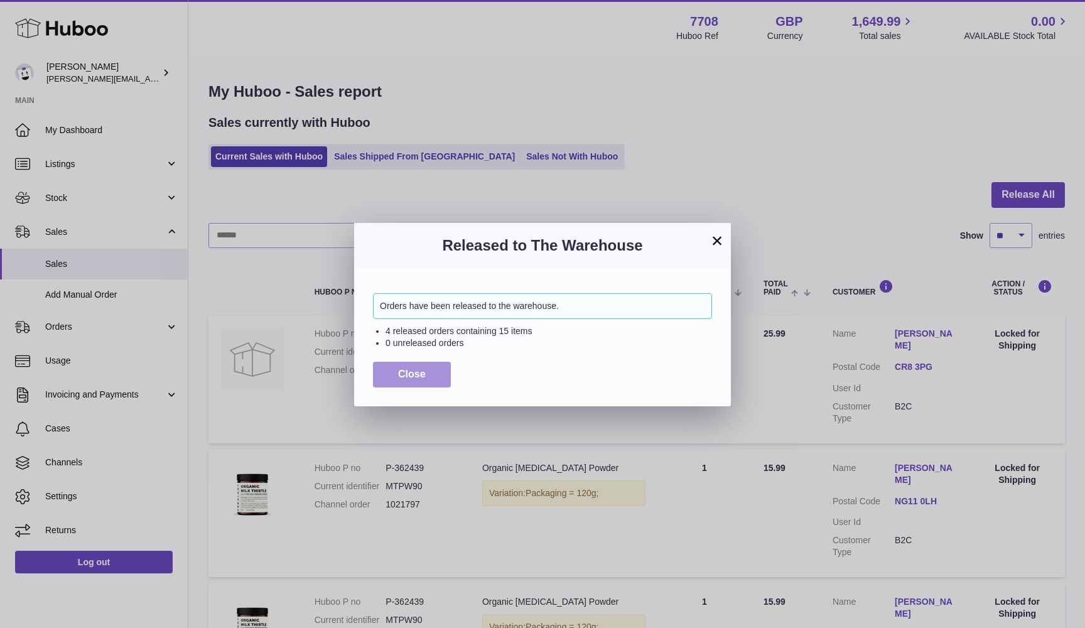
click at [386, 370] on button "Close" at bounding box center [412, 375] width 78 height 26
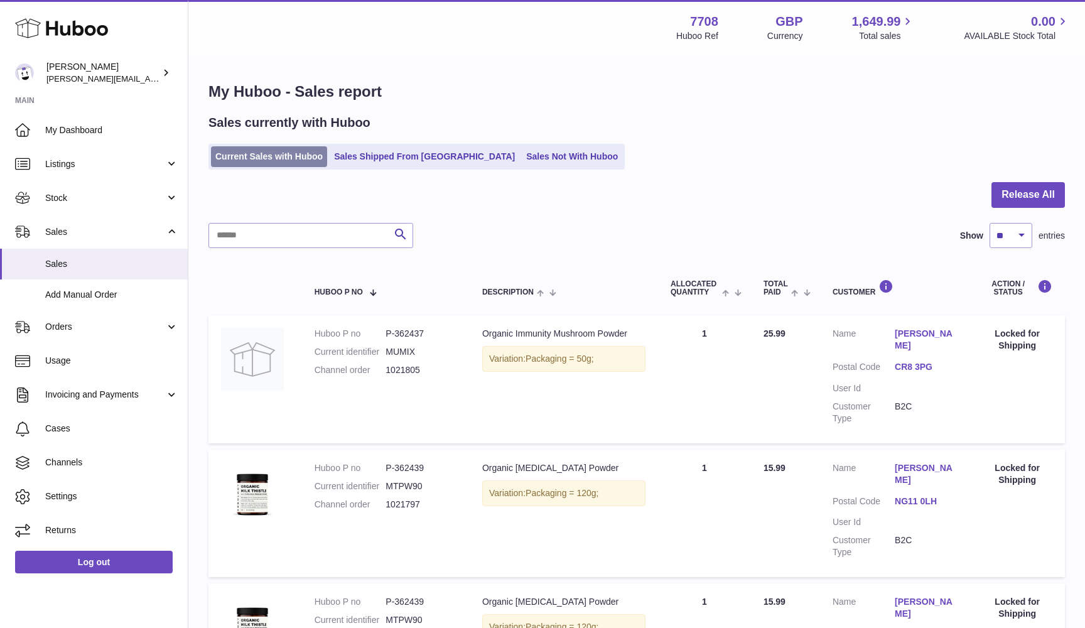
click at [229, 160] on link "Current Sales with Huboo" at bounding box center [269, 156] width 116 height 21
click at [522, 164] on link "Sales Not With Huboo" at bounding box center [572, 156] width 100 height 21
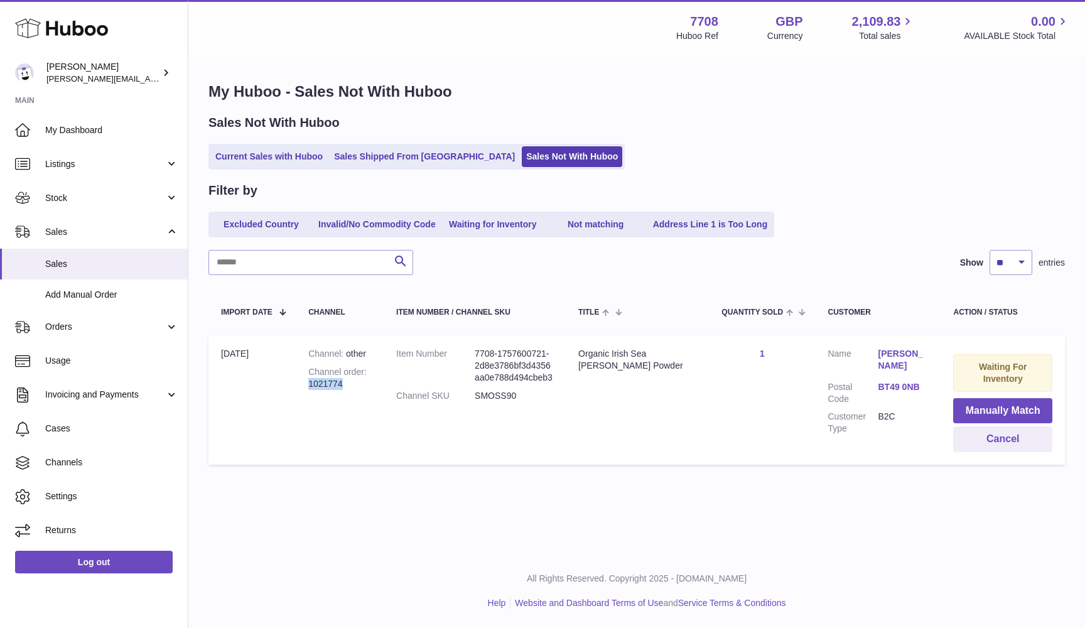
drag, startPoint x: 309, startPoint y: 381, endPoint x: 360, endPoint y: 381, distance: 50.8
click at [360, 381] on div "Channel order 1021774" at bounding box center [339, 378] width 63 height 24
copy div "1021774"
click at [277, 168] on ul "Current Sales with Huboo Sales Shipped From Huboo Sales Not With Huboo" at bounding box center [416, 157] width 416 height 26
click at [266, 153] on link "Current Sales with Huboo" at bounding box center [269, 156] width 116 height 21
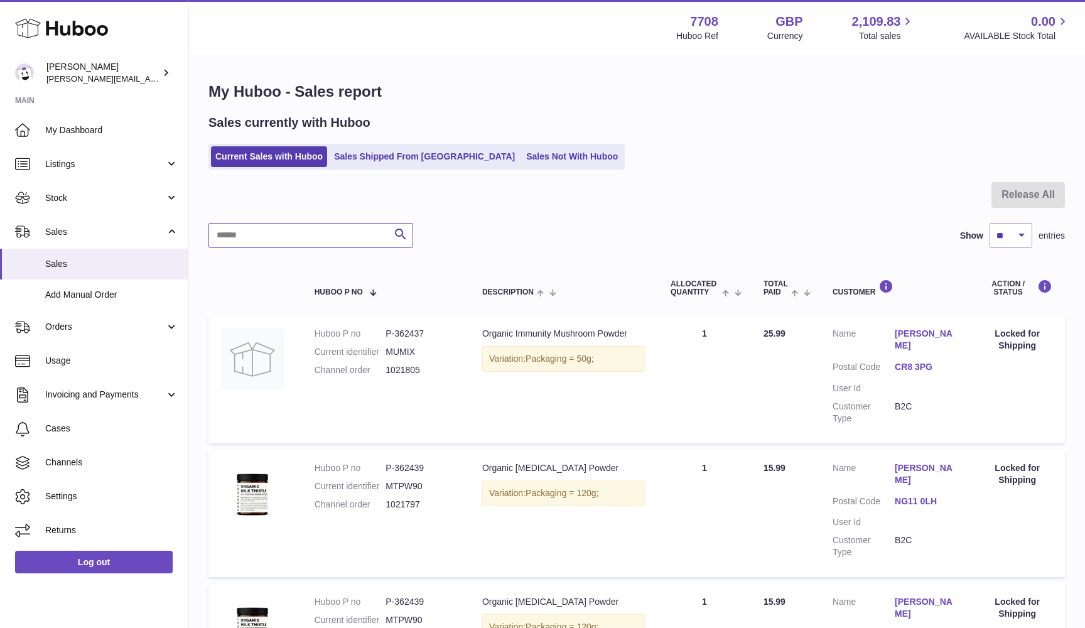
click at [225, 237] on input "text" at bounding box center [310, 235] width 205 height 25
paste input "*******"
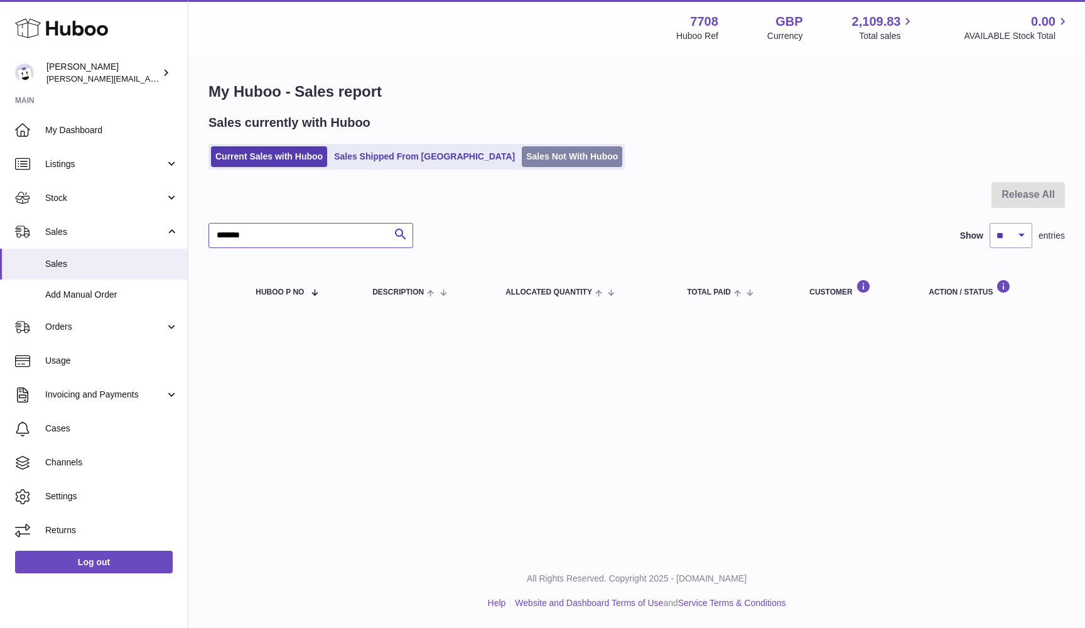
type input "*******"
click at [522, 156] on link "Sales Not With Huboo" at bounding box center [572, 156] width 100 height 21
